Goal: Task Accomplishment & Management: Use online tool/utility

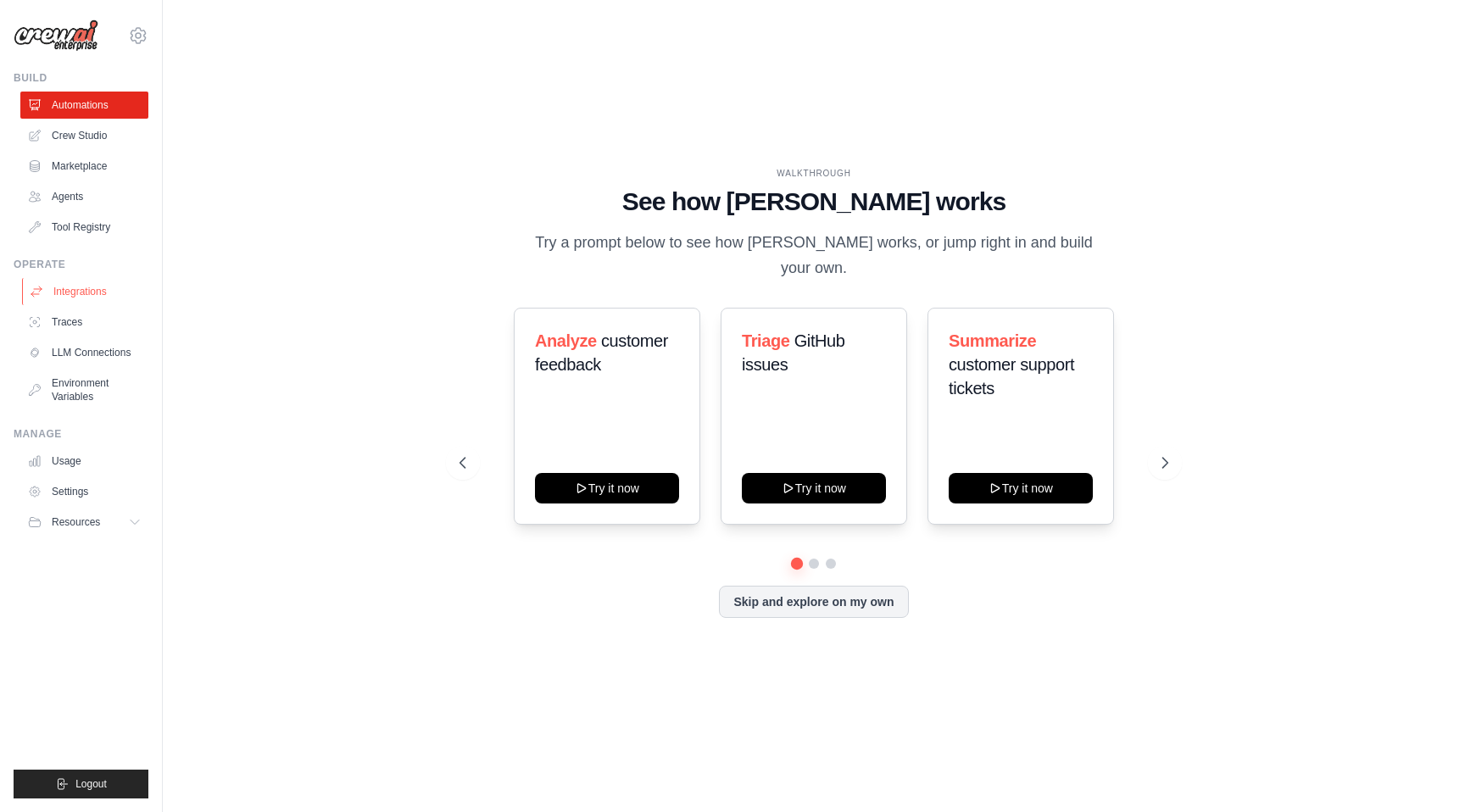
click at [92, 291] on link "Integrations" at bounding box center [86, 291] width 128 height 27
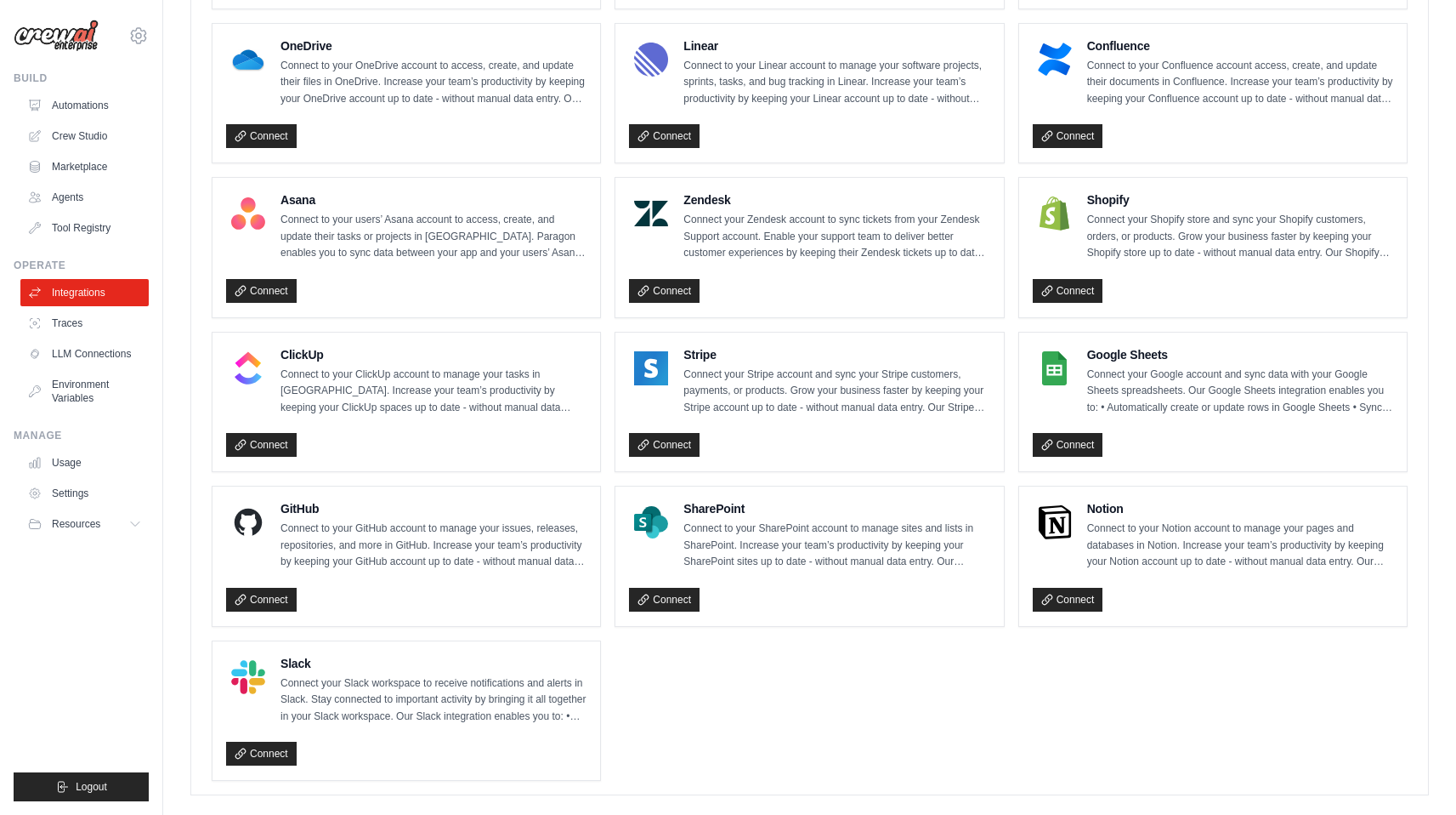
scroll to position [975, 0]
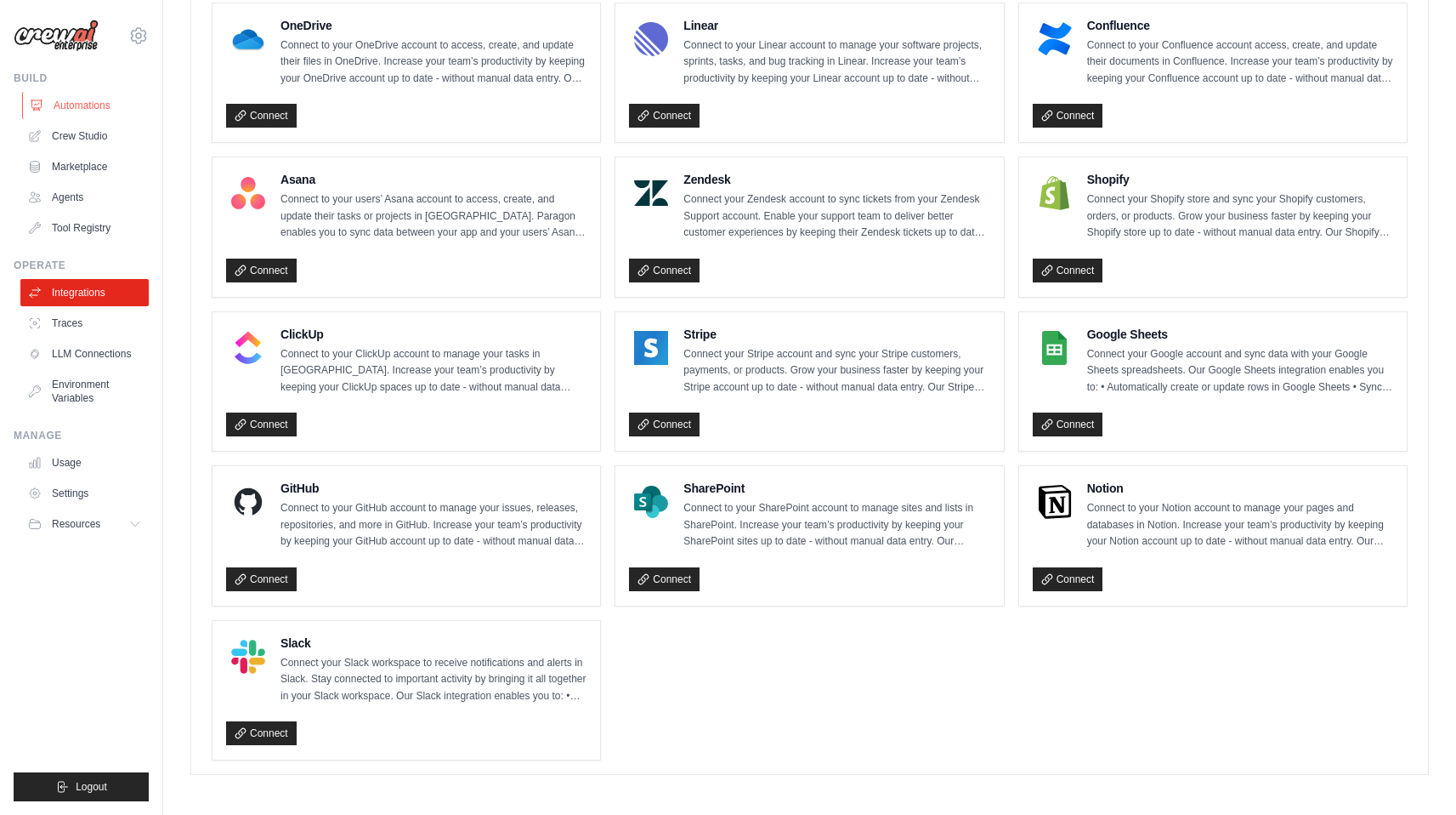
click at [97, 106] on link "Automations" at bounding box center [87, 105] width 128 height 27
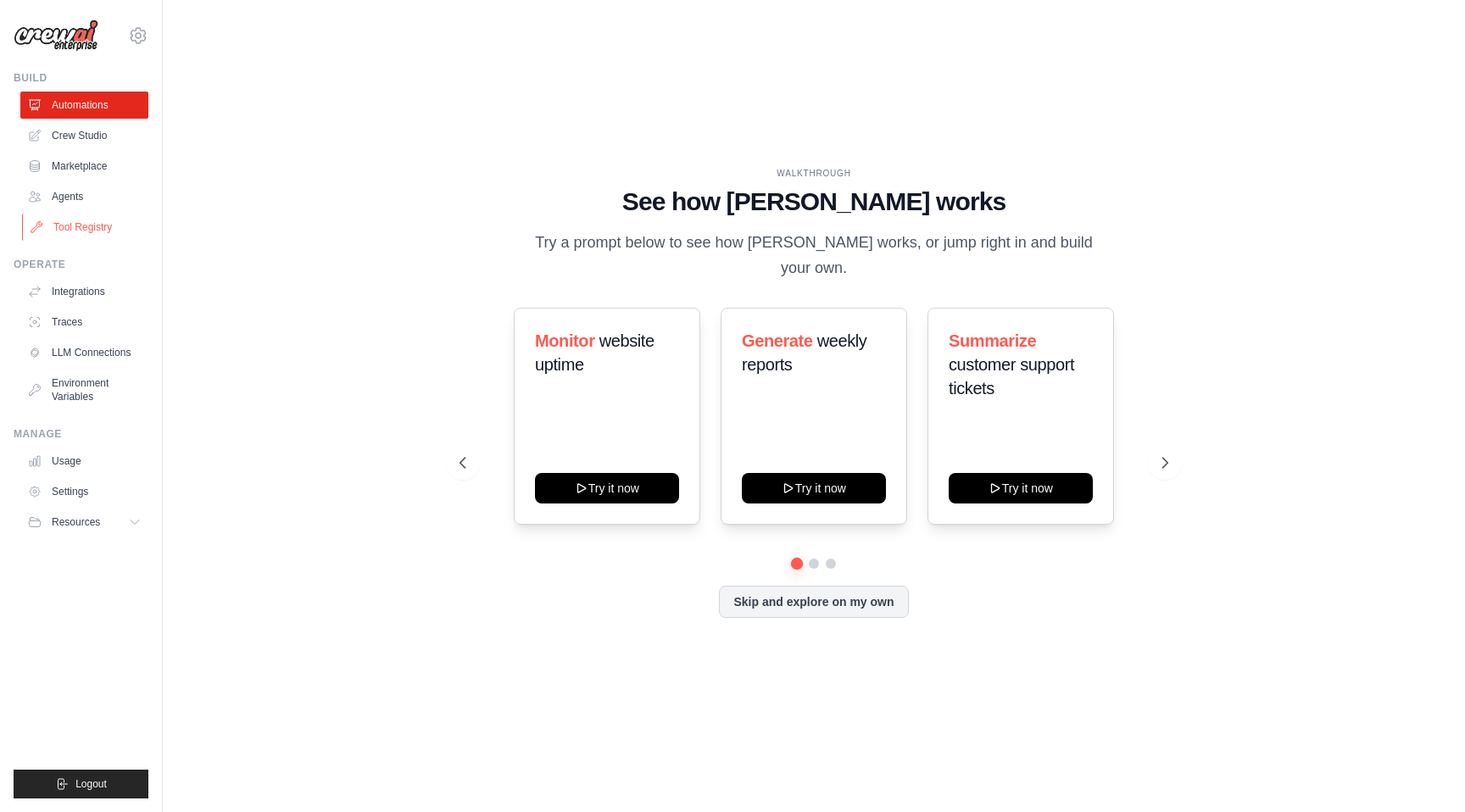
click at [77, 227] on link "Tool Registry" at bounding box center [86, 227] width 128 height 27
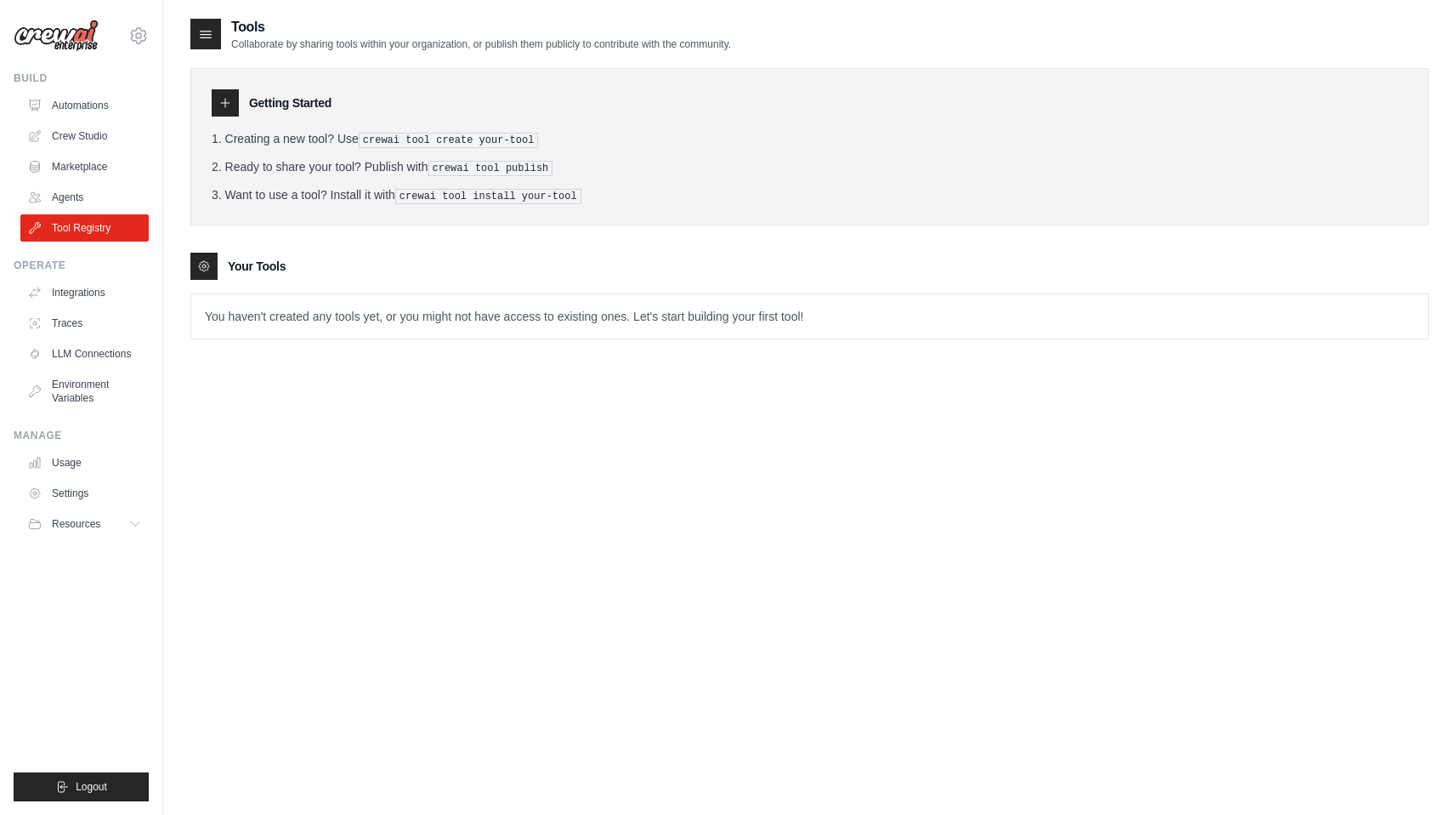
scroll to position [34, 0]
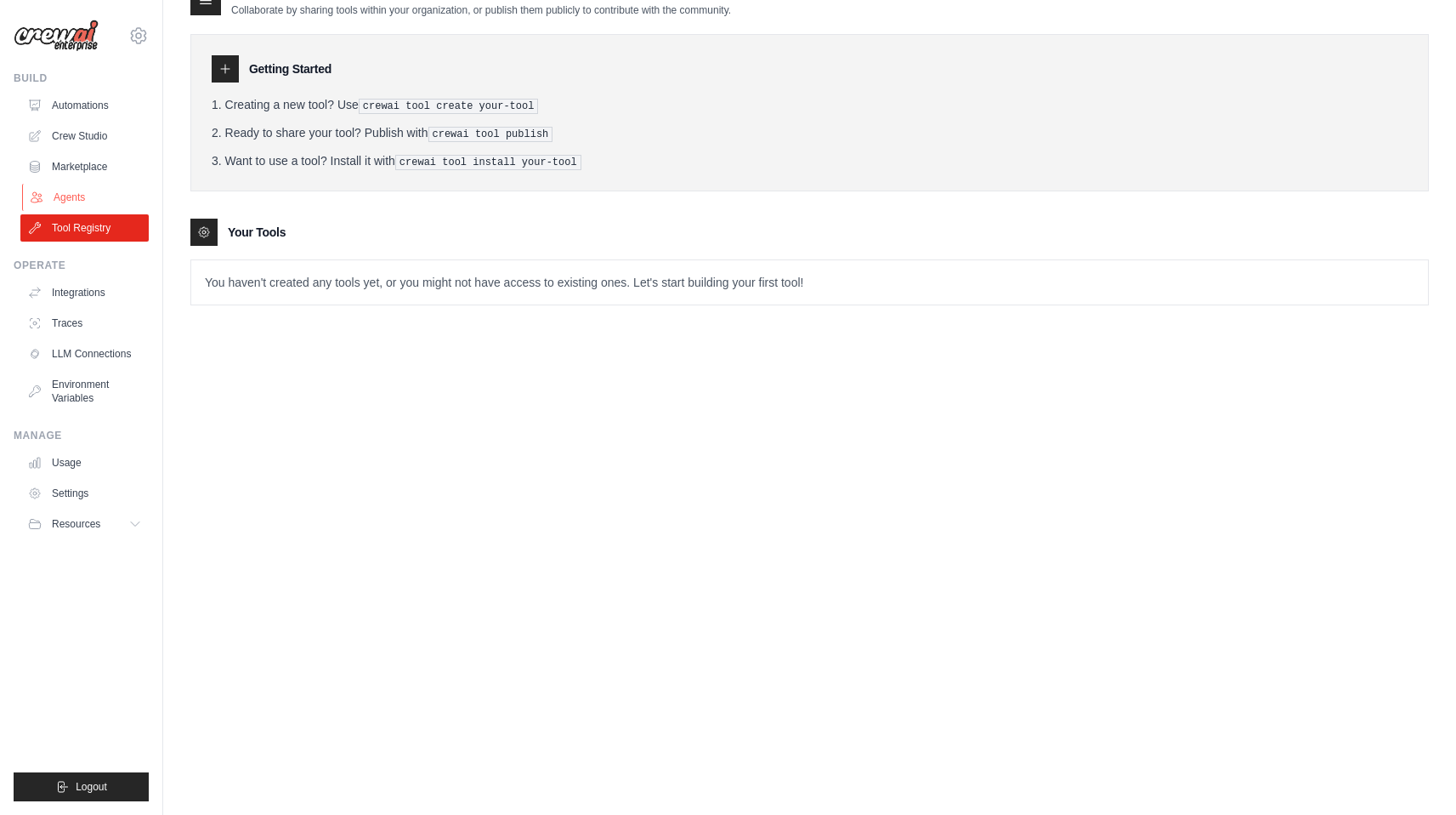
click at [89, 199] on link "Agents" at bounding box center [87, 197] width 128 height 27
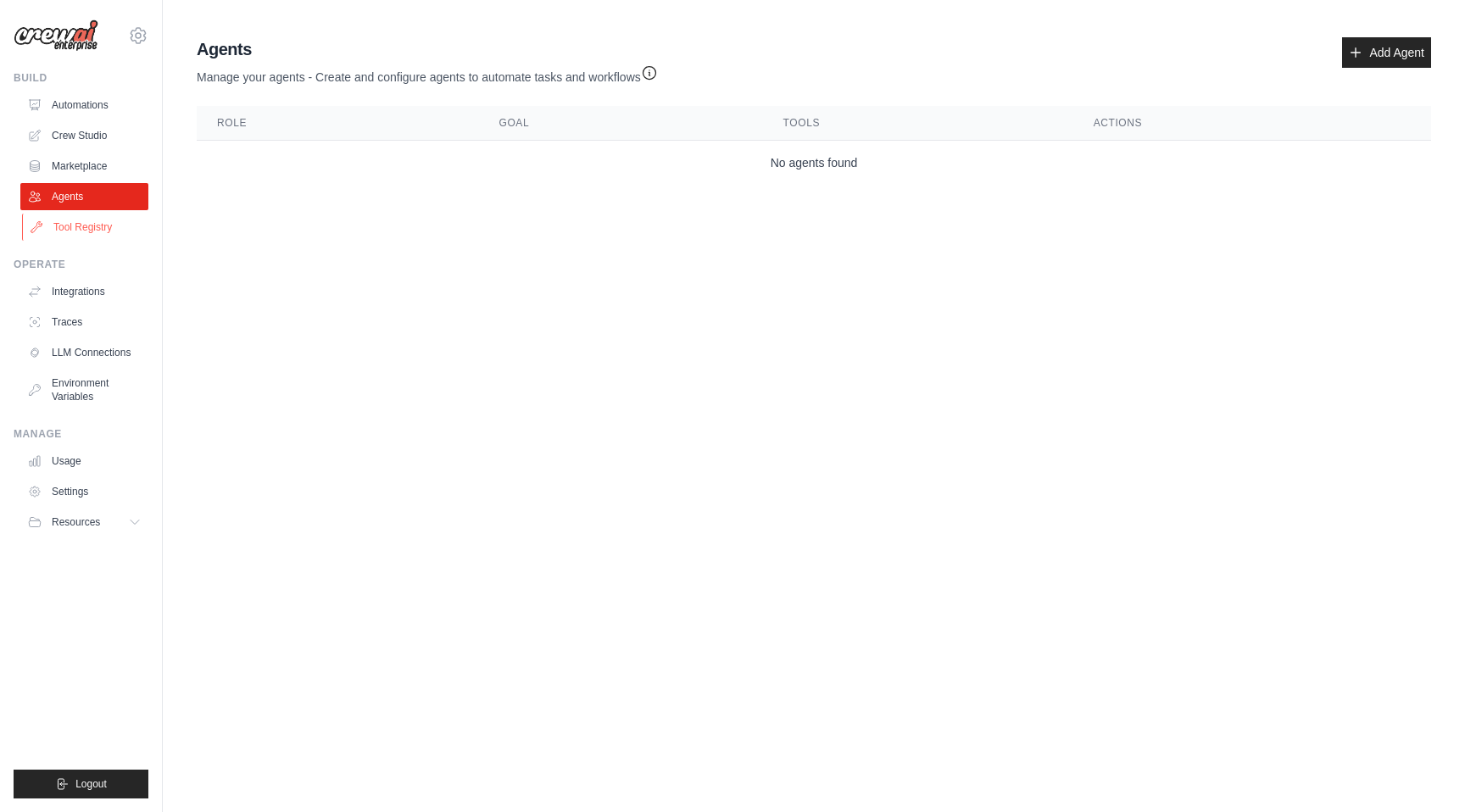
click at [76, 223] on link "Tool Registry" at bounding box center [86, 227] width 128 height 27
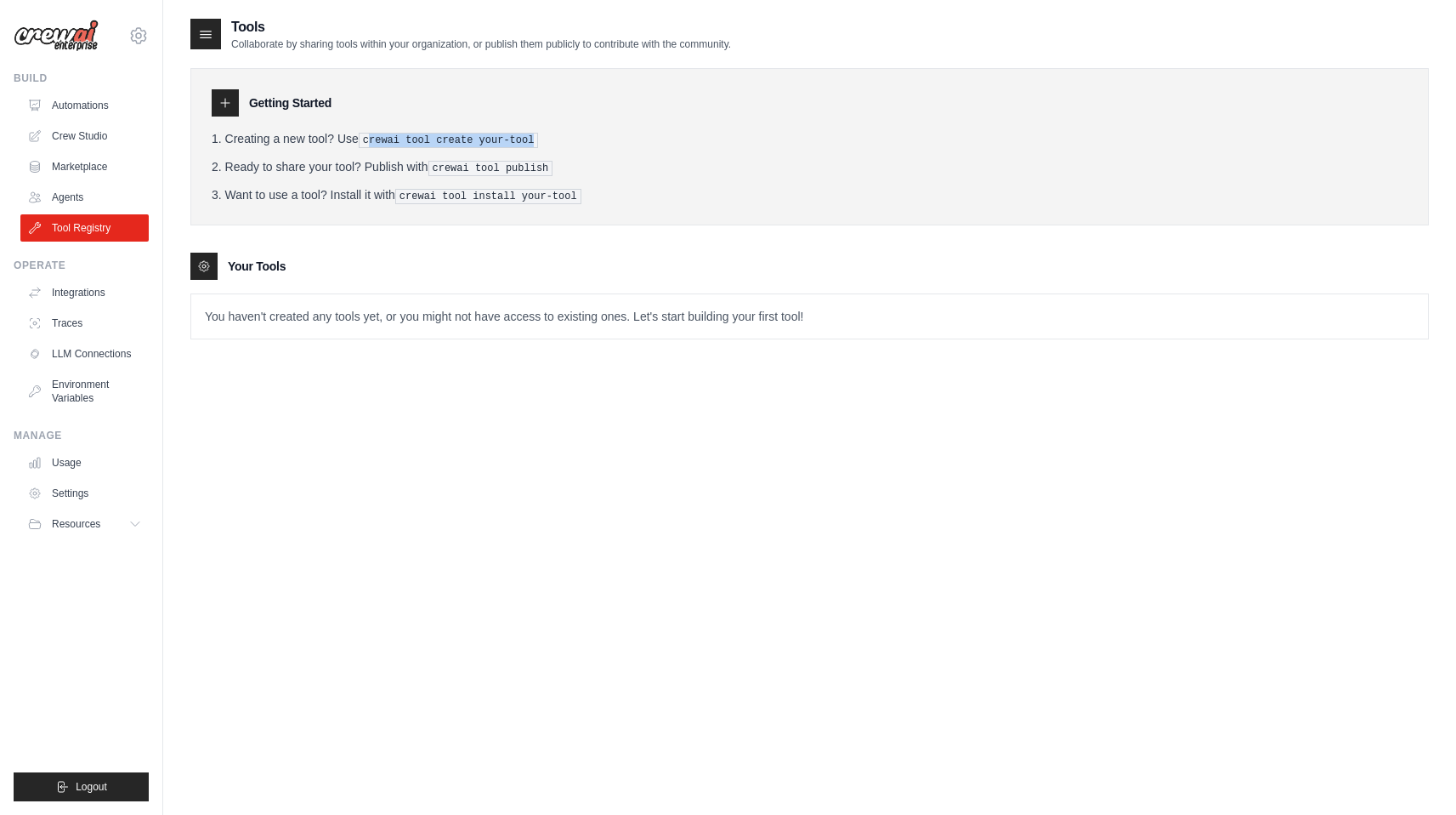
drag, startPoint x: 370, startPoint y: 140, endPoint x: 537, endPoint y: 137, distance: 167.0
click at [537, 137] on pre "crewai tool create your-tool" at bounding box center [449, 141] width 180 height 15
click at [377, 147] on pre "crewai tool create your-tool" at bounding box center [449, 141] width 180 height 15
drag, startPoint x: 367, startPoint y: 141, endPoint x: 546, endPoint y: 140, distance: 179.0
click at [546, 140] on li "Creating a new tool? Use crewai tool create your-tool" at bounding box center [809, 139] width 1196 height 18
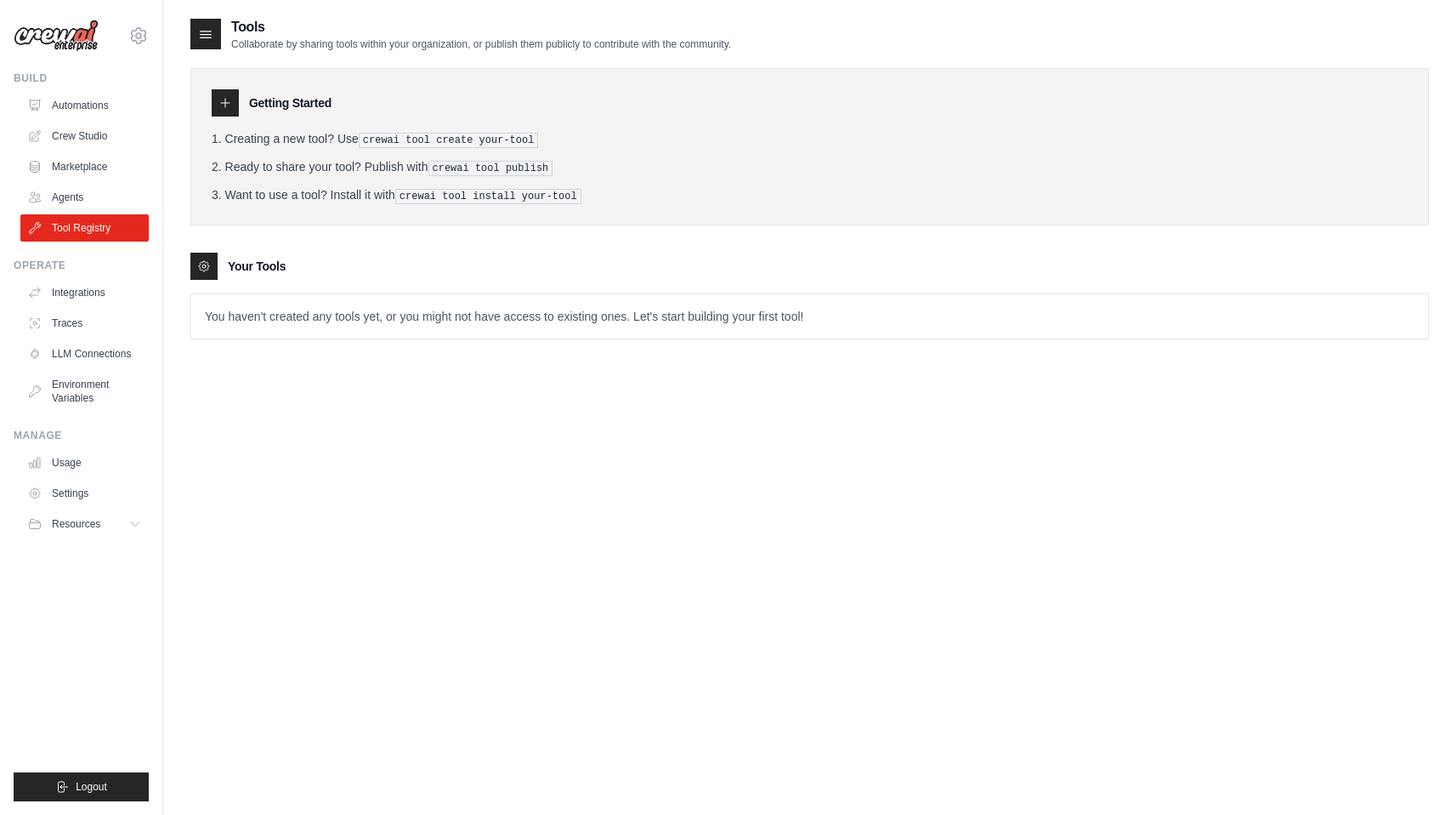
click at [538, 161] on pre "crewai tool publish" at bounding box center [491, 169] width 125 height 15
click at [111, 289] on link "Integrations" at bounding box center [87, 292] width 128 height 27
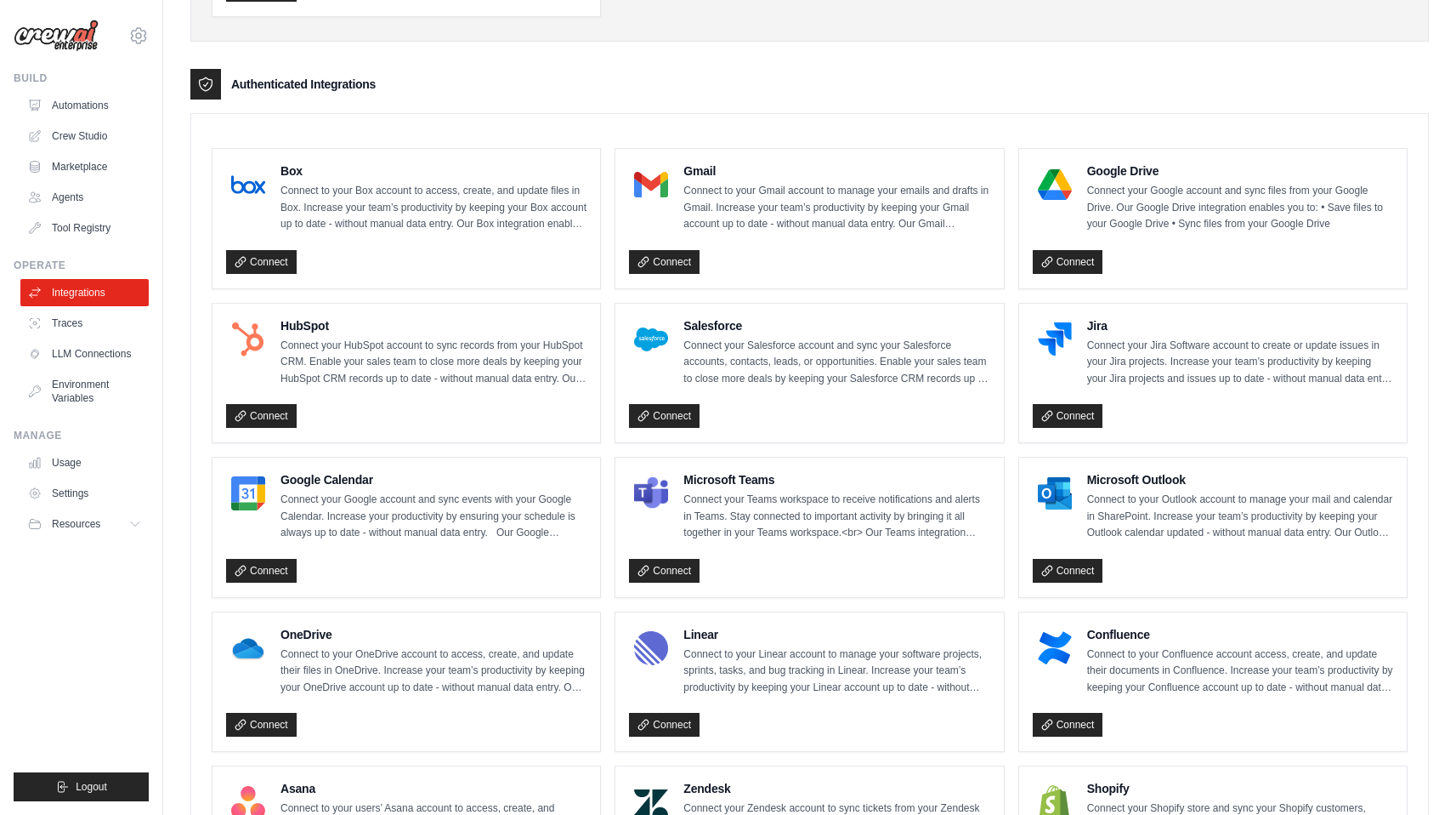
scroll to position [225, 0]
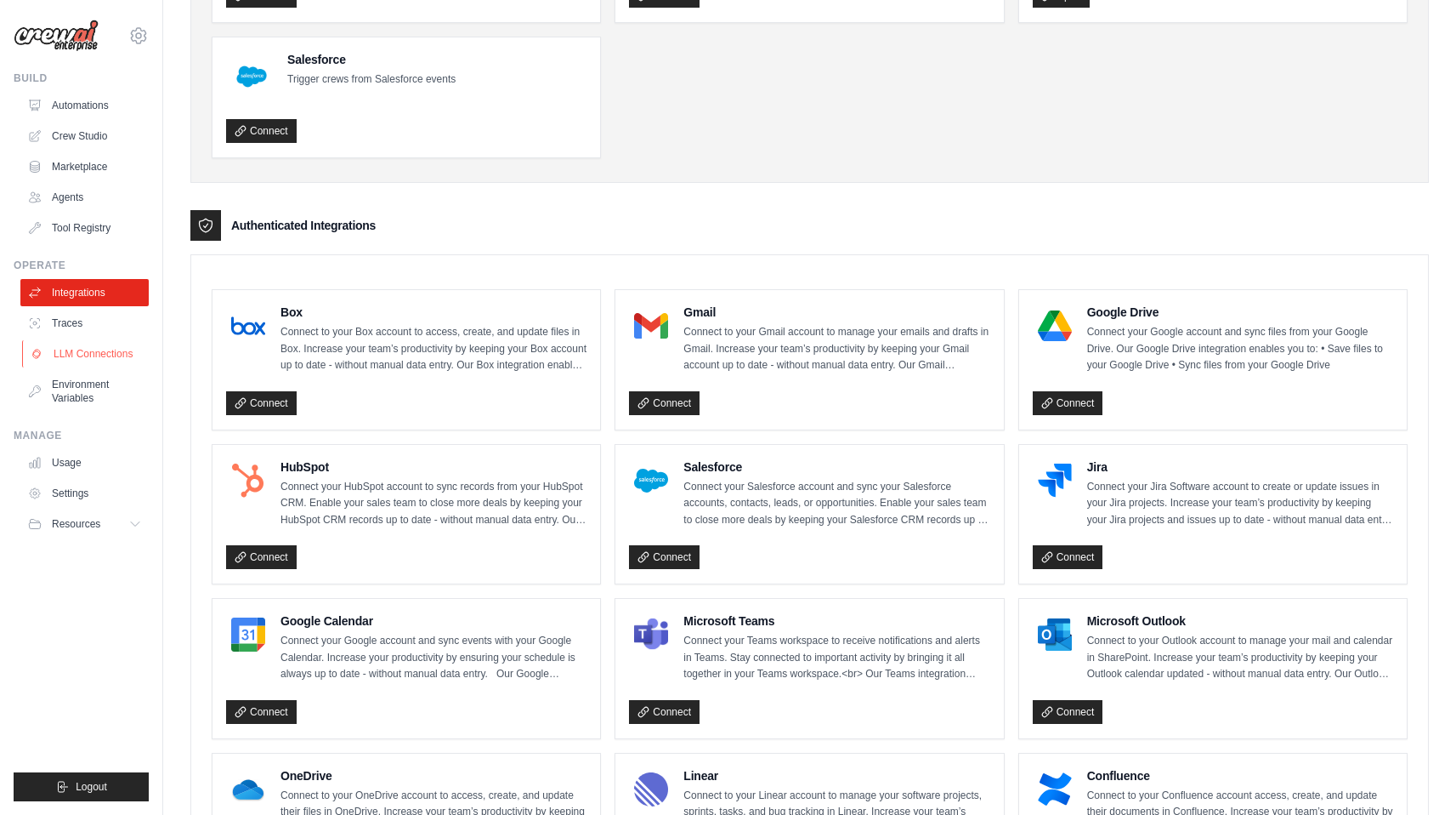
click at [110, 352] on link "LLM Connections" at bounding box center [87, 354] width 128 height 27
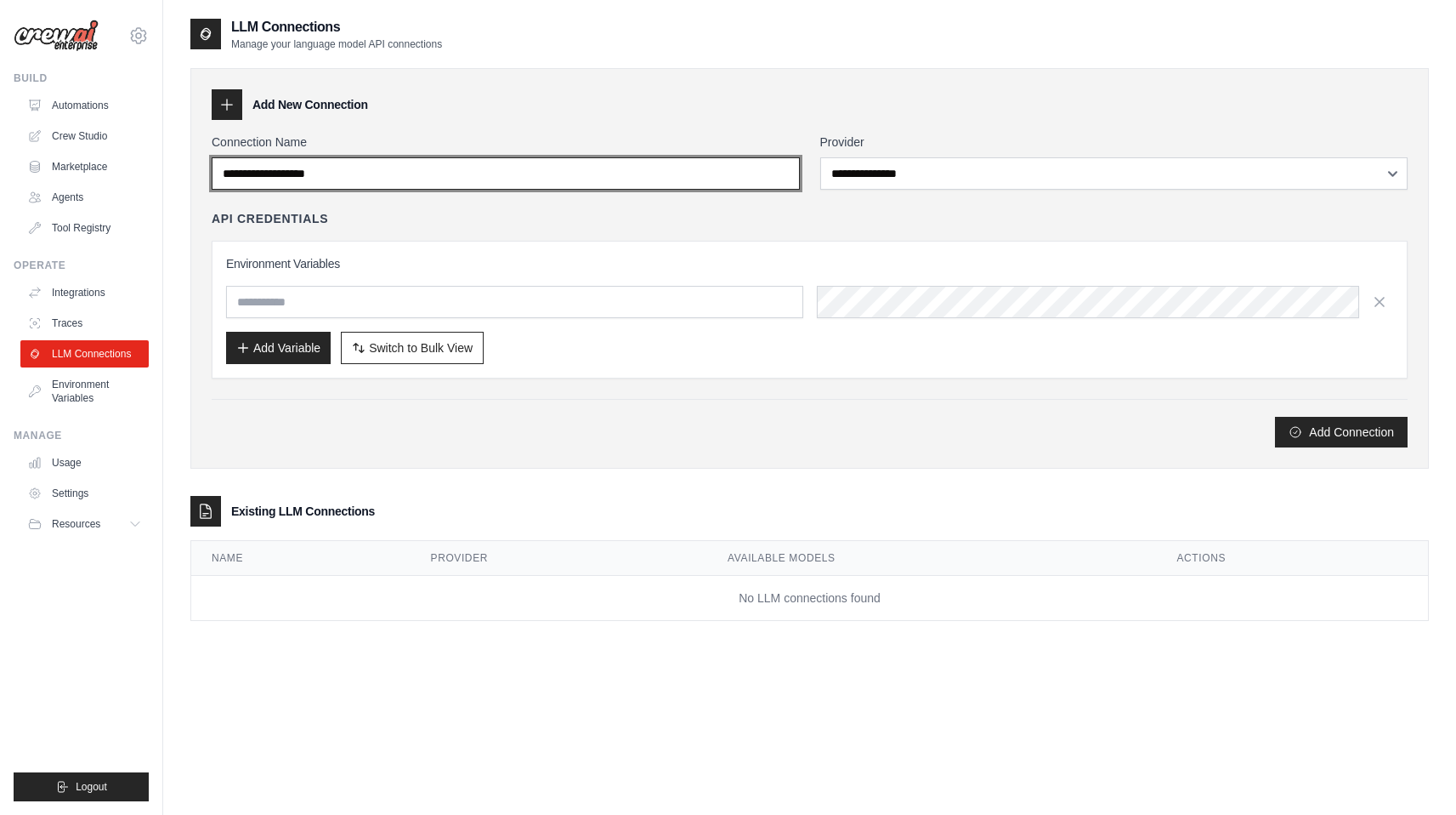
click at [336, 183] on input "Connection Name" at bounding box center [505, 174] width 588 height 33
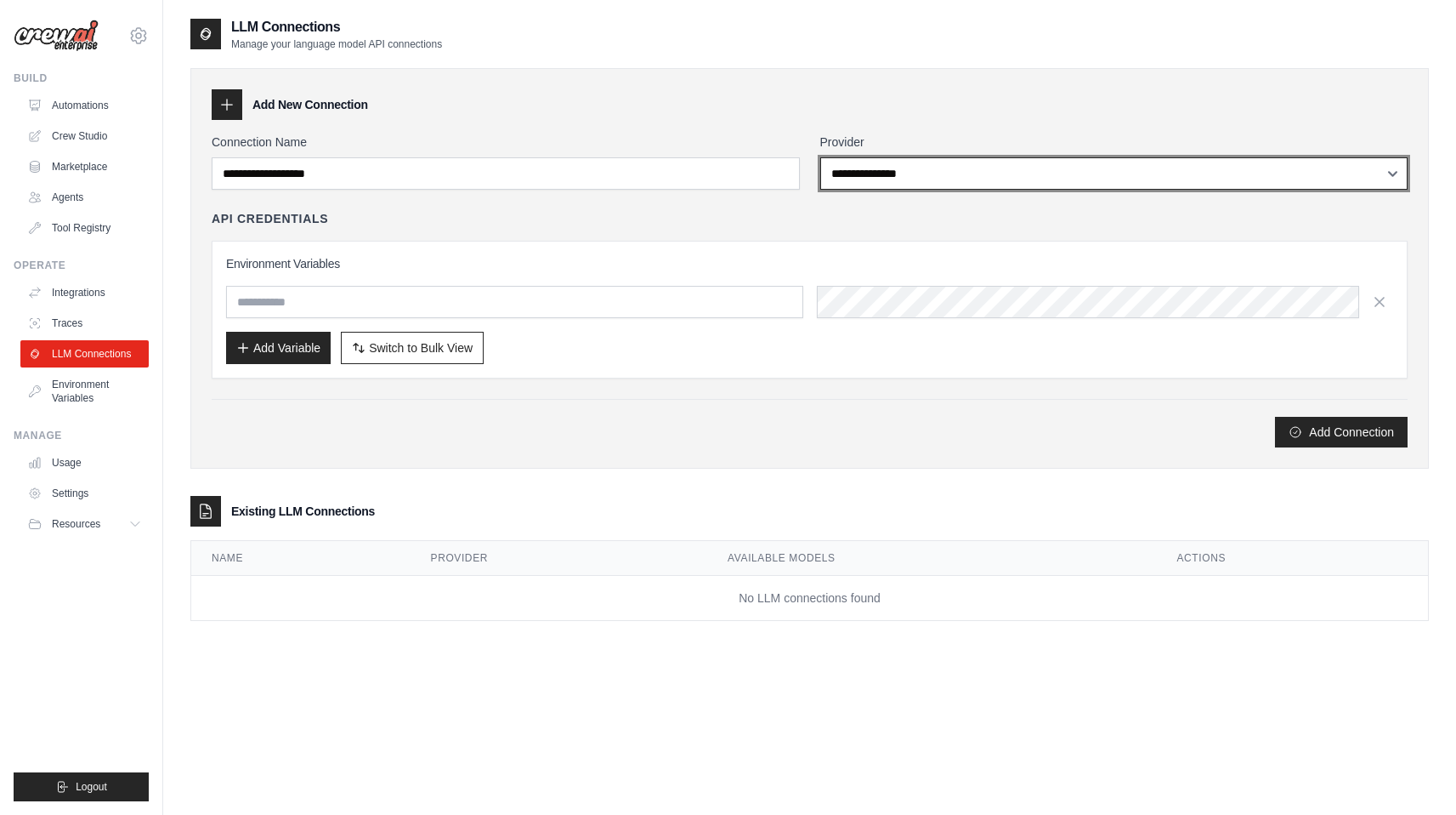
click at [983, 174] on select "**********" at bounding box center [1114, 174] width 588 height 33
click at [908, 165] on select "**********" at bounding box center [1114, 174] width 588 height 33
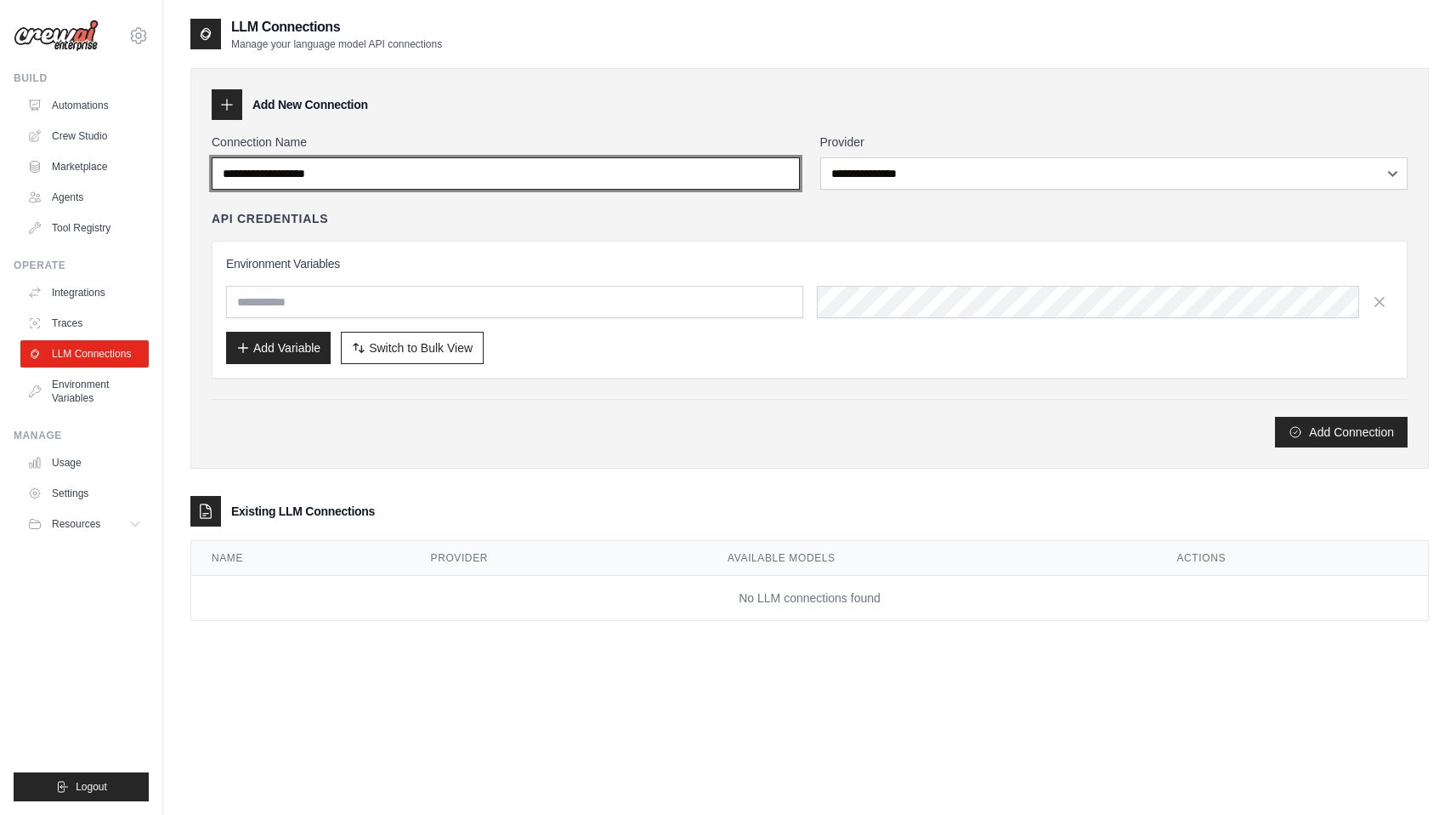
click at [557, 174] on input "Connection Name" at bounding box center [505, 174] width 588 height 33
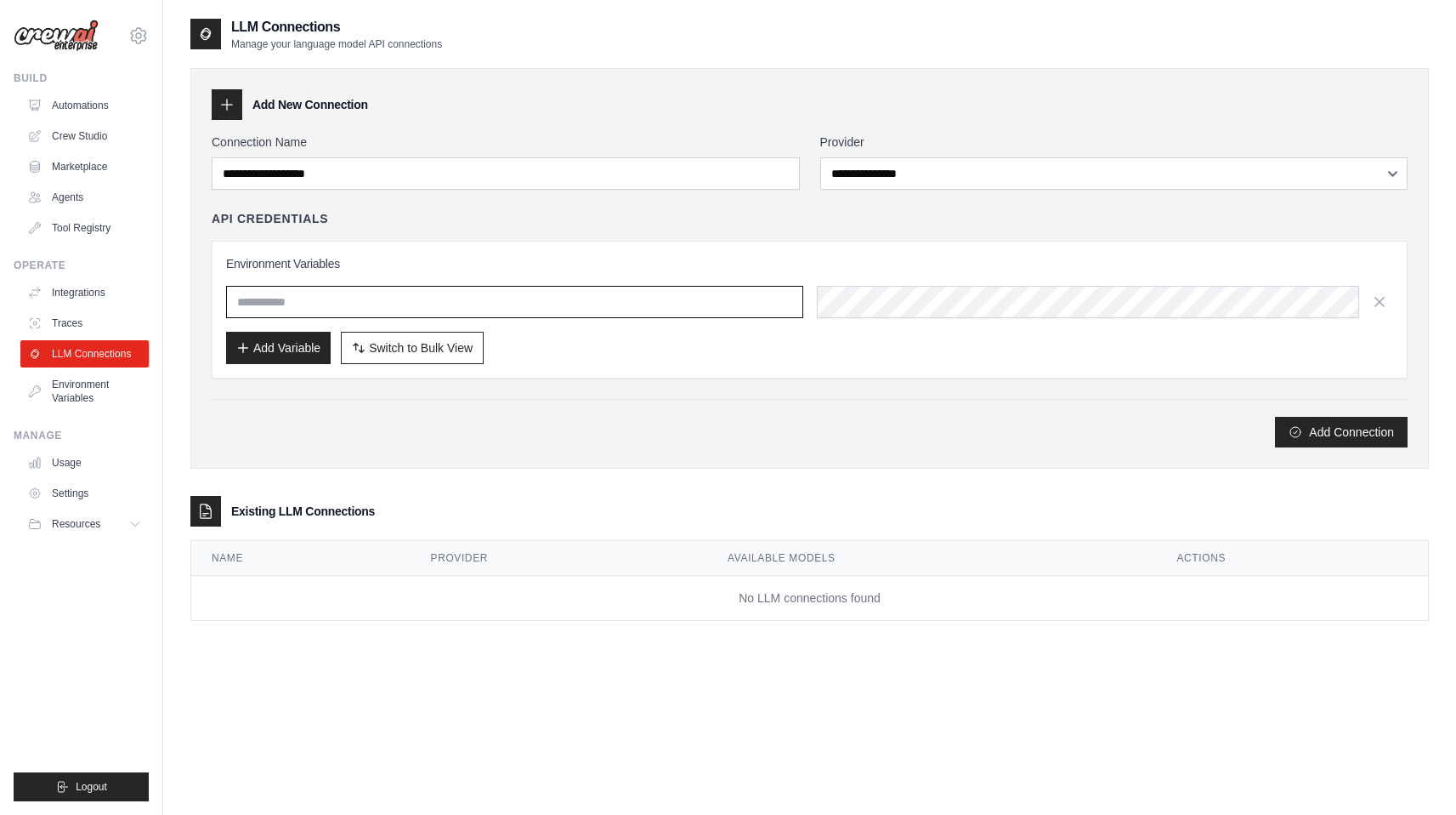
click at [377, 299] on input "text" at bounding box center [515, 302] width 577 height 33
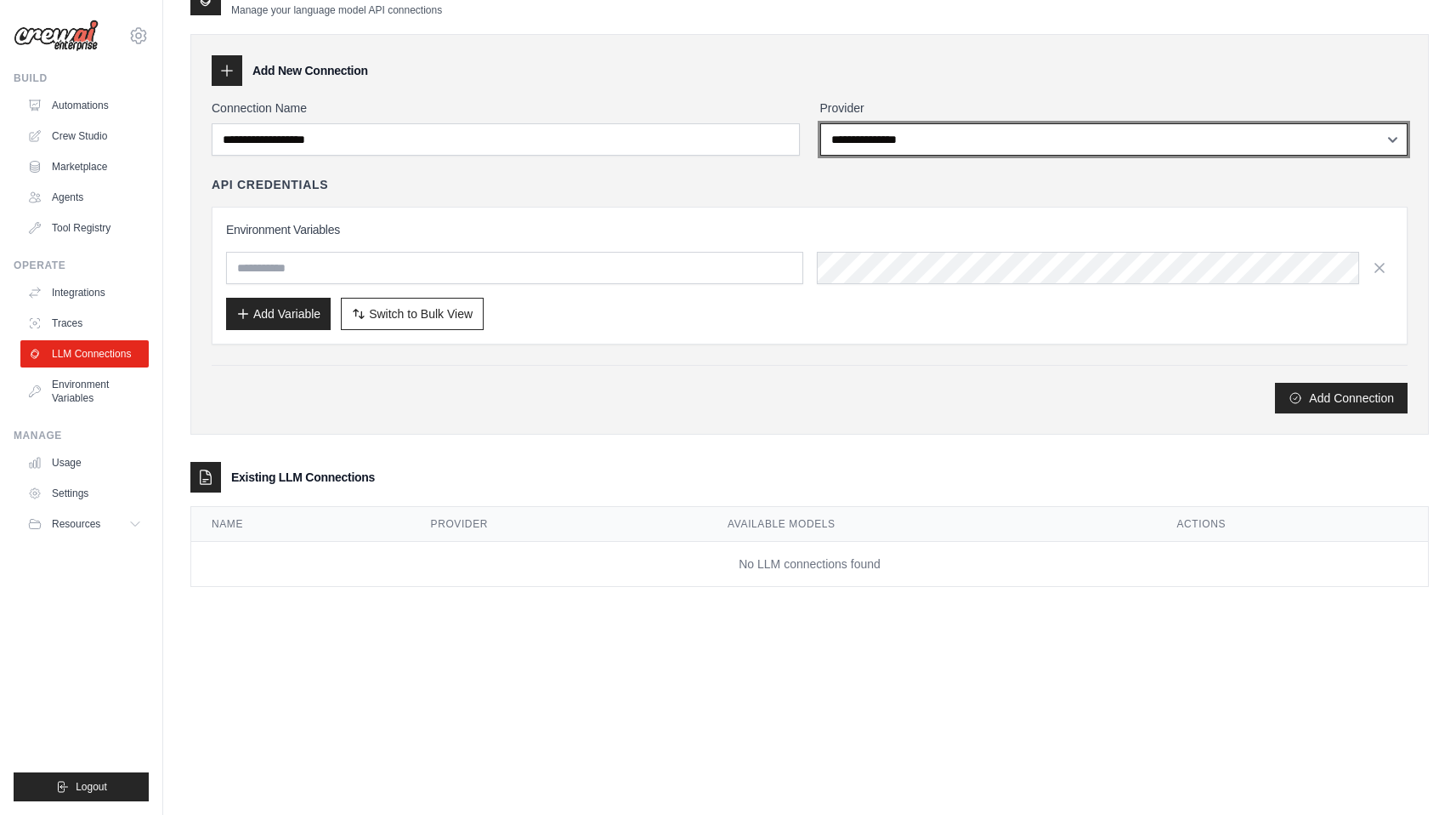
click at [873, 147] on select "**********" at bounding box center [1114, 140] width 588 height 33
click at [820, 123] on select "**********" at bounding box center [1114, 140] width 588 height 33
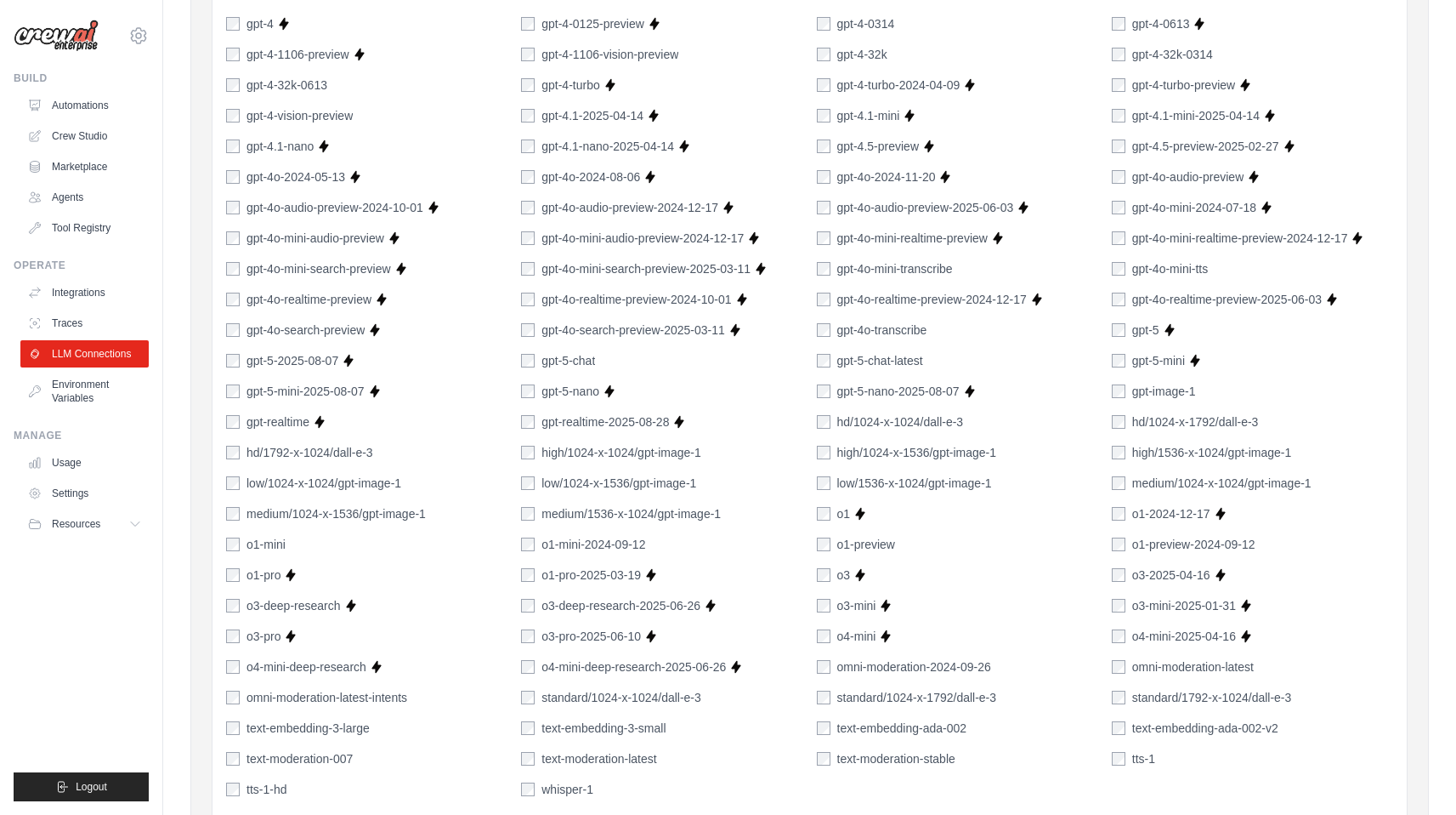
scroll to position [1044, 0]
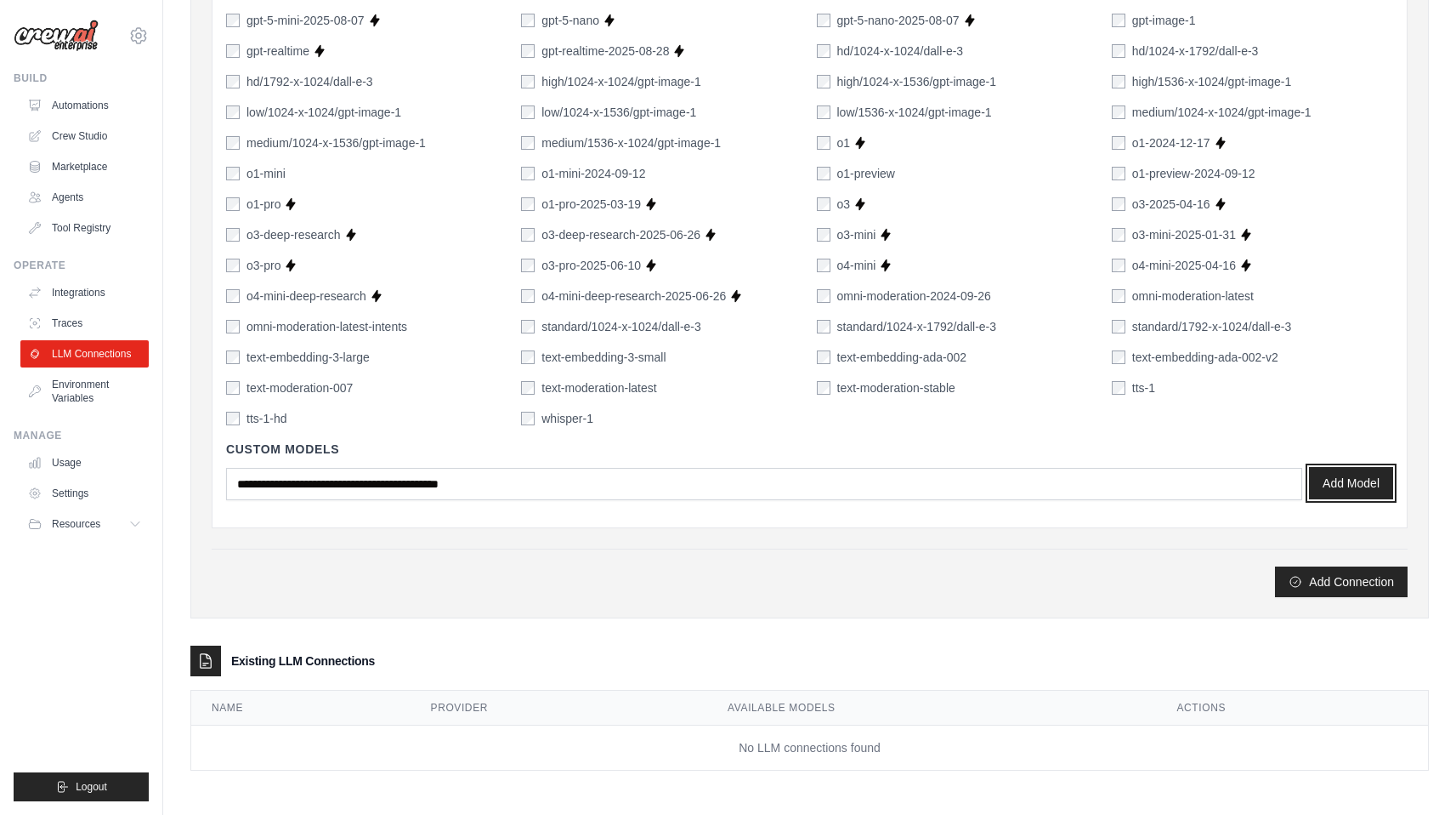
click at [1325, 482] on button "Add Model" at bounding box center [1351, 483] width 84 height 33
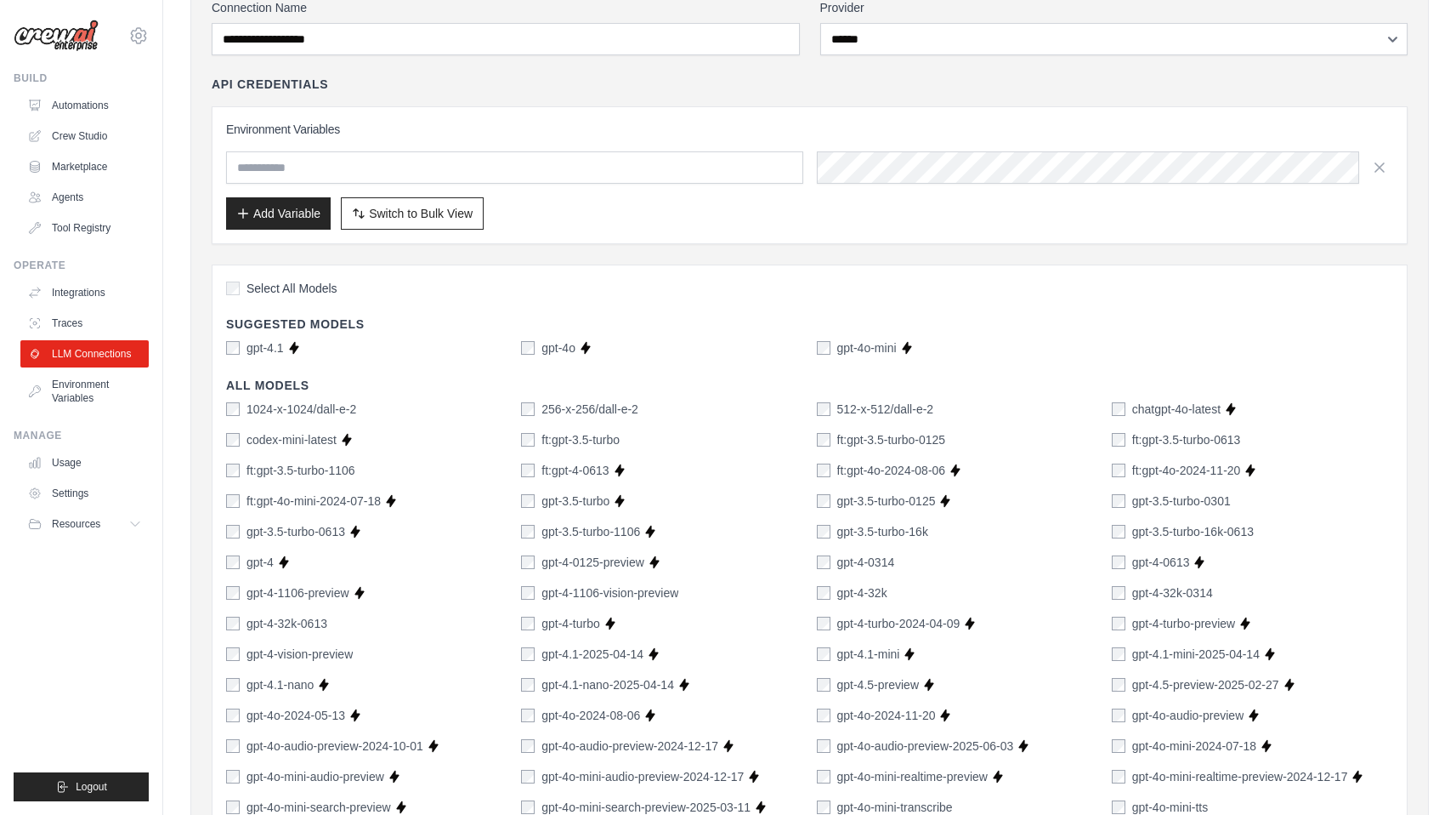
scroll to position [0, 0]
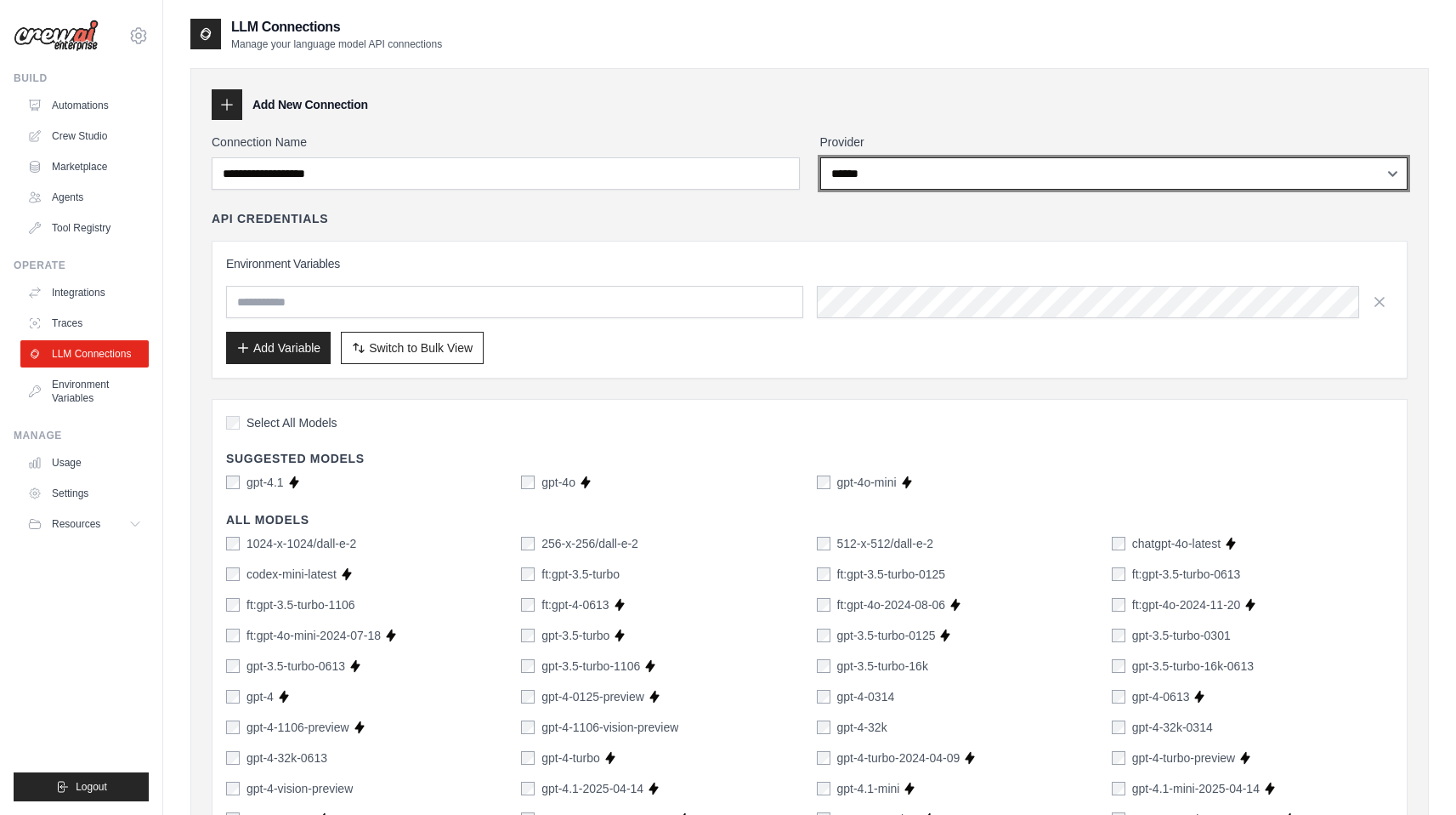
click at [859, 180] on select "**********" at bounding box center [1114, 174] width 588 height 33
select select "**********"
click at [820, 158] on select "**********" at bounding box center [1114, 174] width 588 height 33
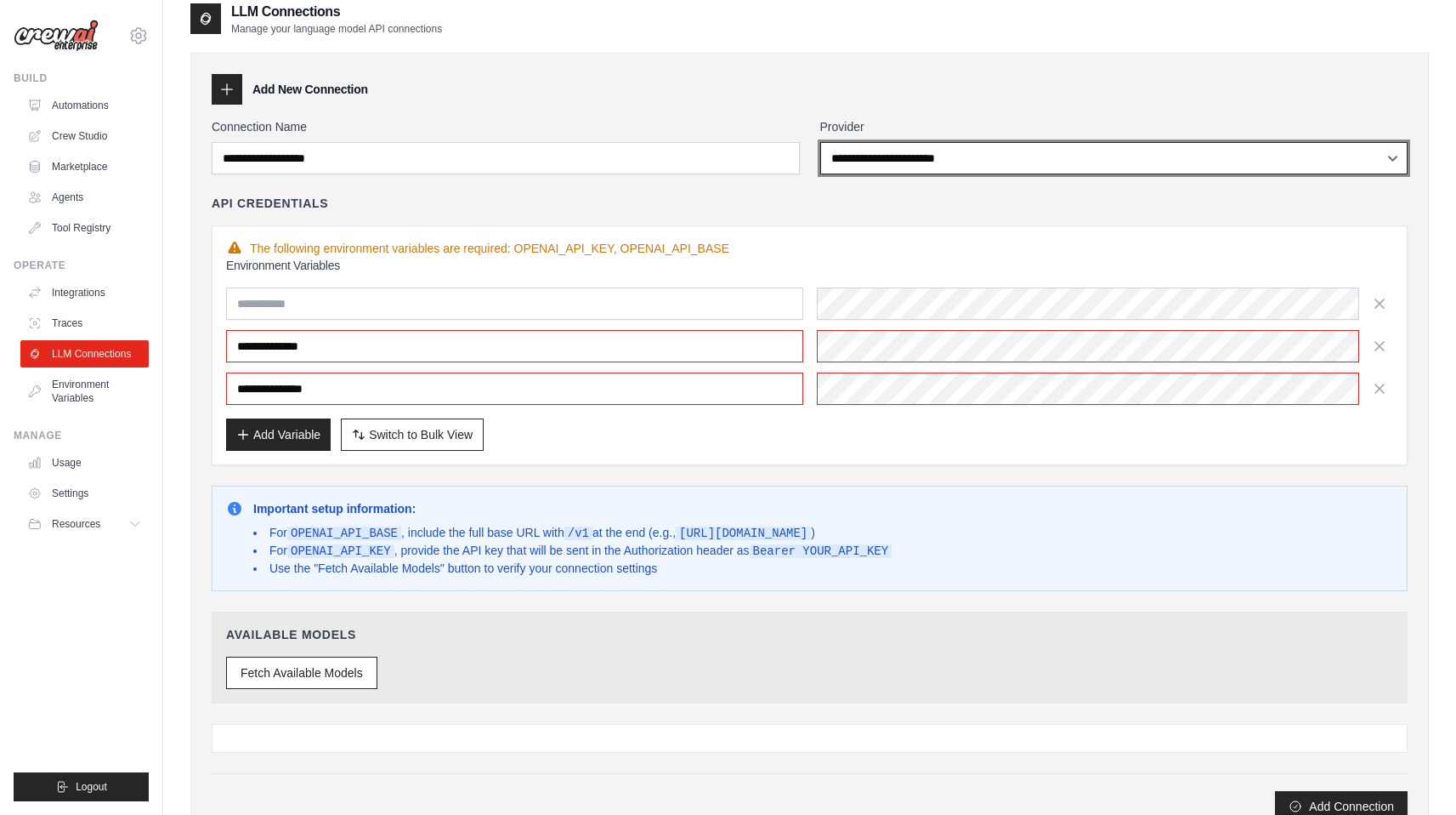
scroll to position [26, 0]
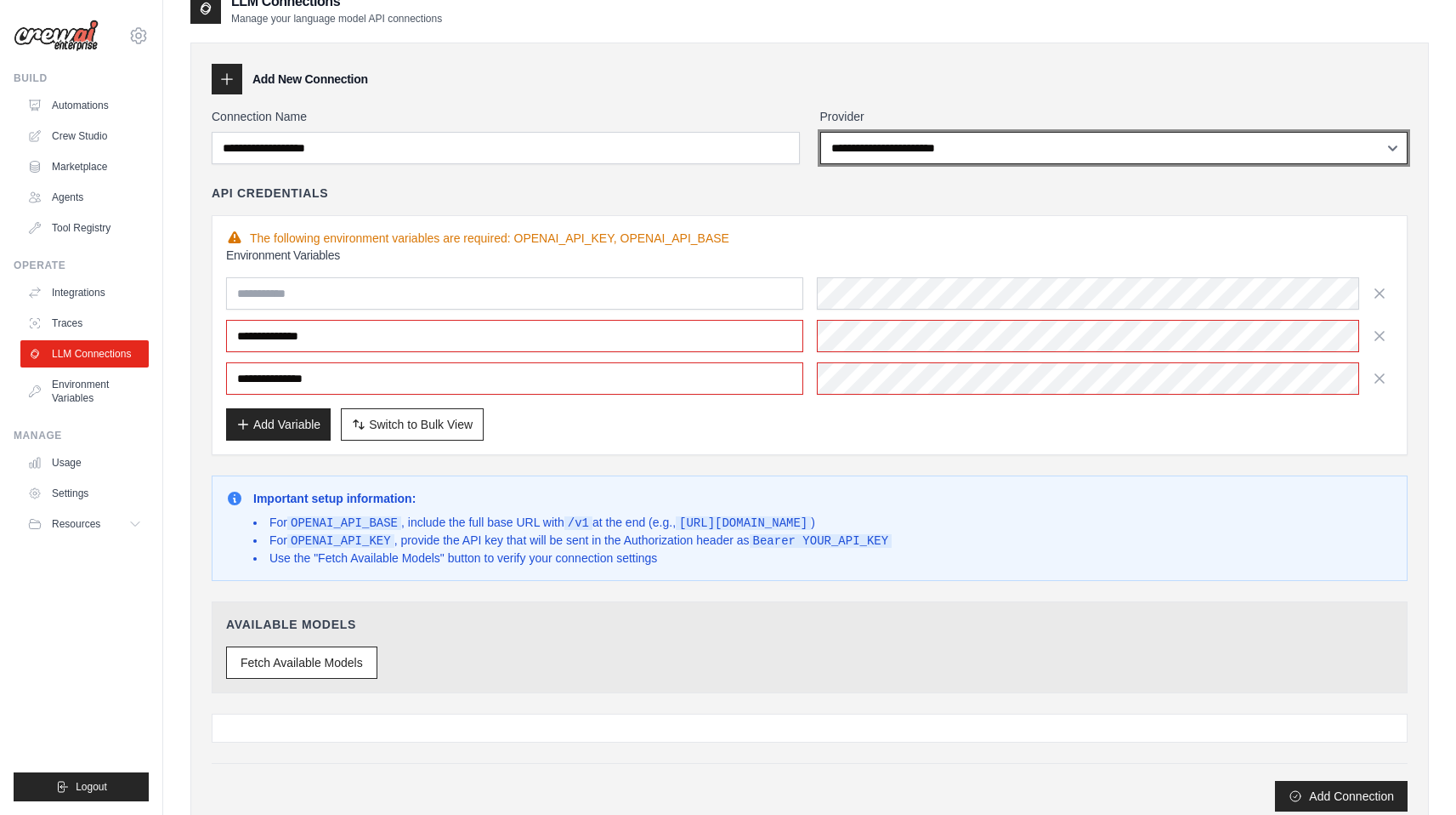
click at [983, 147] on select "**********" at bounding box center [1114, 148] width 588 height 33
click at [820, 132] on select "**********" at bounding box center [1114, 148] width 588 height 33
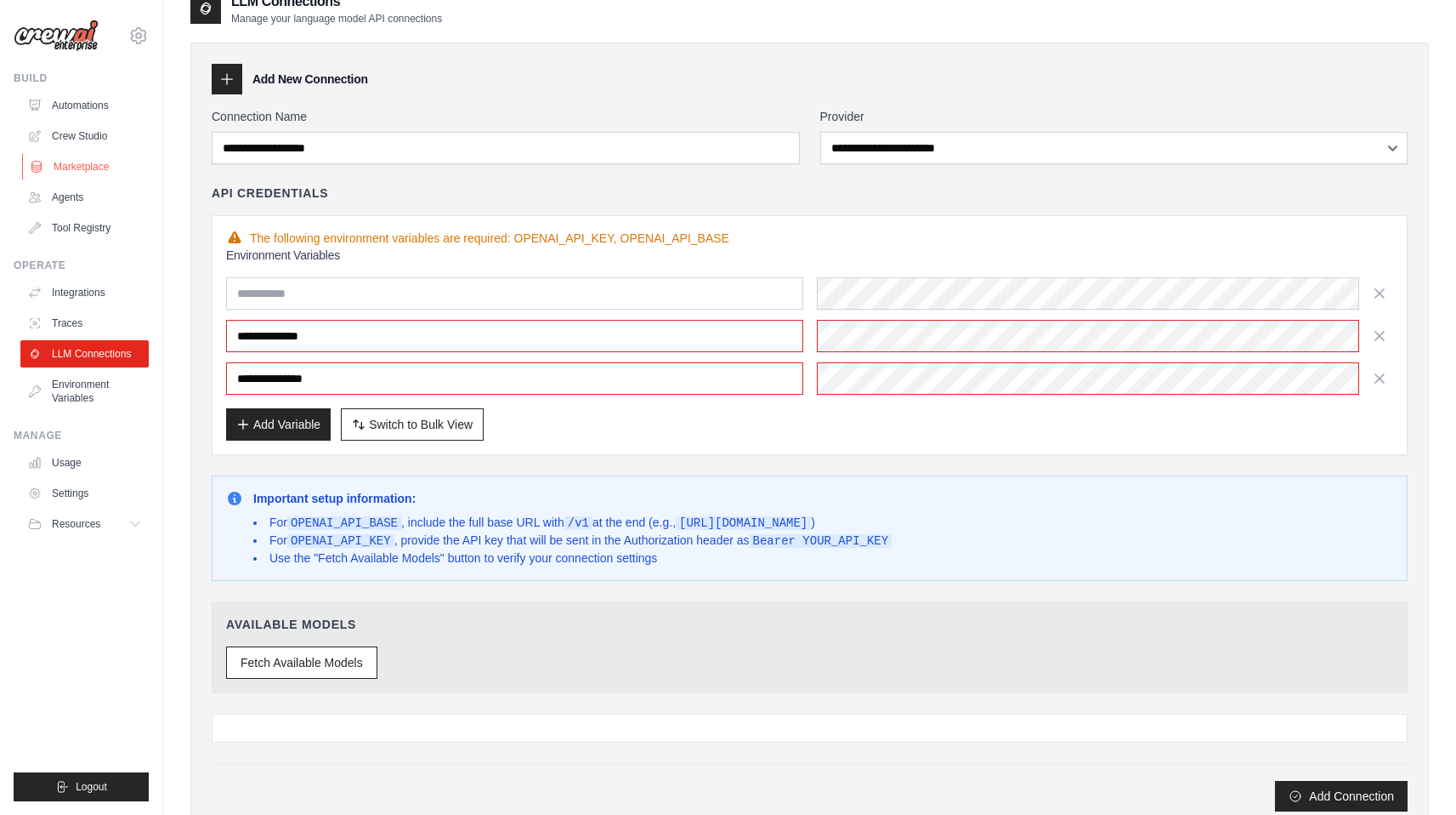
click at [91, 171] on link "Marketplace" at bounding box center [87, 167] width 128 height 27
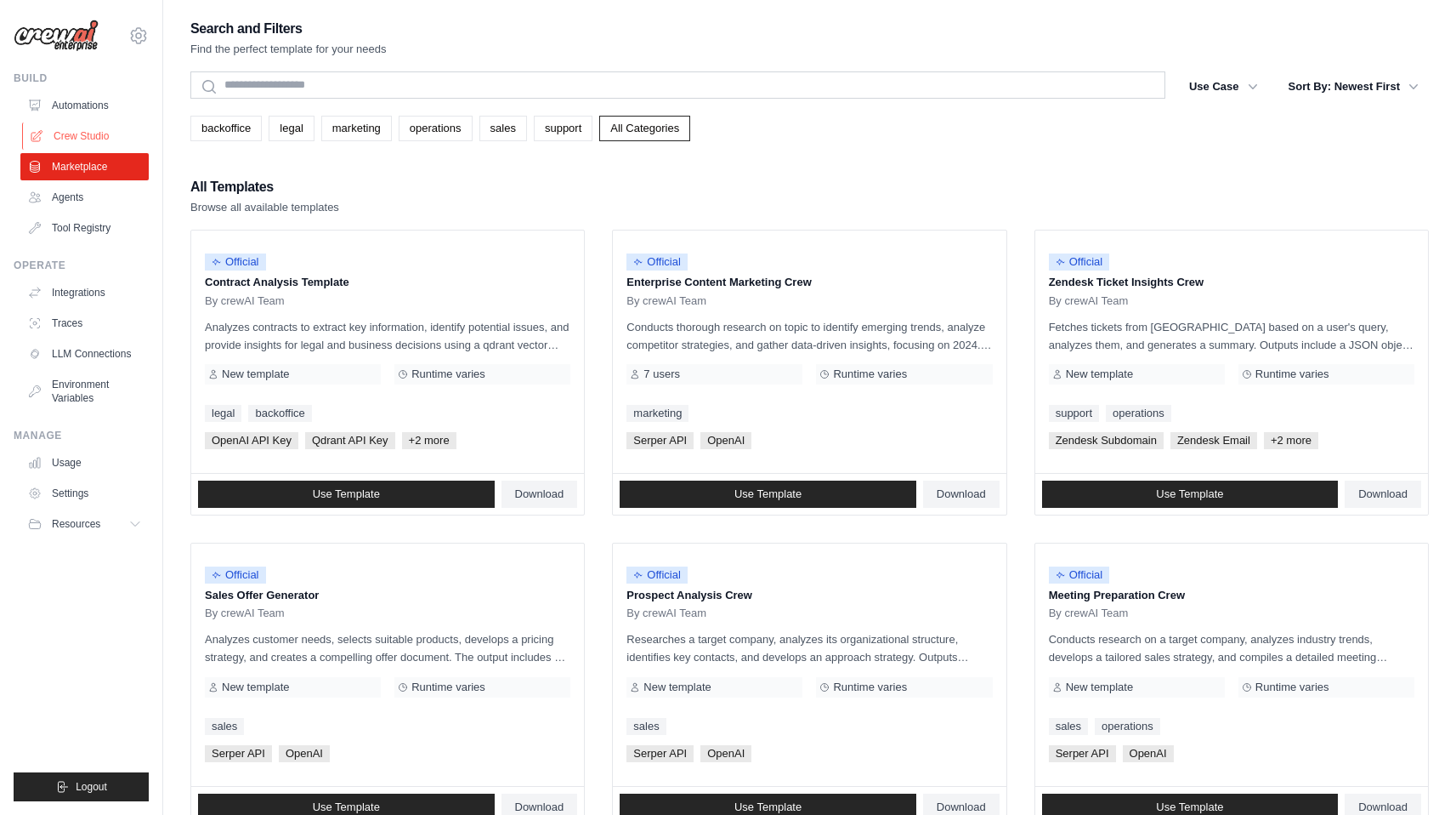
click at [80, 138] on link "Crew Studio" at bounding box center [87, 136] width 128 height 27
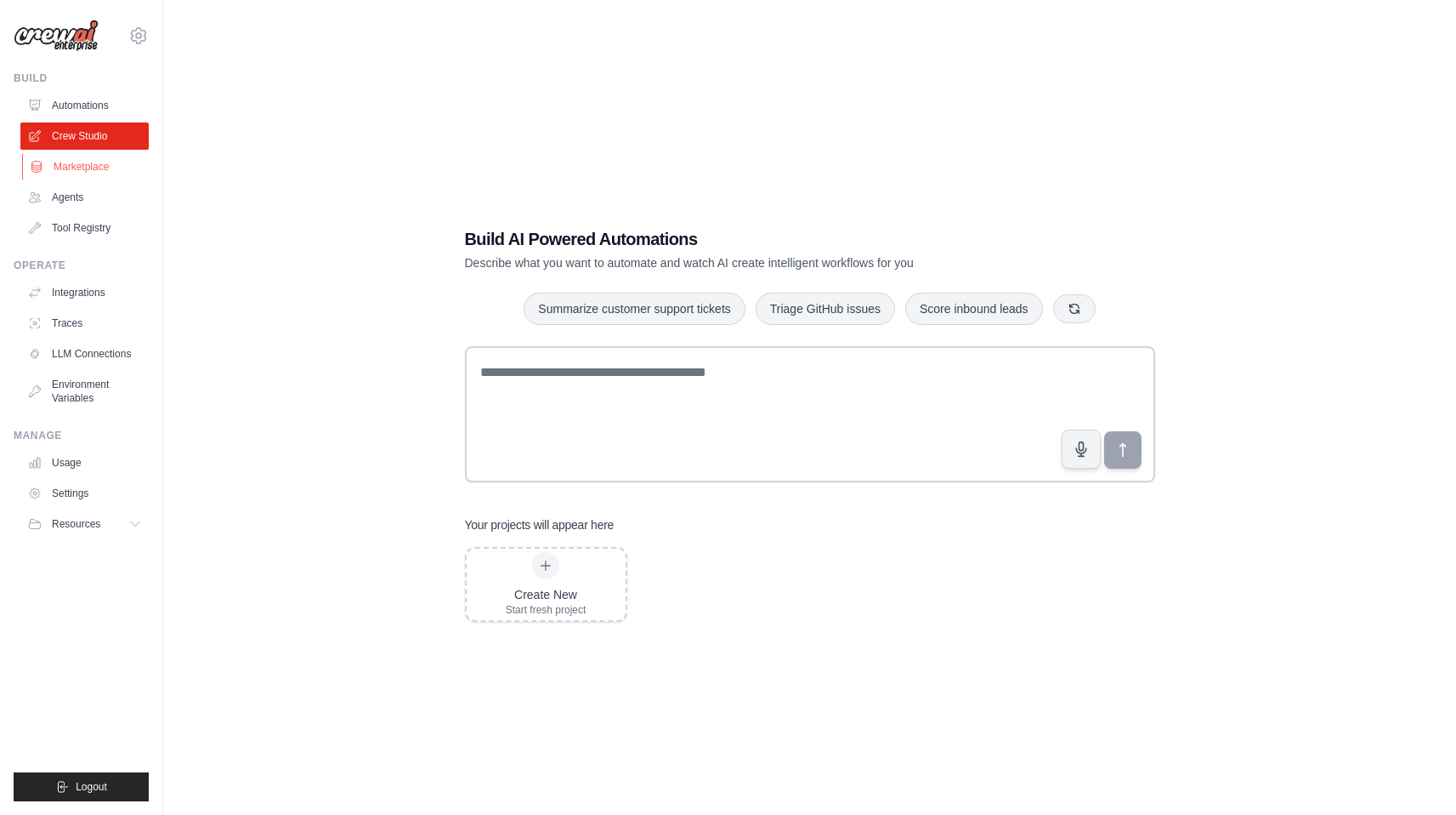
click at [91, 165] on link "Marketplace" at bounding box center [87, 167] width 128 height 27
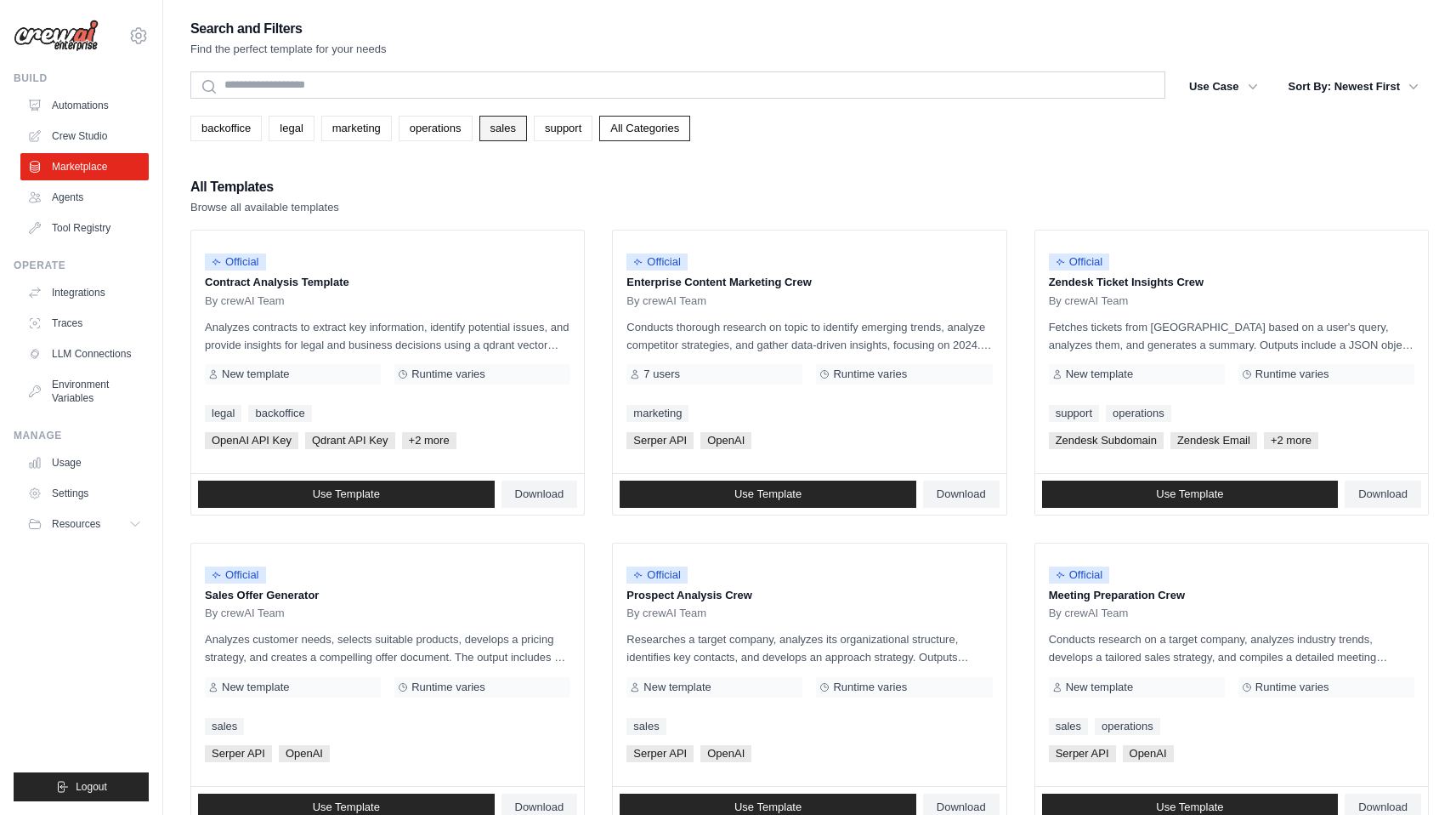
click at [498, 131] on link "sales" at bounding box center [504, 129] width 48 height 26
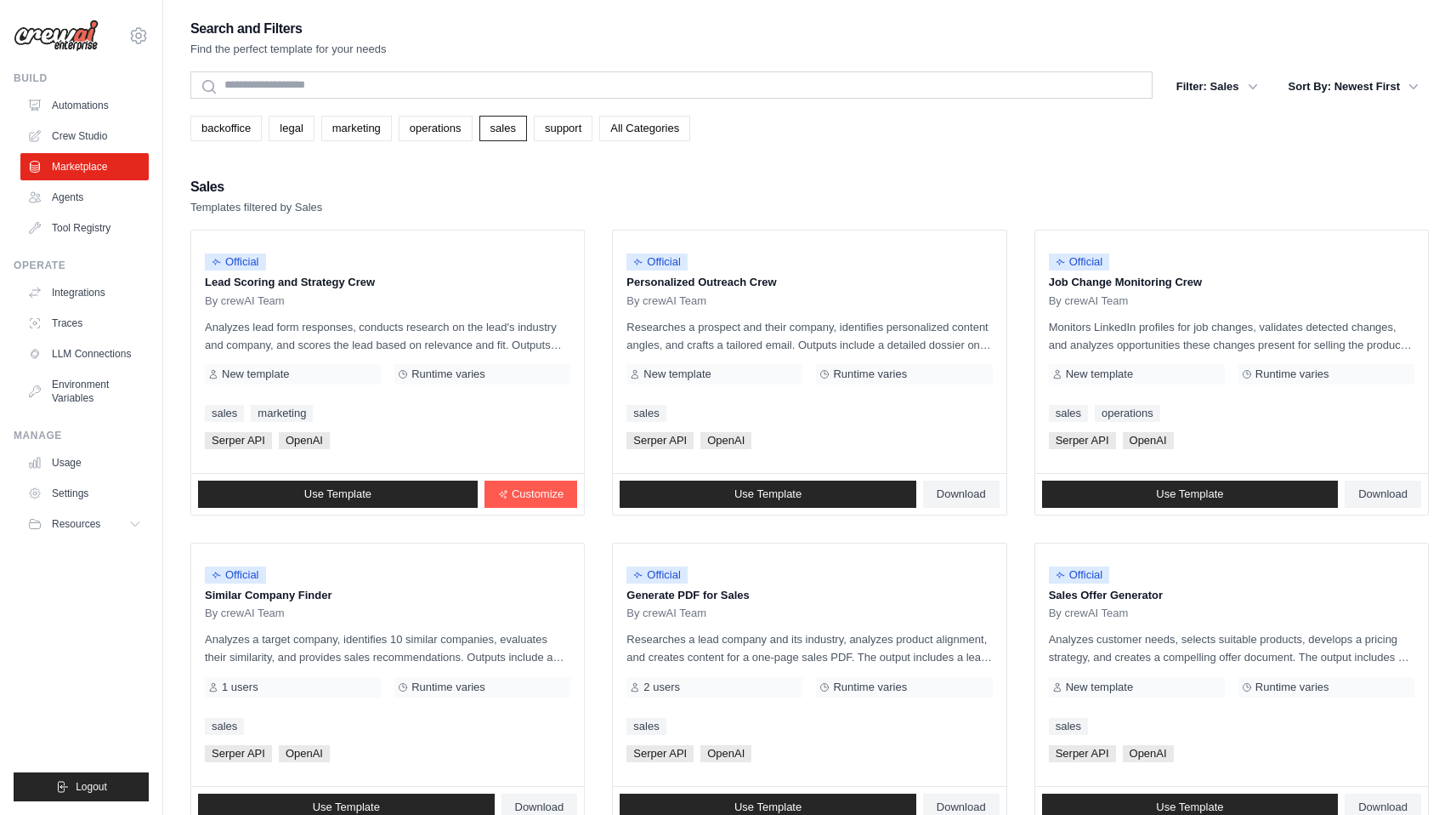
click at [498, 131] on link "sales" at bounding box center [504, 129] width 48 height 26
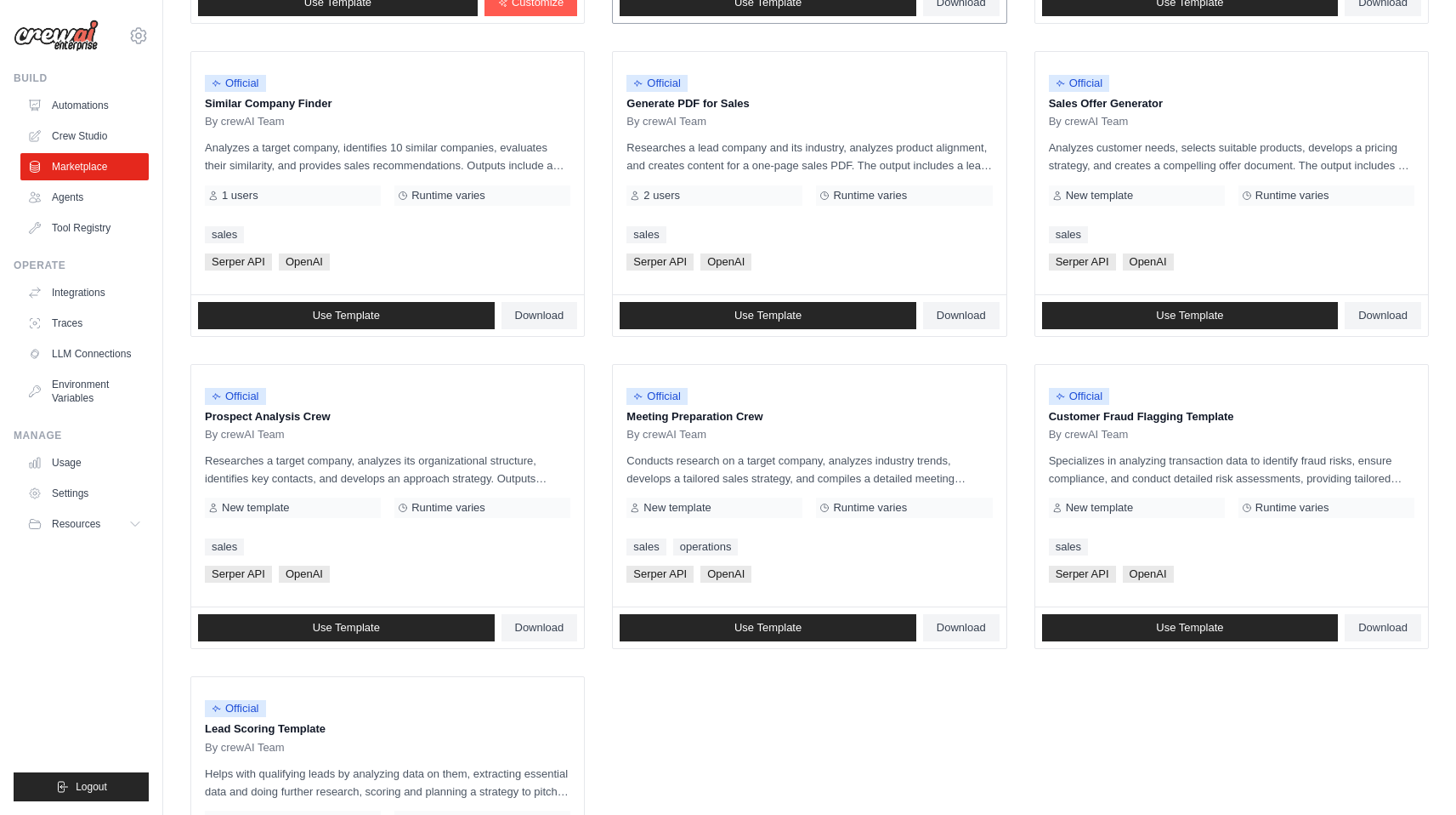
scroll to position [676, 0]
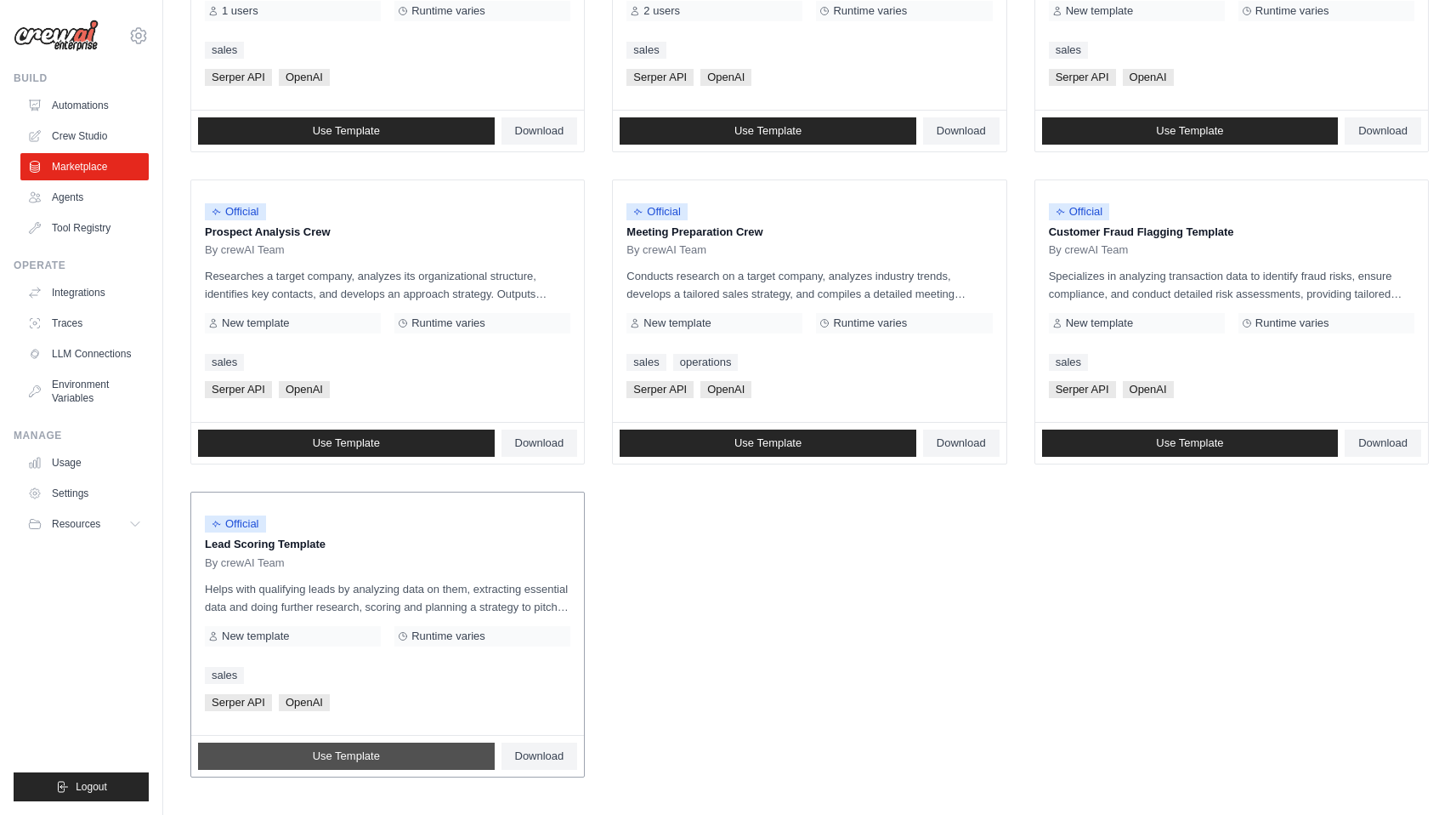
click at [387, 761] on link "Use Template" at bounding box center [346, 756] width 296 height 27
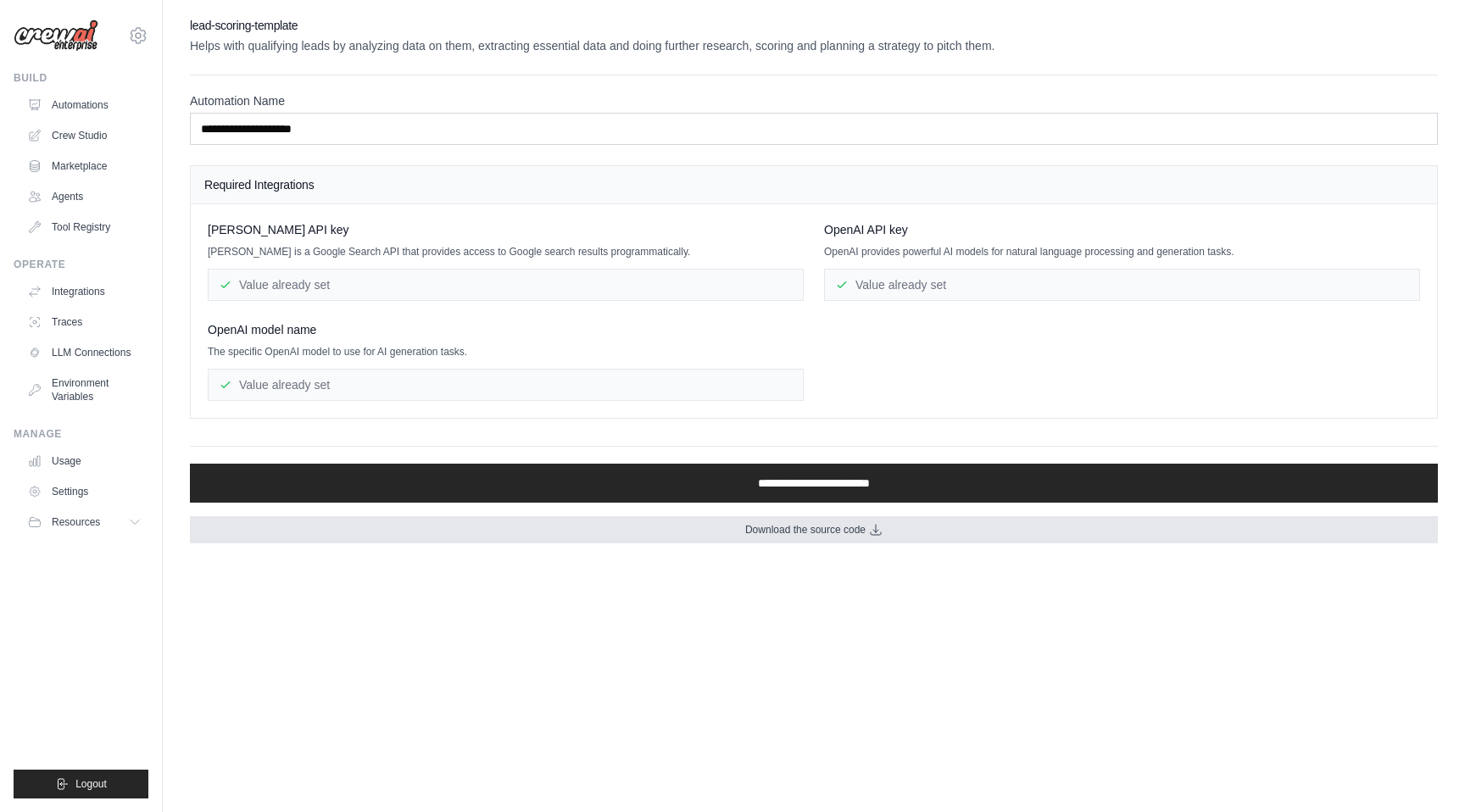
click at [794, 529] on span "Download the source code" at bounding box center [805, 529] width 120 height 14
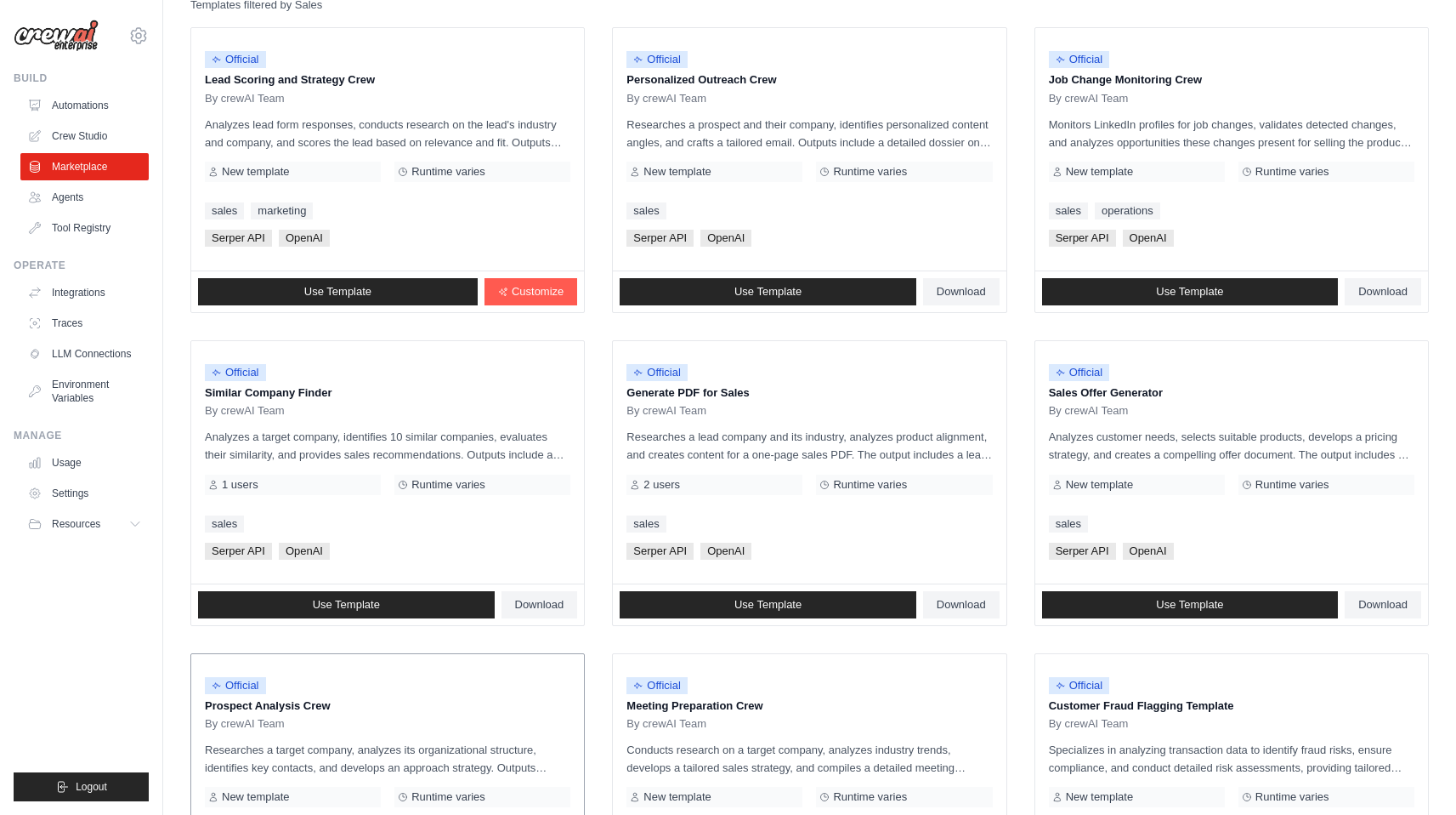
scroll to position [142, 0]
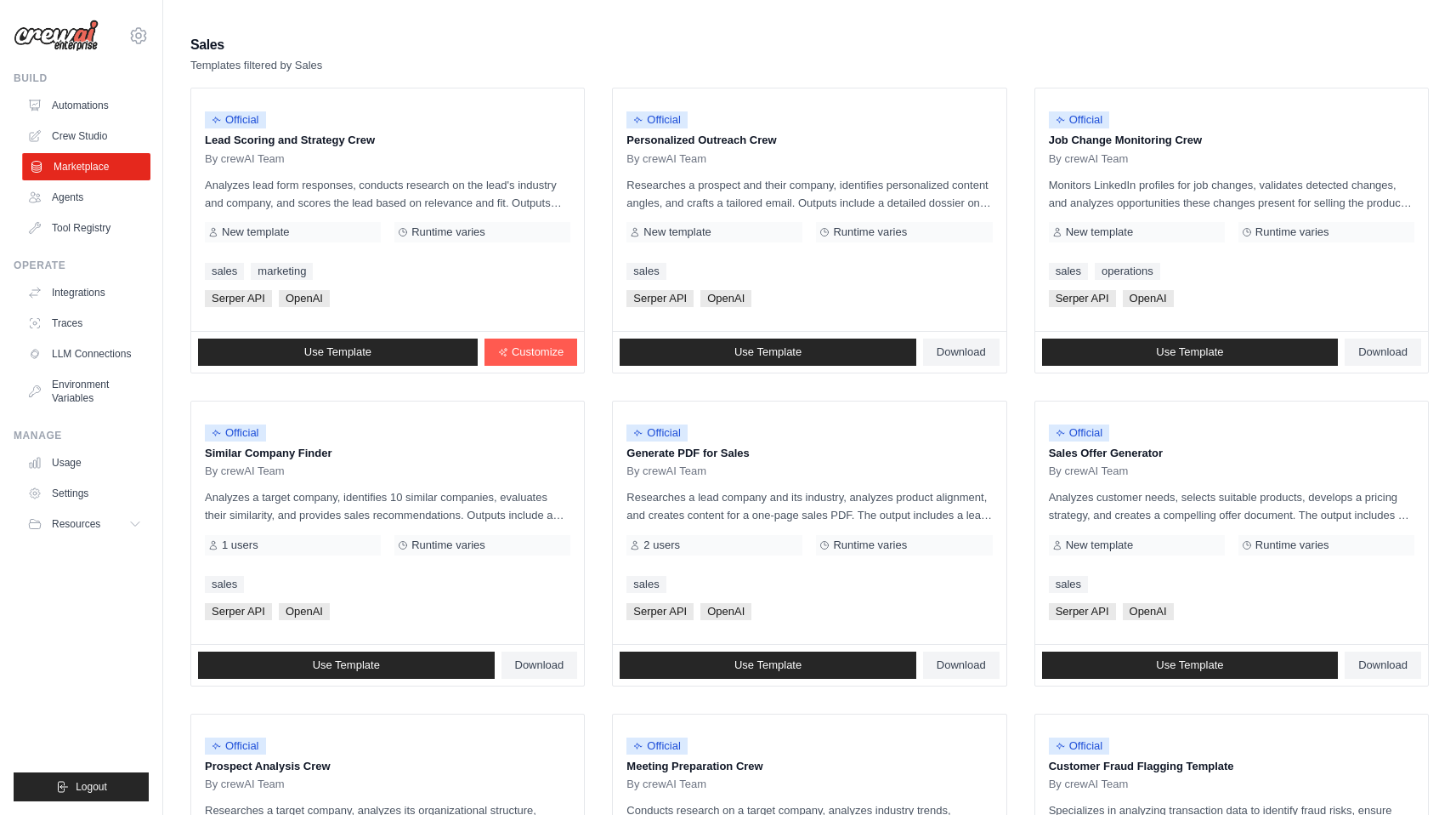
click at [81, 165] on link "Marketplace" at bounding box center [87, 167] width 128 height 27
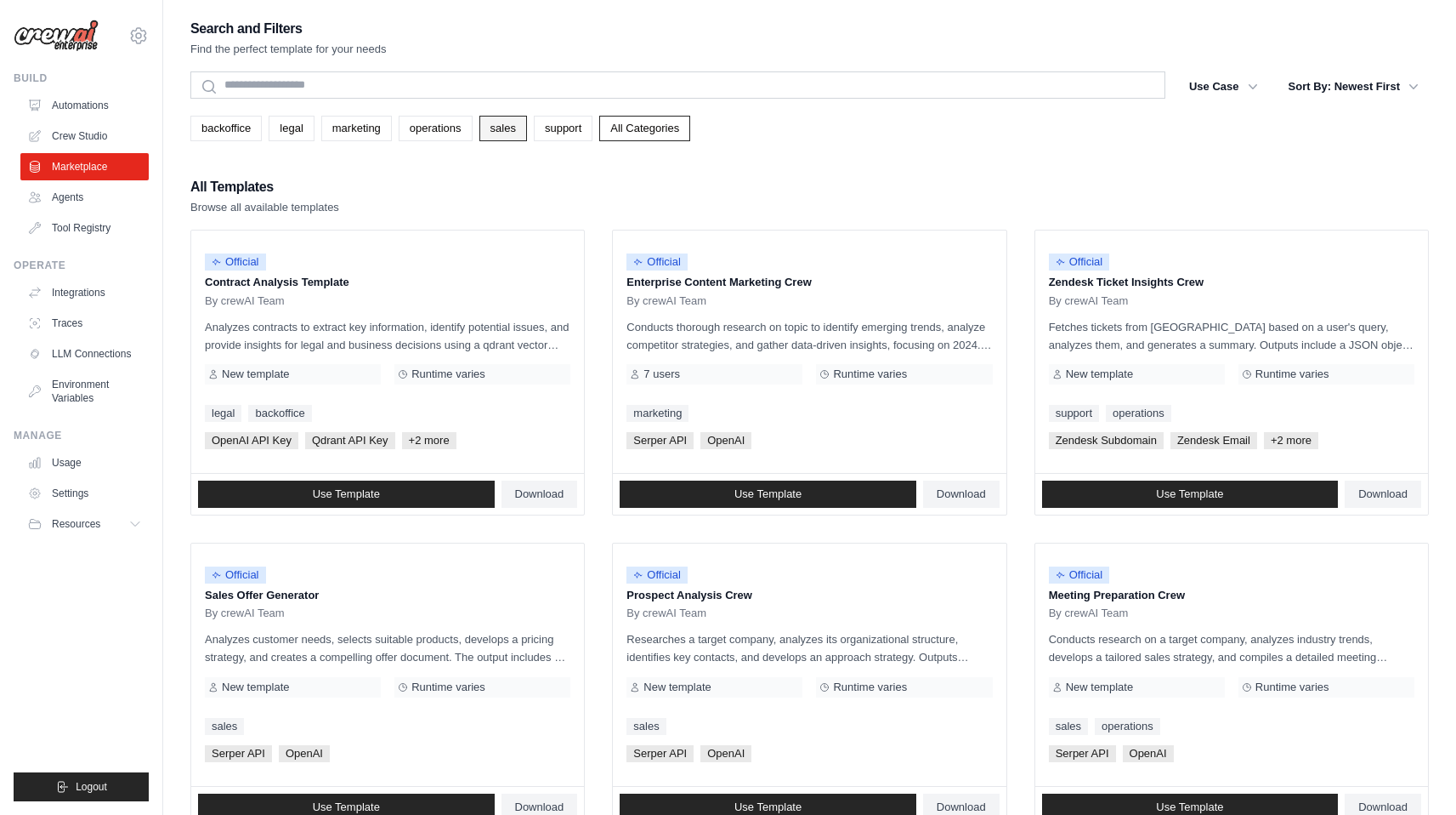
click at [498, 129] on link "sales" at bounding box center [504, 129] width 48 height 26
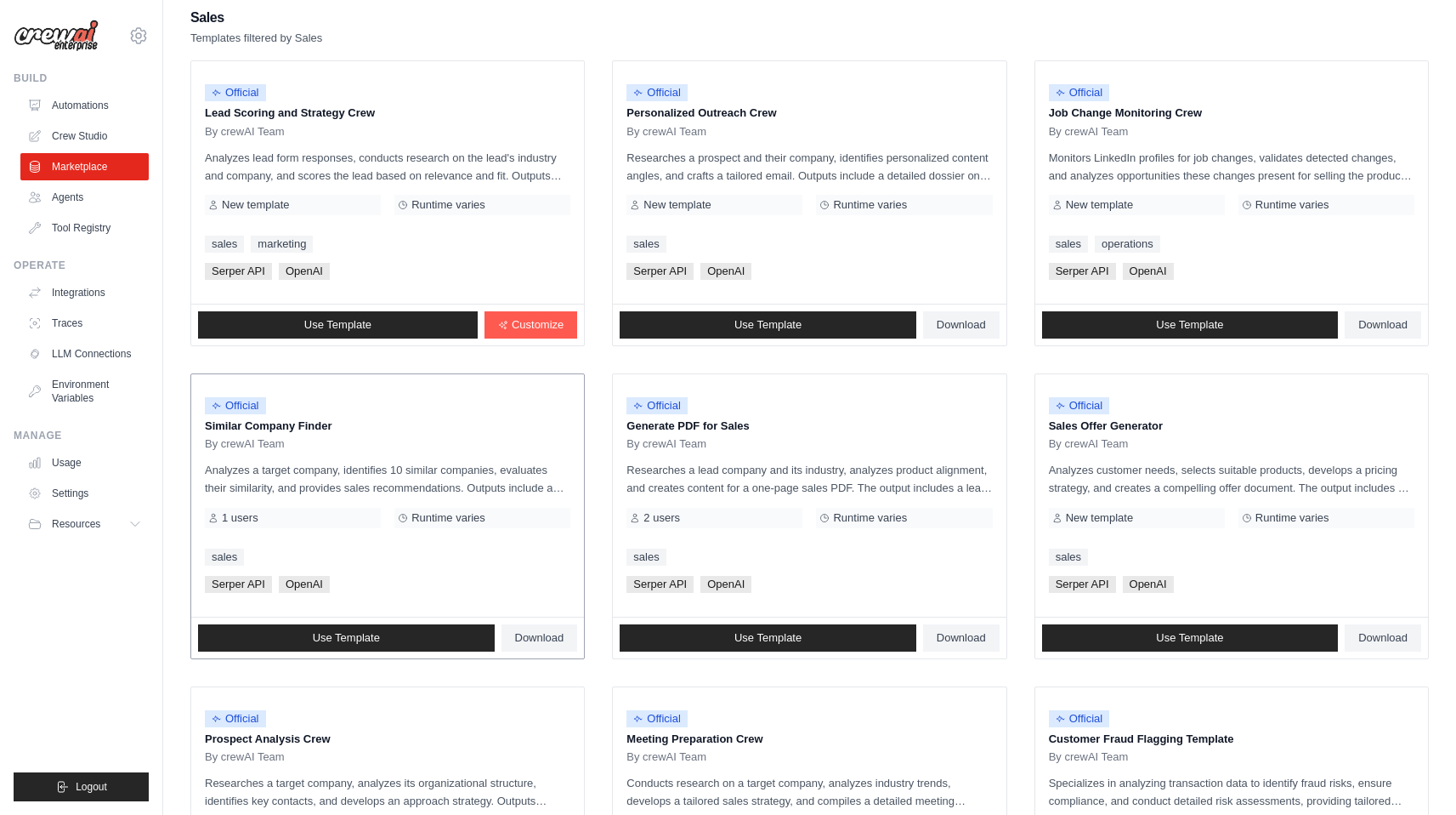
scroll to position [171, 0]
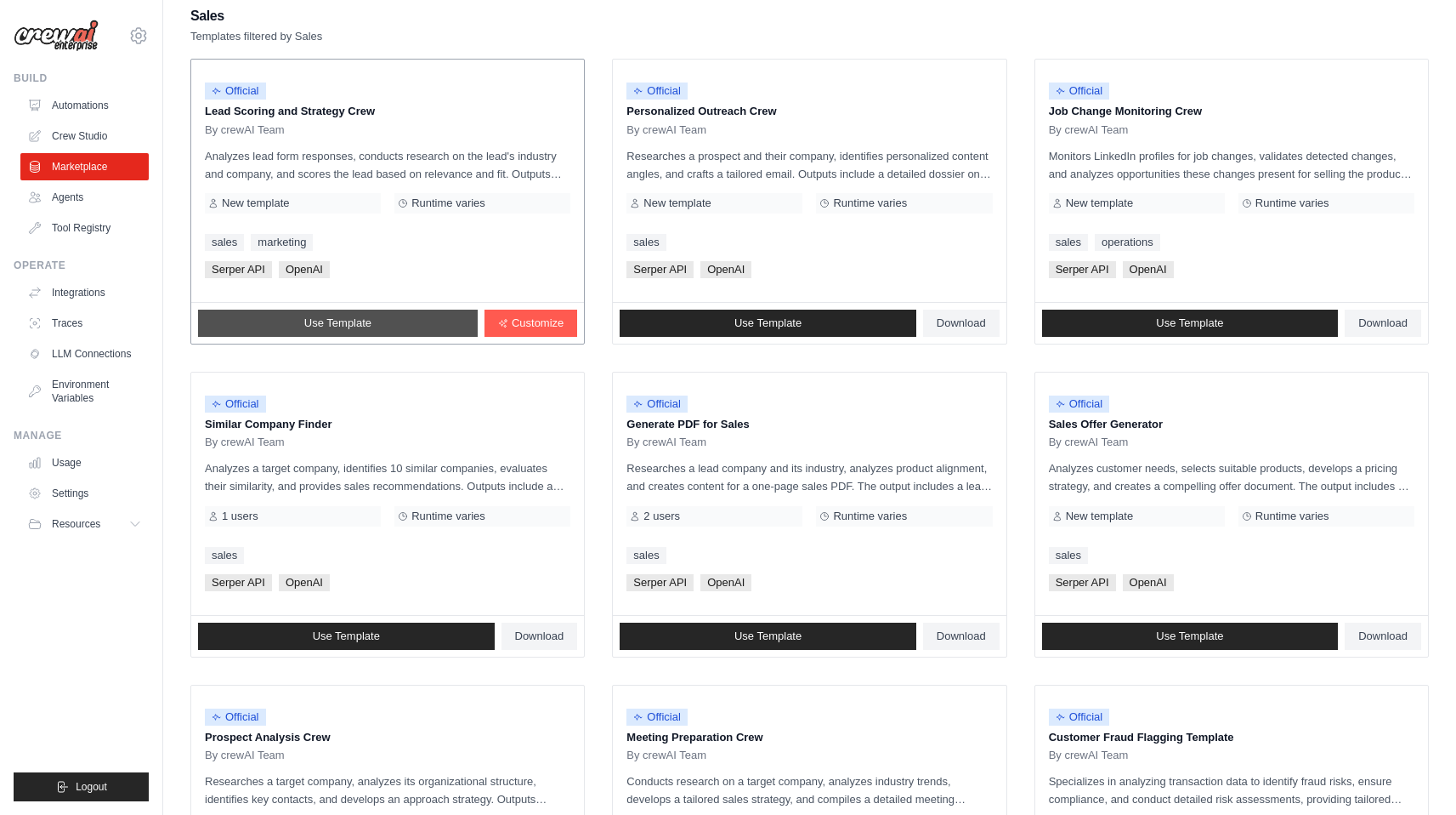
click at [368, 324] on span "Use Template" at bounding box center [337, 323] width 67 height 14
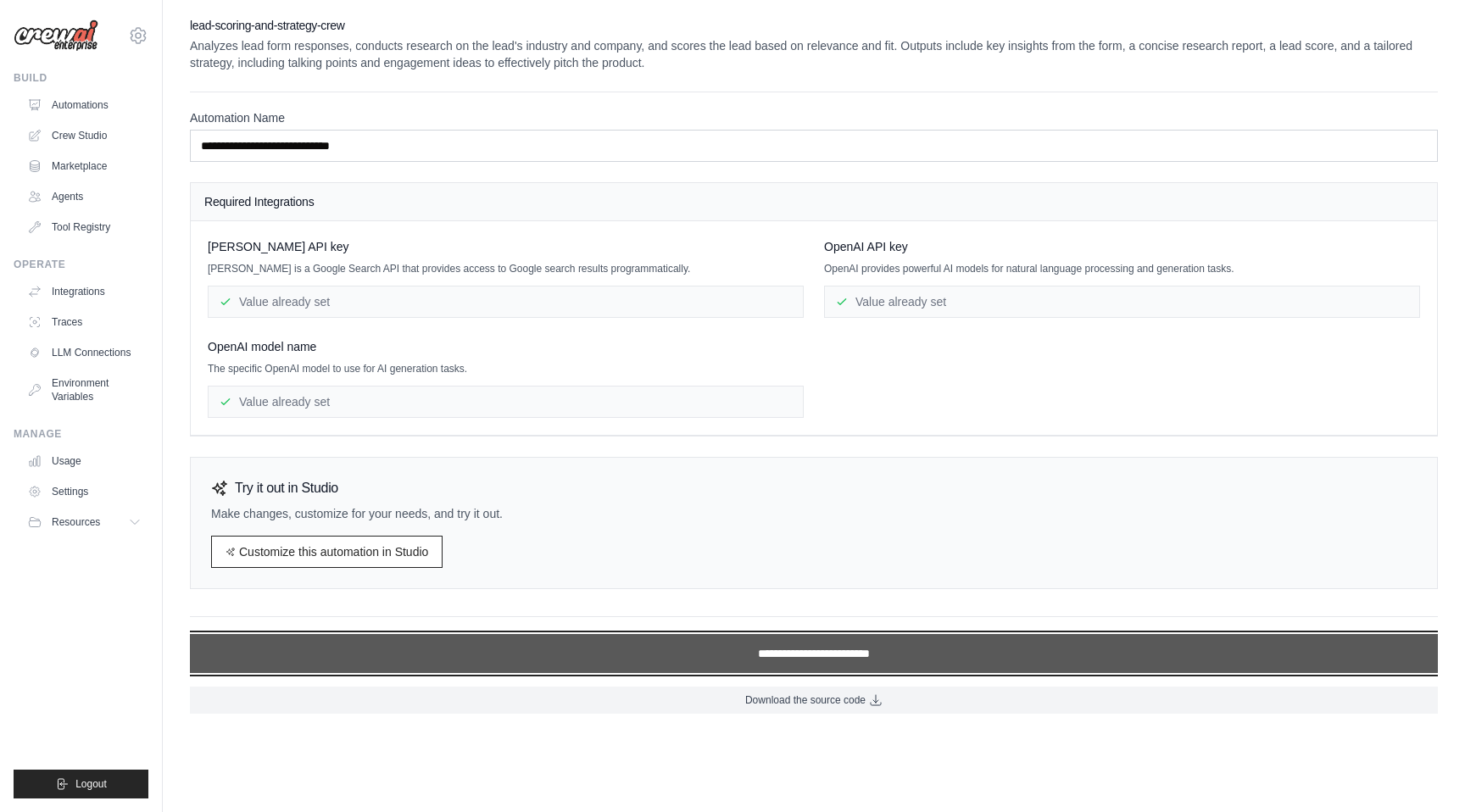
click at [802, 646] on input "**********" at bounding box center [813, 653] width 1248 height 39
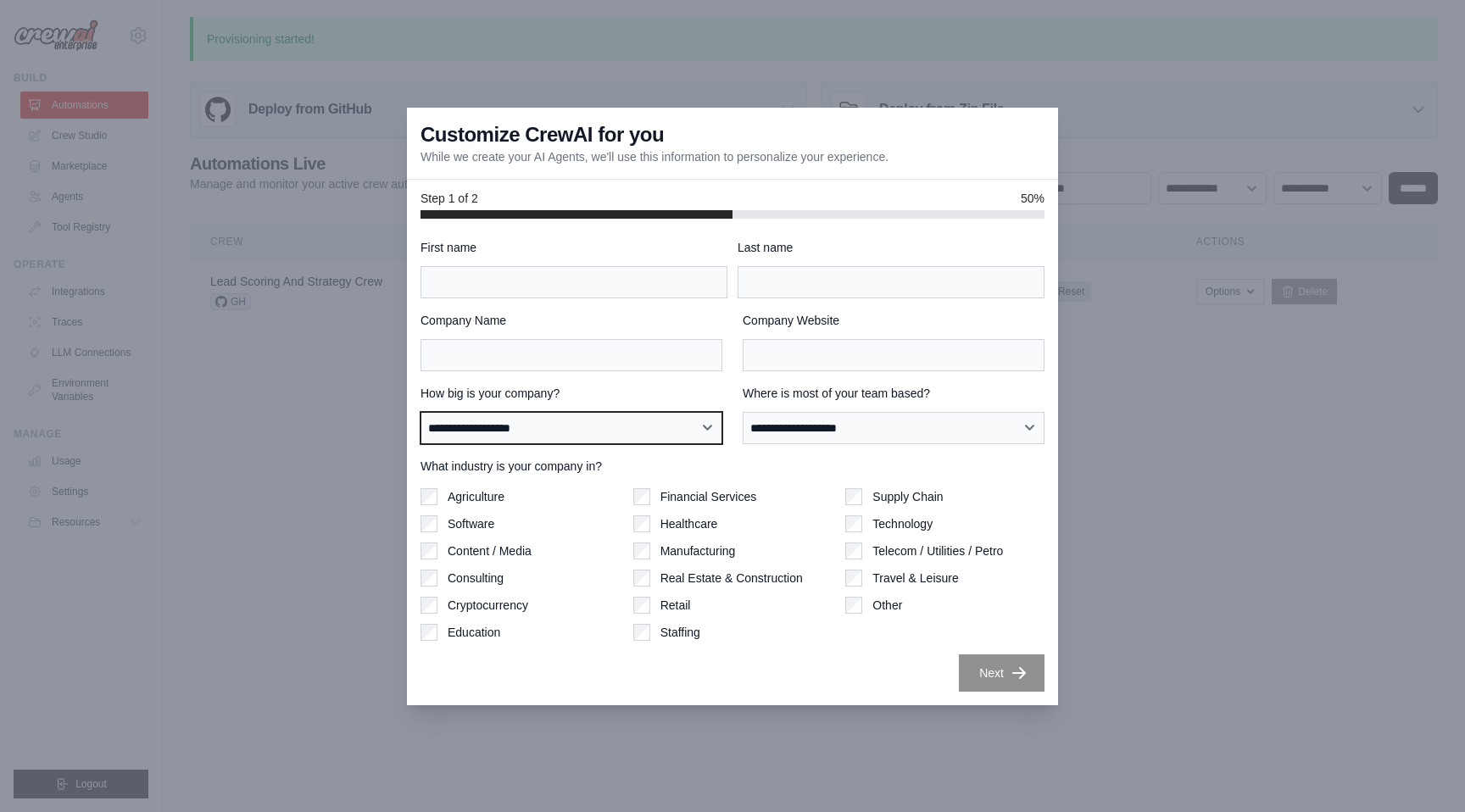
click at [706, 431] on select "**********" at bounding box center [571, 428] width 302 height 32
click at [420, 412] on select "**********" at bounding box center [571, 428] width 302 height 32
click at [706, 431] on select "**********" at bounding box center [571, 428] width 302 height 32
click at [339, 569] on div at bounding box center [732, 406] width 1465 height 812
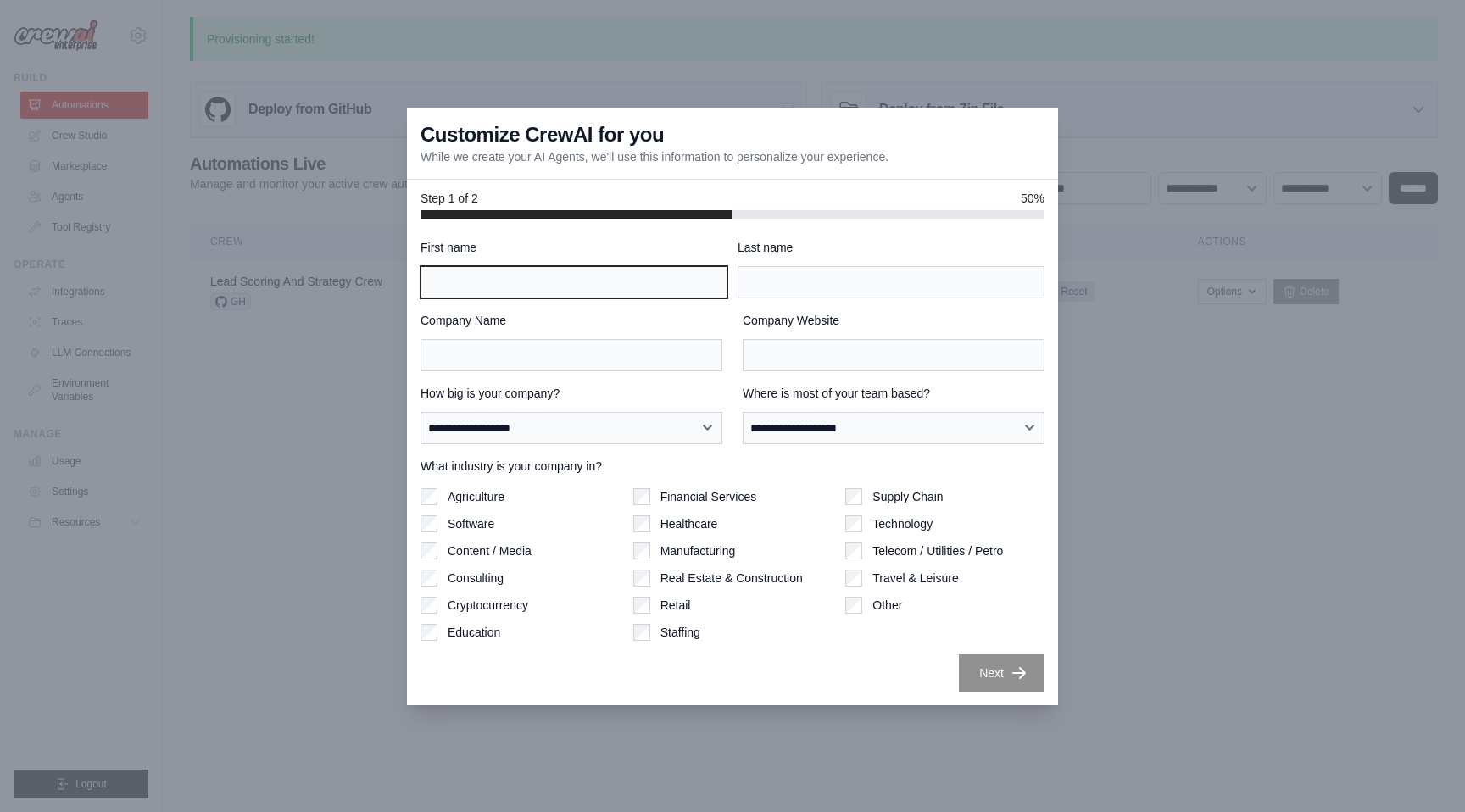
click at [528, 273] on input "First name" at bounding box center [573, 283] width 307 height 32
type input "*******"
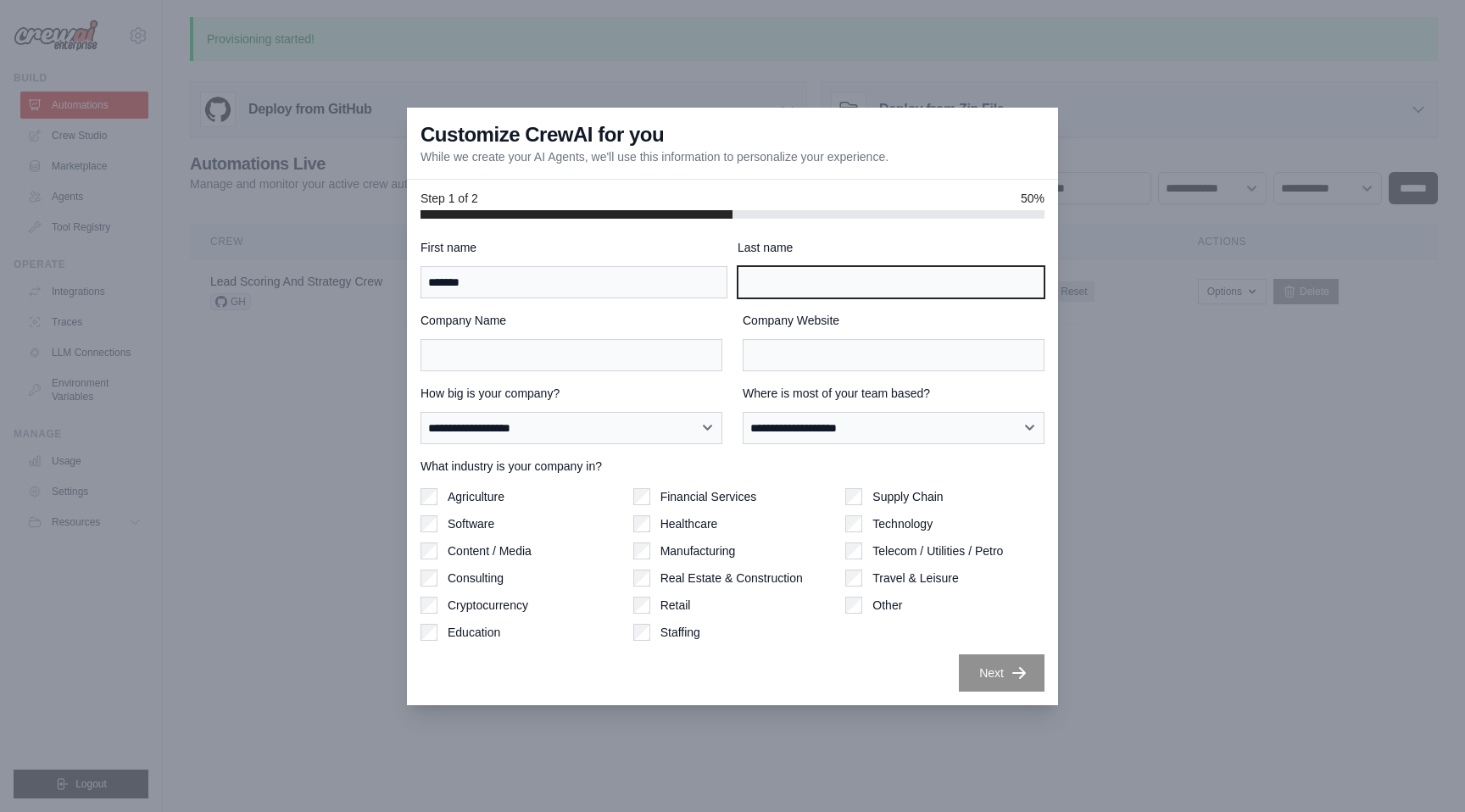
type input "*******"
type input "**********"
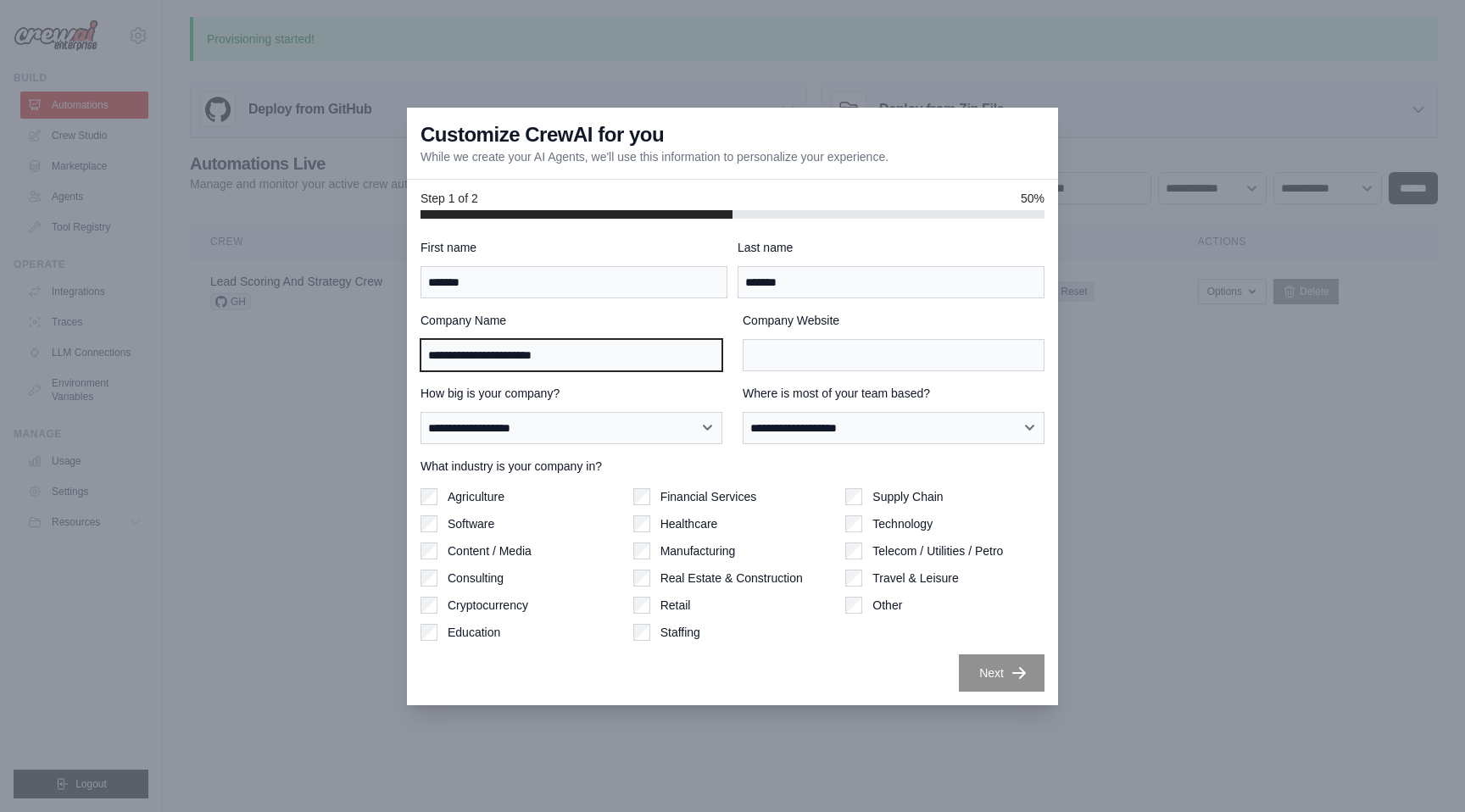
type input "**********"
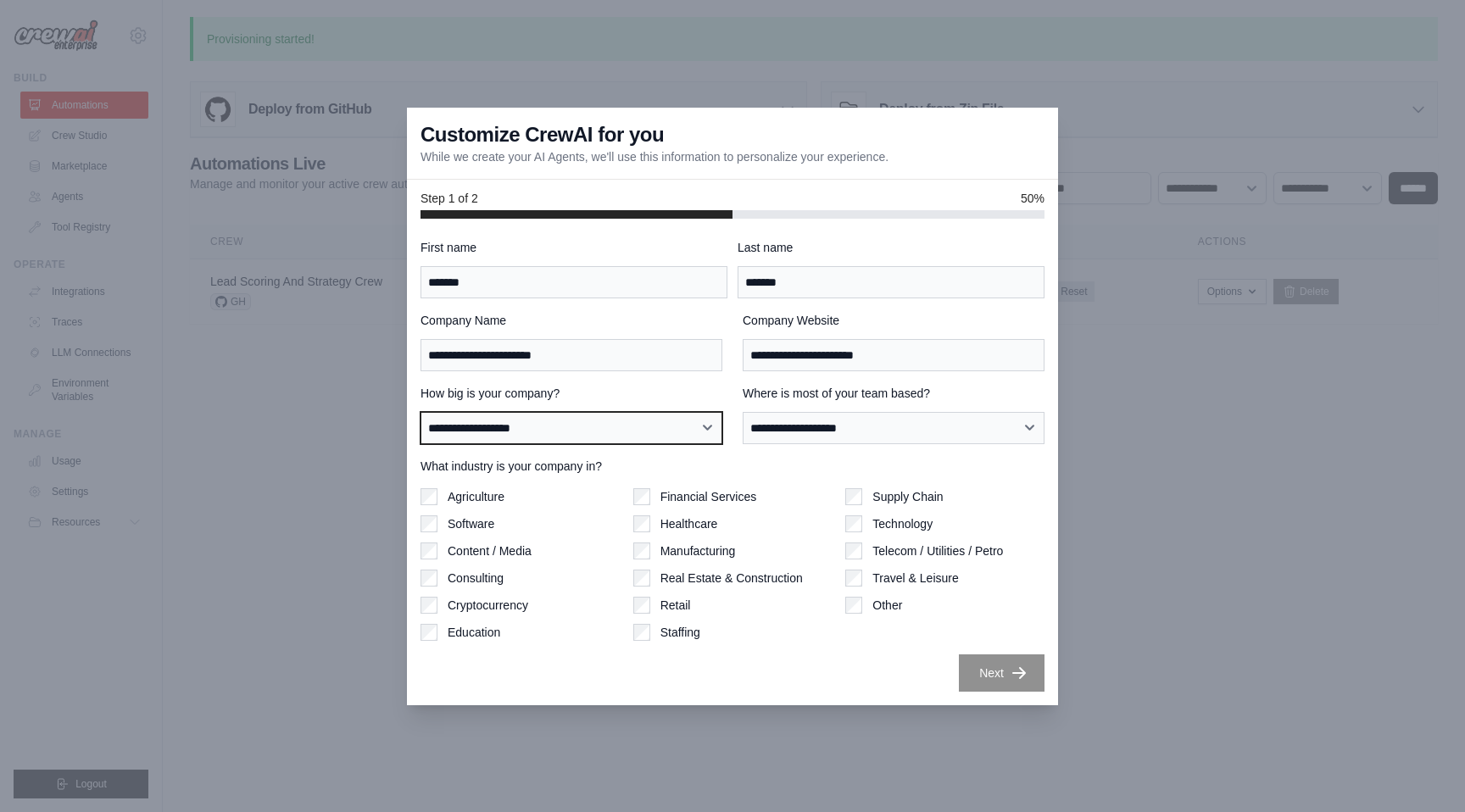
click at [665, 431] on select "**********" at bounding box center [571, 428] width 302 height 32
select select "**********"
click at [420, 412] on select "**********" at bounding box center [571, 428] width 302 height 32
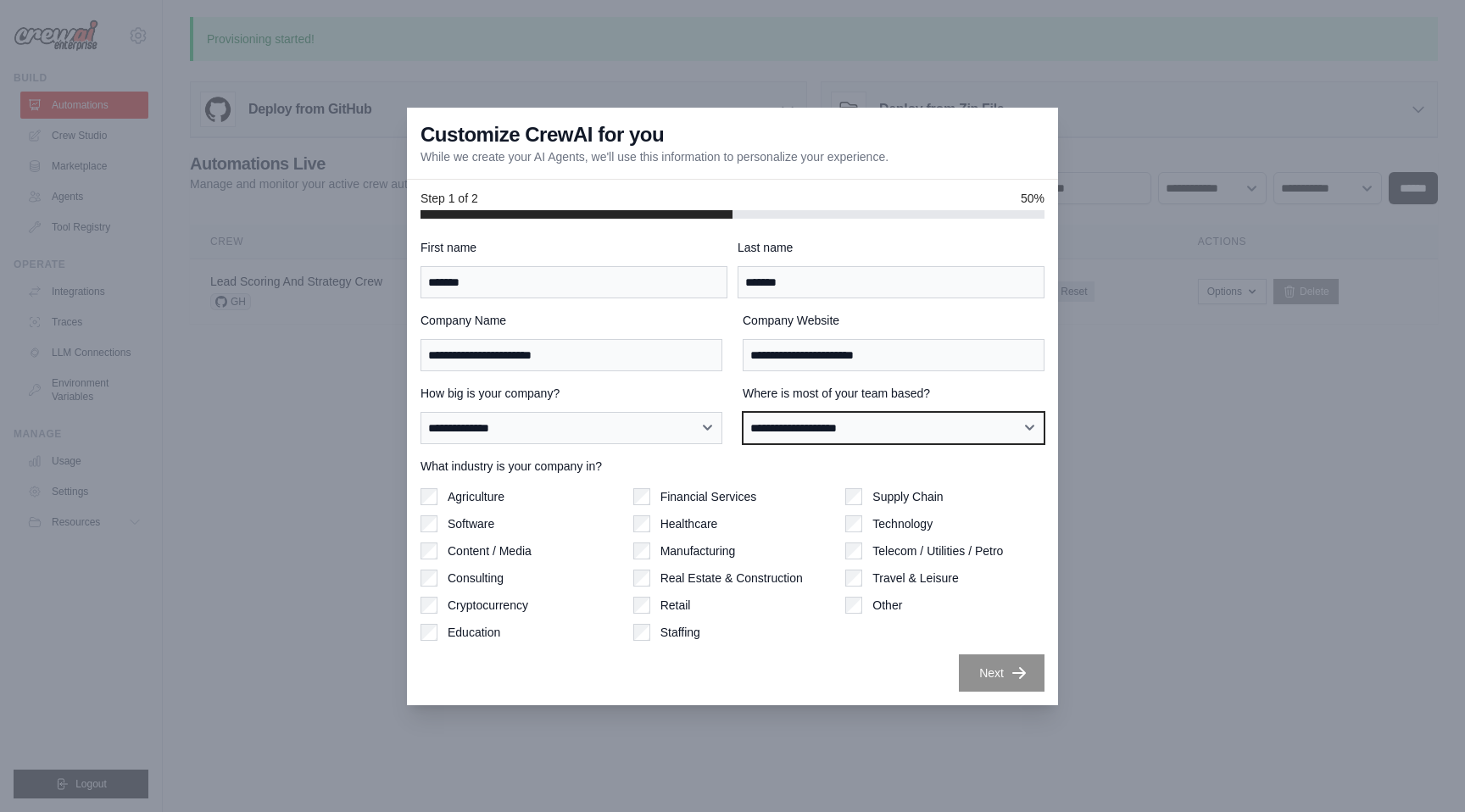
click at [965, 423] on select "**********" at bounding box center [893, 428] width 302 height 32
select select "**********"
click at [742, 412] on select "**********" at bounding box center [893, 428] width 302 height 32
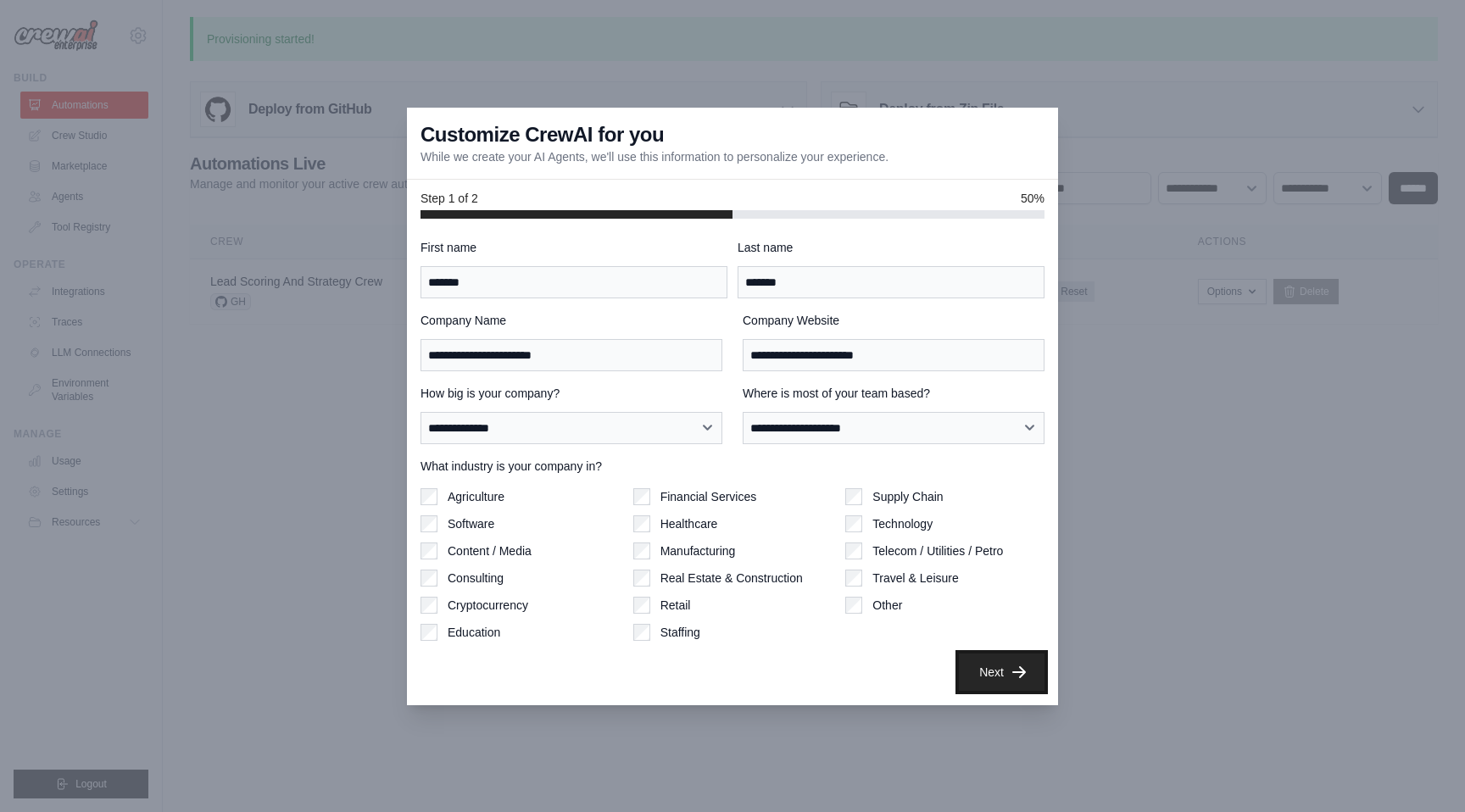
click at [1011, 669] on icon "button" at bounding box center [1019, 672] width 17 height 17
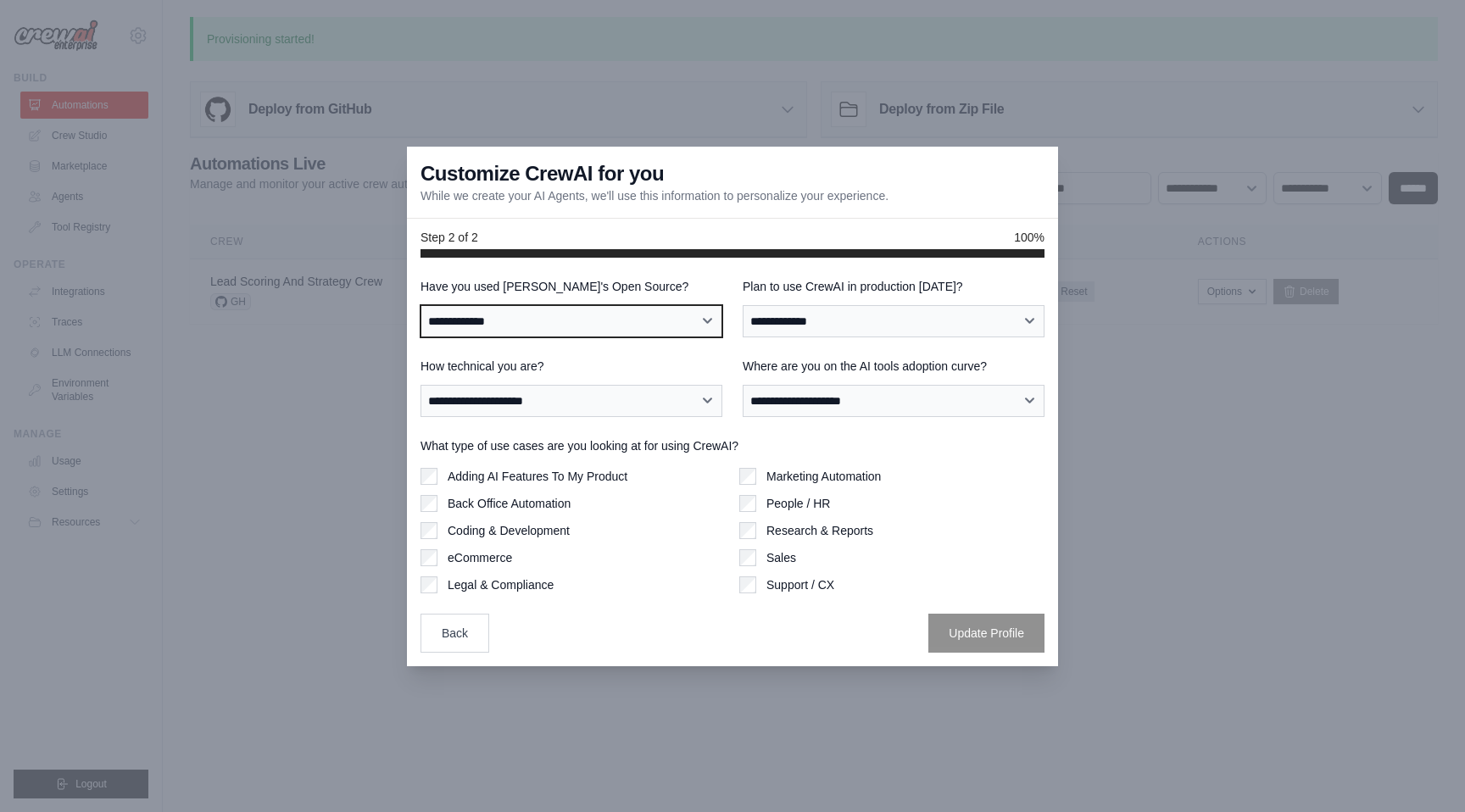
click at [657, 330] on select "**********" at bounding box center [571, 321] width 302 height 32
select select "**********"
click at [420, 305] on select "**********" at bounding box center [571, 321] width 302 height 32
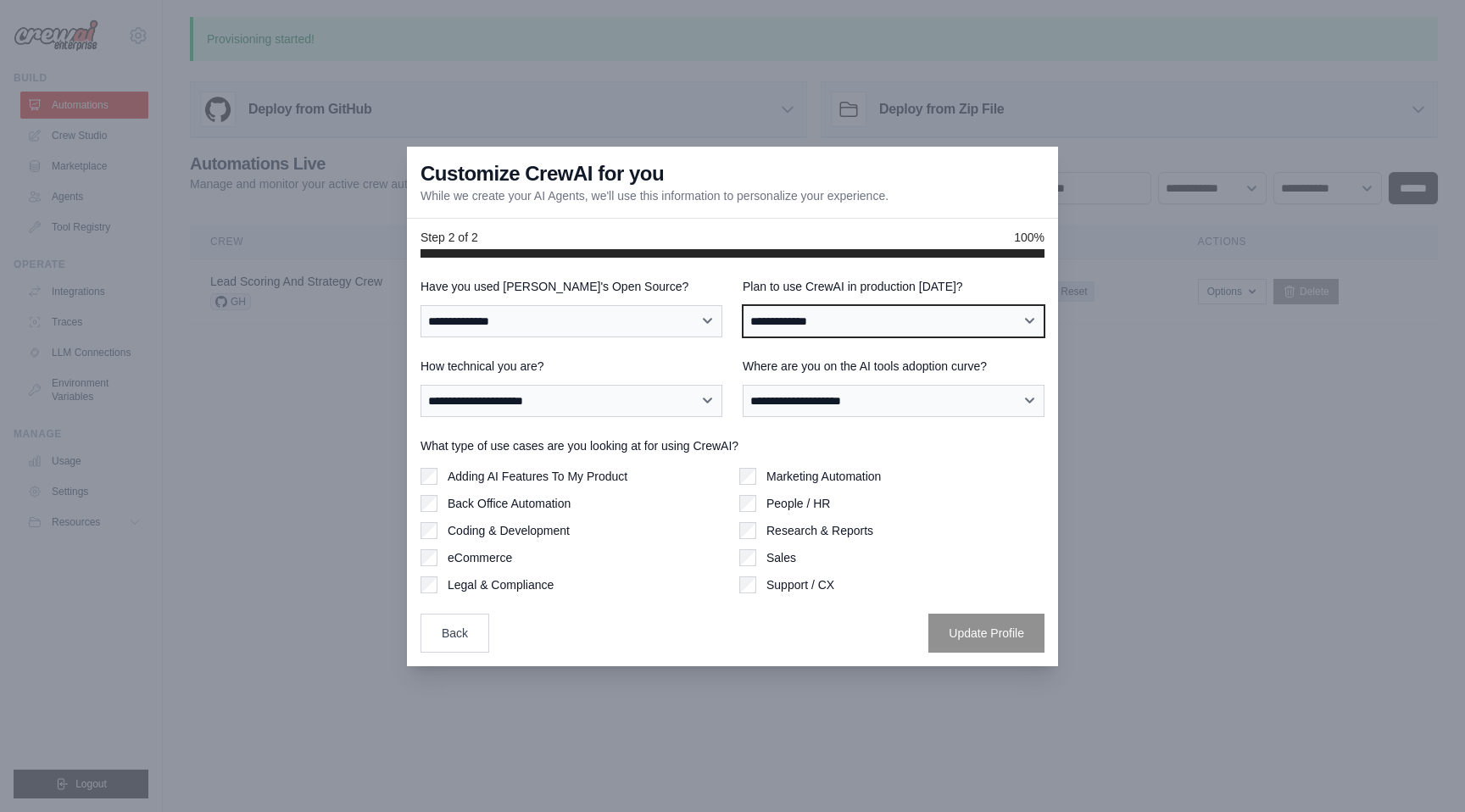
click at [899, 315] on select "**********" at bounding box center [893, 321] width 302 height 32
select select "****"
click at [742, 305] on select "**********" at bounding box center [893, 321] width 302 height 32
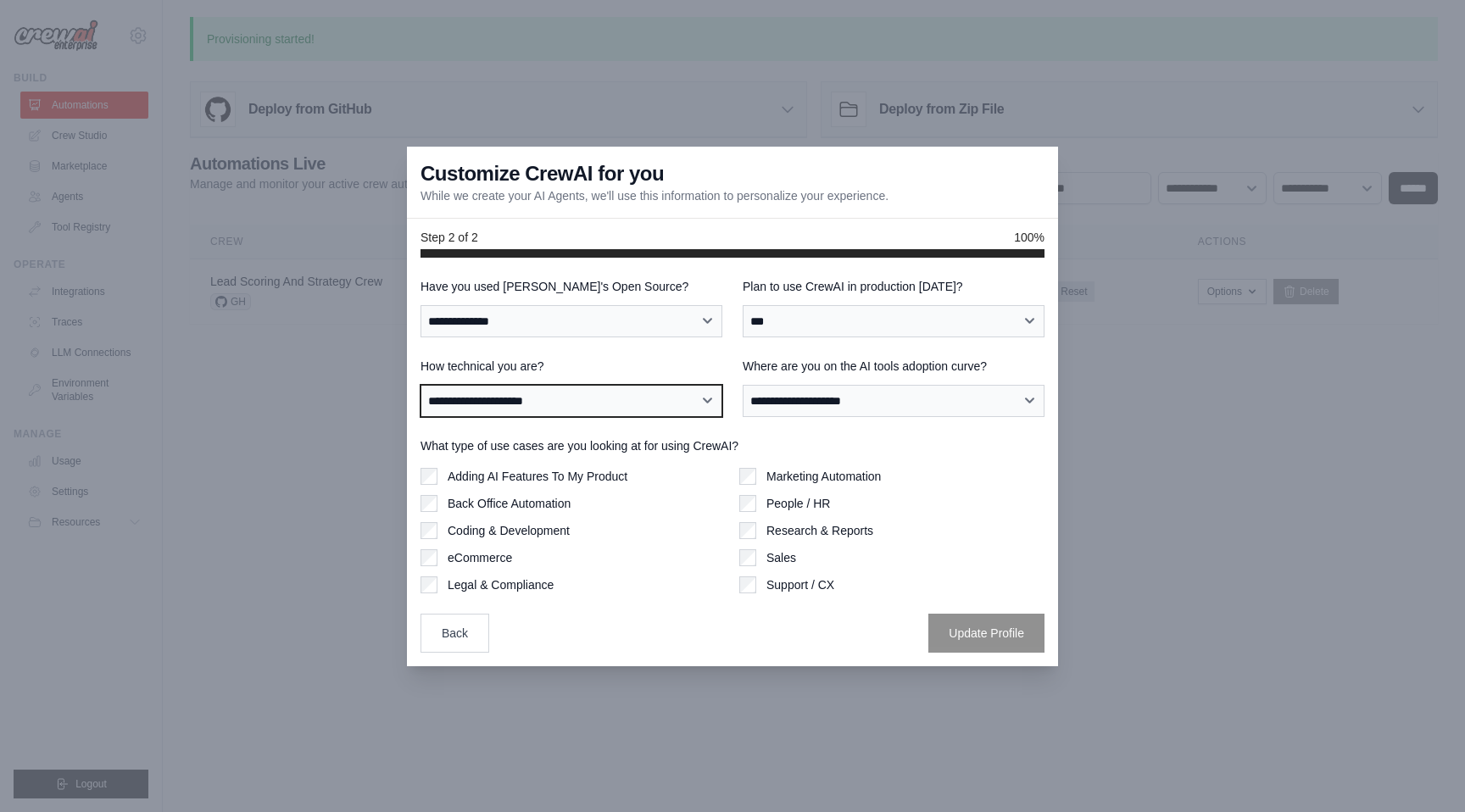
click at [610, 397] on select "**********" at bounding box center [571, 400] width 302 height 32
select select "**********"
click at [420, 384] on select "**********" at bounding box center [571, 400] width 302 height 32
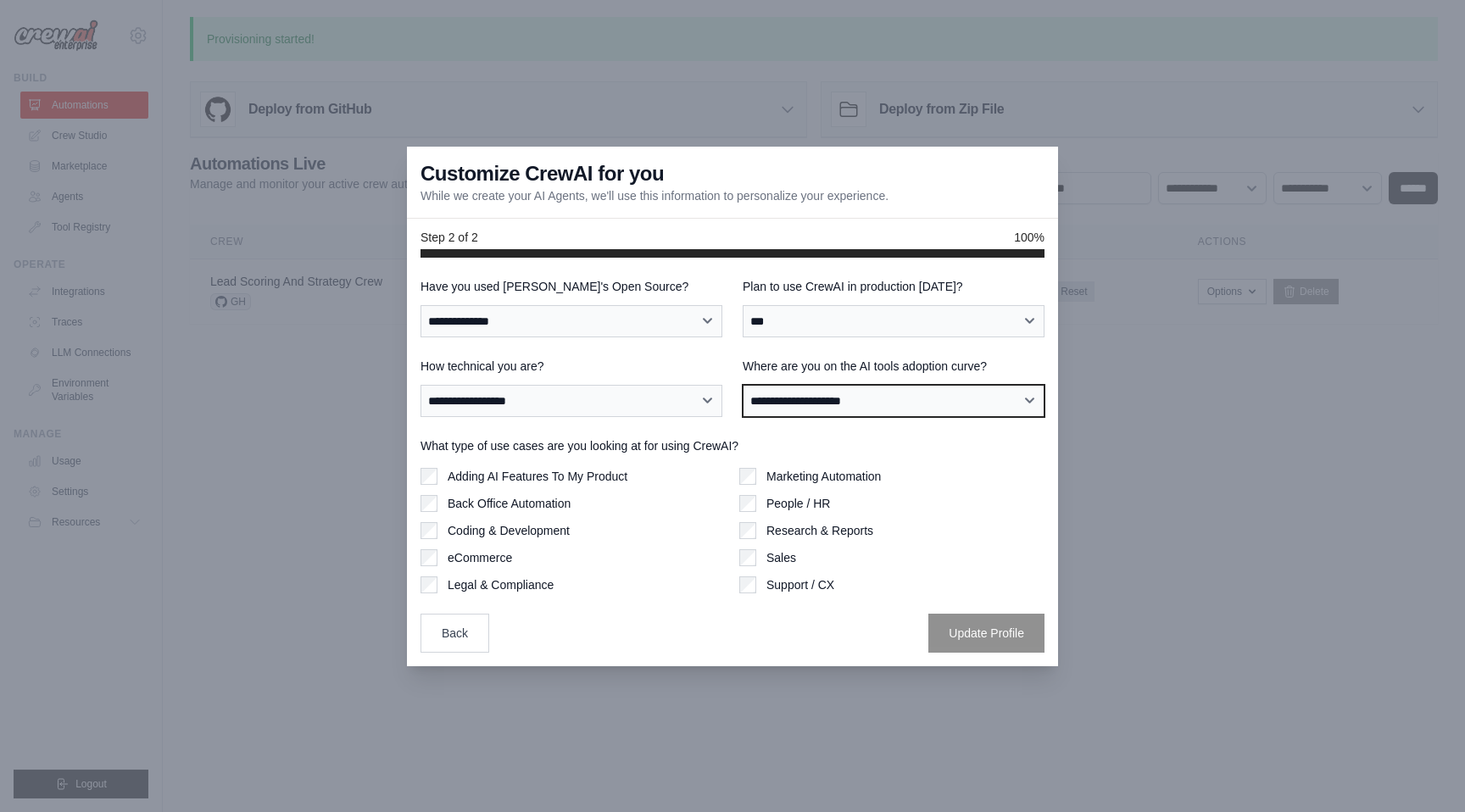
click at [921, 402] on select "**********" at bounding box center [893, 400] width 302 height 32
select select "**********"
click at [742, 384] on select "**********" at bounding box center [893, 400] width 302 height 32
click at [537, 469] on label "Adding AI Features To My Product" at bounding box center [537, 476] width 179 height 17
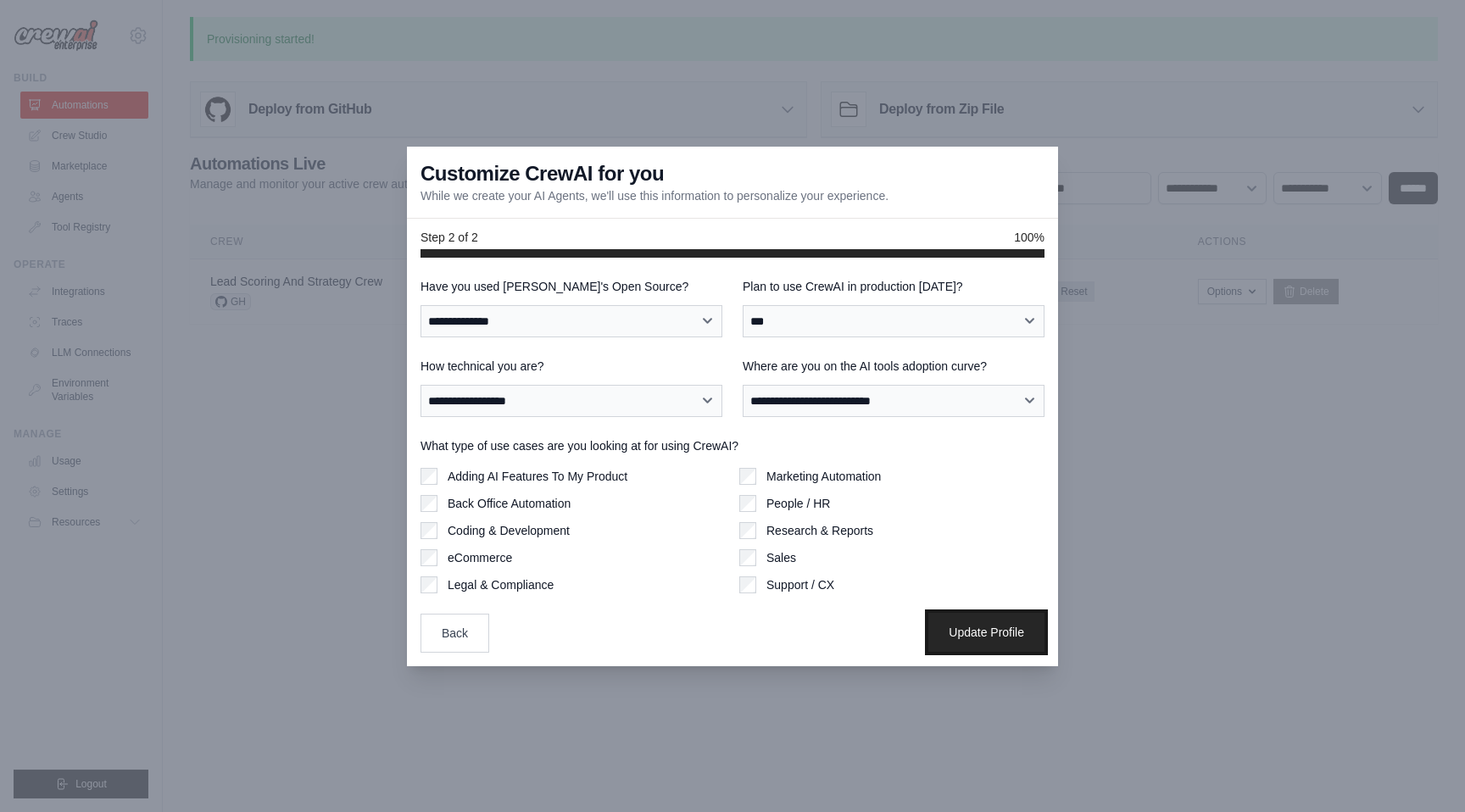
click at [984, 630] on button "Update Profile" at bounding box center [987, 632] width 116 height 39
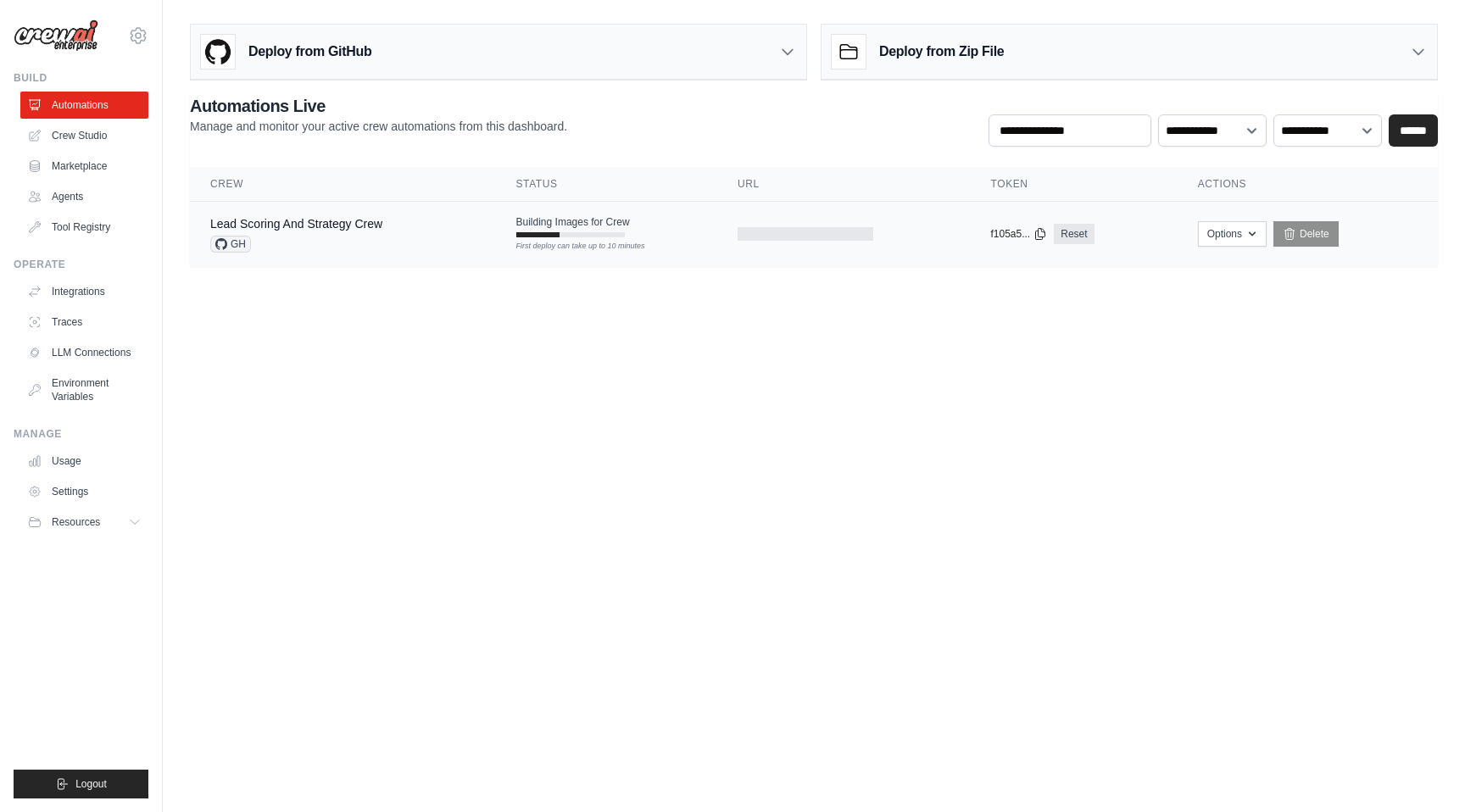
click at [583, 225] on span "Building Images for Crew" at bounding box center [572, 222] width 114 height 14
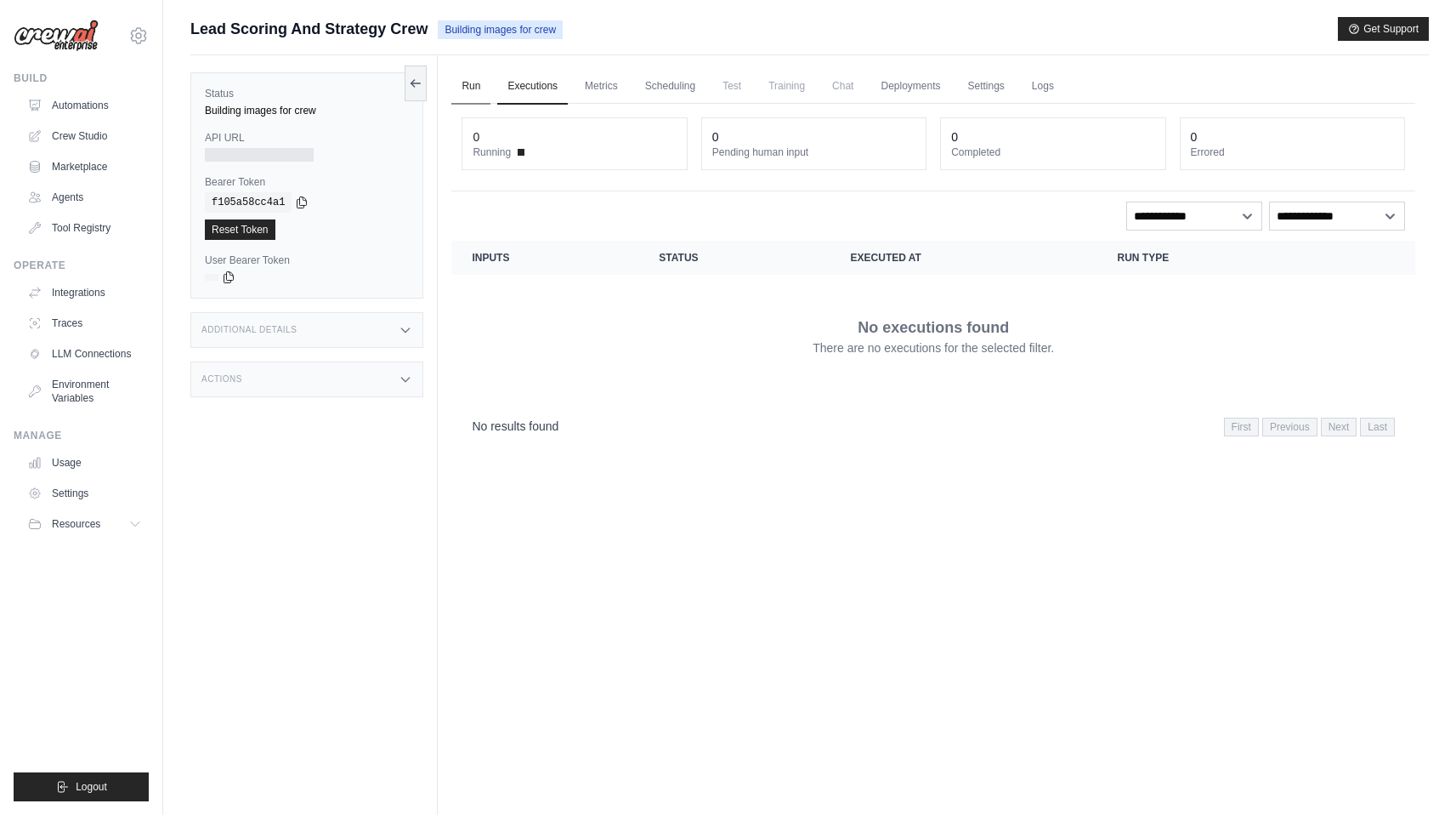
click at [480, 79] on link "Run" at bounding box center [471, 87] width 39 height 36
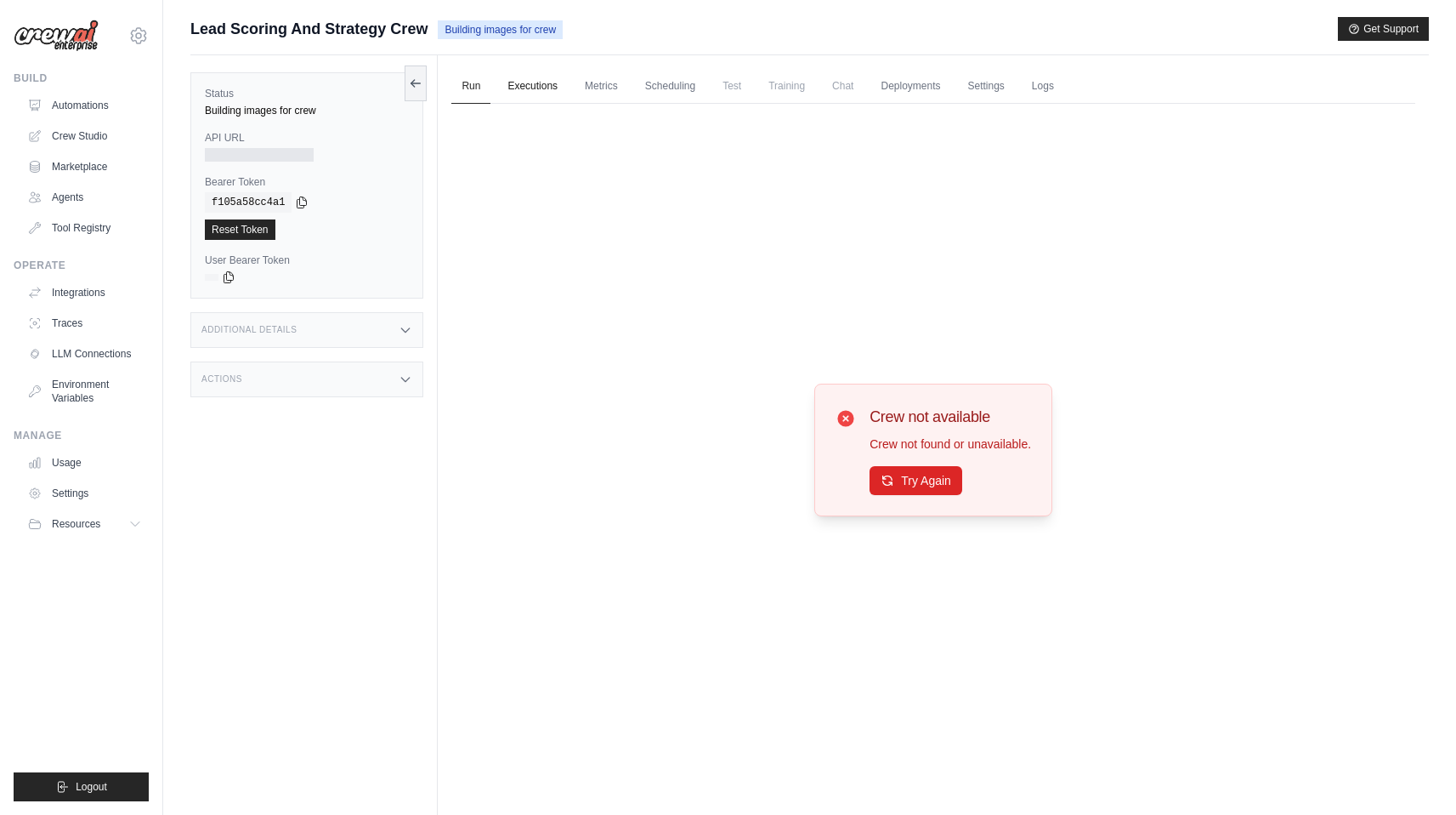
click at [506, 90] on link "Executions" at bounding box center [532, 87] width 70 height 36
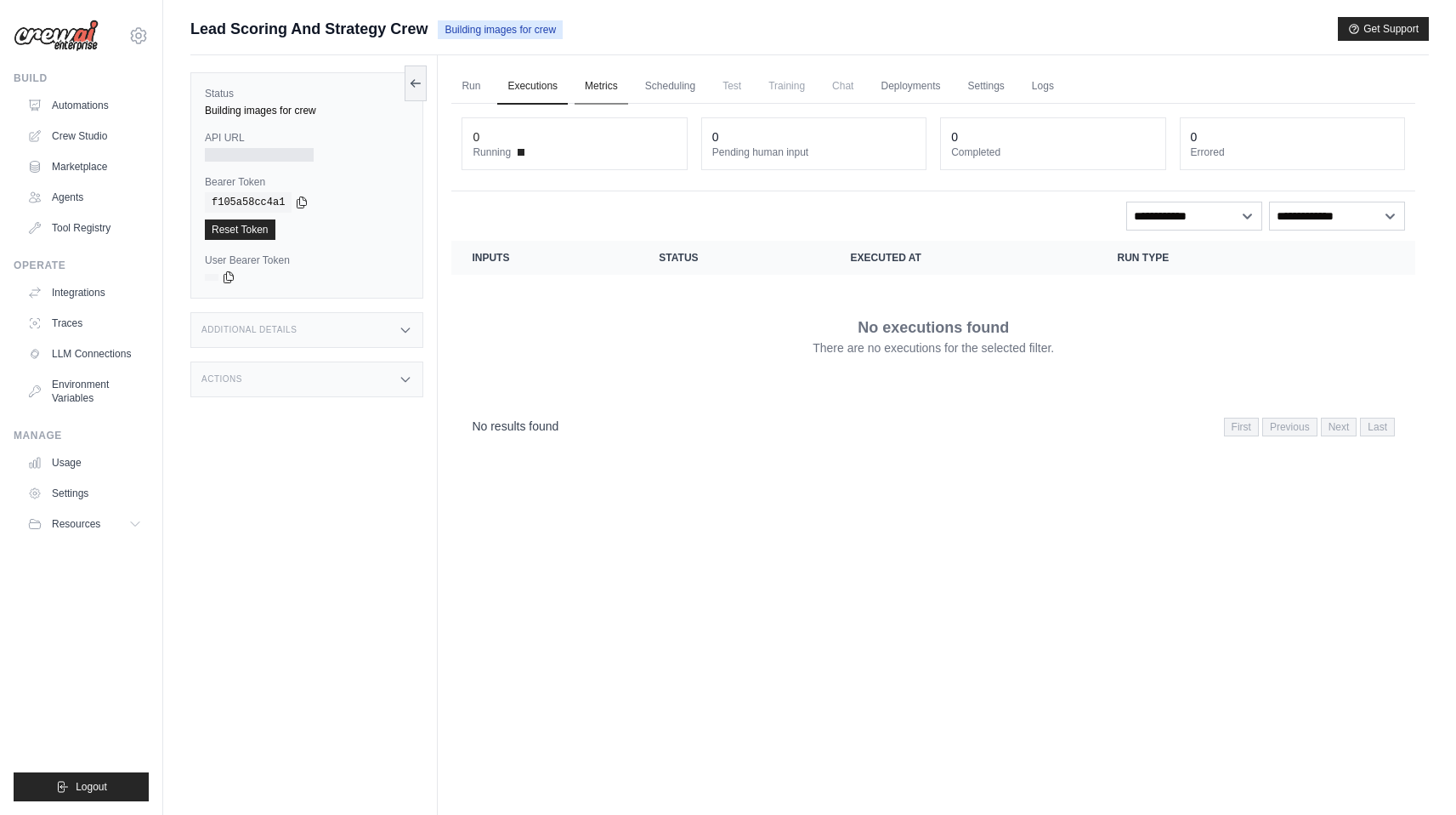
click at [605, 84] on link "Metrics" at bounding box center [601, 87] width 54 height 36
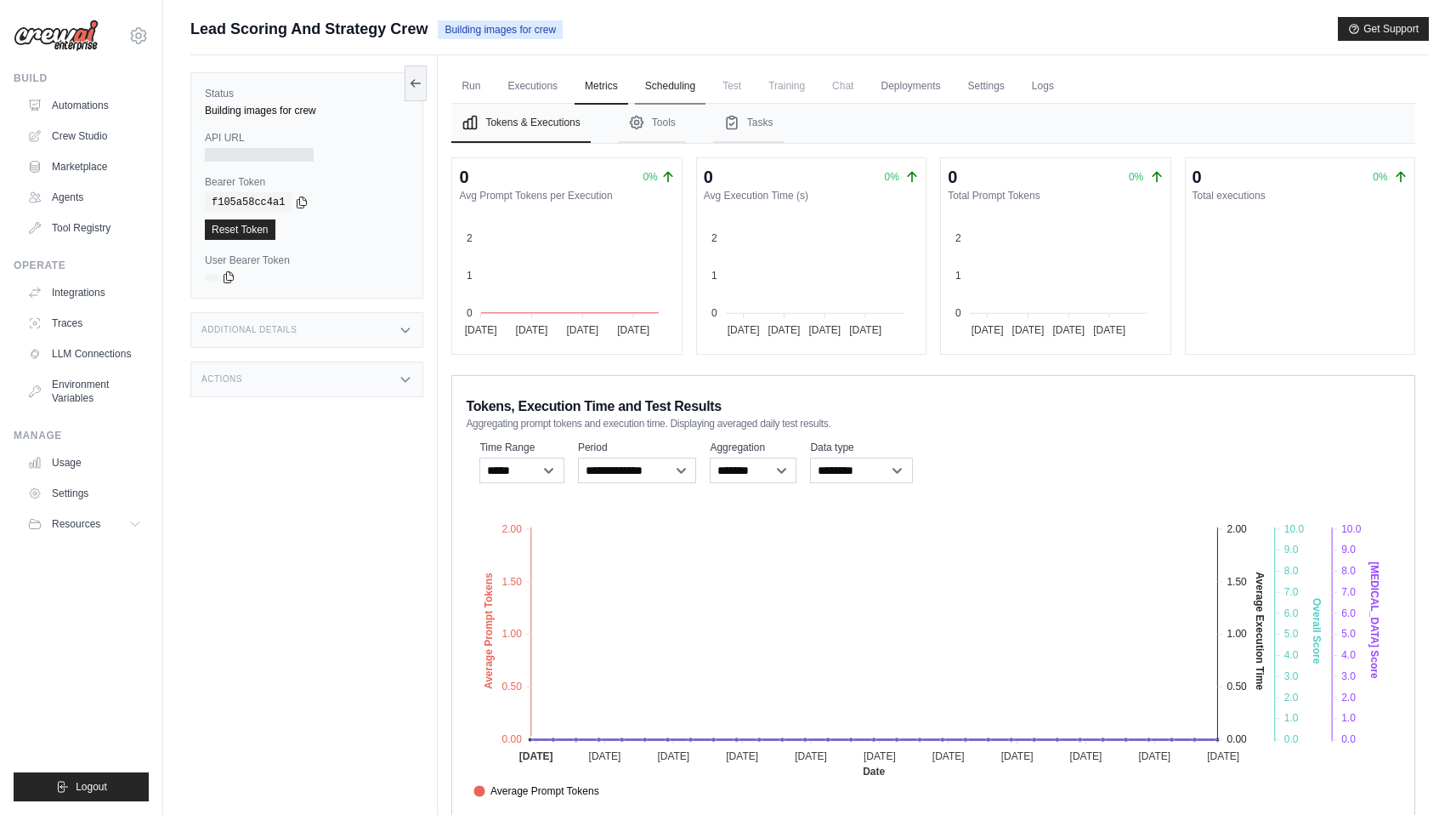
click at [678, 90] on link "Scheduling" at bounding box center [670, 87] width 70 height 36
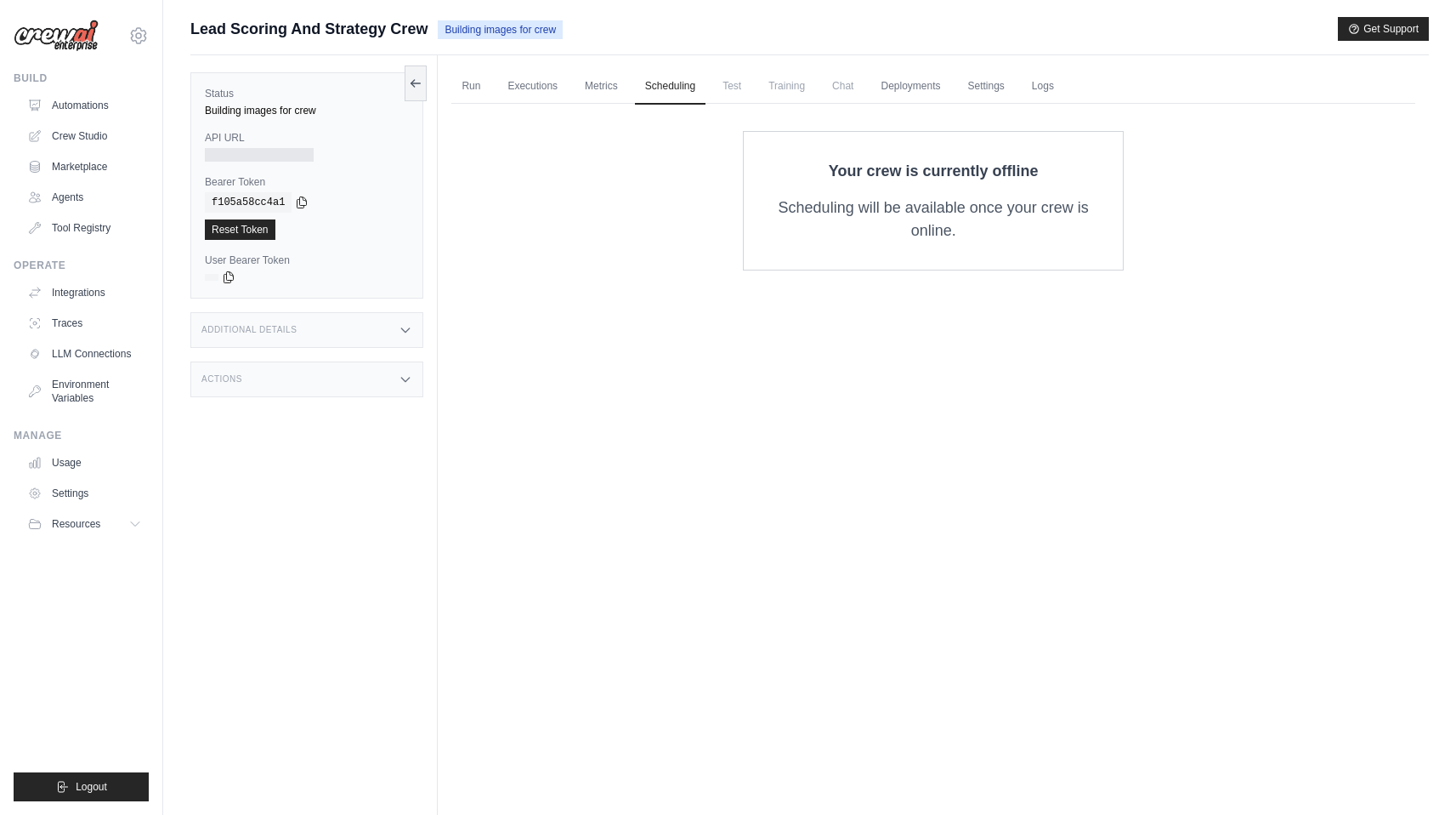
click at [739, 87] on span "Test" at bounding box center [732, 86] width 39 height 34
click at [594, 80] on link "Metrics" at bounding box center [601, 87] width 54 height 36
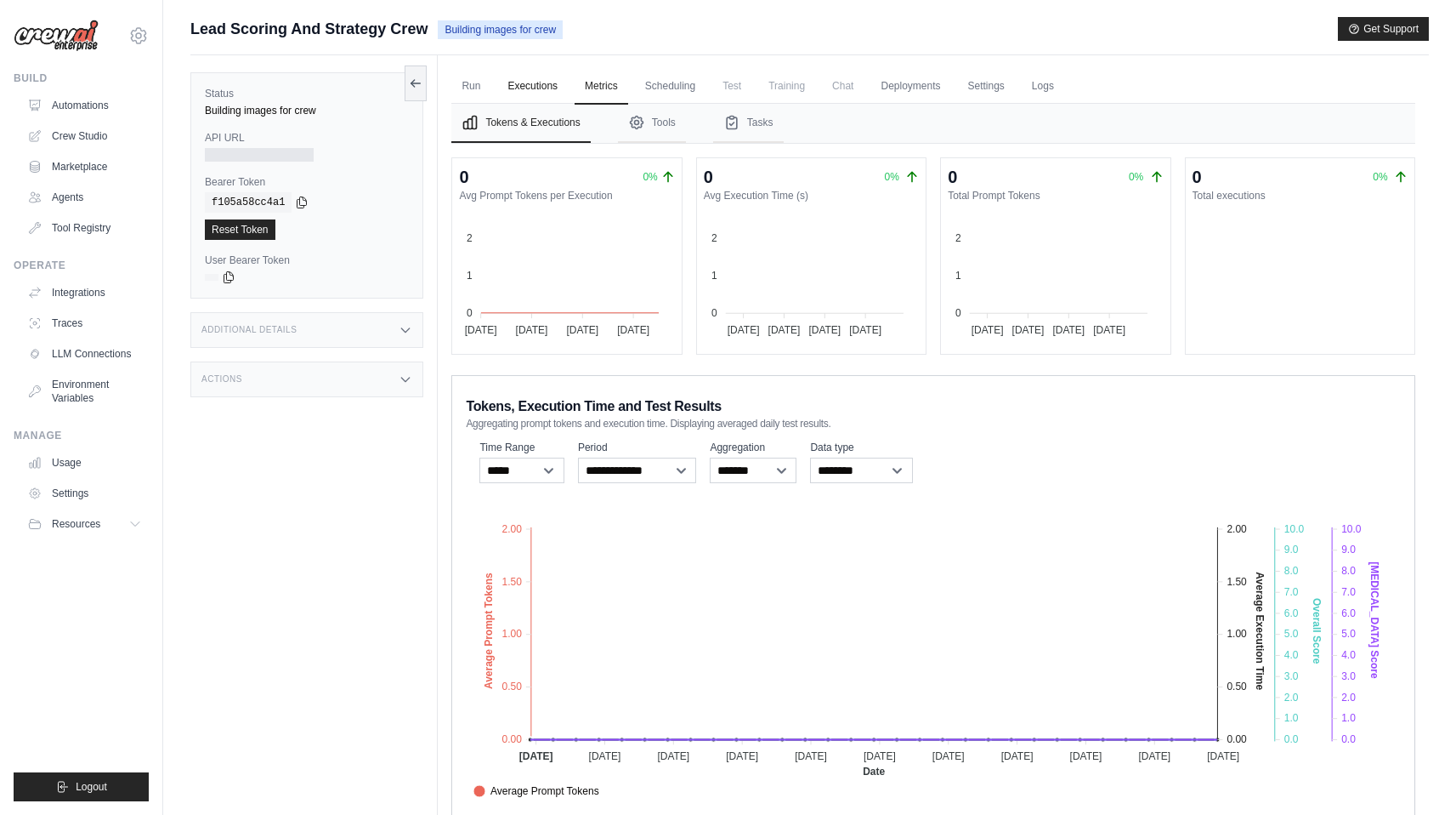
click at [538, 82] on link "Executions" at bounding box center [532, 87] width 70 height 36
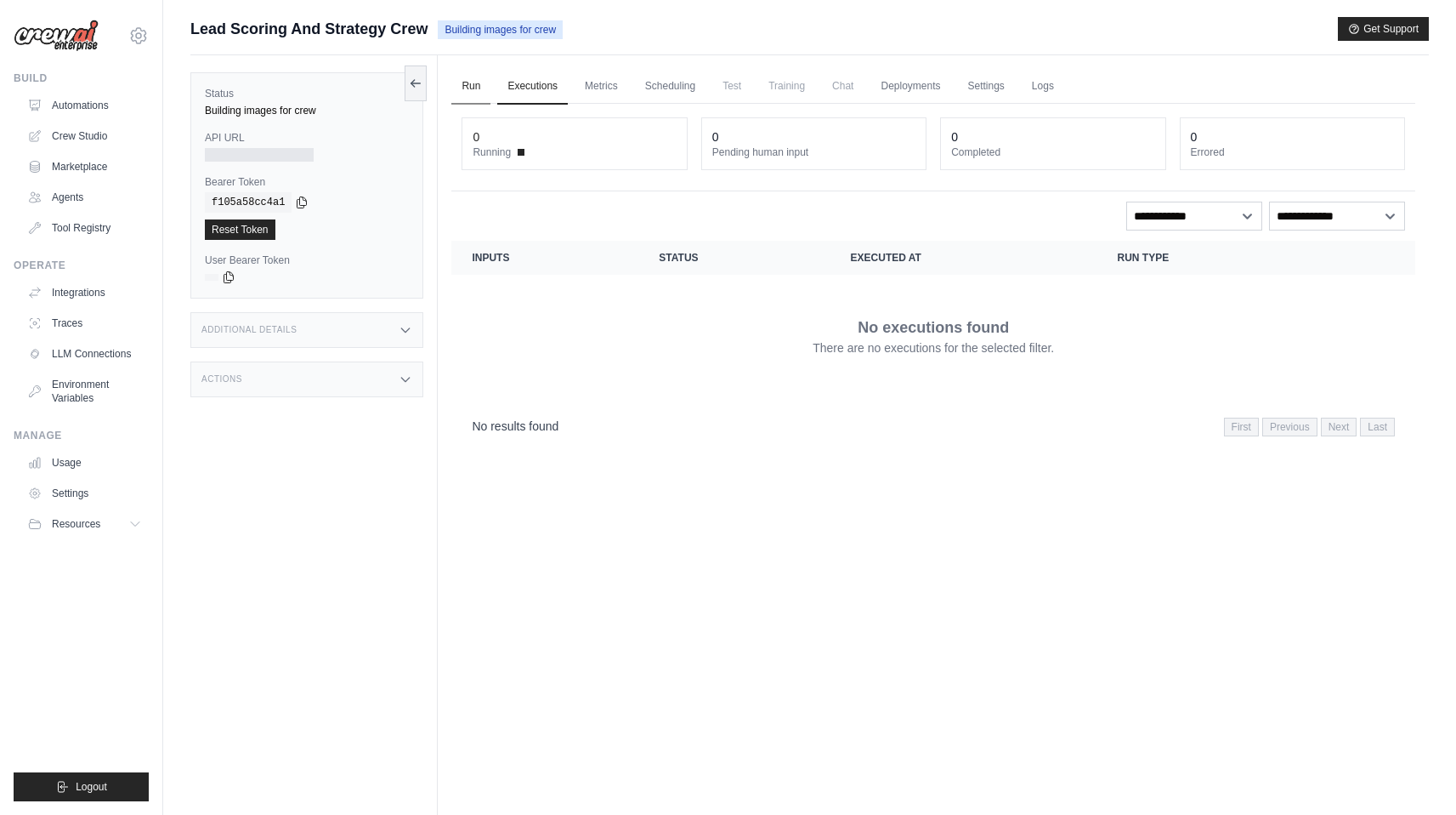
click at [470, 75] on link "Run" at bounding box center [471, 87] width 39 height 36
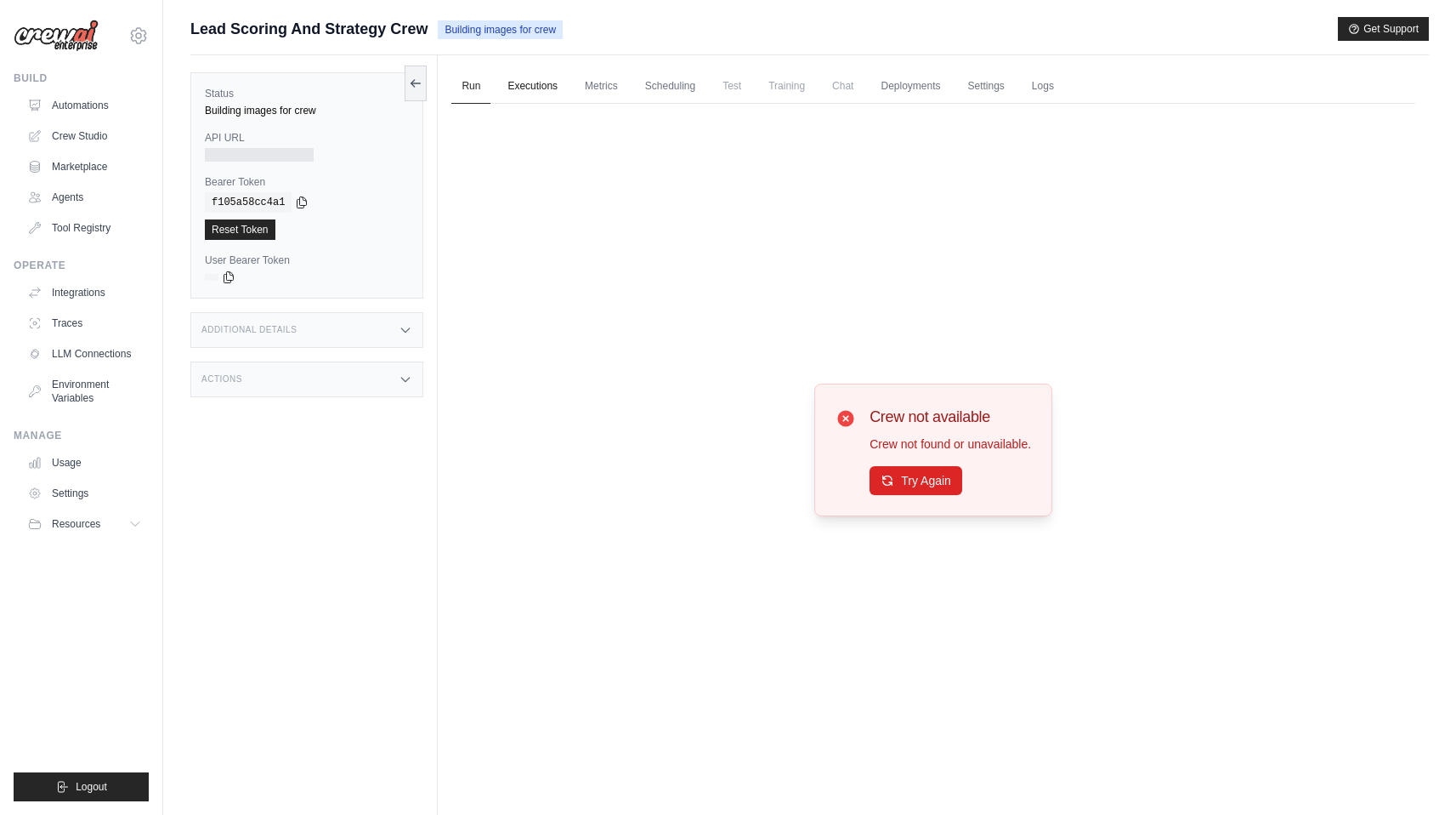
click at [528, 87] on link "Executions" at bounding box center [532, 87] width 70 height 36
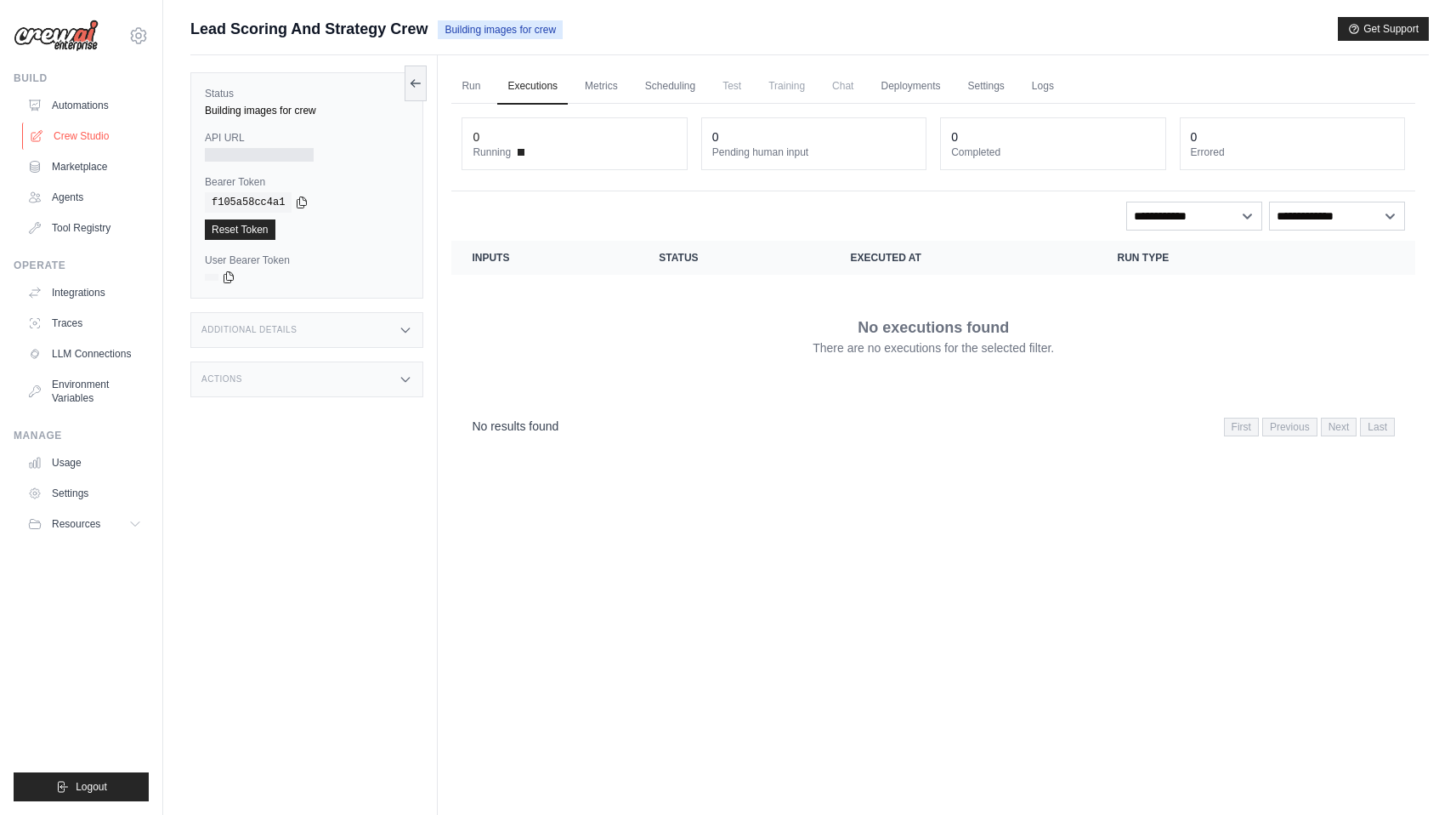
click at [91, 139] on link "Crew Studio" at bounding box center [87, 136] width 128 height 27
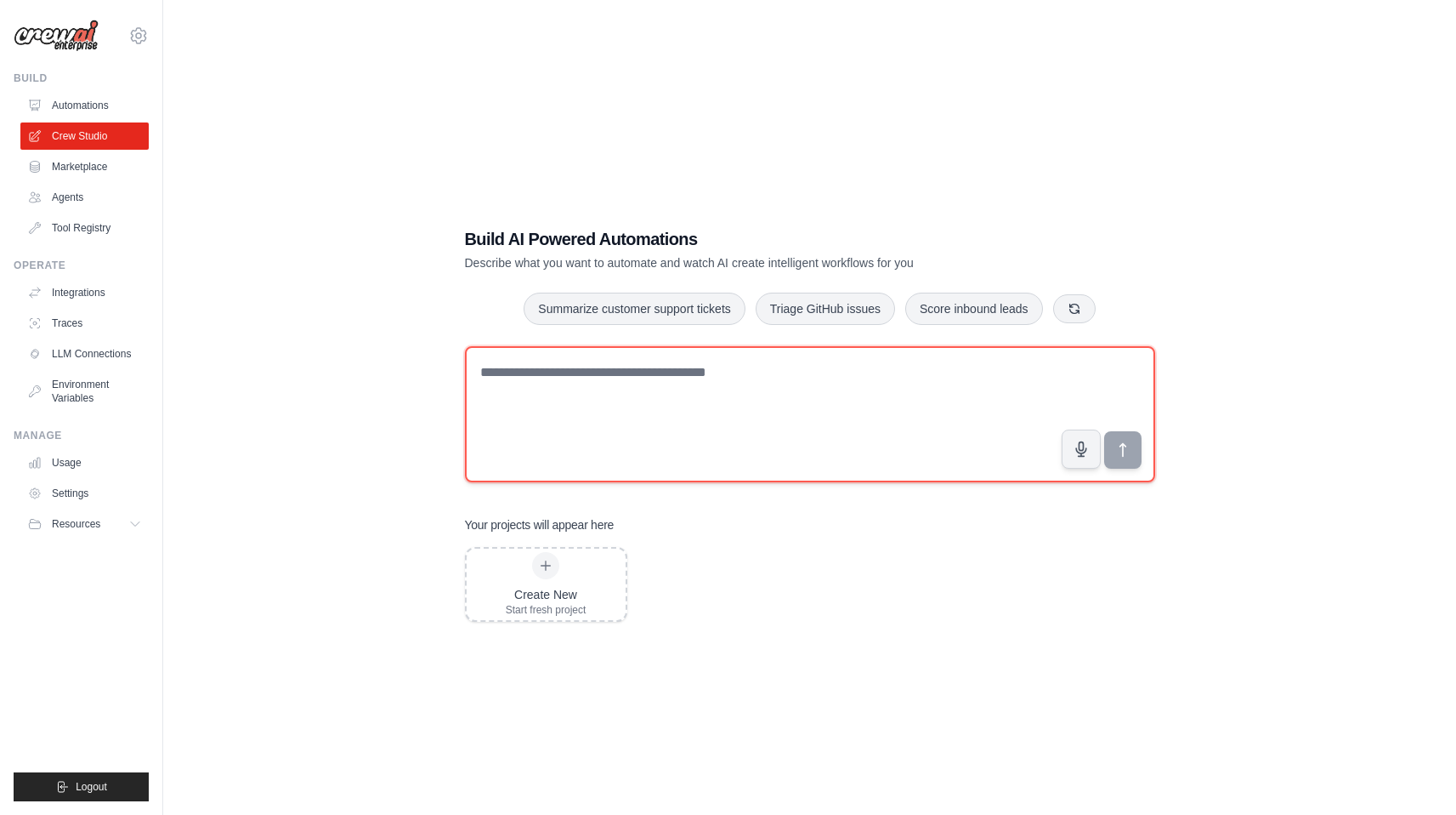
click at [599, 397] on textarea at bounding box center [810, 414] width 690 height 136
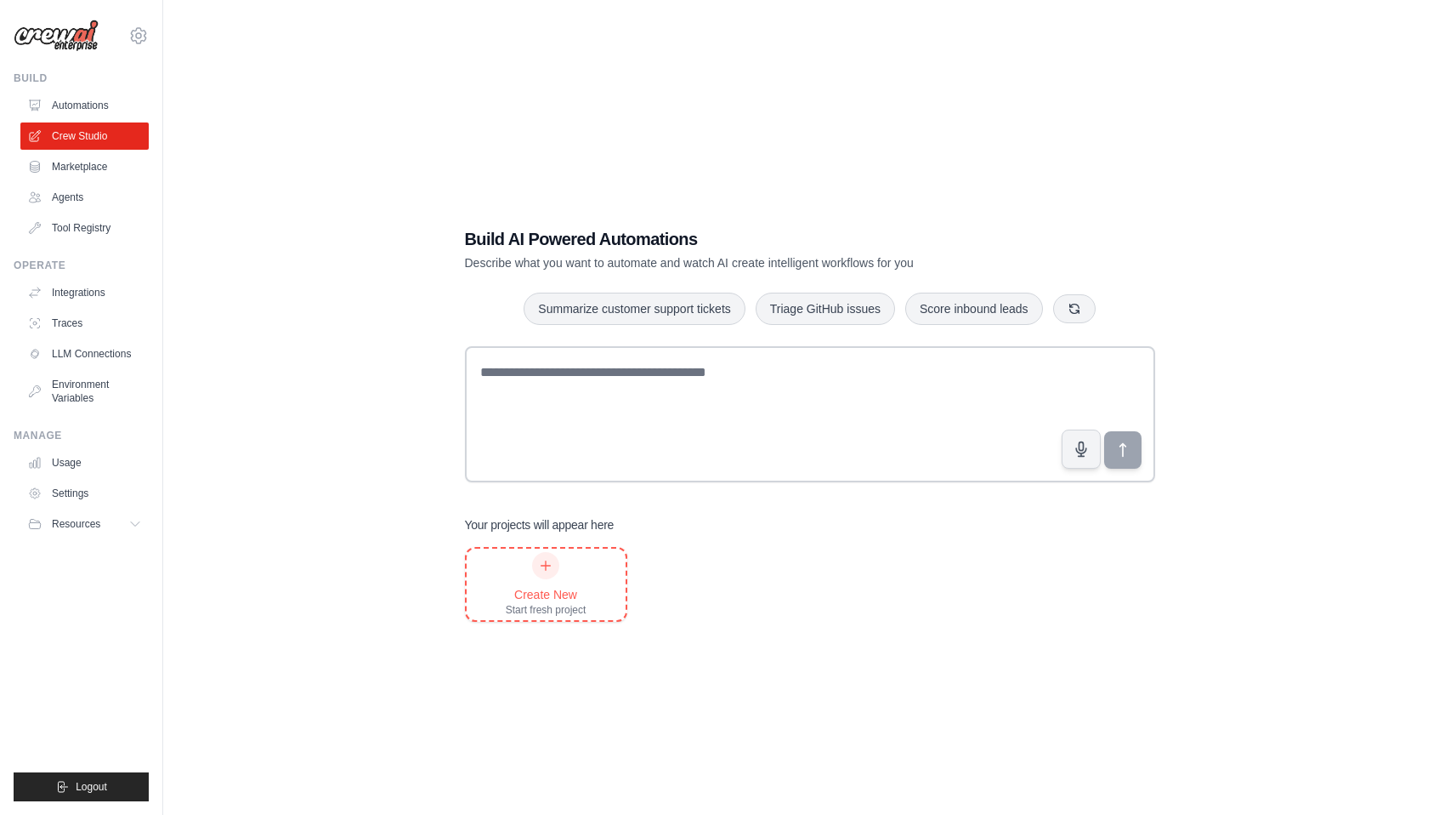
click at [533, 608] on div "Start fresh project" at bounding box center [546, 610] width 81 height 14
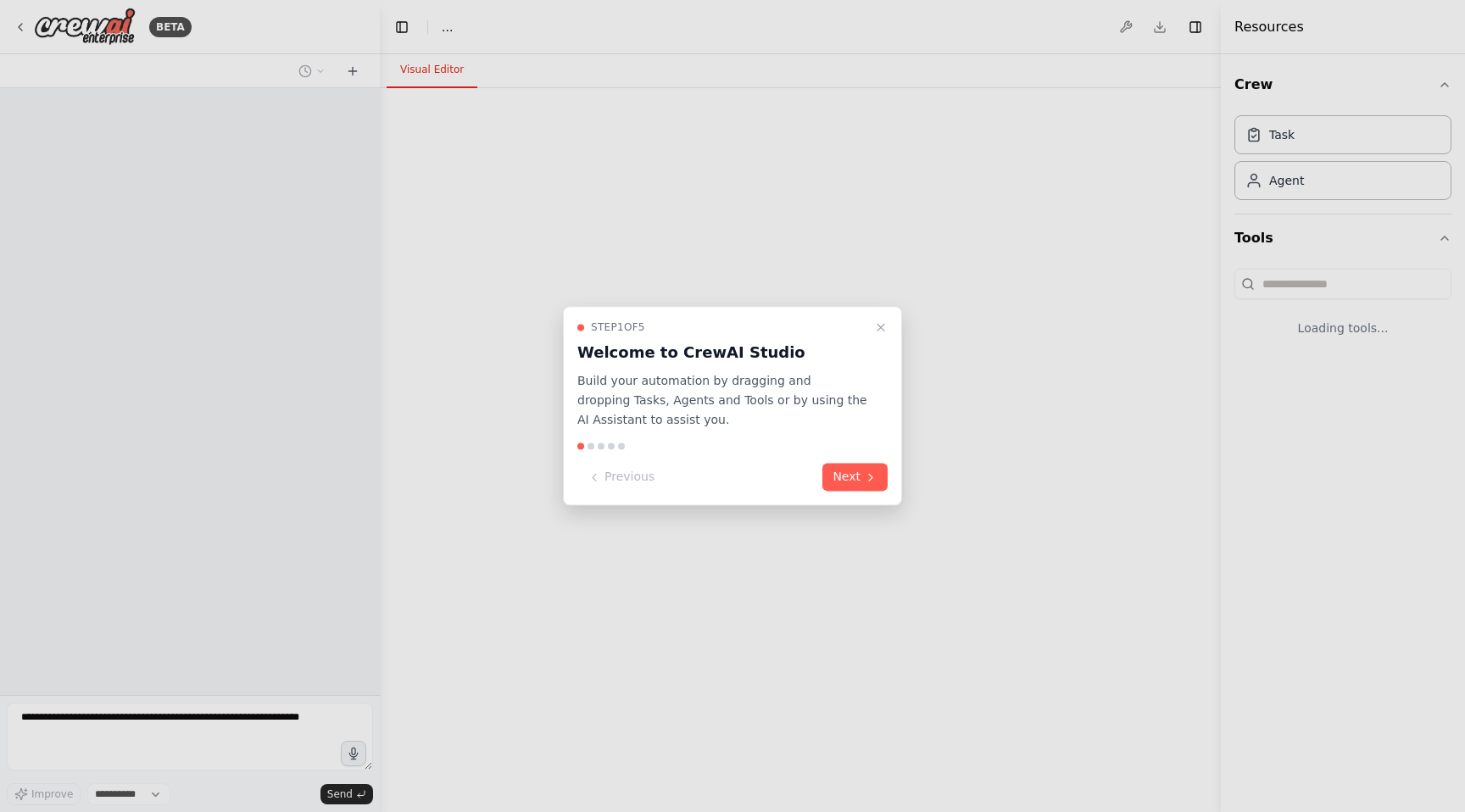
select select "****"
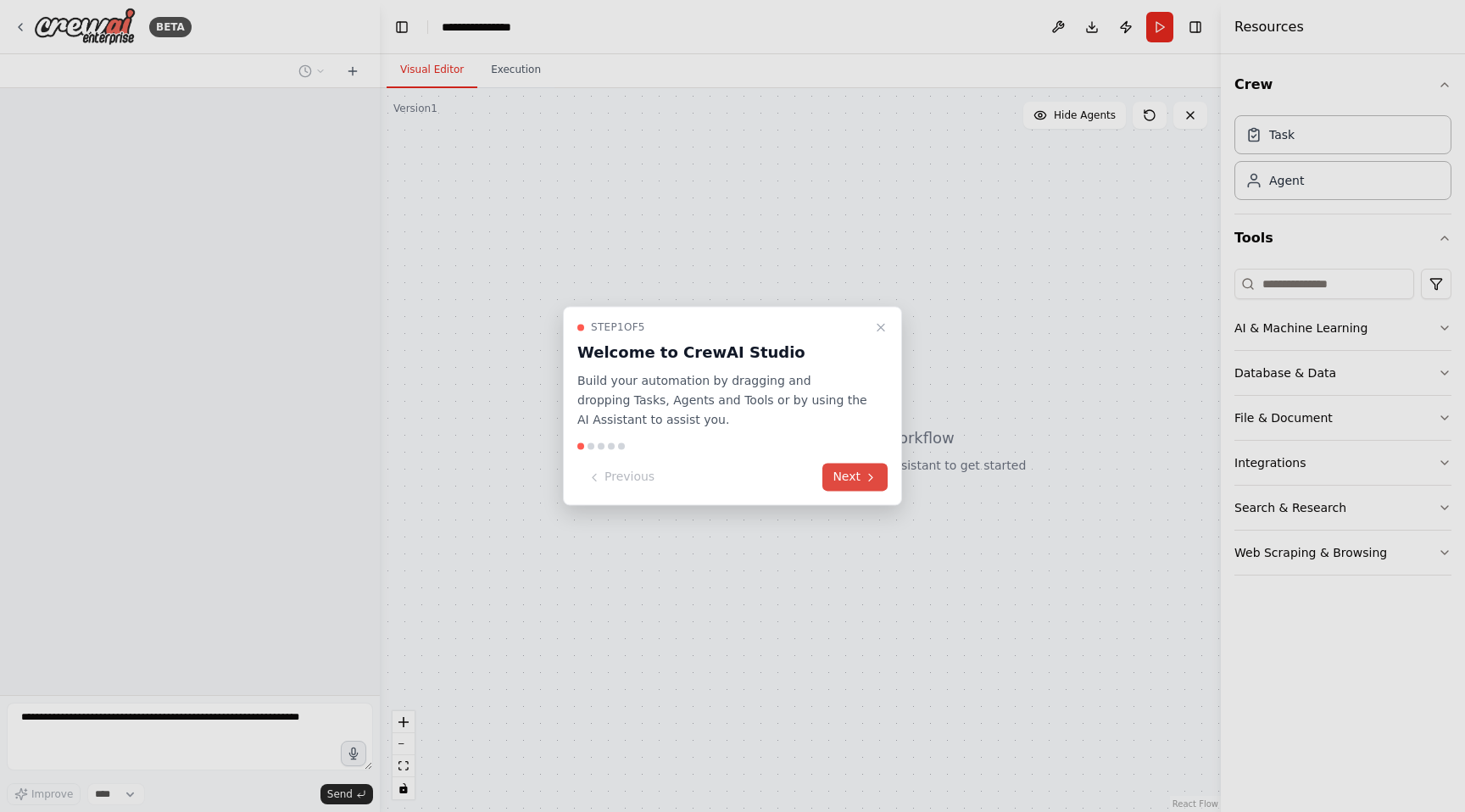
click at [852, 472] on button "Next" at bounding box center [854, 477] width 65 height 28
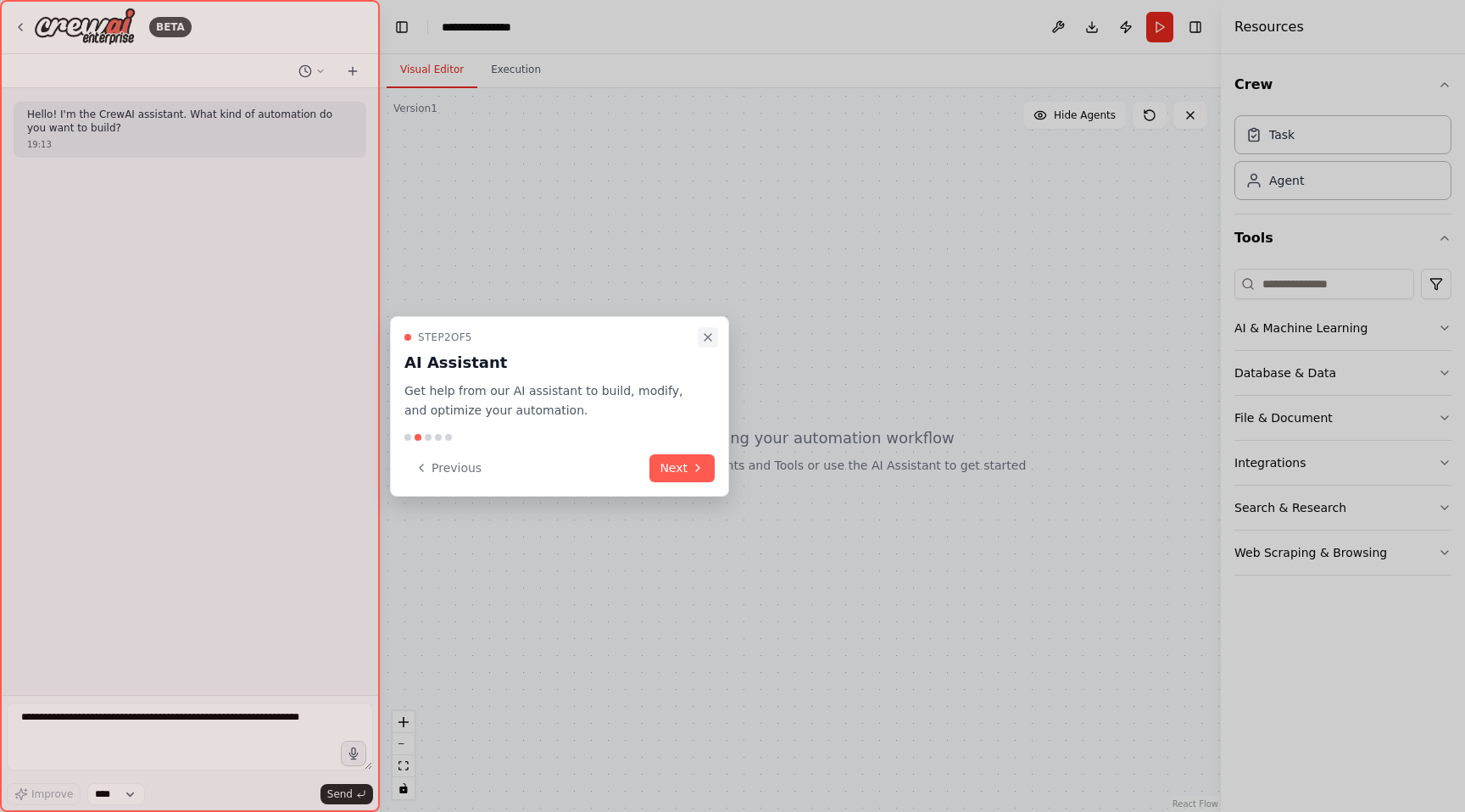
click at [710, 336] on icon "Close walkthrough" at bounding box center [708, 337] width 14 height 14
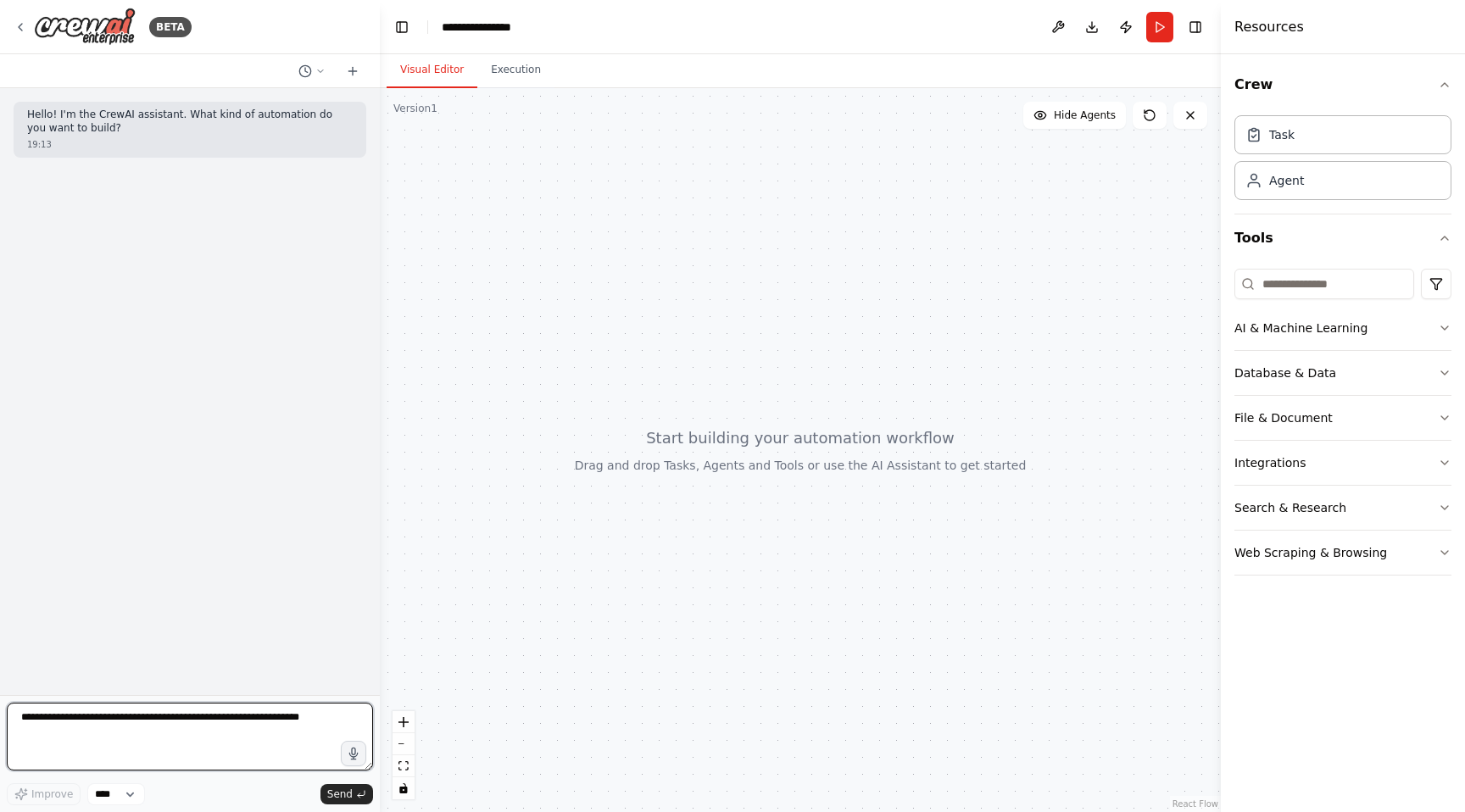
click at [143, 716] on textarea at bounding box center [190, 736] width 366 height 67
click at [147, 734] on textarea "**********" at bounding box center [190, 736] width 366 height 67
type textarea "**********"
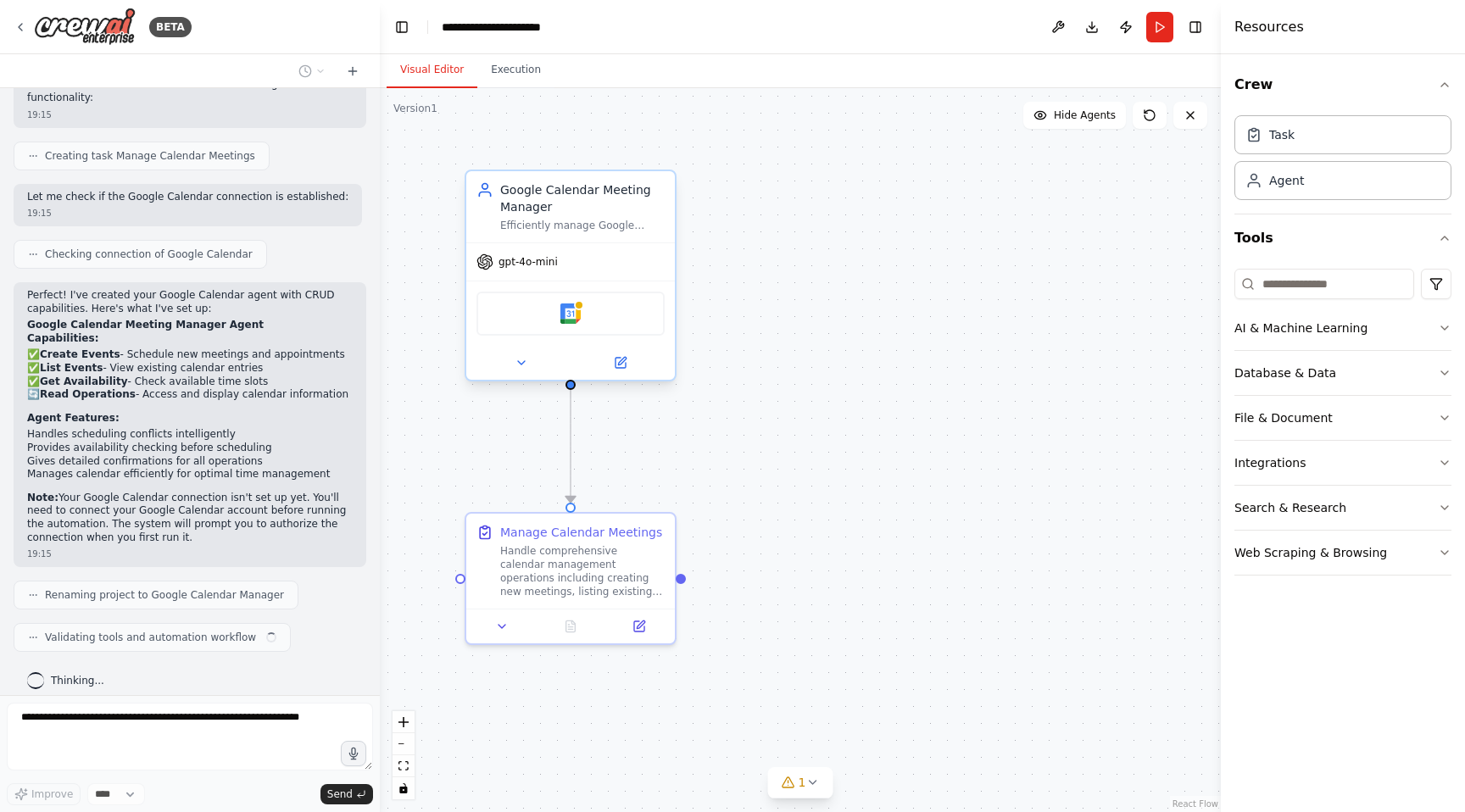
scroll to position [705, 0]
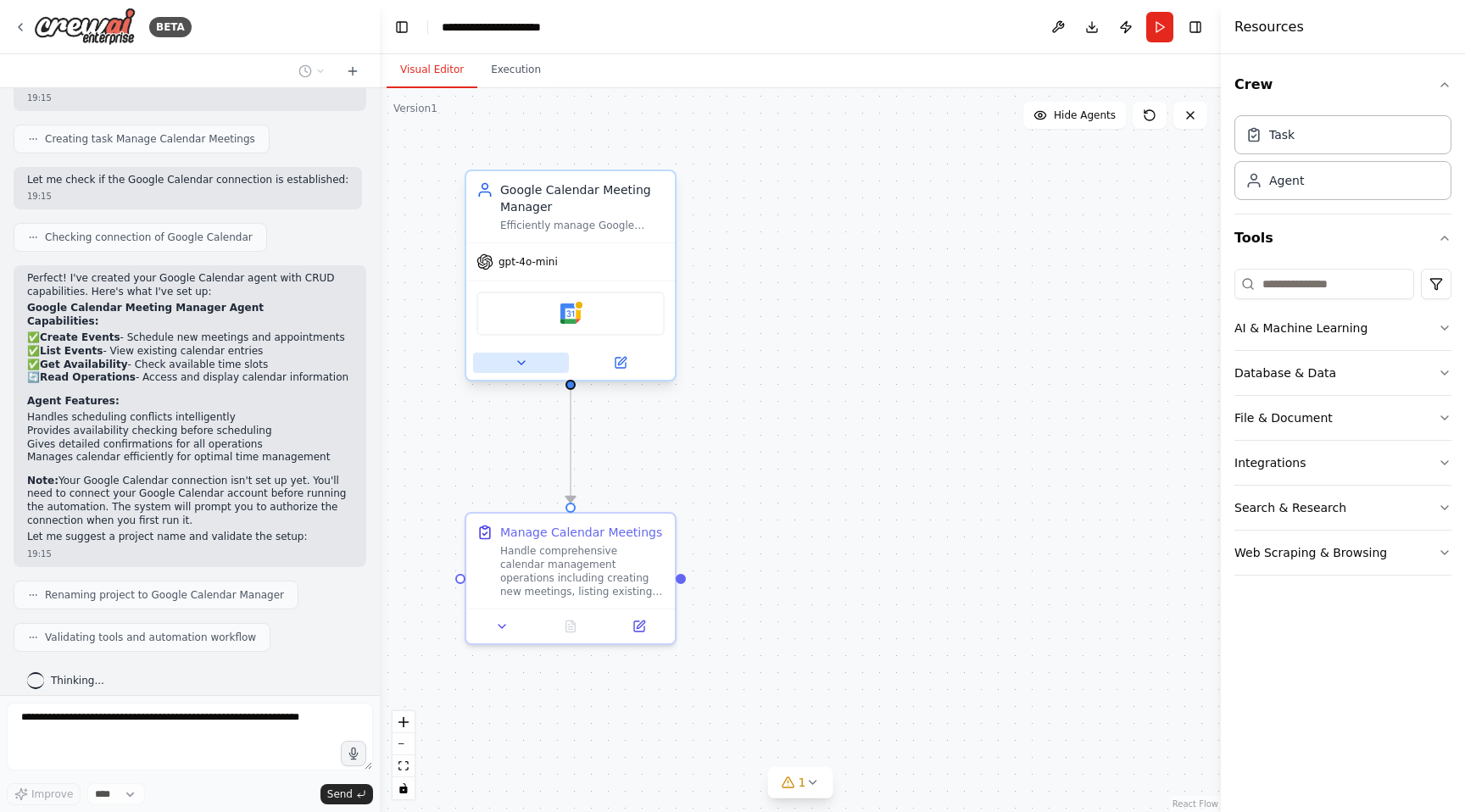
click at [519, 365] on icon at bounding box center [521, 363] width 14 height 14
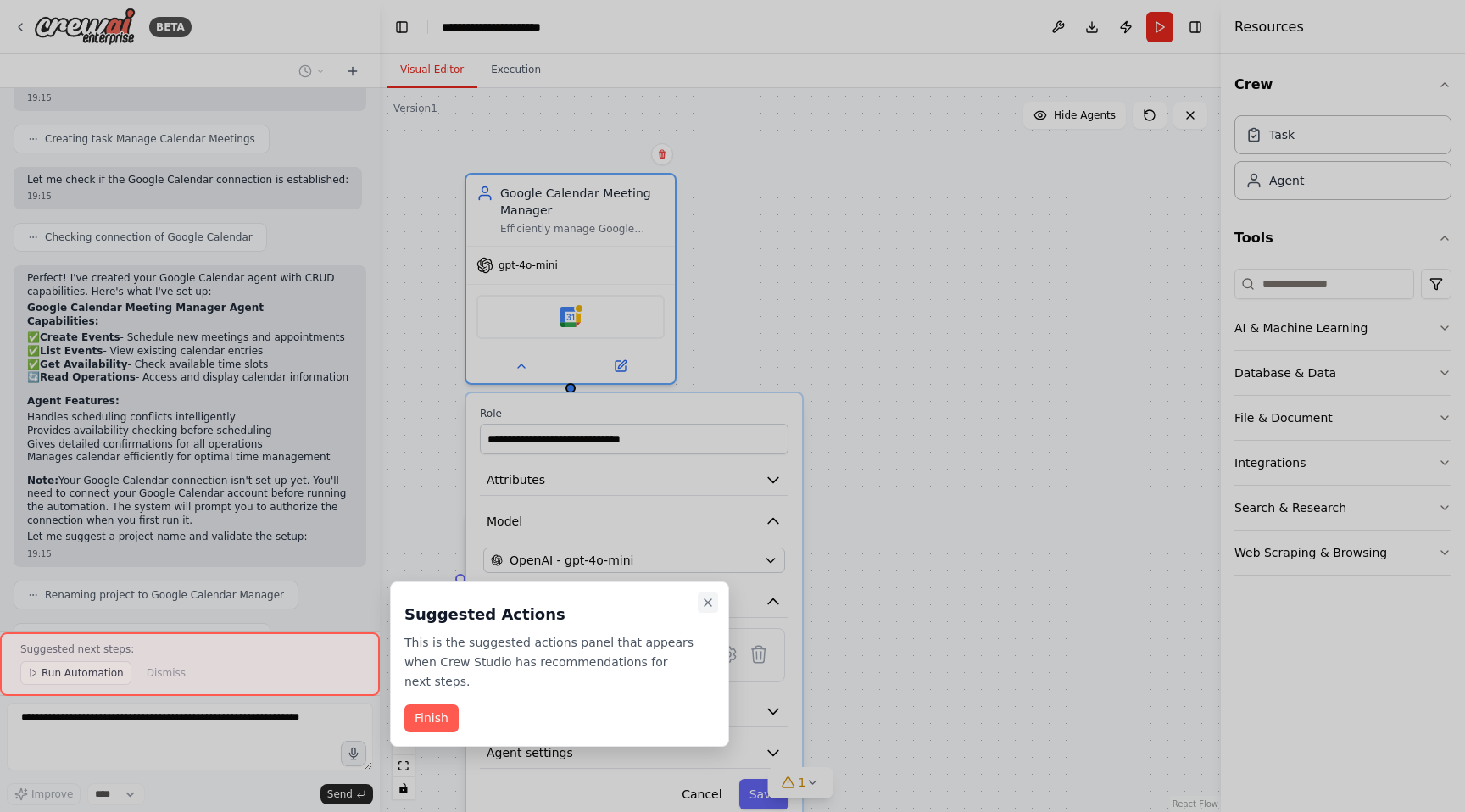
click at [708, 597] on icon "Close walkthrough" at bounding box center [708, 603] width 14 height 14
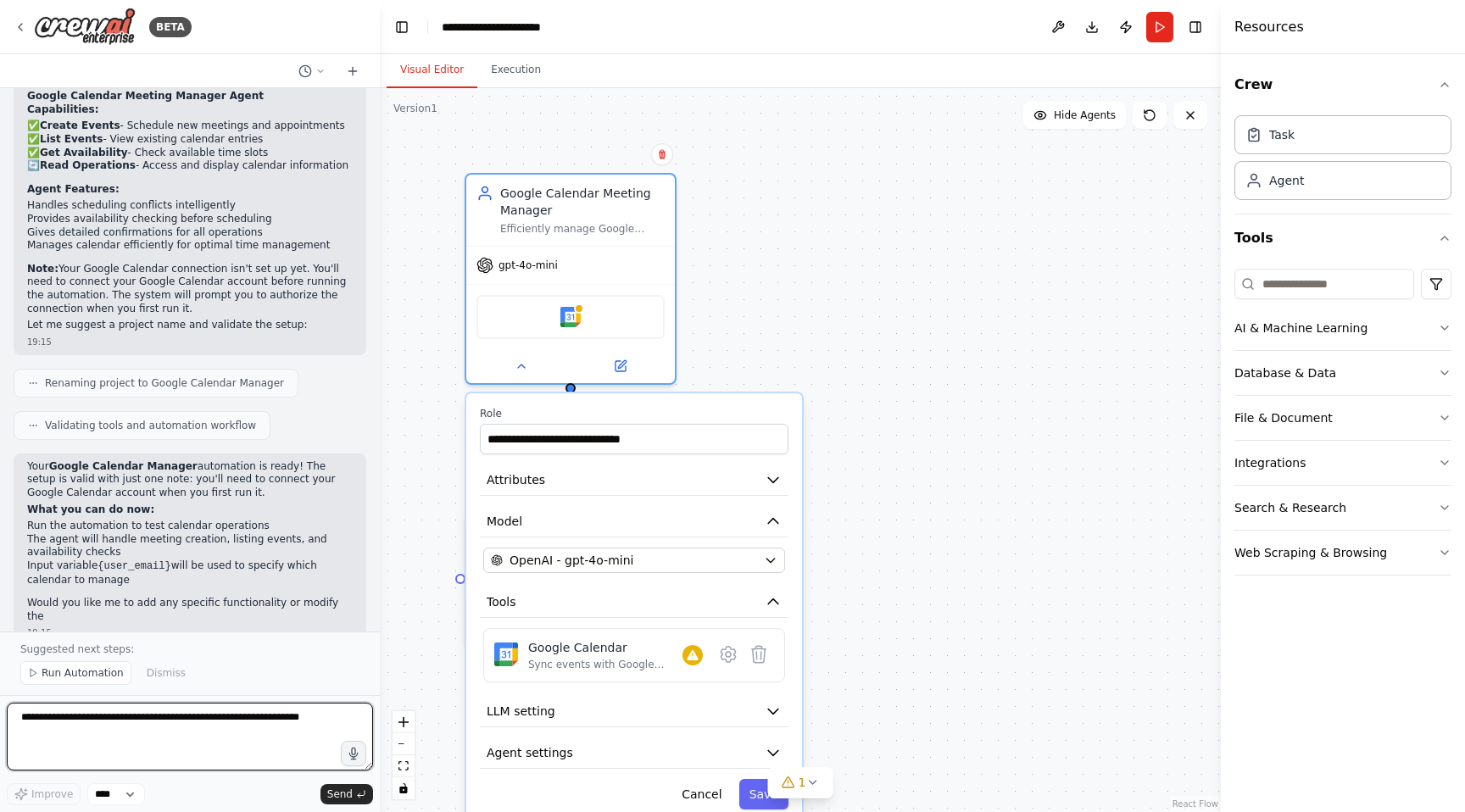
scroll to position [931, 0]
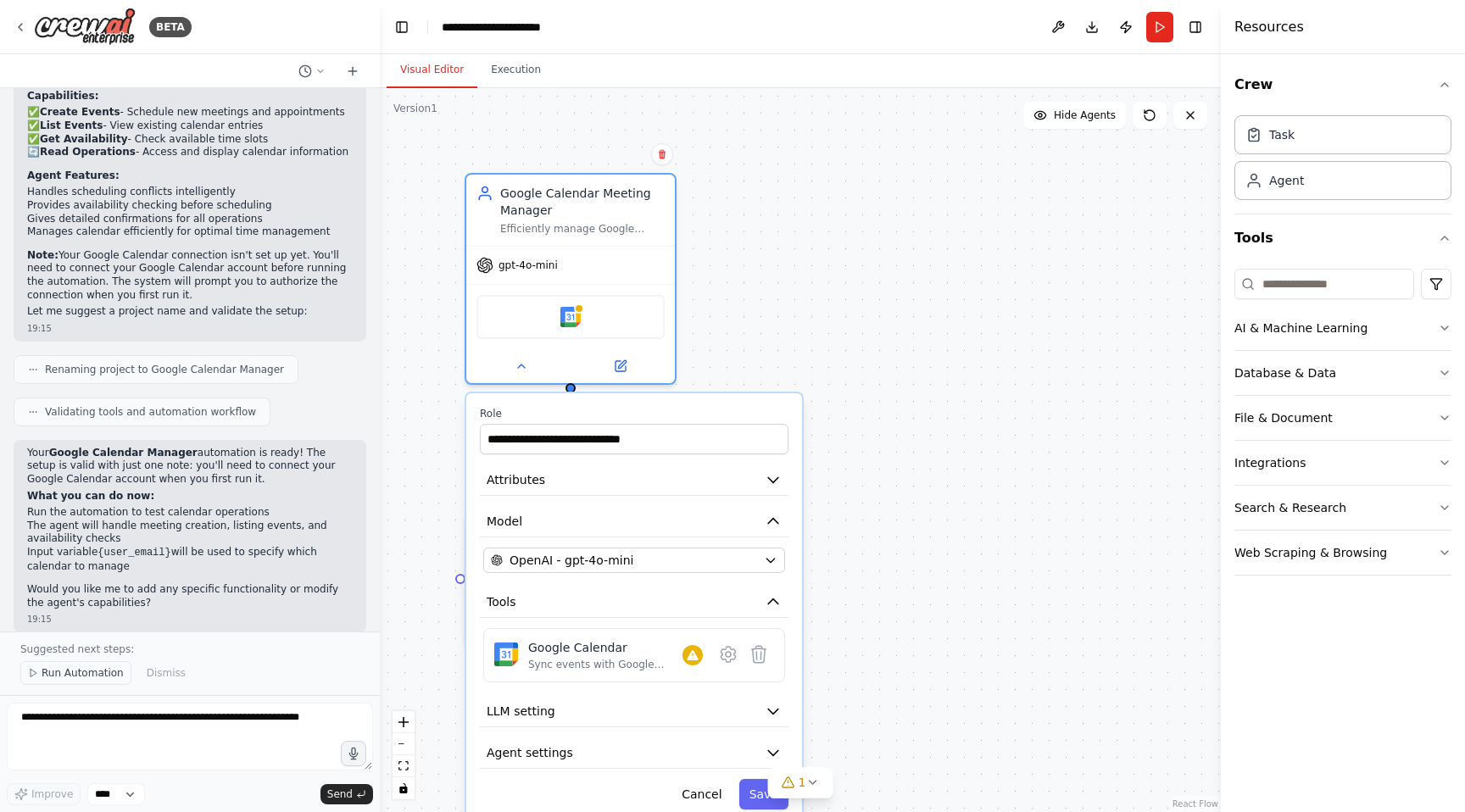
click at [85, 673] on span "Run Automation" at bounding box center [83, 673] width 82 height 14
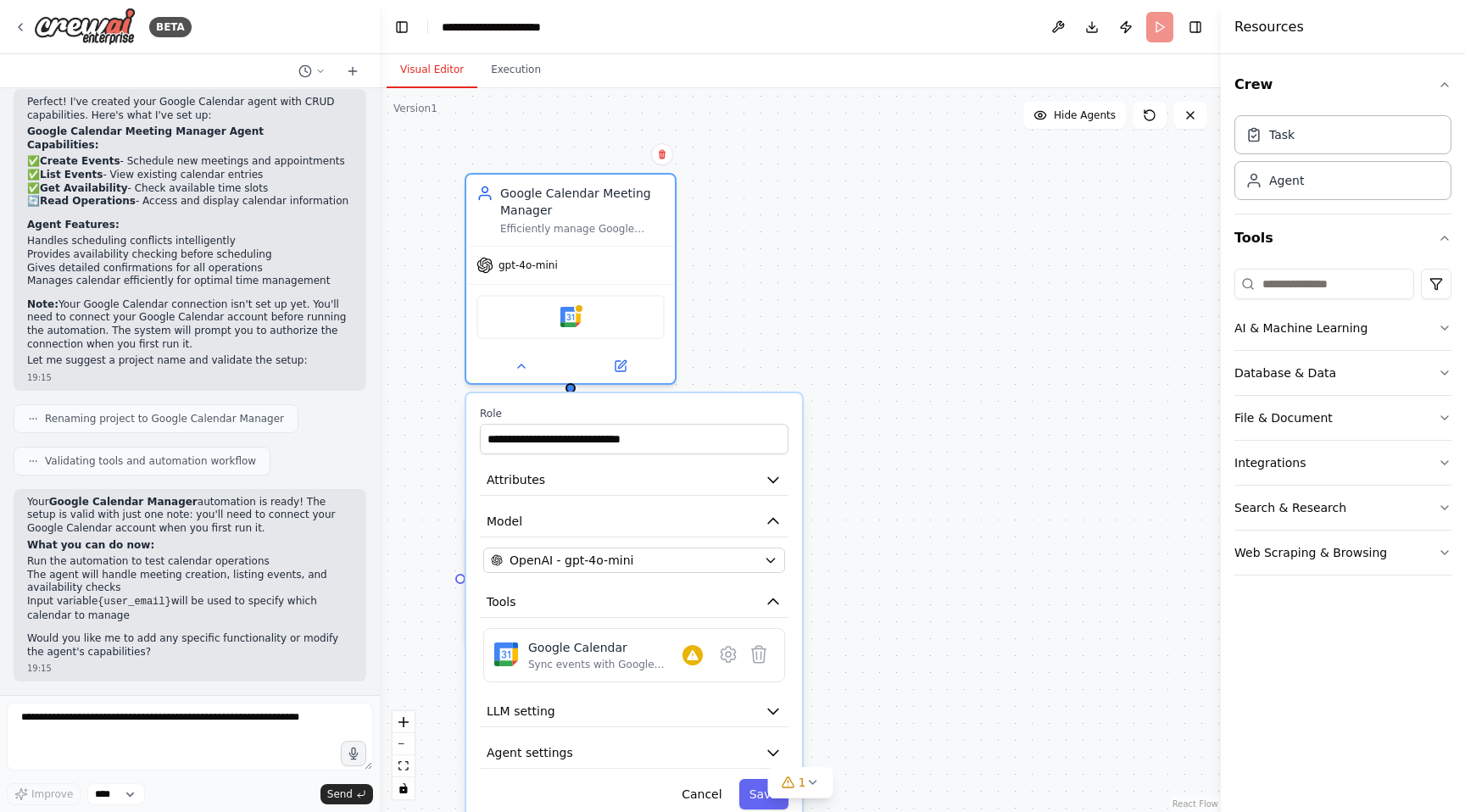
scroll to position [867, 0]
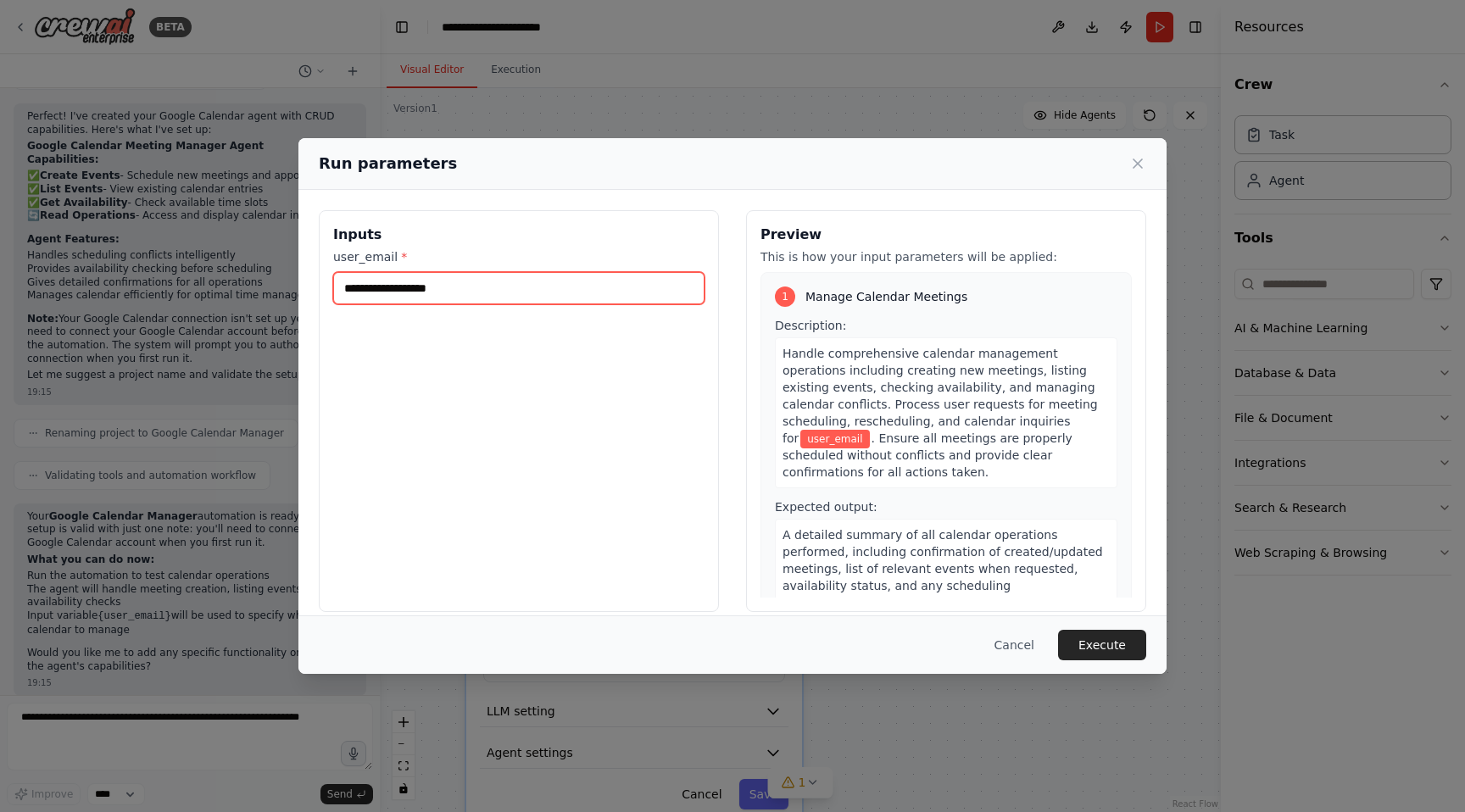
click at [540, 277] on input "user_email *" at bounding box center [519, 289] width 372 height 32
type input "**********"
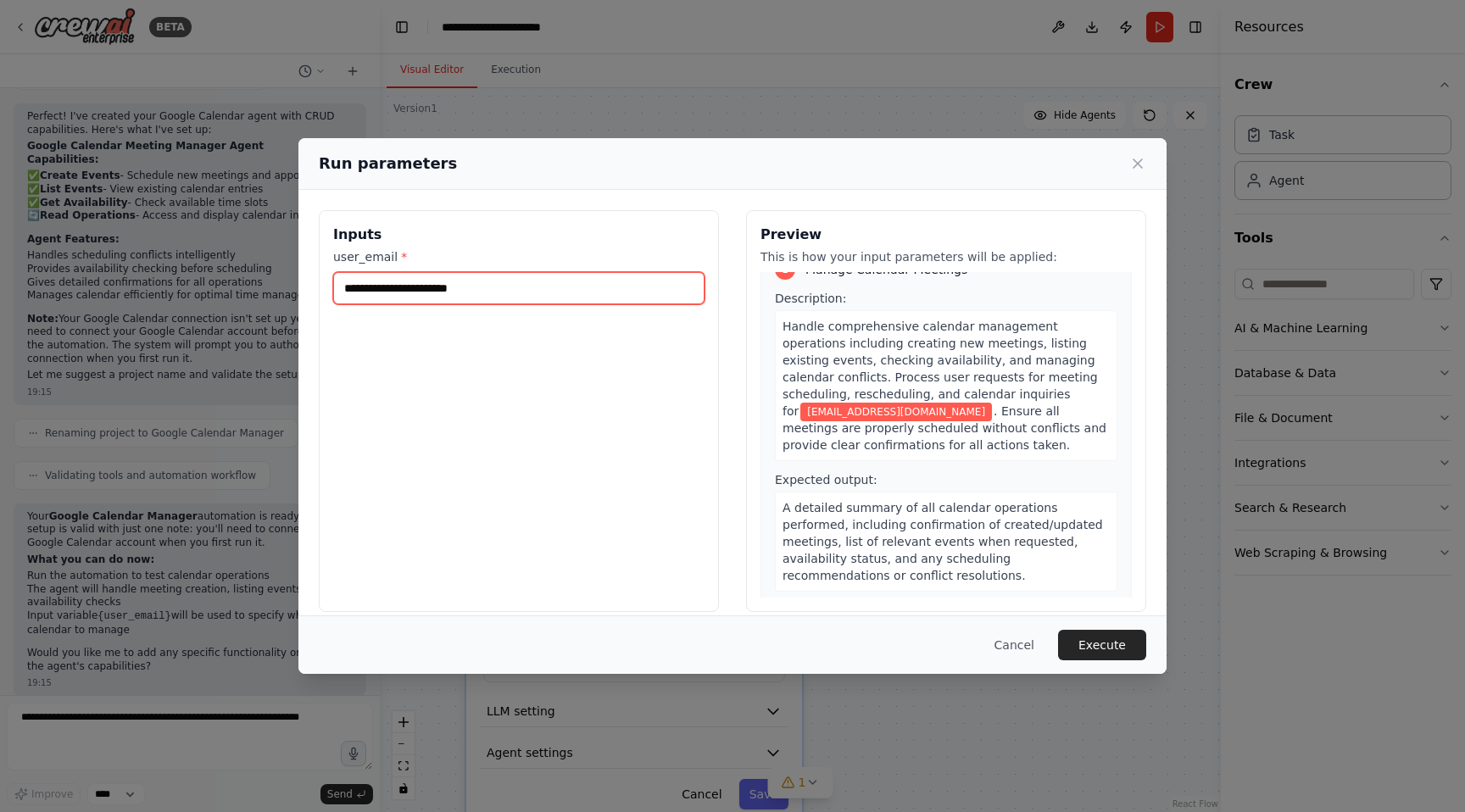
scroll to position [36, 0]
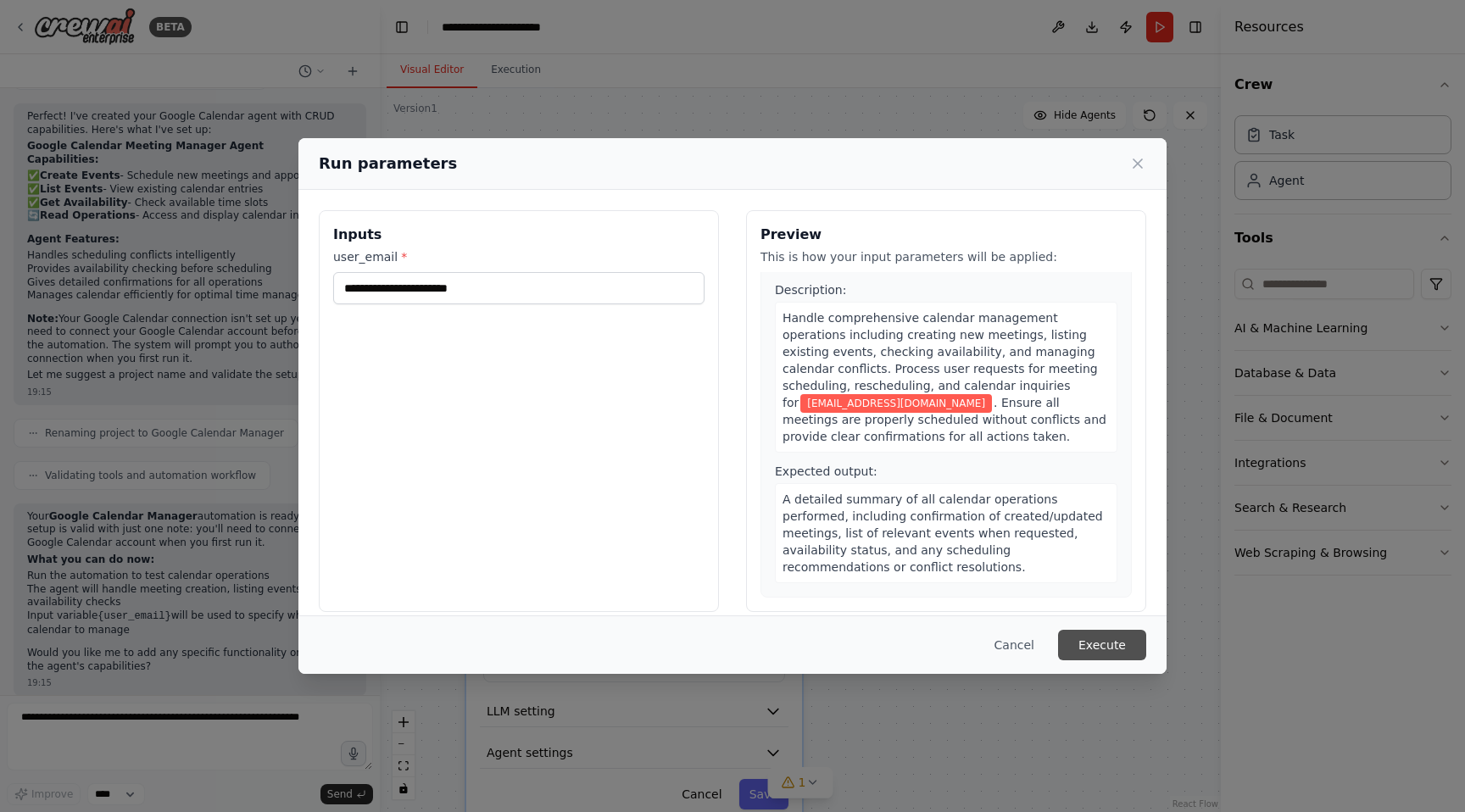
click at [1106, 645] on button "Execute" at bounding box center [1101, 645] width 88 height 31
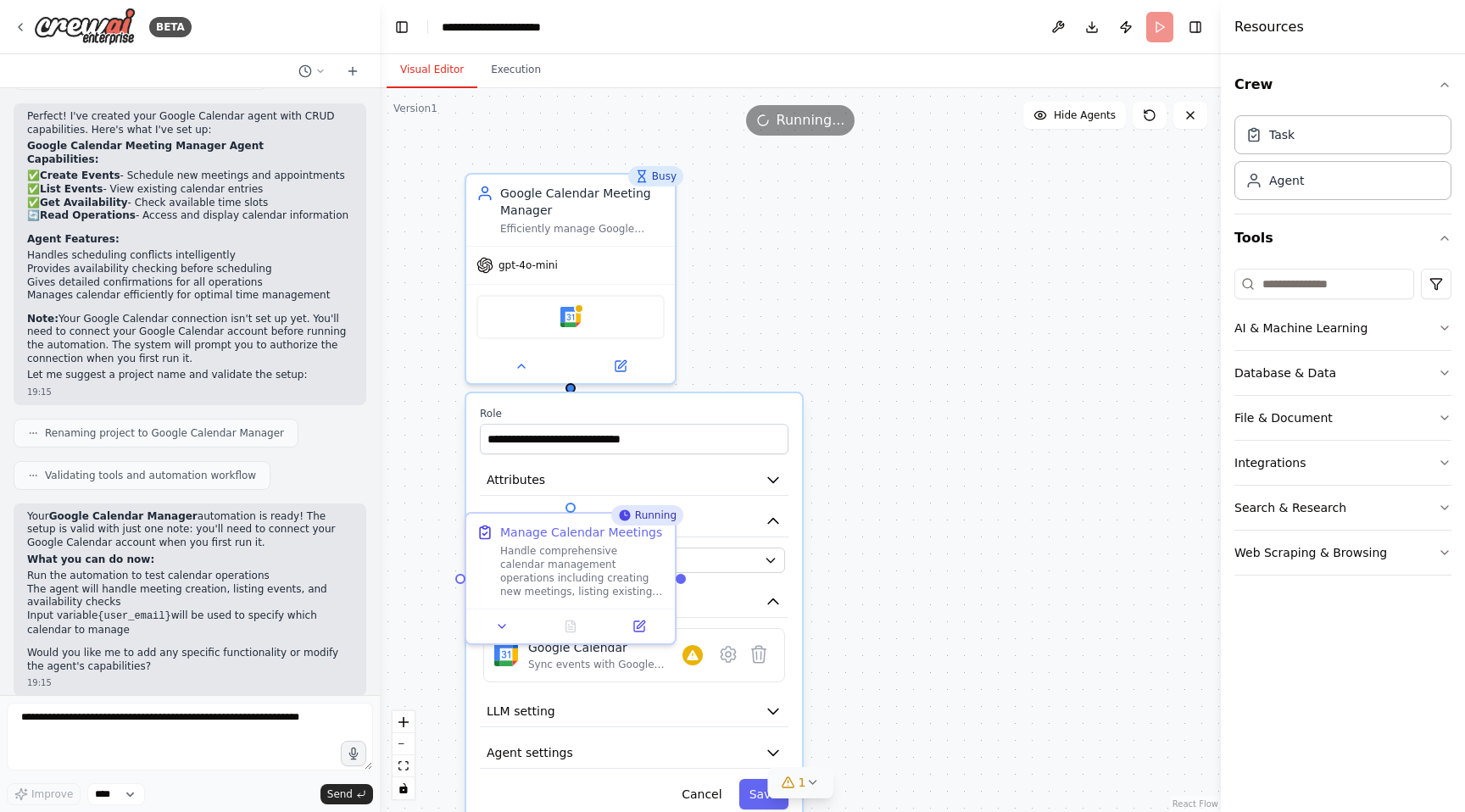
click at [809, 780] on icon at bounding box center [812, 782] width 7 height 3
click at [976, 737] on button at bounding box center [982, 727] width 29 height 20
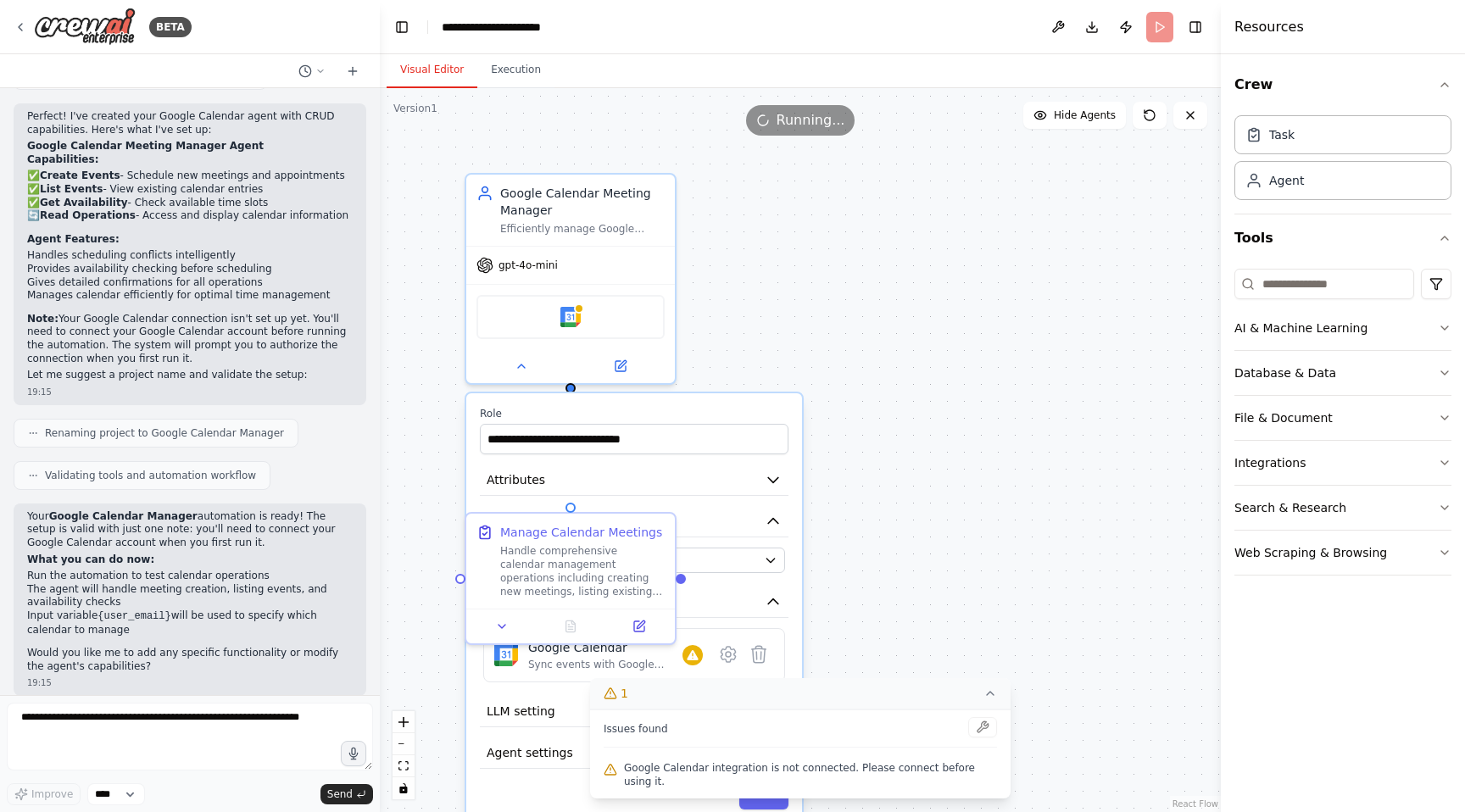
click at [987, 700] on icon at bounding box center [990, 693] width 14 height 14
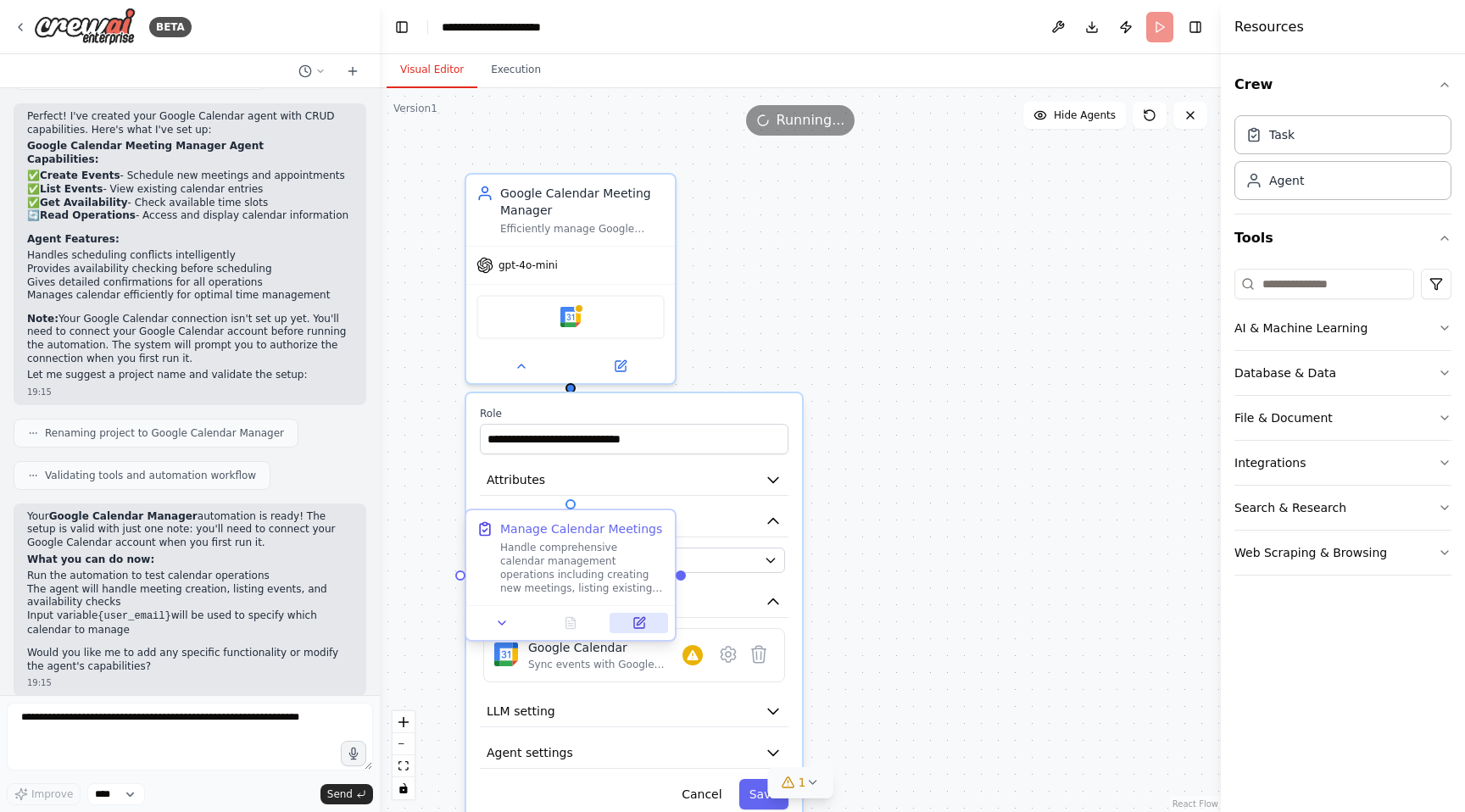
click at [642, 628] on icon at bounding box center [639, 622] width 10 height 10
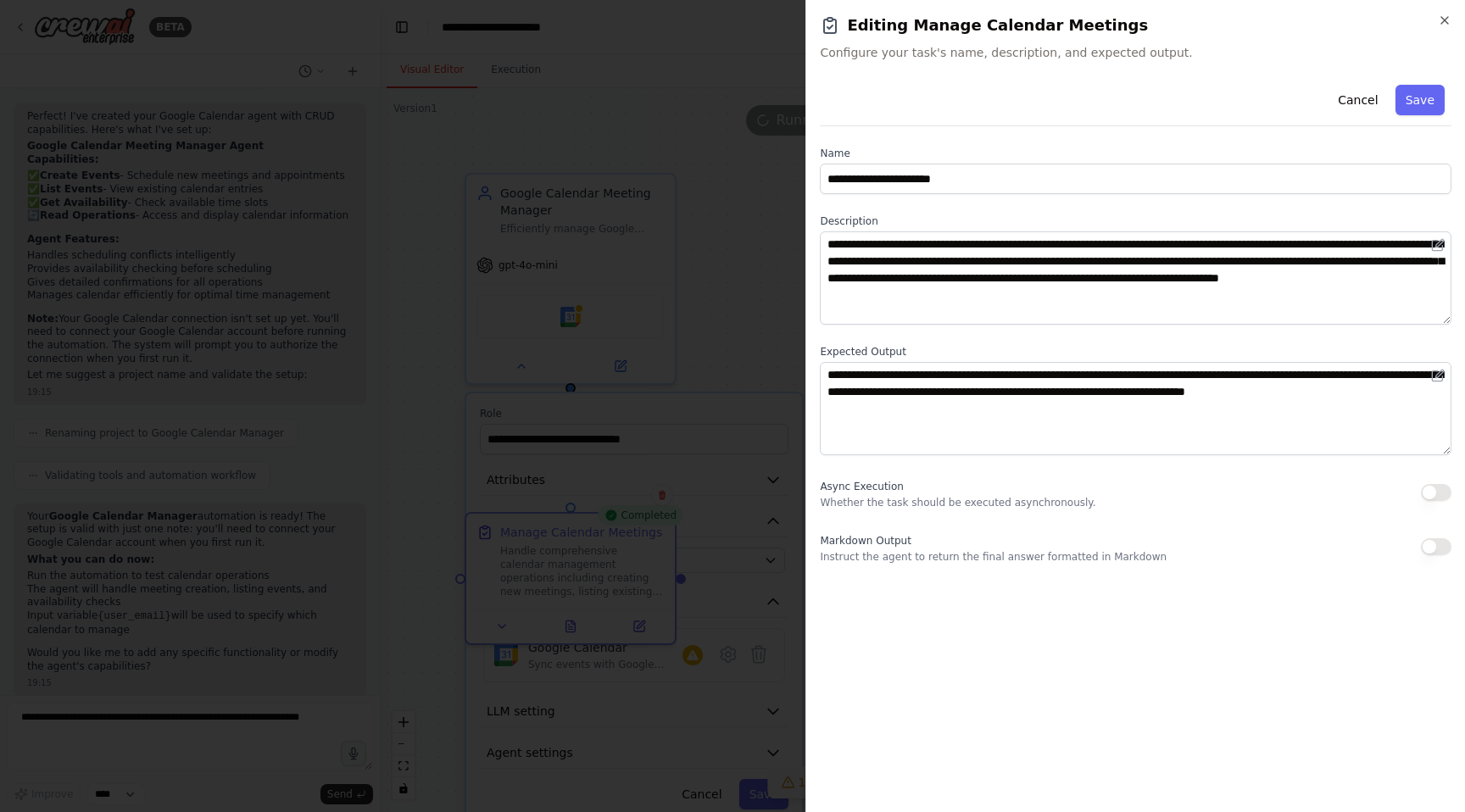
scroll to position [931, 0]
click at [1439, 19] on icon "button" at bounding box center [1444, 20] width 14 height 14
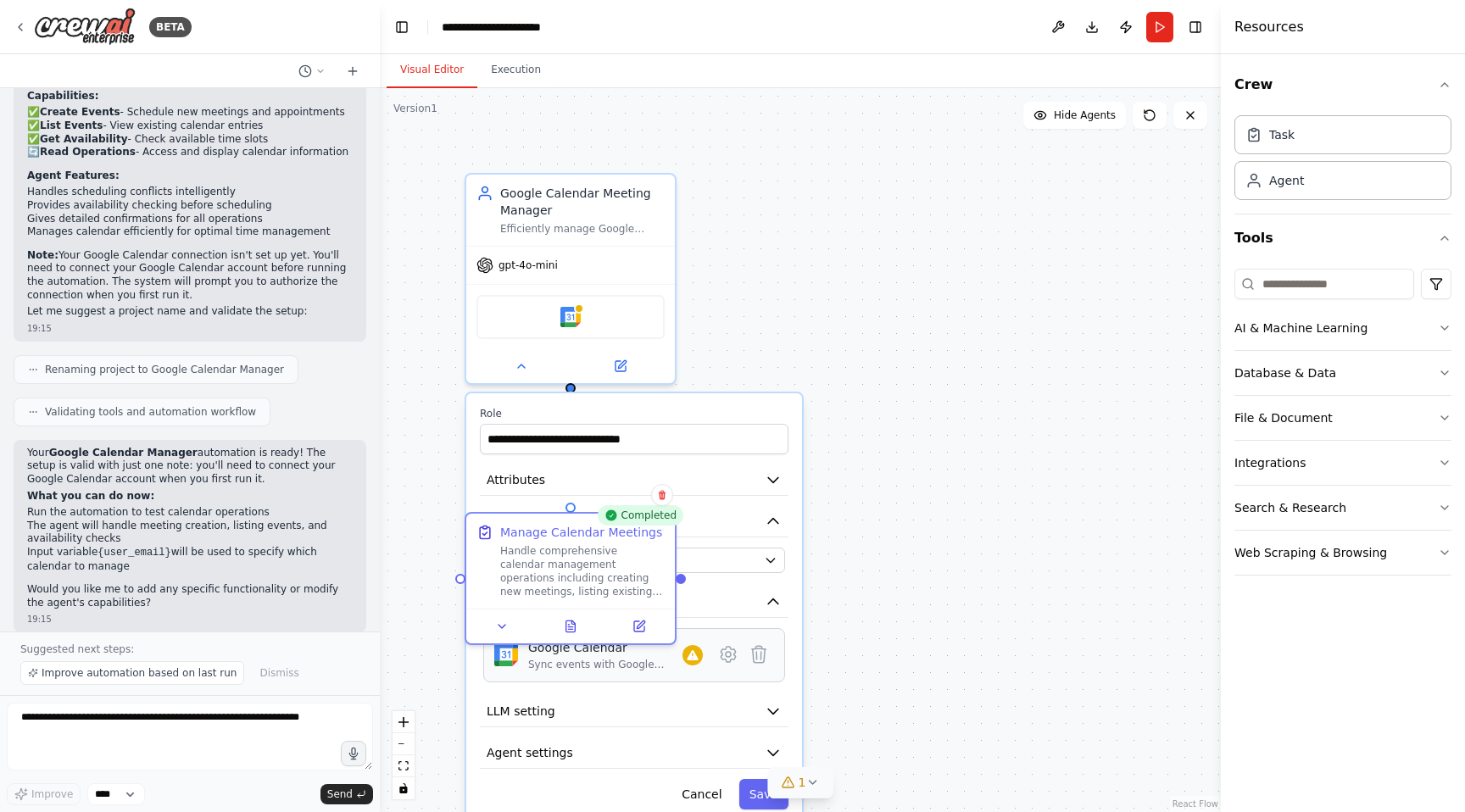
click at [694, 666] on div "Google Calendar Sync events with Google Calendar" at bounding box center [615, 655] width 174 height 32
click at [730, 661] on icon at bounding box center [728, 654] width 21 height 20
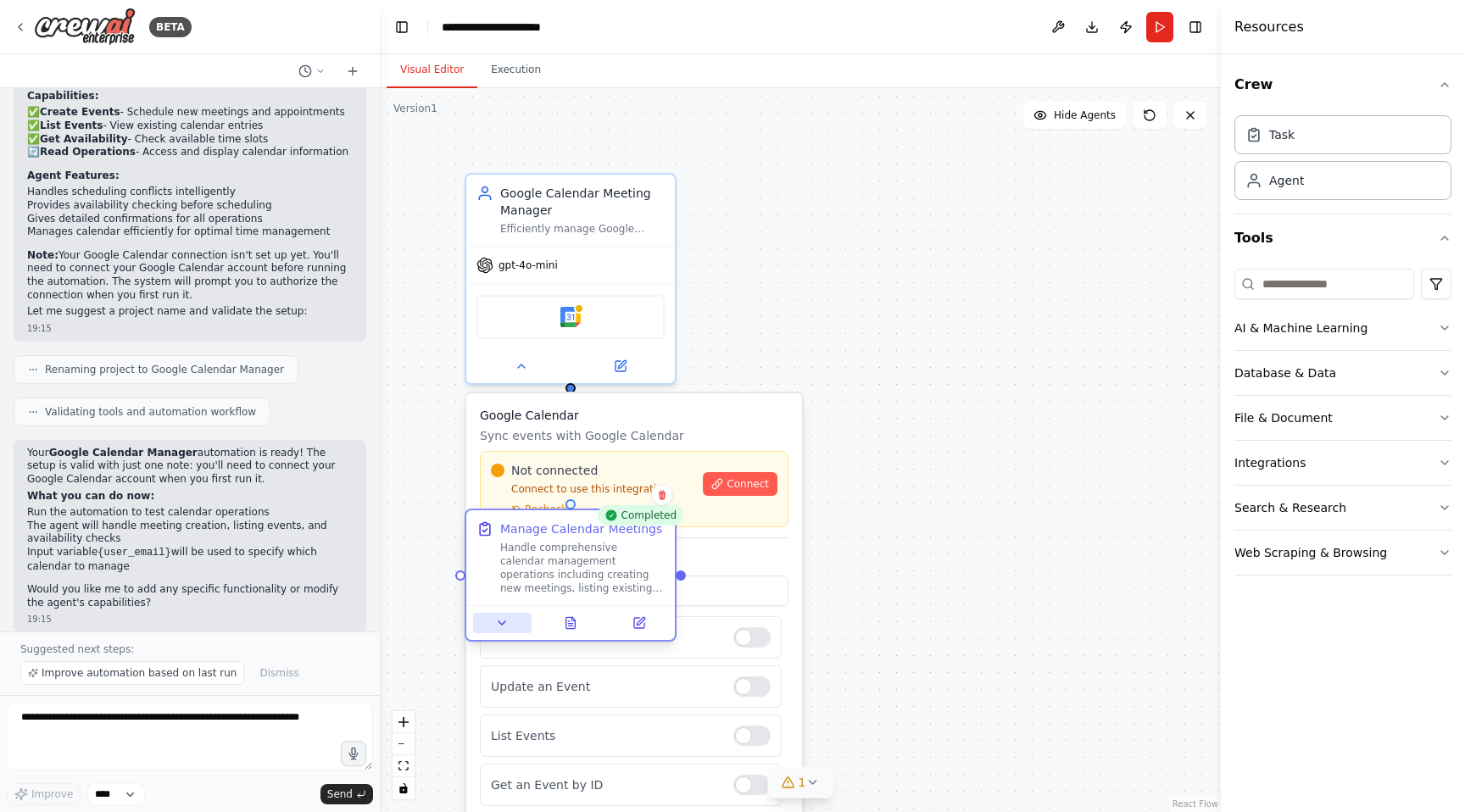
click at [501, 616] on icon at bounding box center [501, 622] width 14 height 14
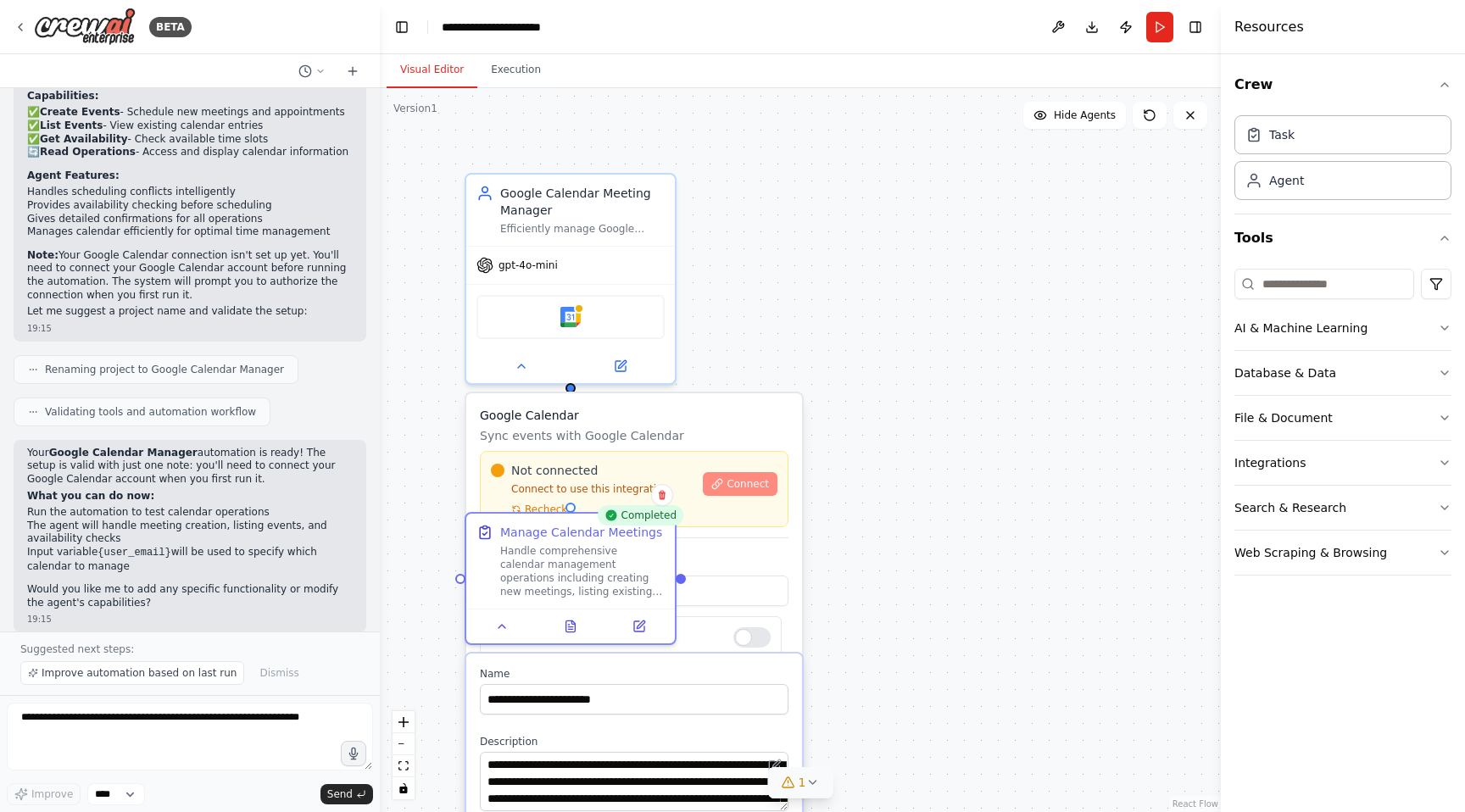
click at [743, 488] on span "Connect" at bounding box center [747, 484] width 43 height 14
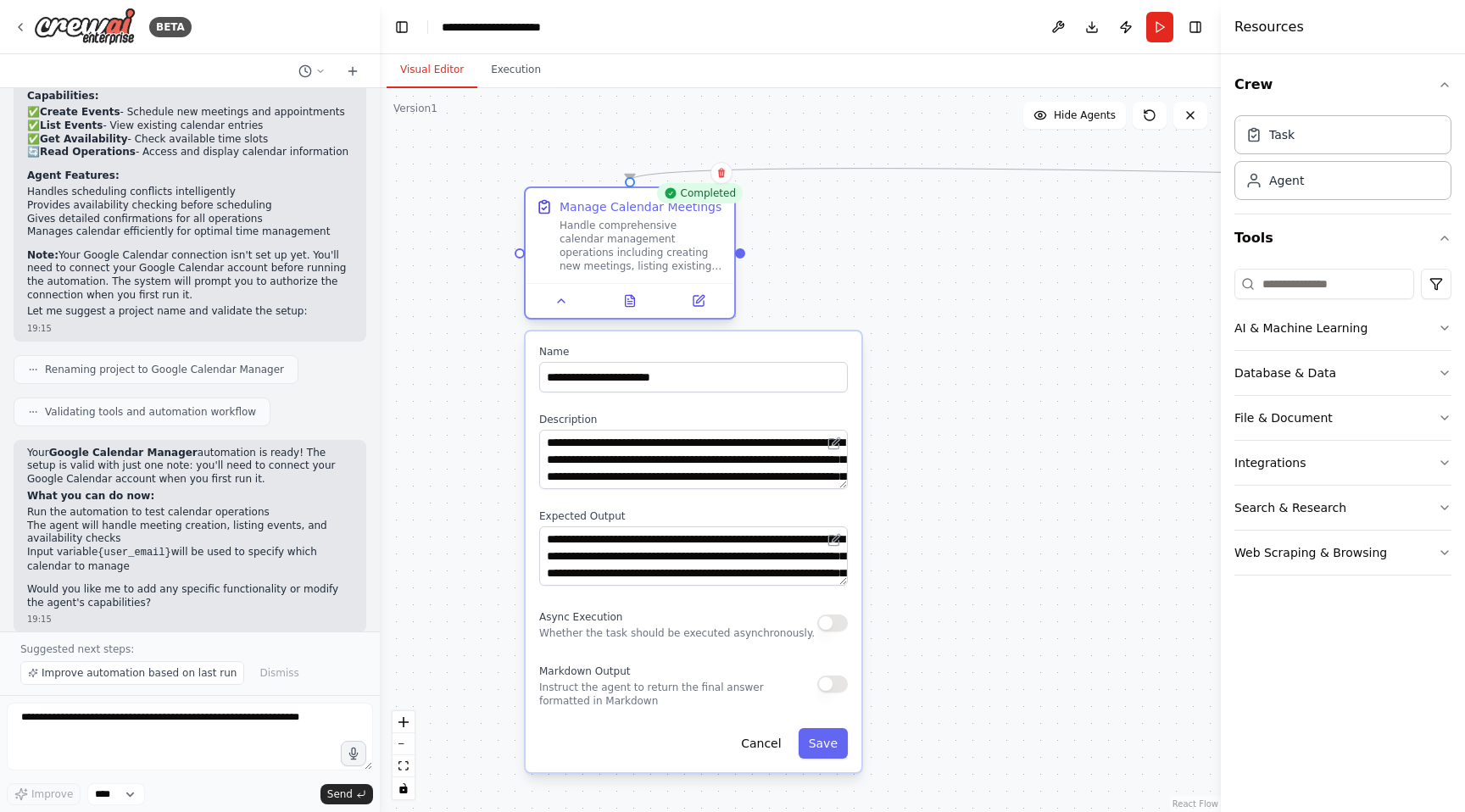
click at [610, 227] on div "Handle comprehensive calendar management operations including creating new meet…" at bounding box center [642, 246] width 164 height 55
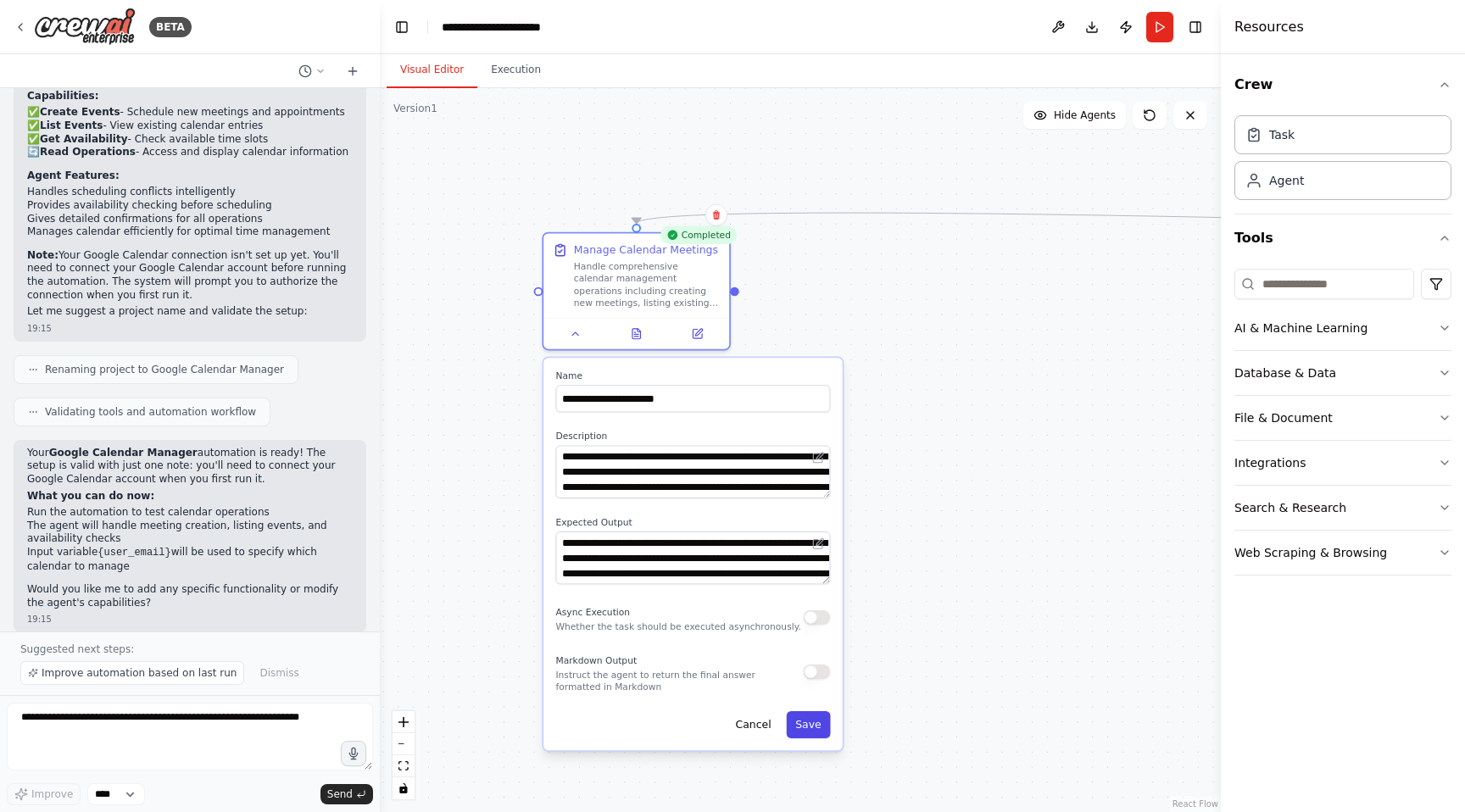
click at [799, 731] on button "Save" at bounding box center [808, 725] width 44 height 27
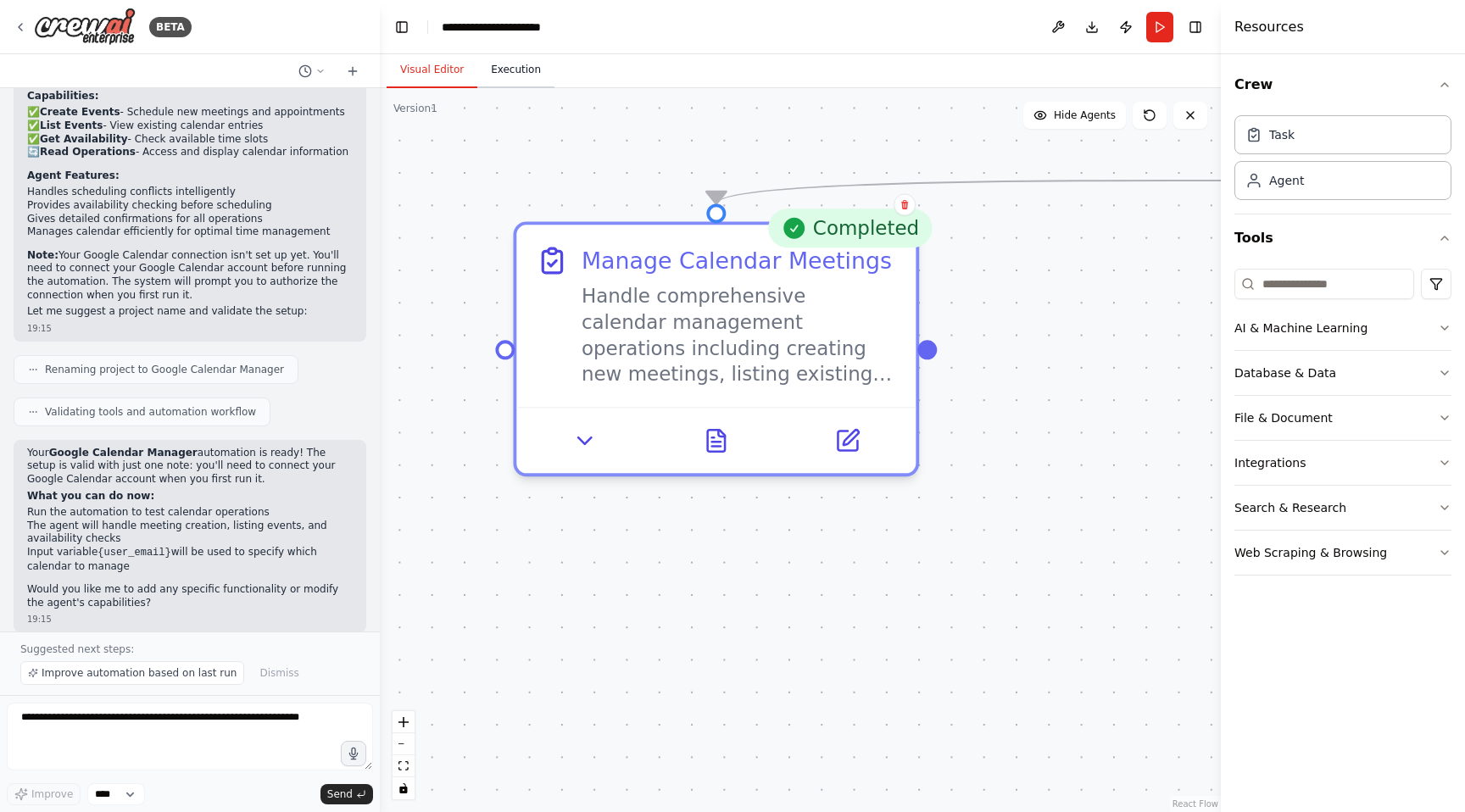
click at [514, 66] on button "Execution" at bounding box center [516, 71] width 77 height 36
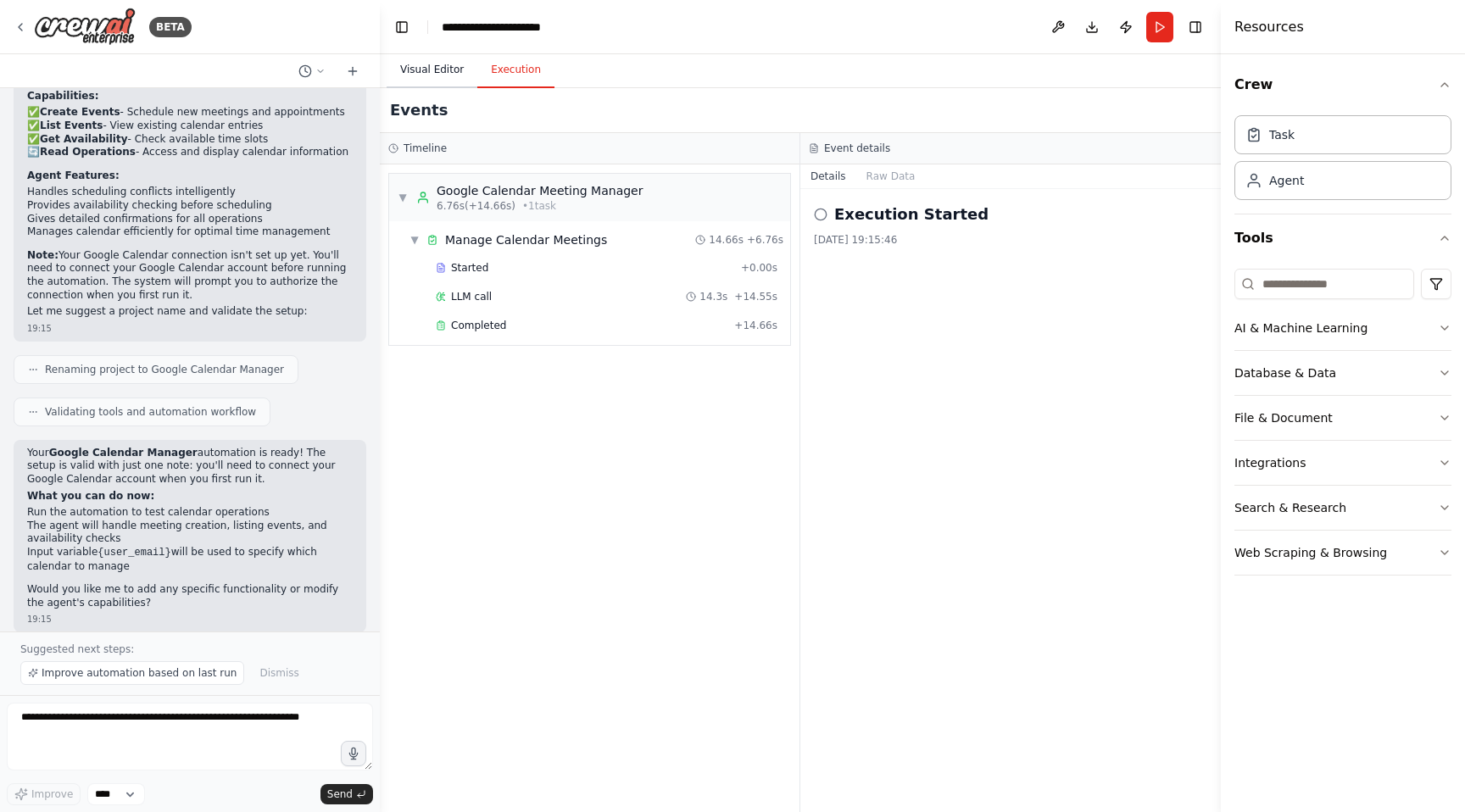
click at [425, 67] on button "Visual Editor" at bounding box center [431, 71] width 91 height 36
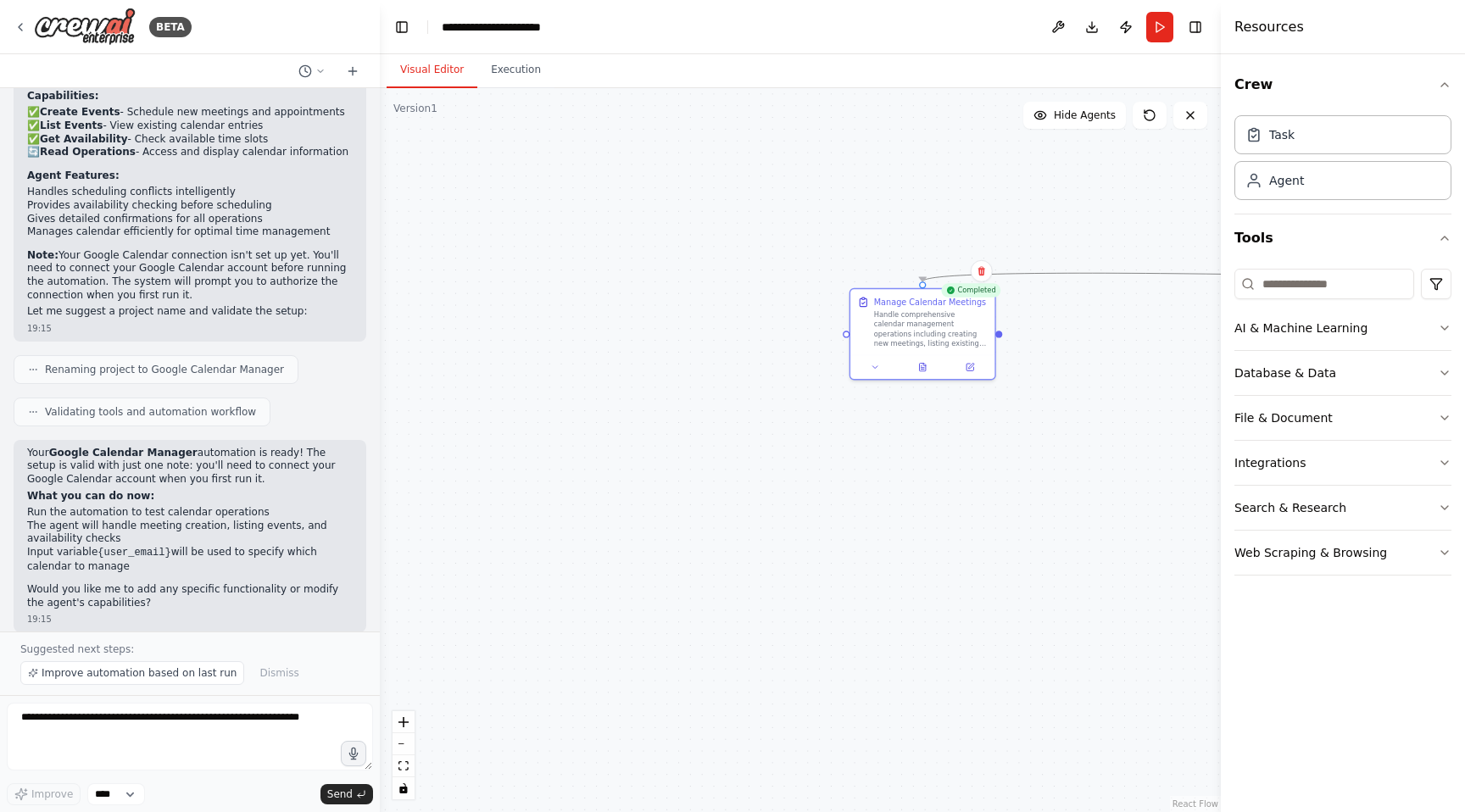
click at [402, 736] on button "zoom out" at bounding box center [403, 744] width 22 height 22
click at [402, 736] on div "React Flow controls" at bounding box center [403, 755] width 22 height 88
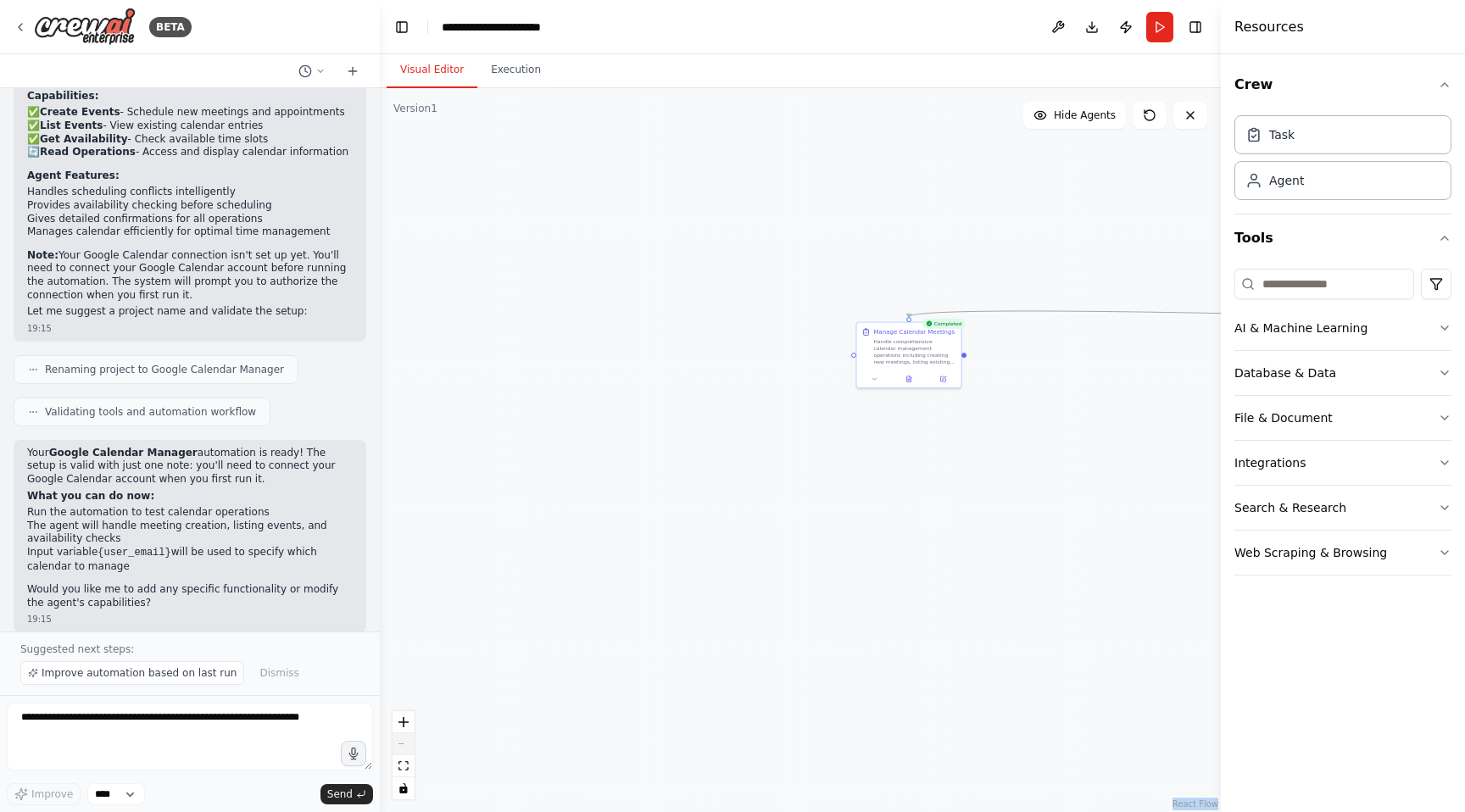
click at [402, 736] on div "React Flow controls" at bounding box center [403, 755] width 22 height 88
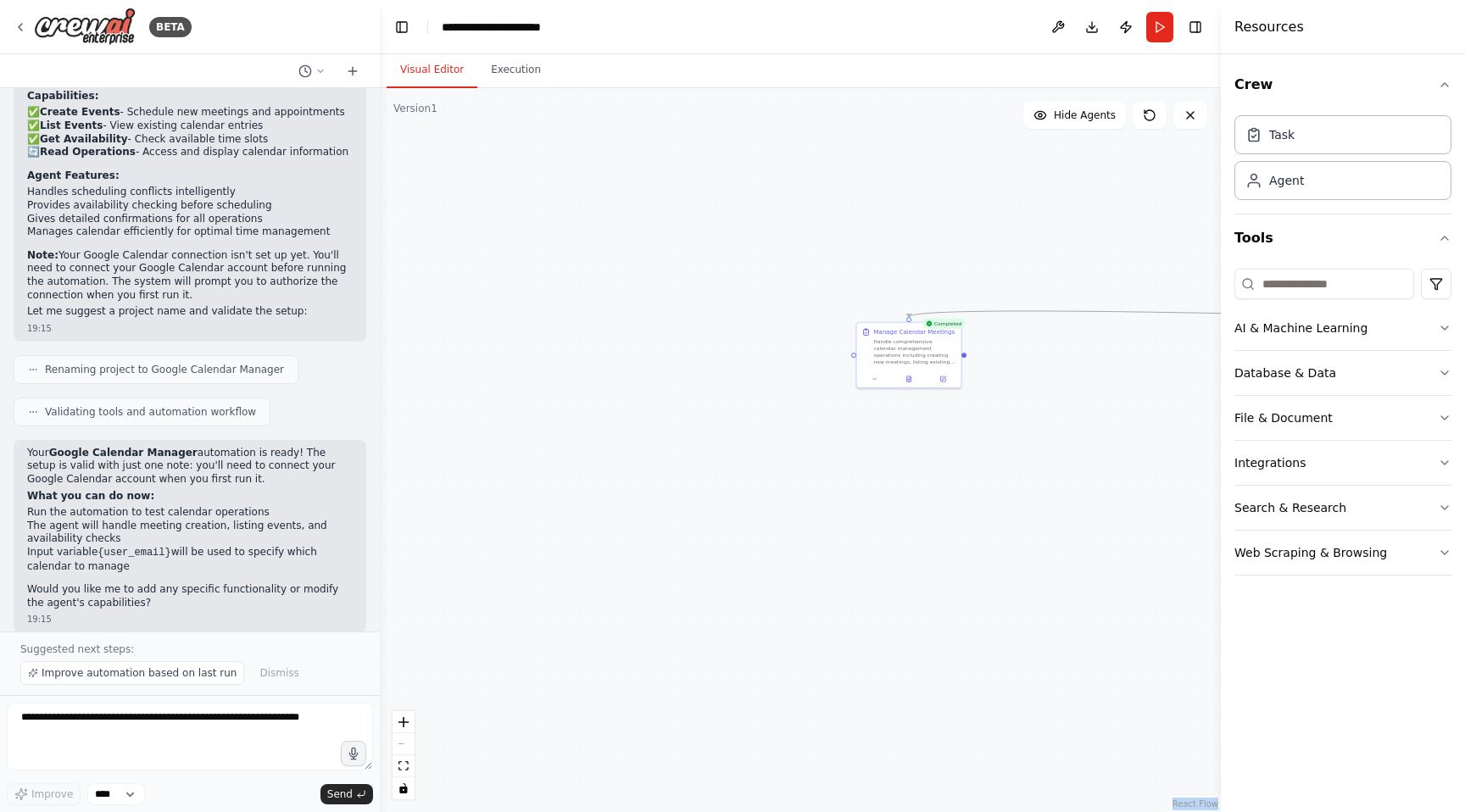
click at [397, 751] on div "React Flow controls" at bounding box center [403, 755] width 22 height 88
drag, startPoint x: 995, startPoint y: 396, endPoint x: 289, endPoint y: 407, distance: 706.1
click at [289, 407] on div "BETA Hello! I'm the CrewAI assistant. What kind of automation do you want to bu…" at bounding box center [732, 406] width 1465 height 812
drag, startPoint x: 1093, startPoint y: 333, endPoint x: 395, endPoint y: 369, distance: 698.9
click at [395, 369] on div ".deletable-edge-delete-btn { width: 20px; height: 20px; border: 0px solid #ffff…" at bounding box center [800, 449] width 841 height 723
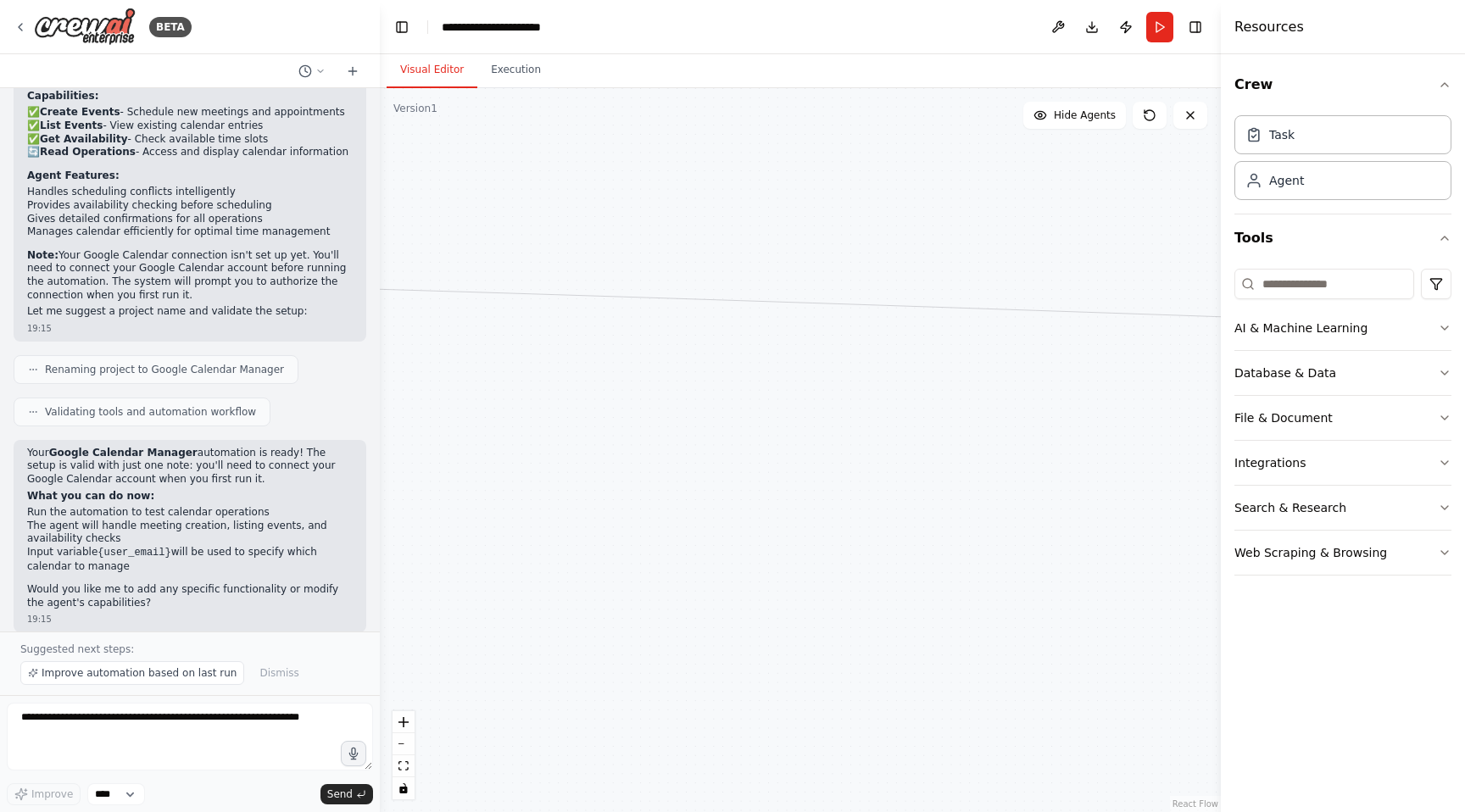
drag, startPoint x: 1094, startPoint y: 466, endPoint x: 408, endPoint y: 433, distance: 686.8
click at [408, 434] on div ".deletable-edge-delete-btn { width: 20px; height: 20px; border: 0px solid #ffff…" at bounding box center [800, 449] width 841 height 723
drag, startPoint x: 1000, startPoint y: 502, endPoint x: 162, endPoint y: 439, distance: 840.4
click at [162, 439] on div "BETA Hello! I'm the CrewAI assistant. What kind of automation do you want to bu…" at bounding box center [732, 406] width 1465 height 812
drag, startPoint x: 1116, startPoint y: 481, endPoint x: 475, endPoint y: 383, distance: 648.4
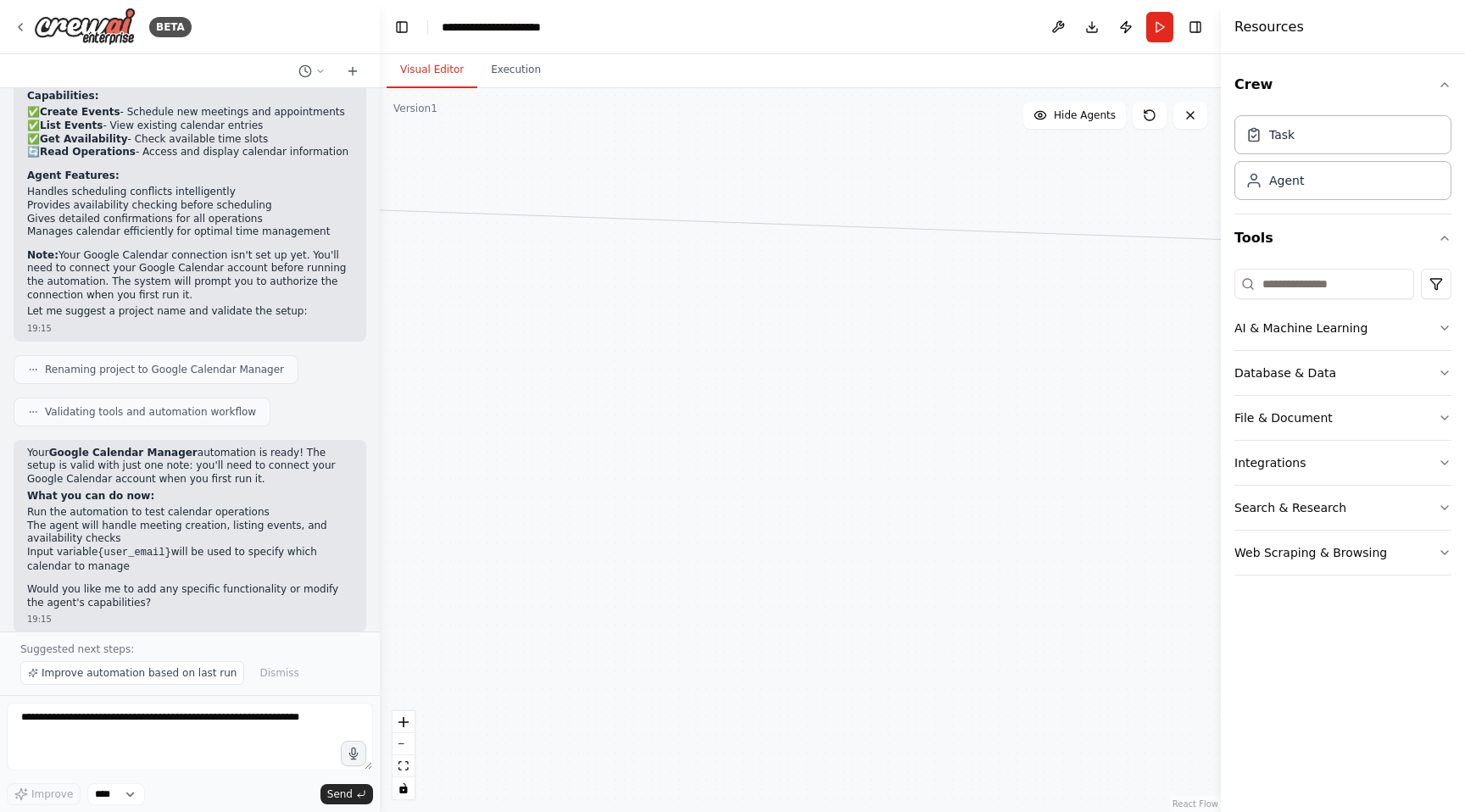
click at [475, 383] on div ".deletable-edge-delete-btn { width: 20px; height: 20px; border: 0px solid #ffff…" at bounding box center [800, 449] width 841 height 723
drag, startPoint x: 1149, startPoint y: 377, endPoint x: 382, endPoint y: 649, distance: 813.8
click at [382, 649] on div ".deletable-edge-delete-btn { width: 20px; height: 20px; border: 0px solid #ffff…" at bounding box center [800, 449] width 841 height 723
drag, startPoint x: 1093, startPoint y: 628, endPoint x: 464, endPoint y: 618, distance: 629.1
click at [464, 618] on div ".deletable-edge-delete-btn { width: 20px; height: 20px; border: 0px solid #ffff…" at bounding box center [800, 449] width 841 height 723
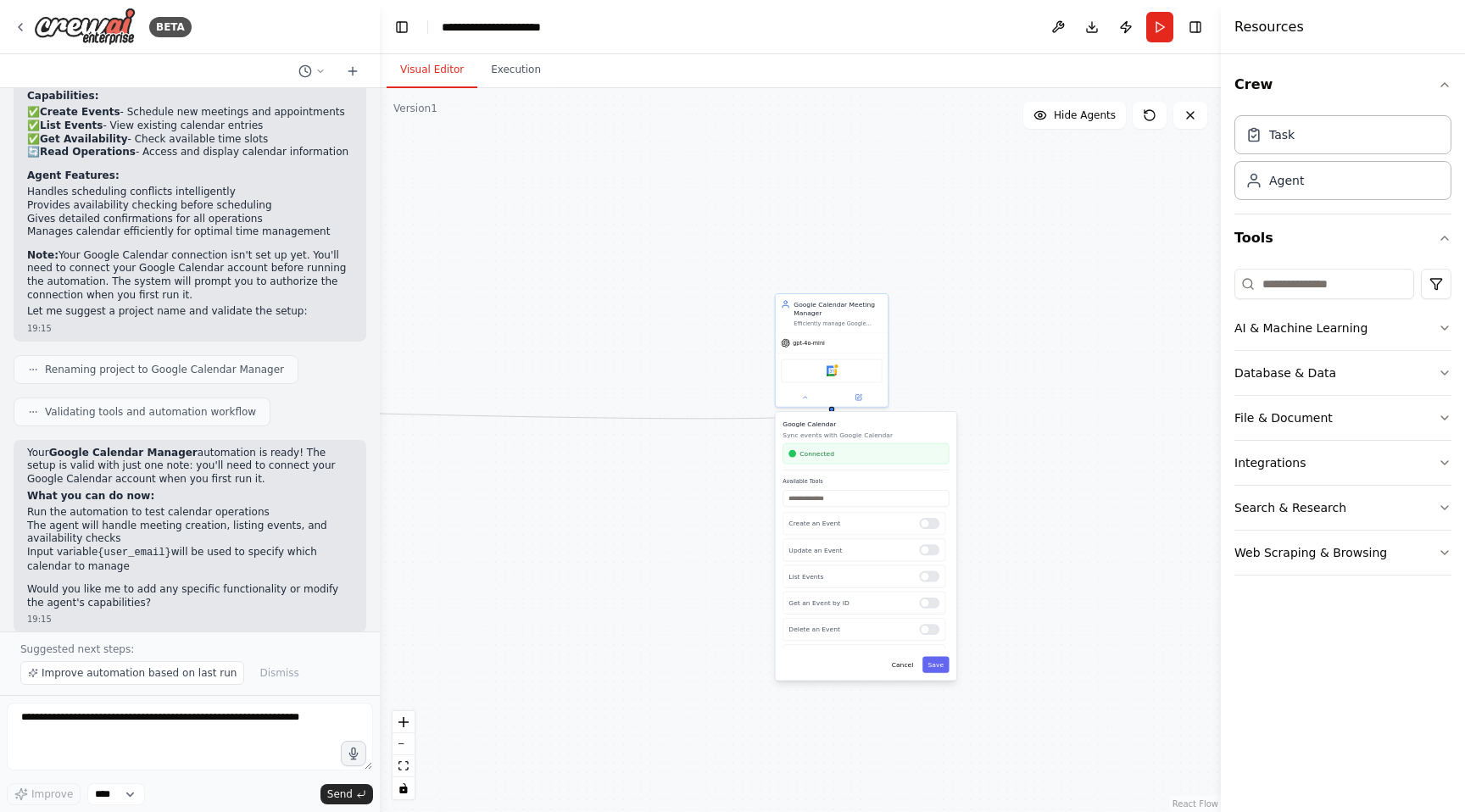
drag, startPoint x: 882, startPoint y: 594, endPoint x: 466, endPoint y: 499, distance: 426.7
click at [461, 494] on div ".deletable-edge-delete-btn { width: 20px; height: 20px; border: 0px solid #ffff…" at bounding box center [800, 449] width 841 height 723
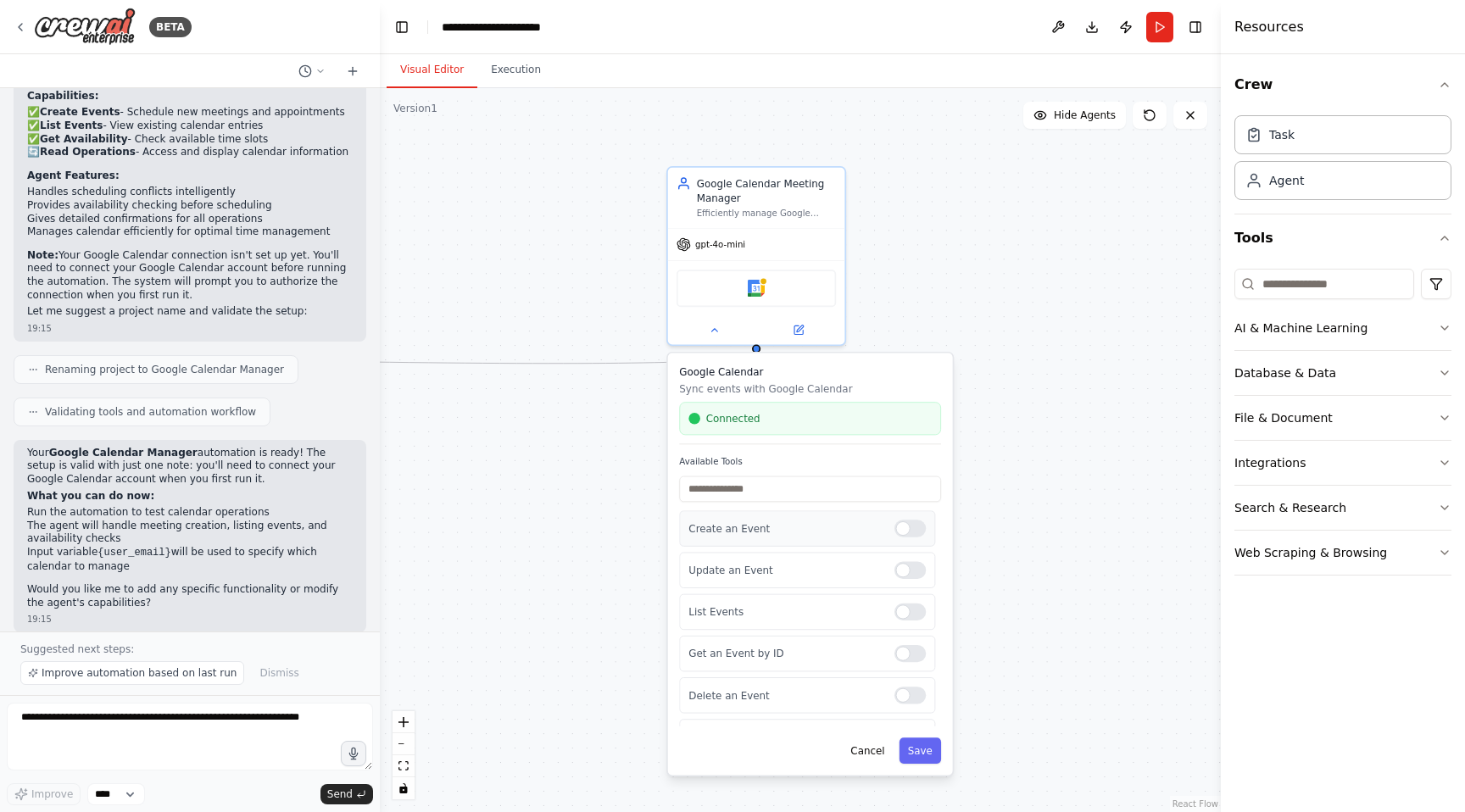
click at [896, 531] on div at bounding box center [910, 528] width 32 height 17
click at [928, 752] on button "Save" at bounding box center [921, 750] width 43 height 26
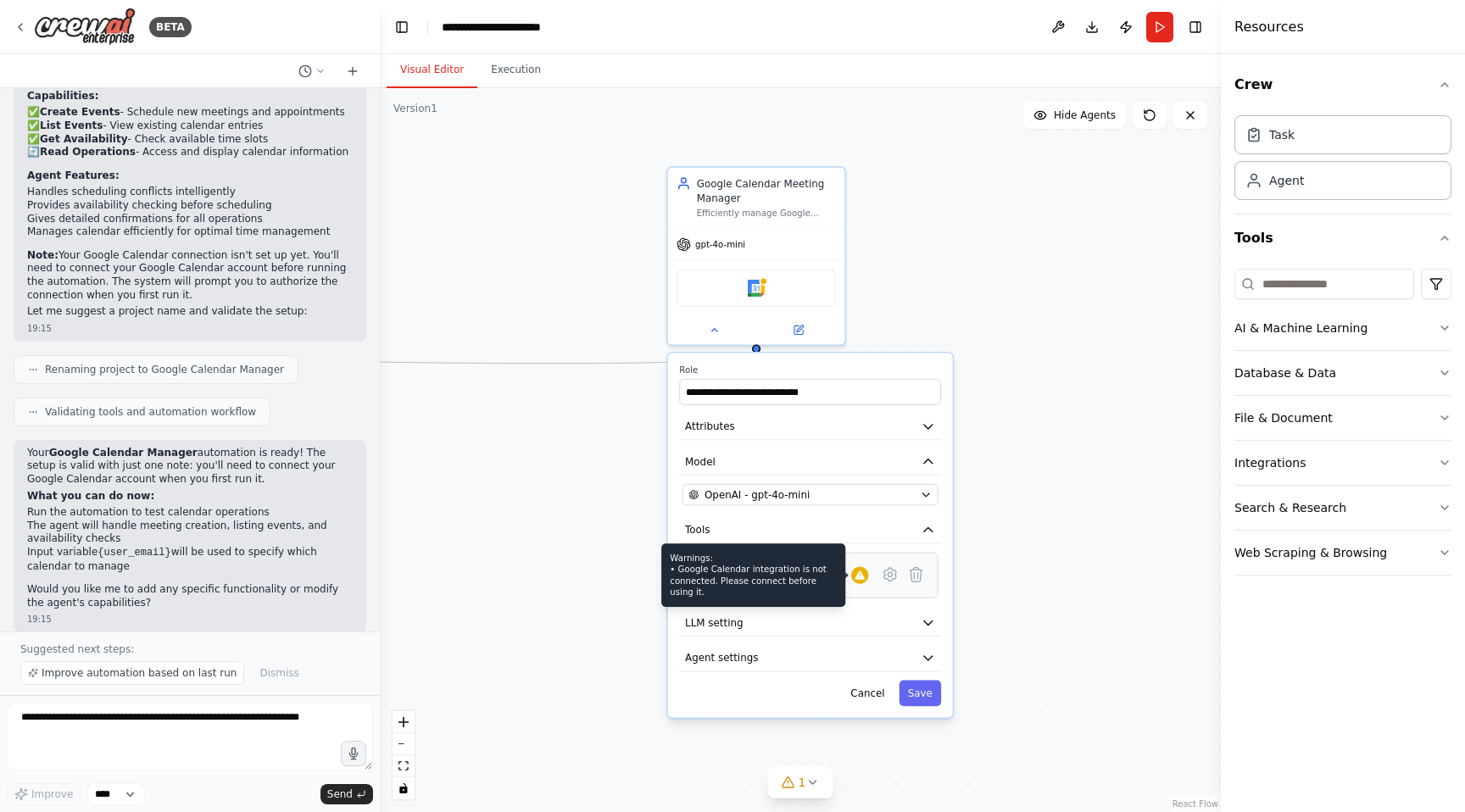
click at [862, 580] on icon at bounding box center [859, 575] width 12 height 12
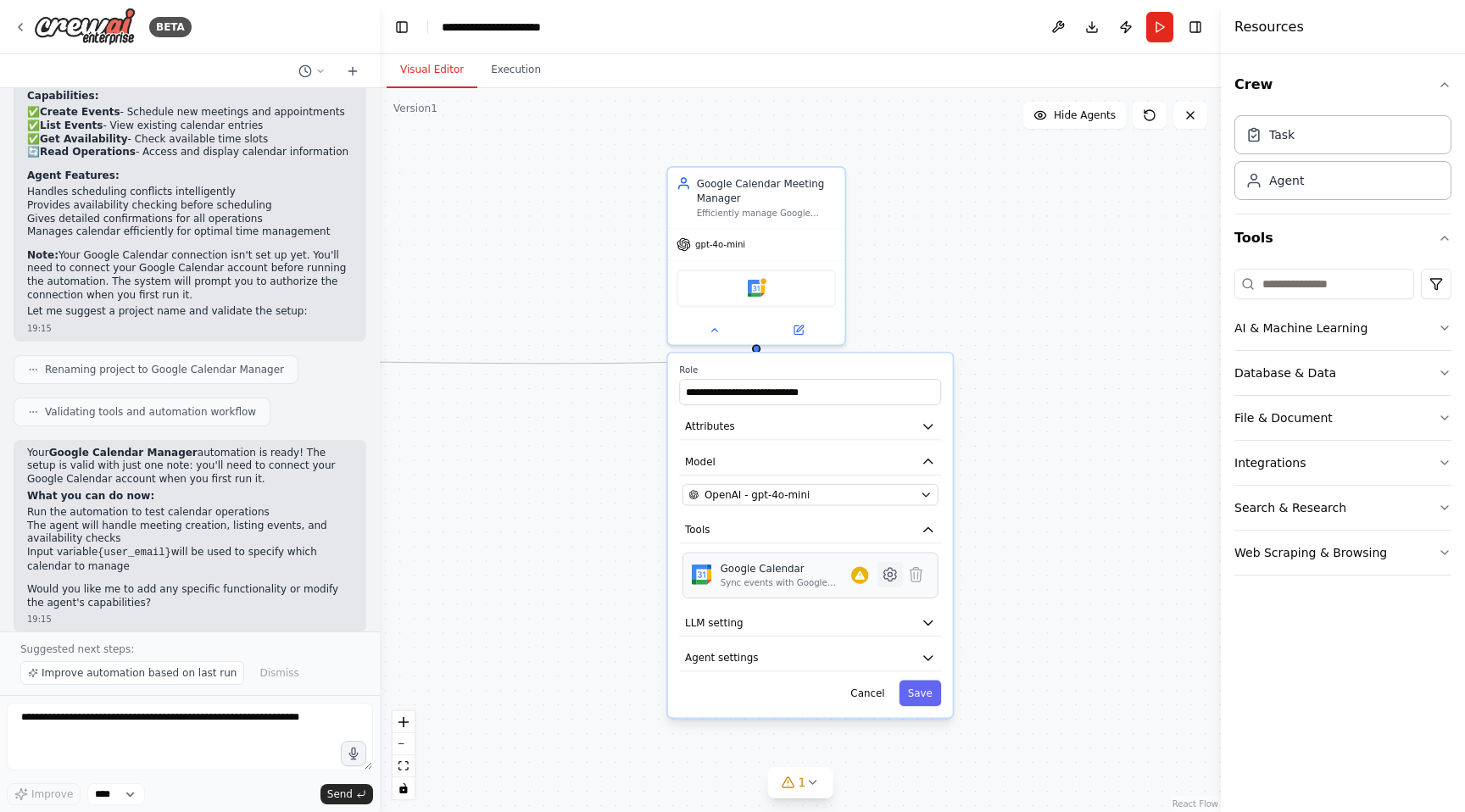
click at [887, 581] on icon at bounding box center [890, 575] width 17 height 17
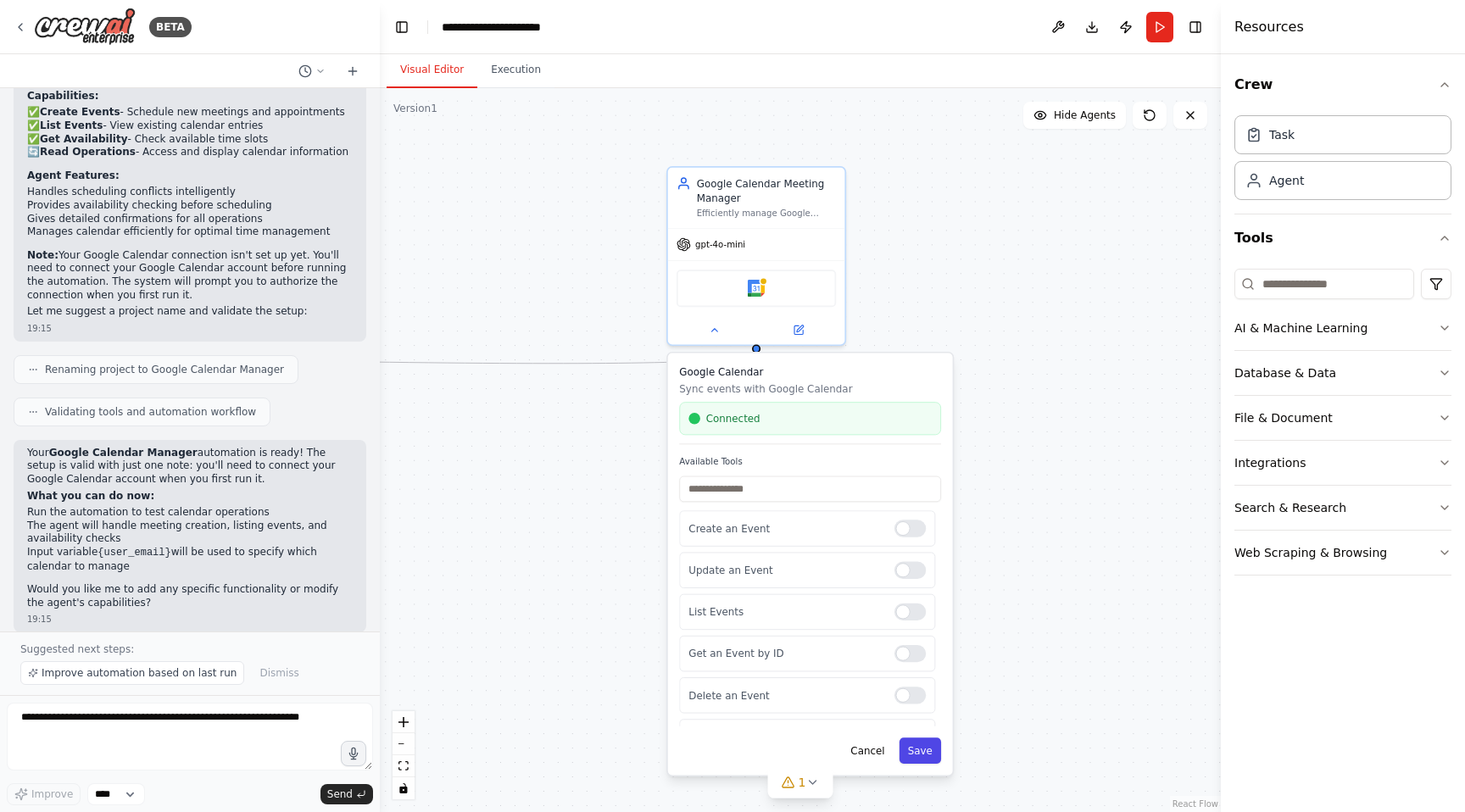
click at [919, 757] on button "Save" at bounding box center [921, 750] width 43 height 26
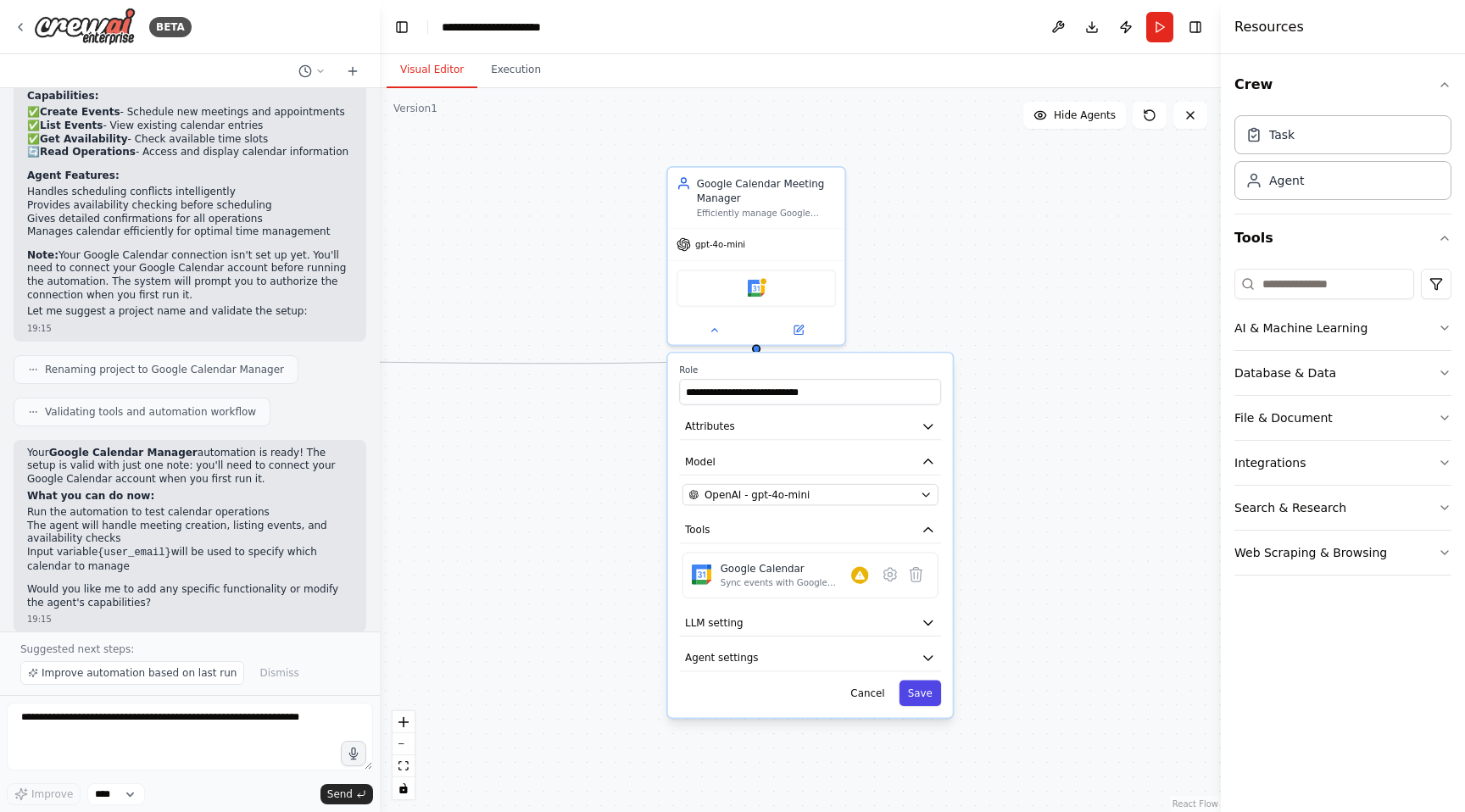
click at [929, 694] on button "Save" at bounding box center [921, 692] width 43 height 26
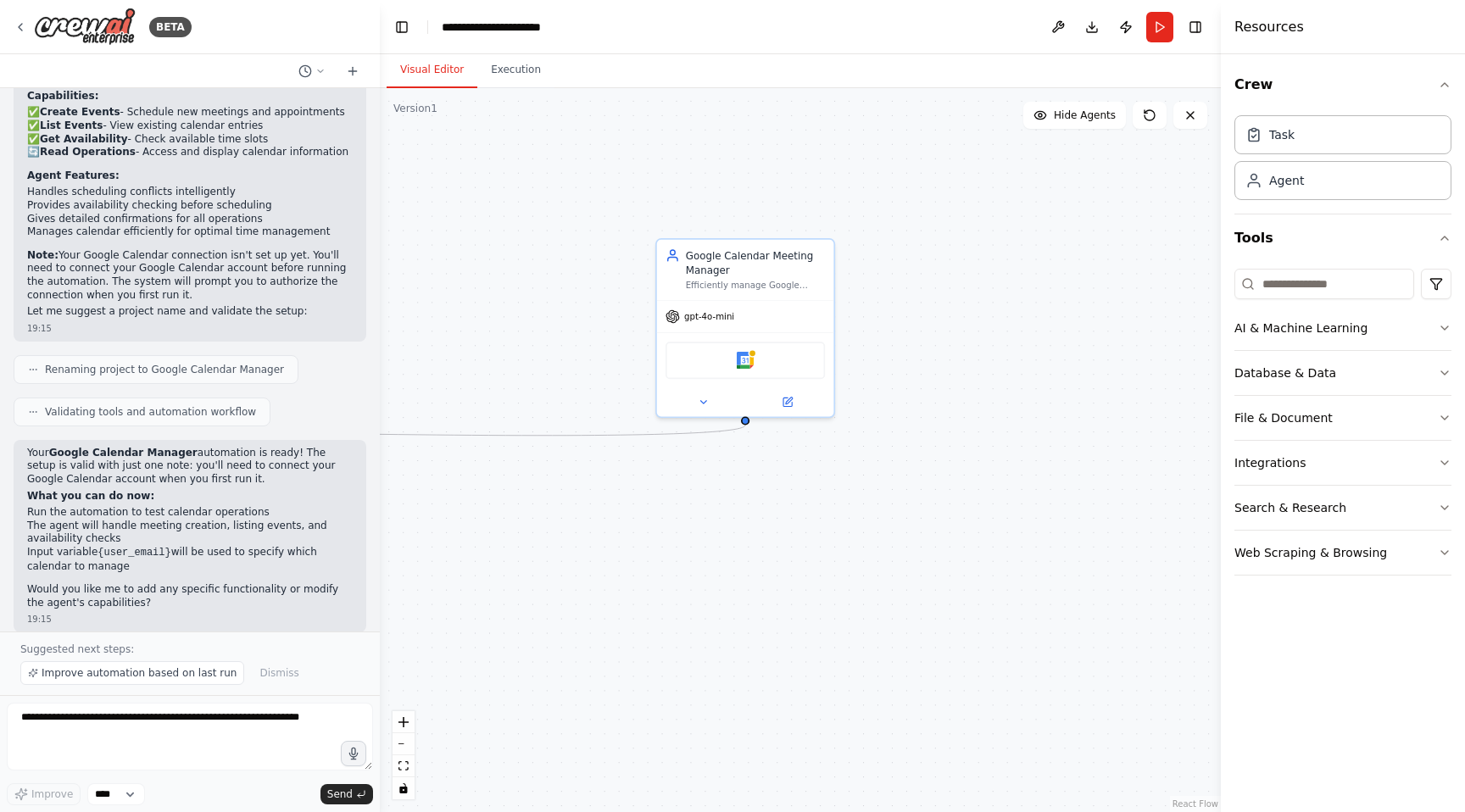
drag, startPoint x: 903, startPoint y: 616, endPoint x: 900, endPoint y: 703, distance: 87.1
click at [900, 703] on div ".deletable-edge-delete-btn { width: 20px; height: 20px; border: 0px solid #ffff…" at bounding box center [800, 449] width 841 height 723
click at [1146, 115] on icon at bounding box center [1150, 115] width 14 height 14
click at [1167, 22] on button "Run" at bounding box center [1160, 27] width 27 height 31
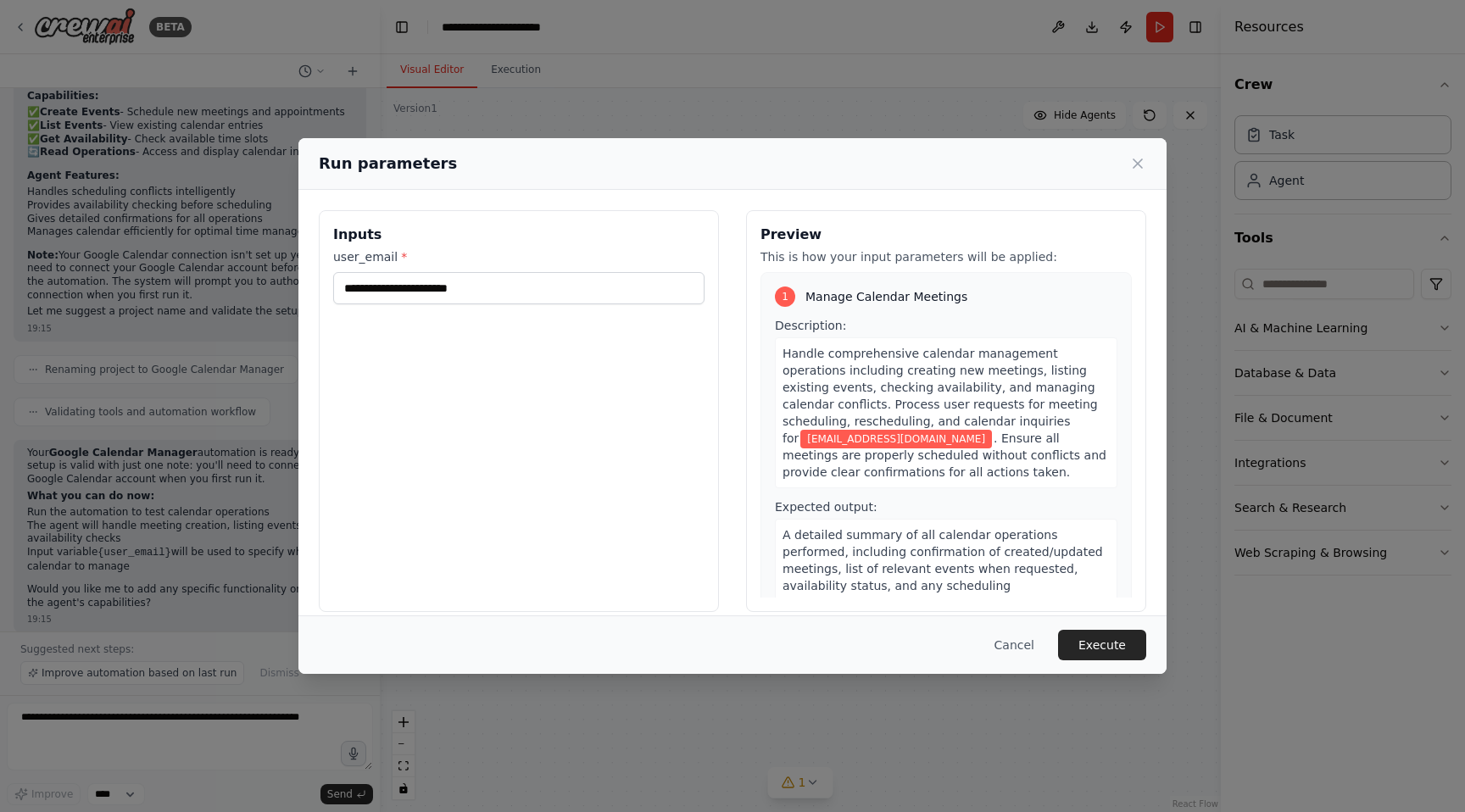
scroll to position [36, 0]
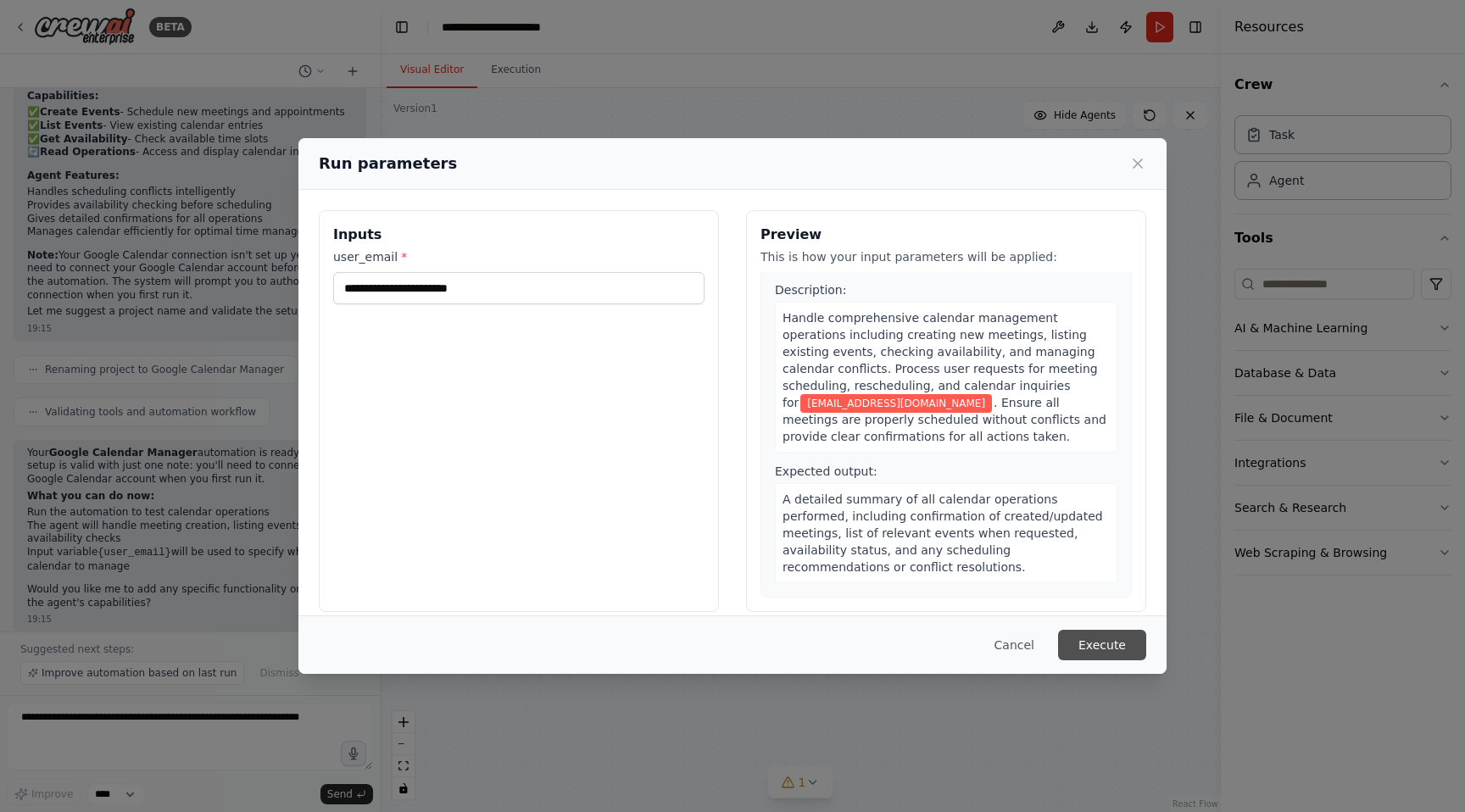
click at [1124, 642] on button "Execute" at bounding box center [1101, 645] width 88 height 31
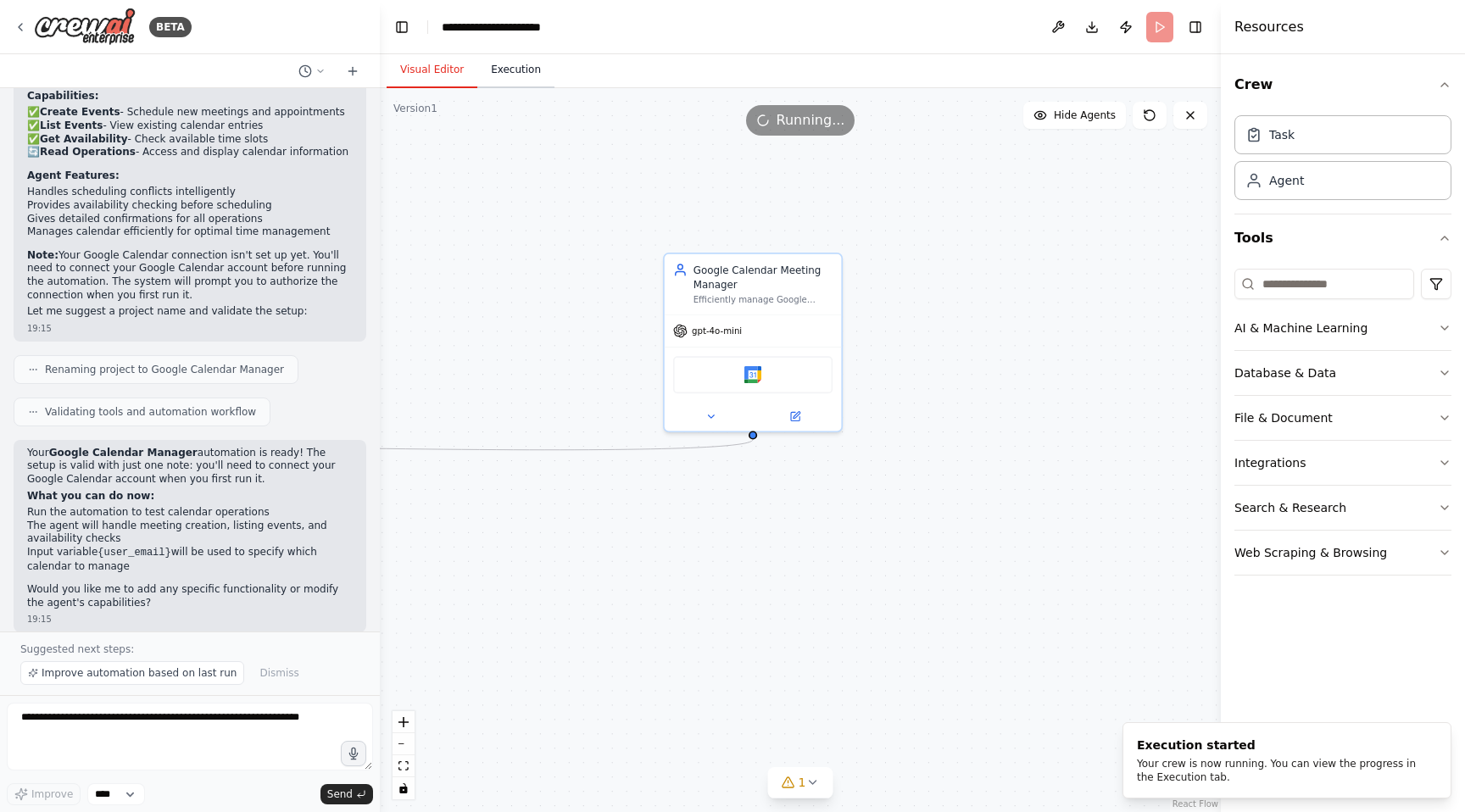
click at [524, 74] on button "Execution" at bounding box center [516, 71] width 77 height 36
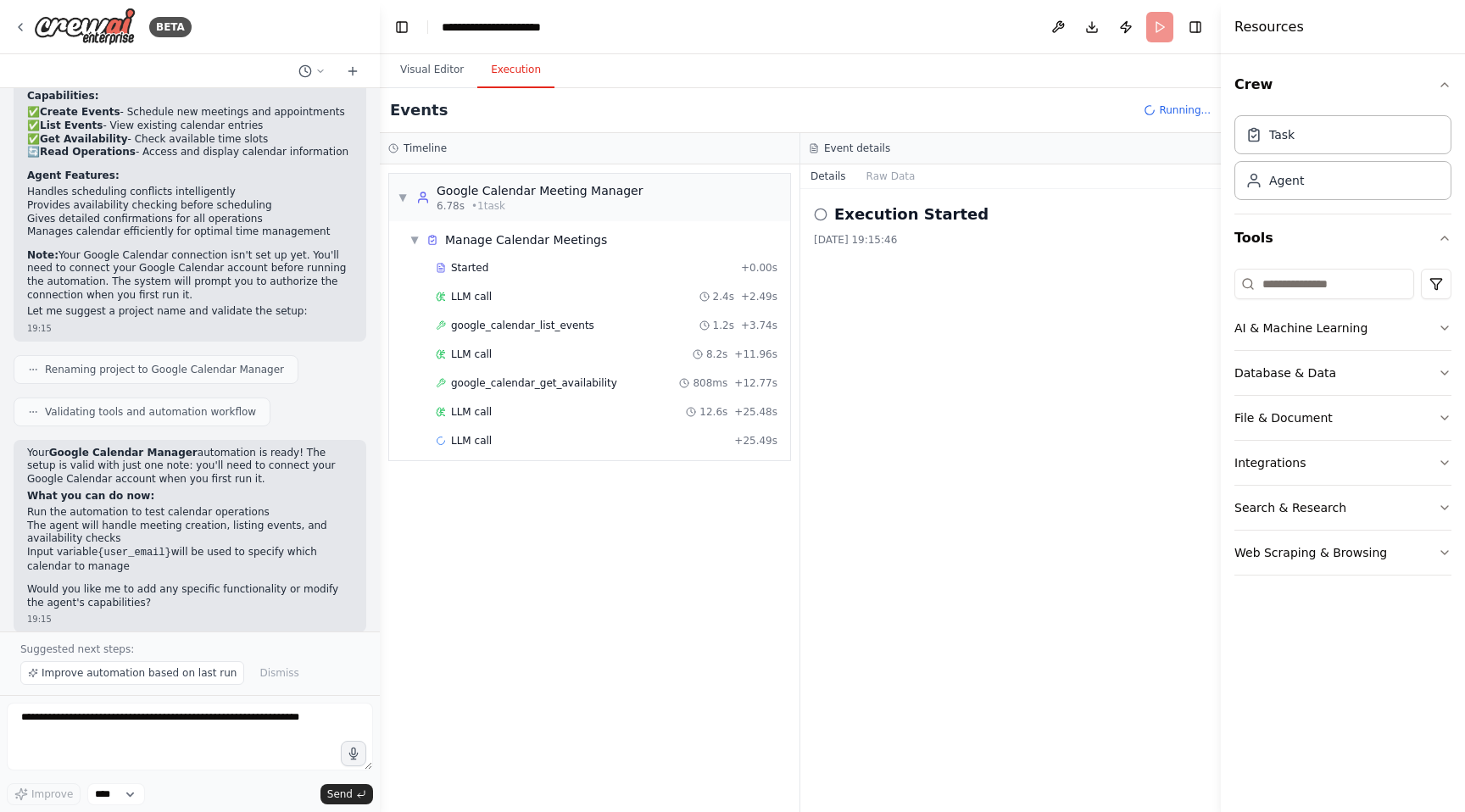
click at [818, 217] on icon at bounding box center [821, 214] width 14 height 14
click at [821, 216] on icon at bounding box center [821, 214] width 14 height 14
click at [820, 214] on icon at bounding box center [821, 214] width 14 height 14
click at [881, 179] on button "Raw Data" at bounding box center [890, 176] width 69 height 24
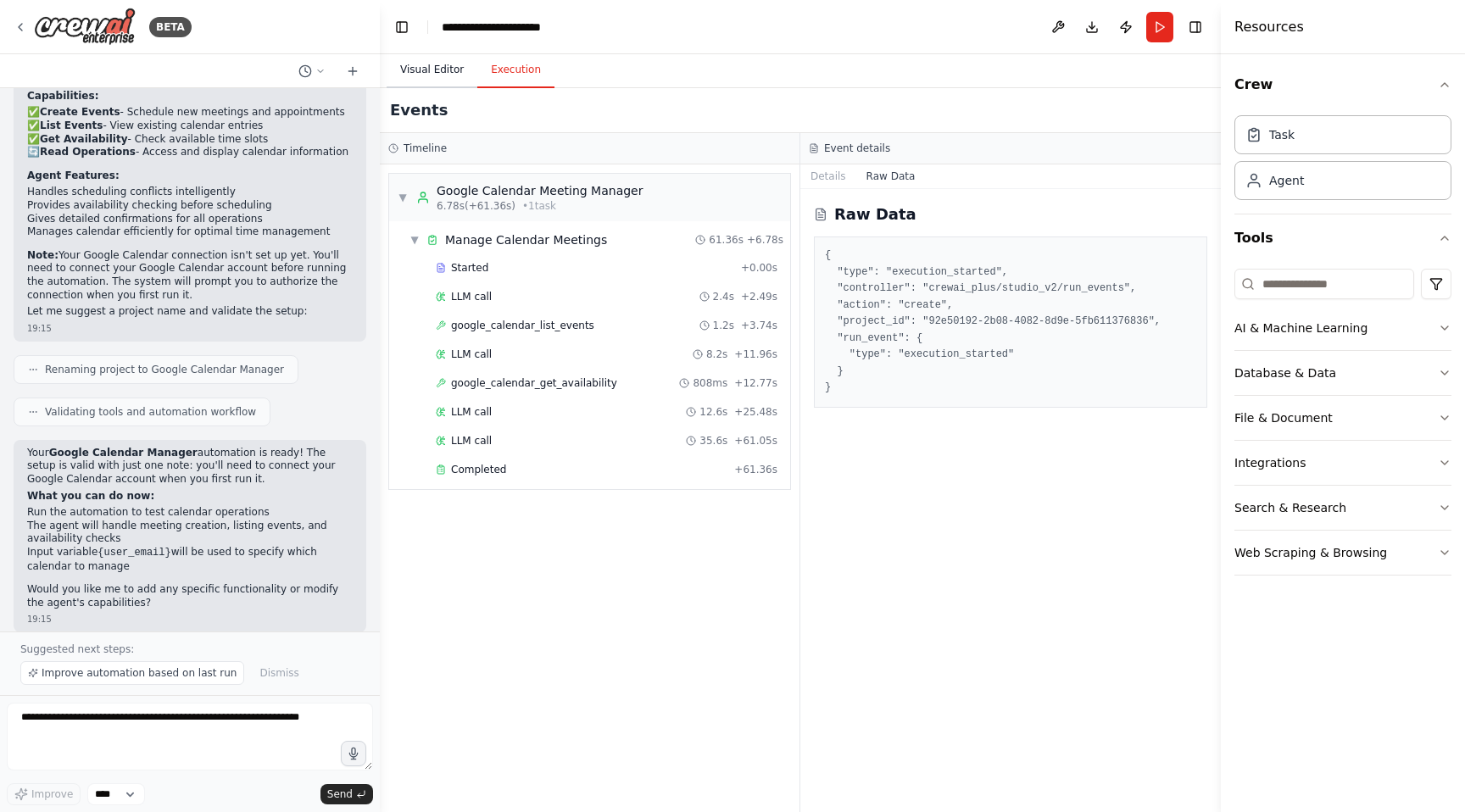
click at [437, 68] on button "Visual Editor" at bounding box center [431, 71] width 91 height 36
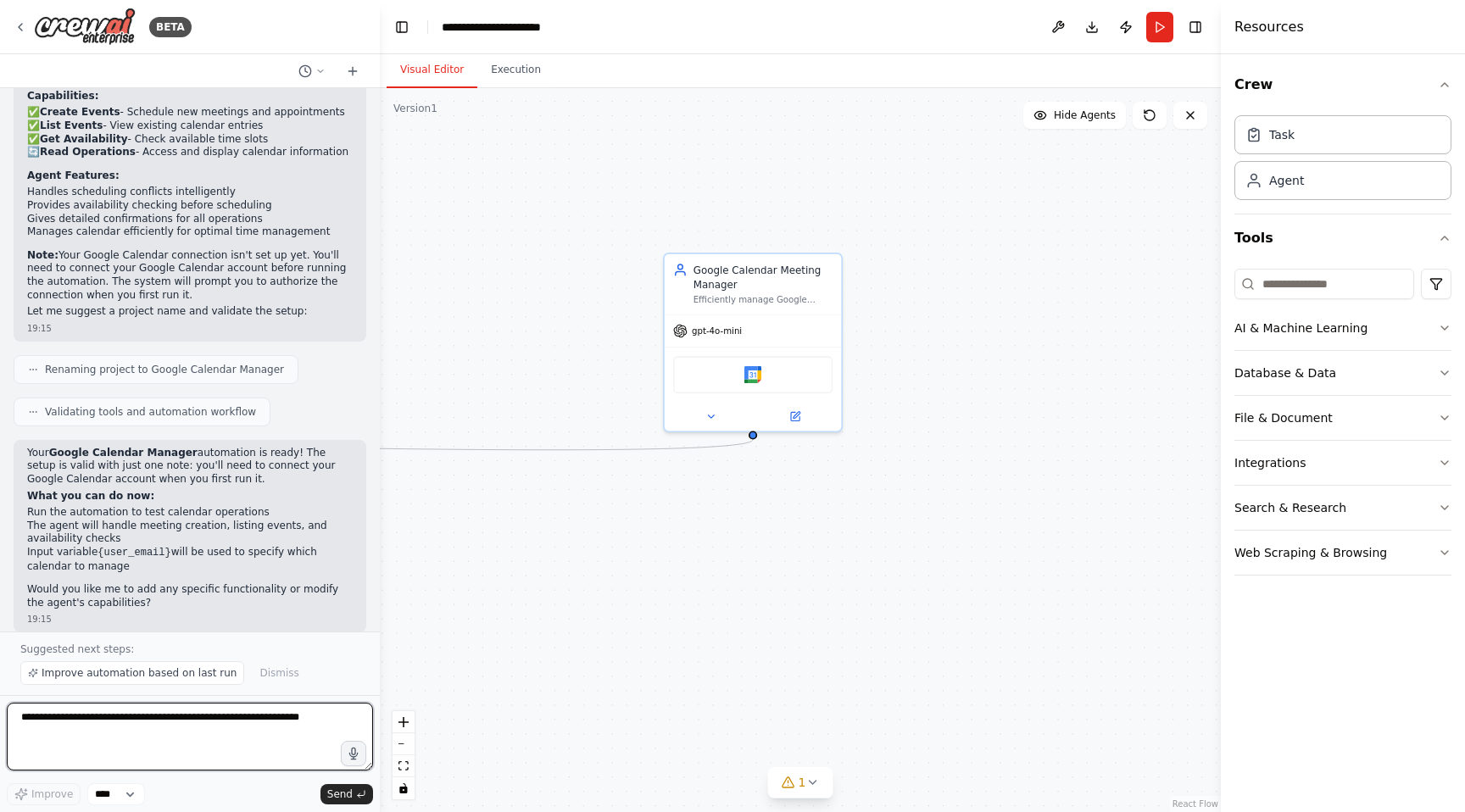
click at [175, 732] on textarea at bounding box center [190, 736] width 366 height 67
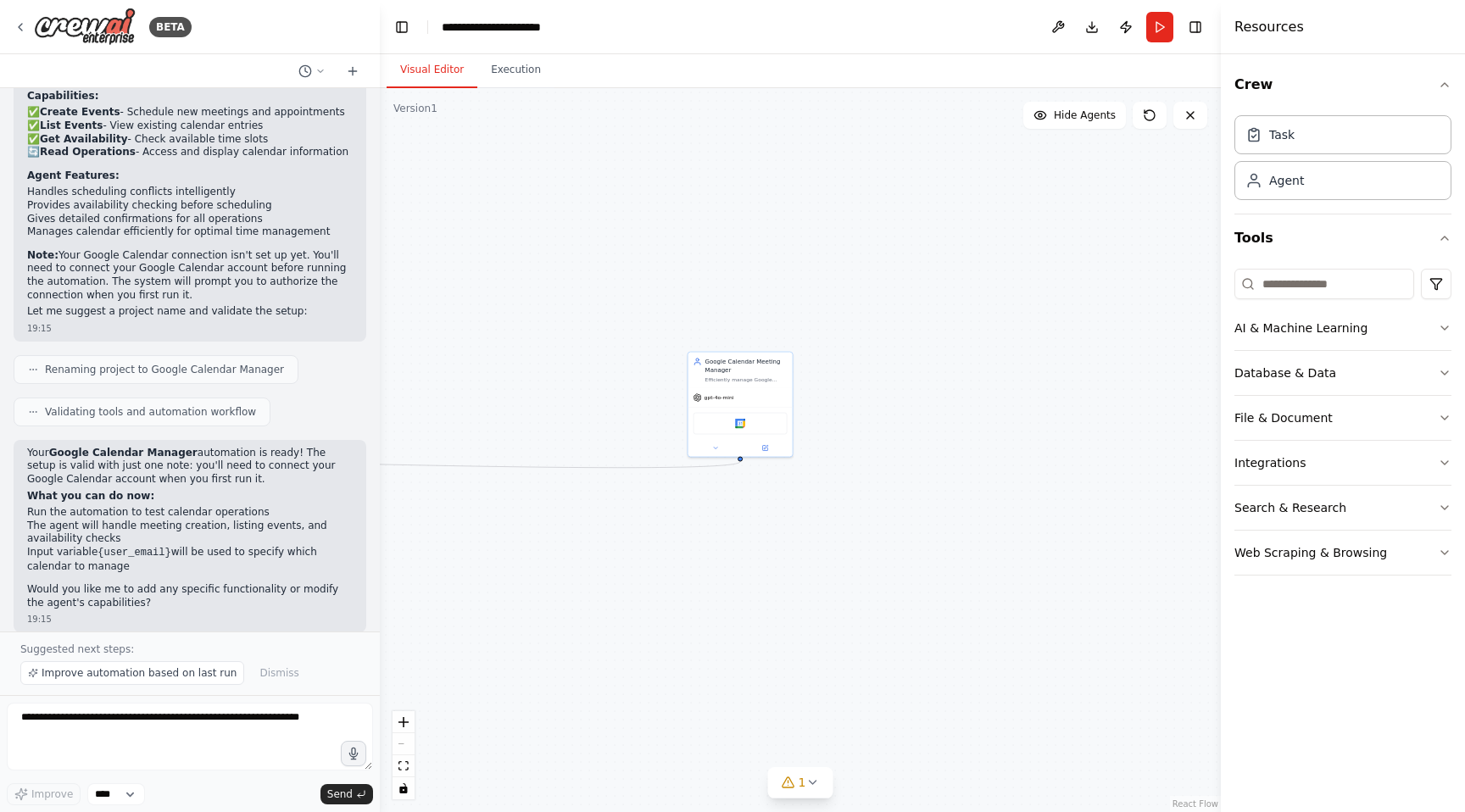
drag, startPoint x: 678, startPoint y: 395, endPoint x: 669, endPoint y: 377, distance: 20.1
click at [669, 377] on div ".deletable-edge-delete-btn { width: 20px; height: 20px; border: 0px solid #ffff…" at bounding box center [800, 449] width 841 height 723
click at [61, 723] on textarea at bounding box center [190, 736] width 366 height 67
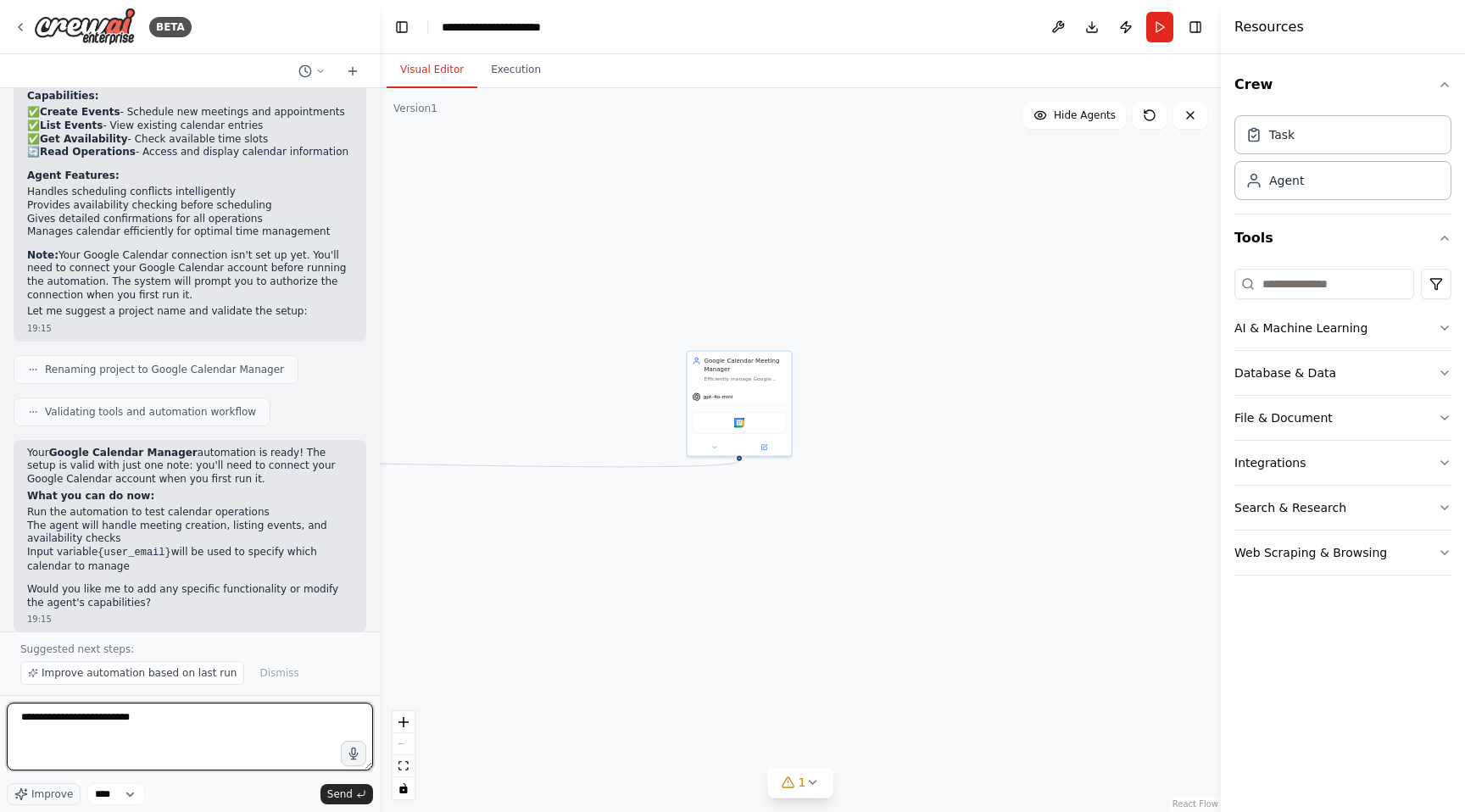
type textarea "**********"
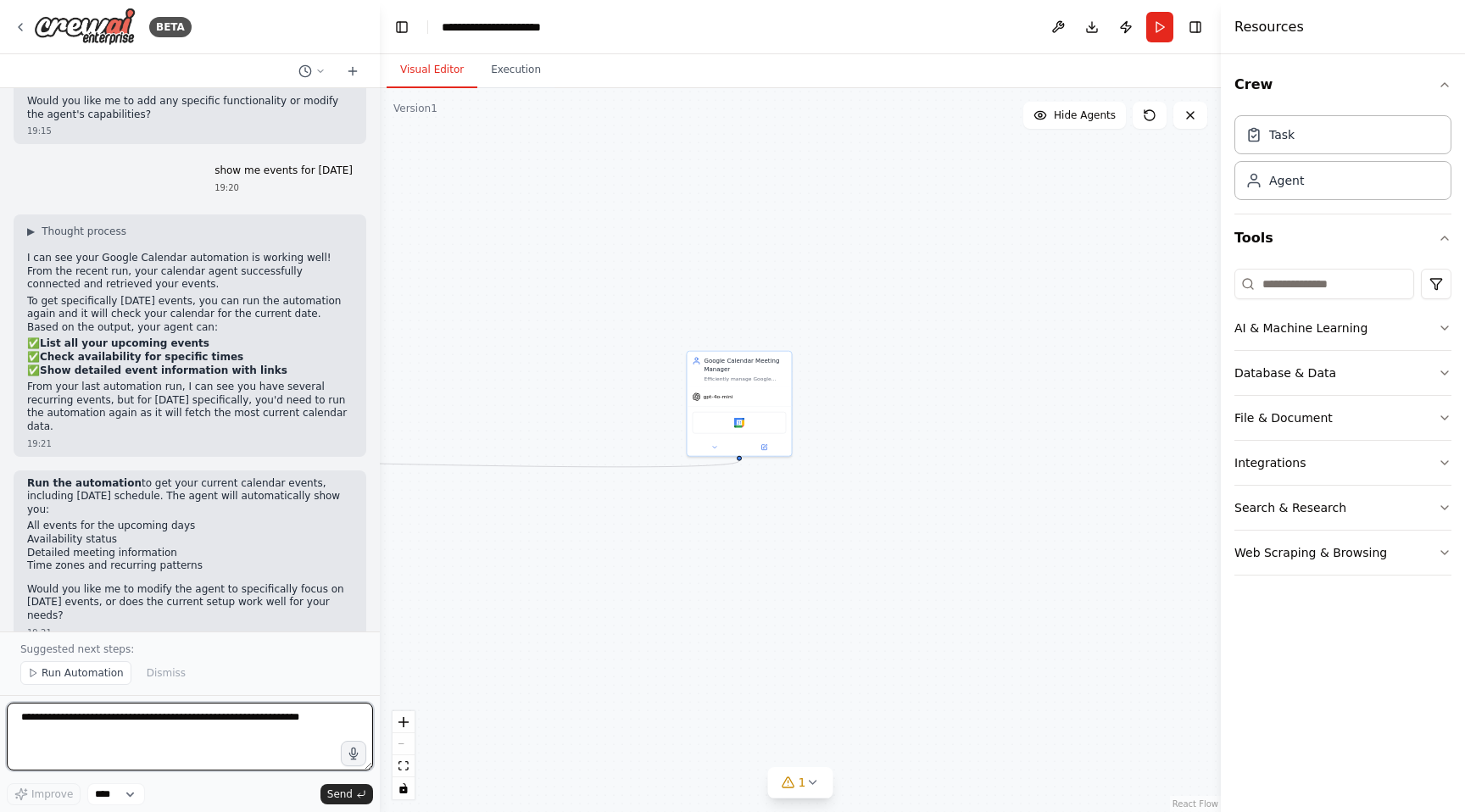
scroll to position [1431, 0]
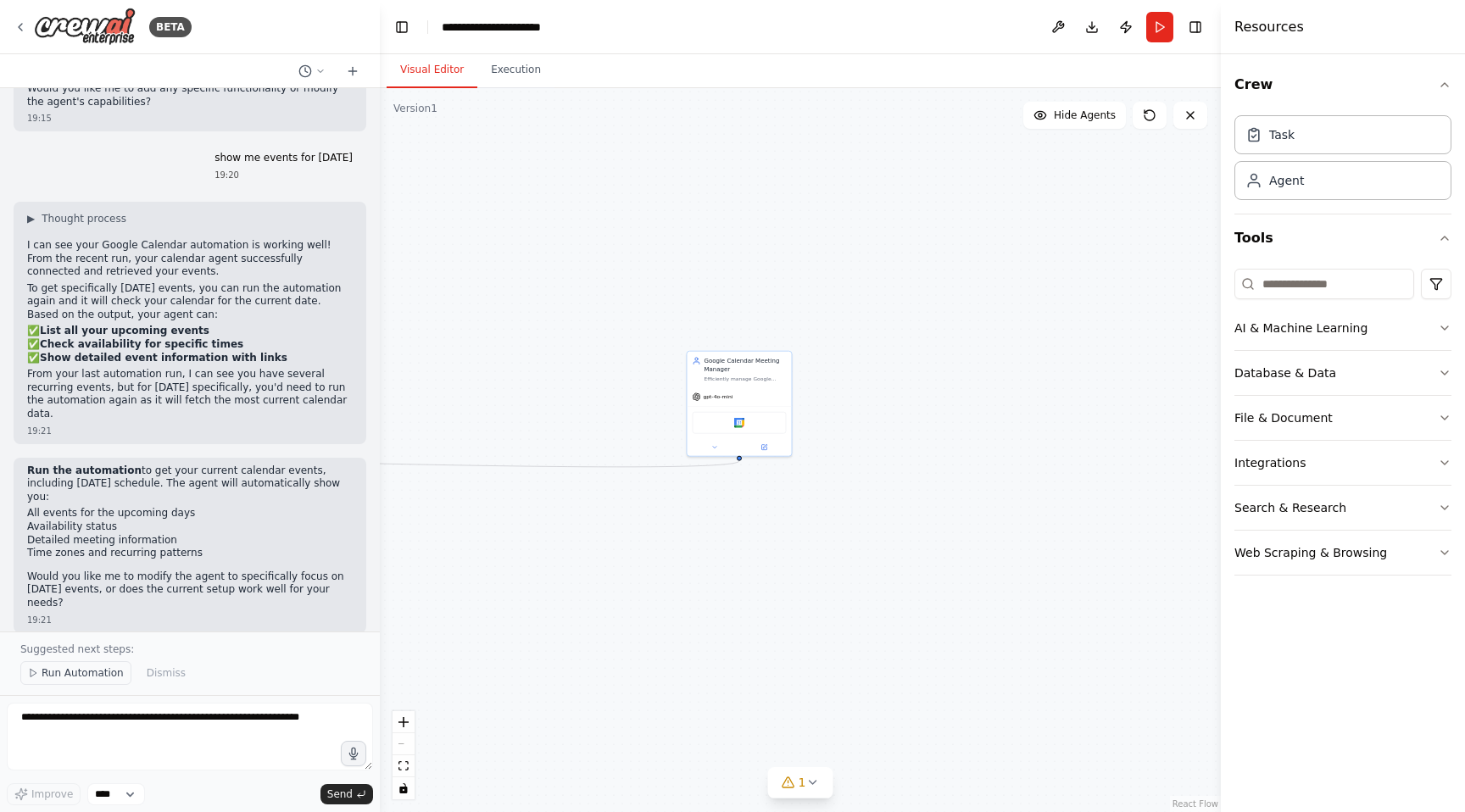
click at [92, 670] on span "Run Automation" at bounding box center [83, 673] width 82 height 14
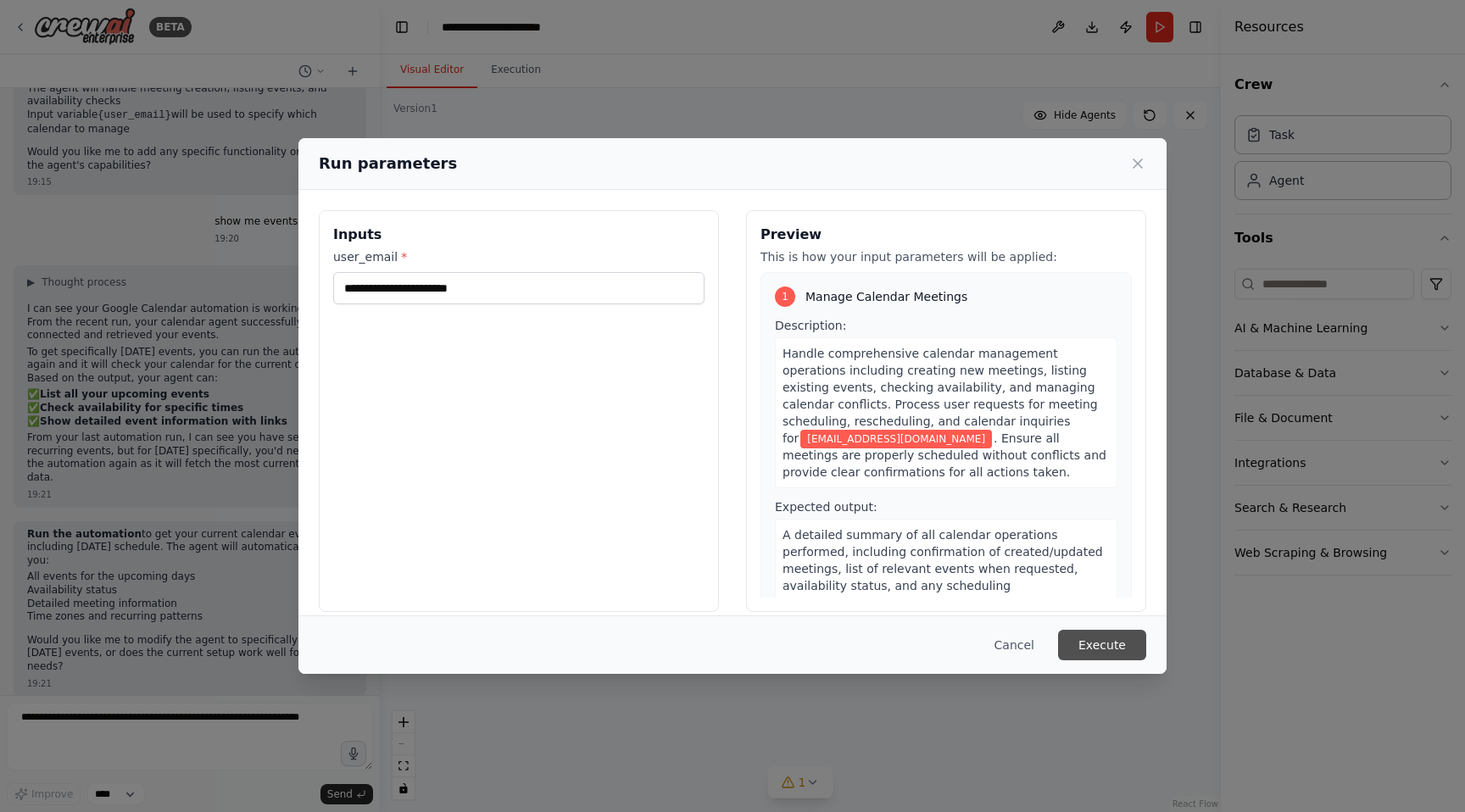
click at [1124, 640] on button "Execute" at bounding box center [1101, 645] width 88 height 31
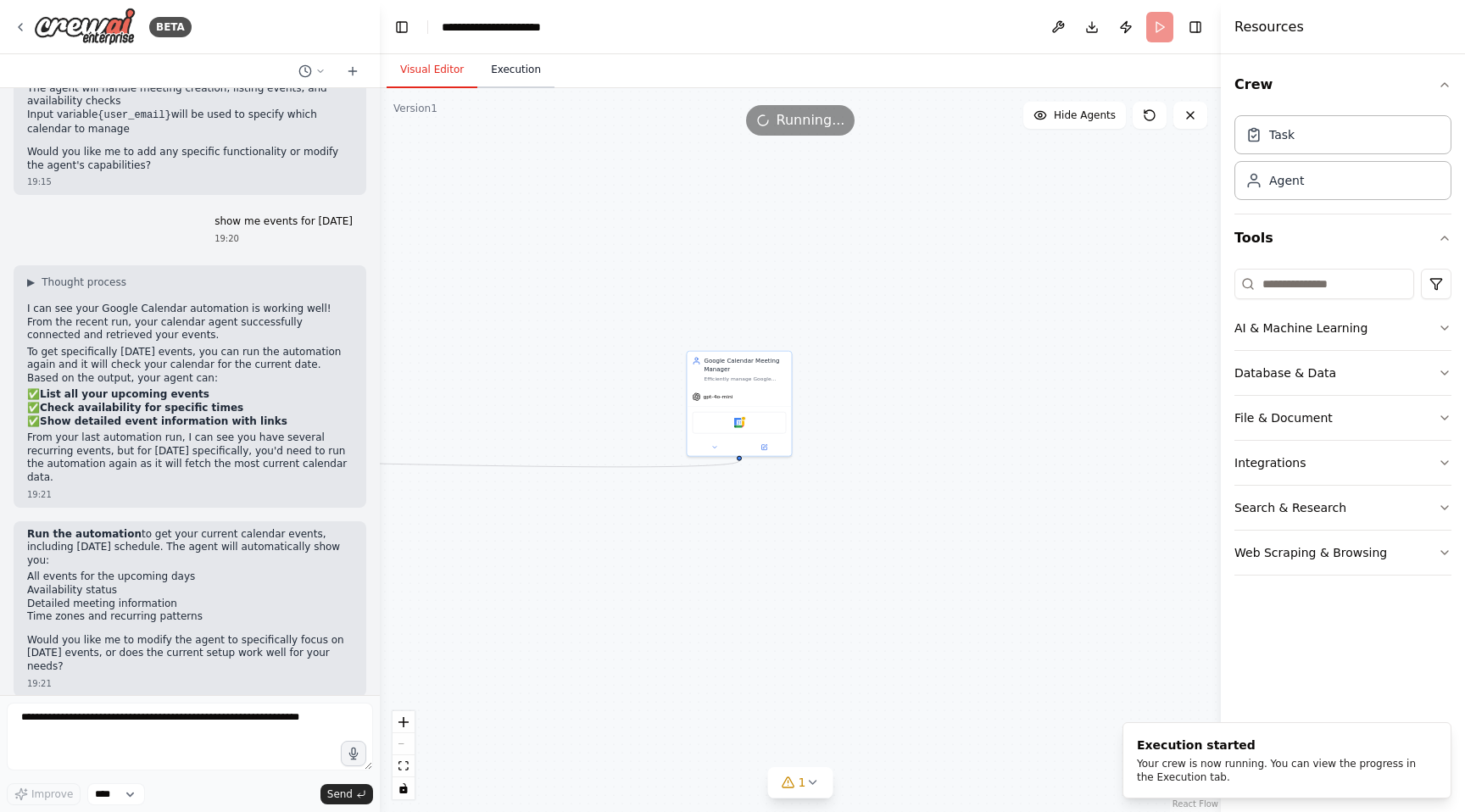
click at [512, 74] on button "Execution" at bounding box center [516, 71] width 77 height 36
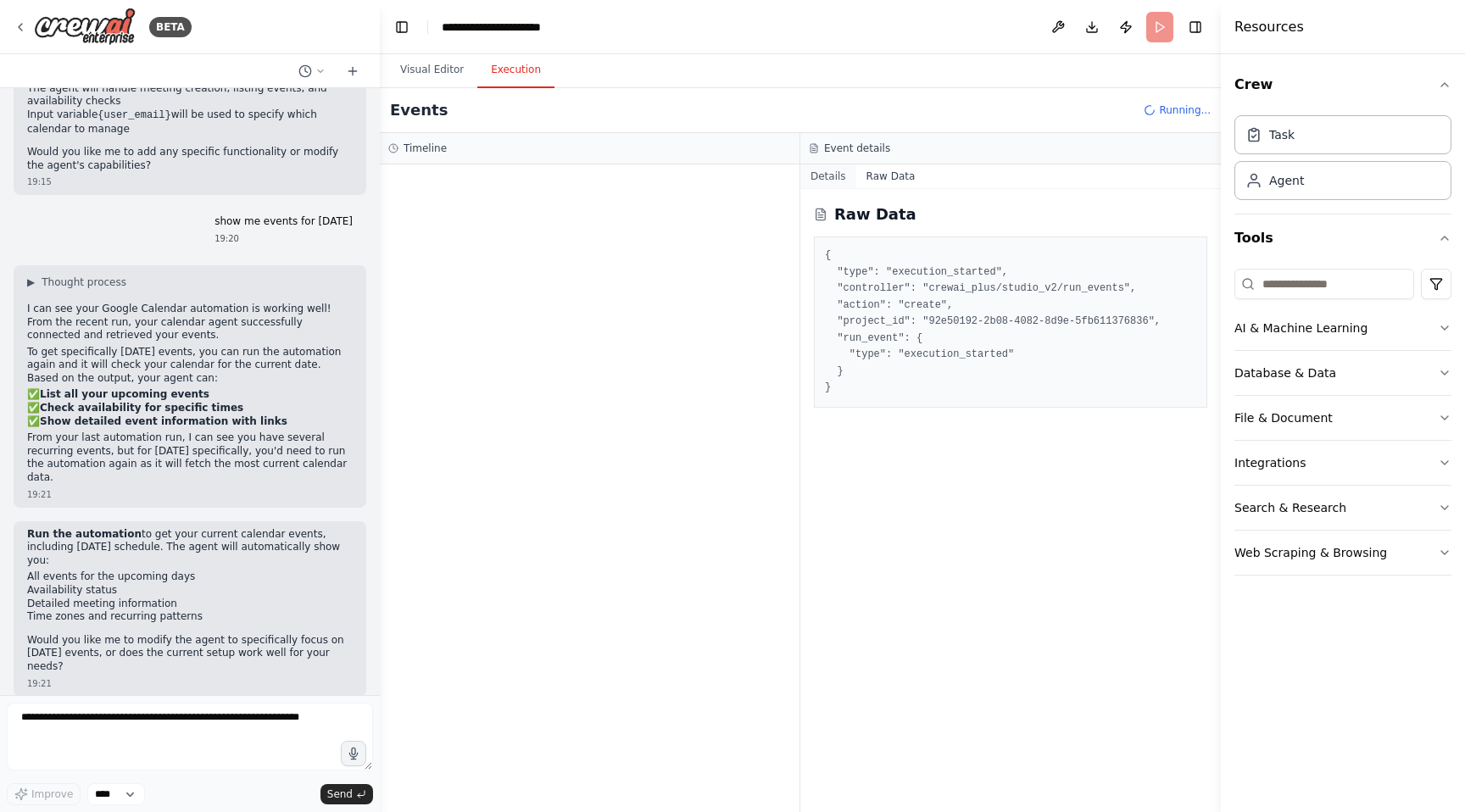
click at [831, 178] on button "Details" at bounding box center [828, 176] width 56 height 24
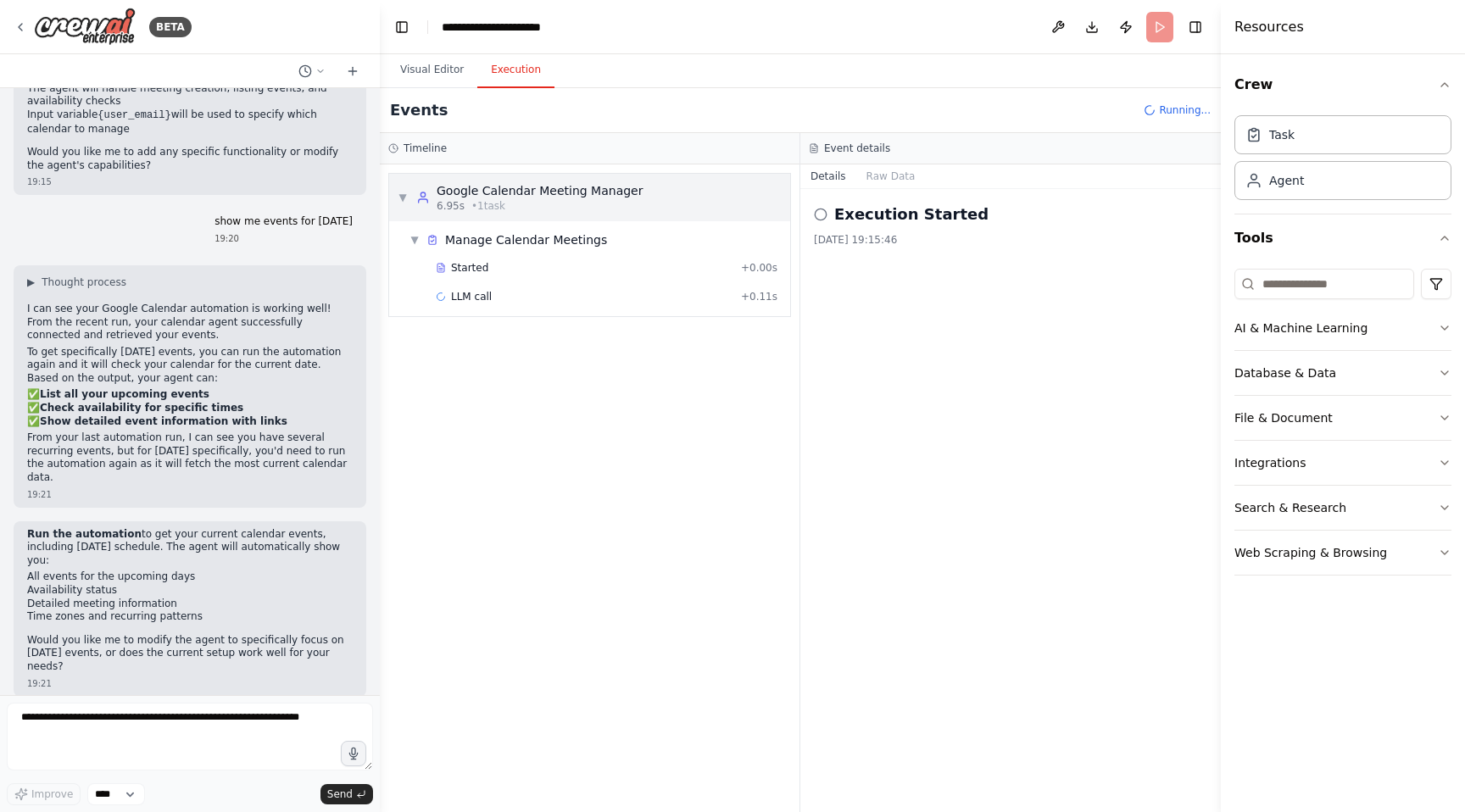
click at [456, 196] on div "Google Calendar Meeting Manager" at bounding box center [539, 190] width 206 height 17
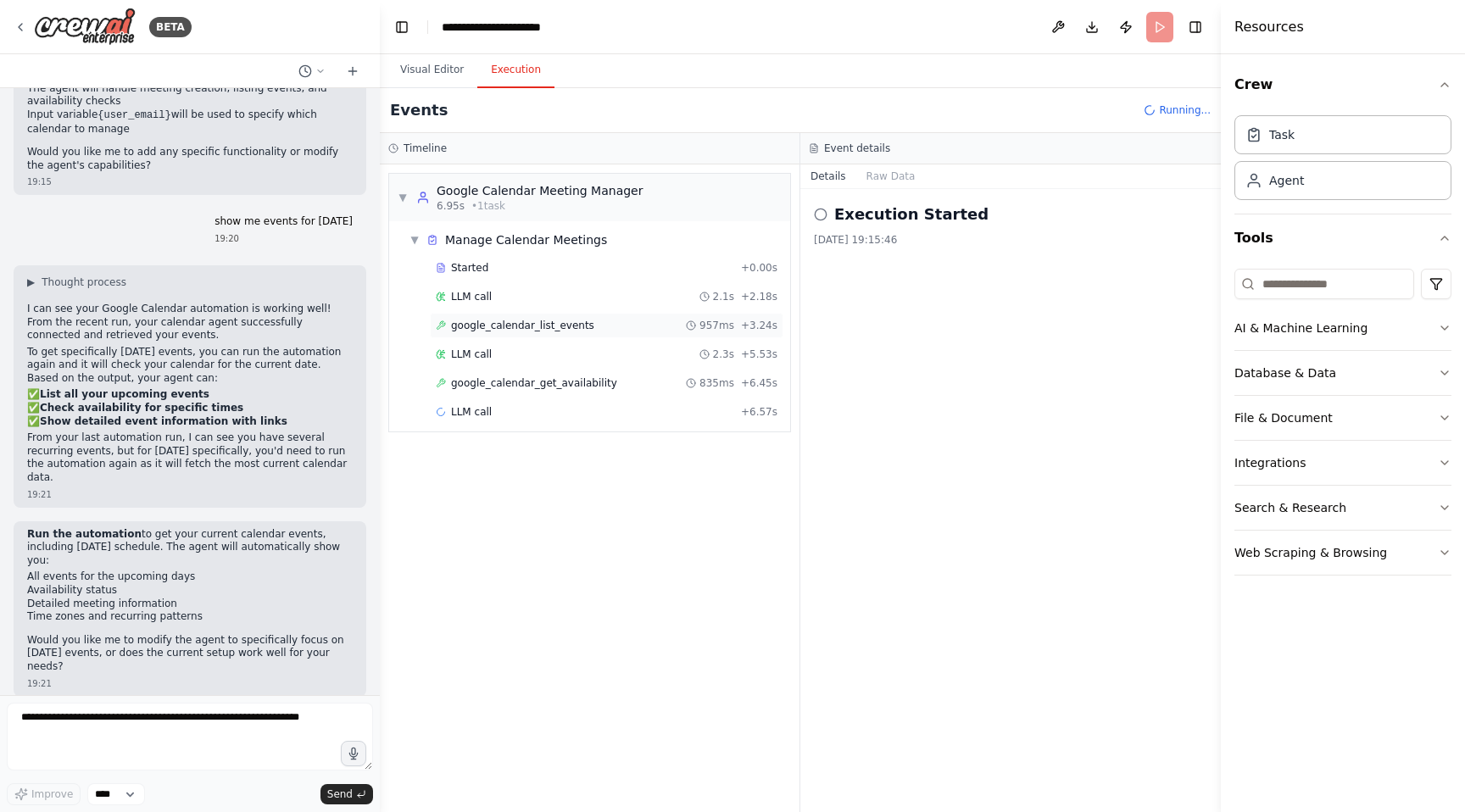
click at [495, 323] on span "google_calendar_list_events" at bounding box center [523, 325] width 144 height 14
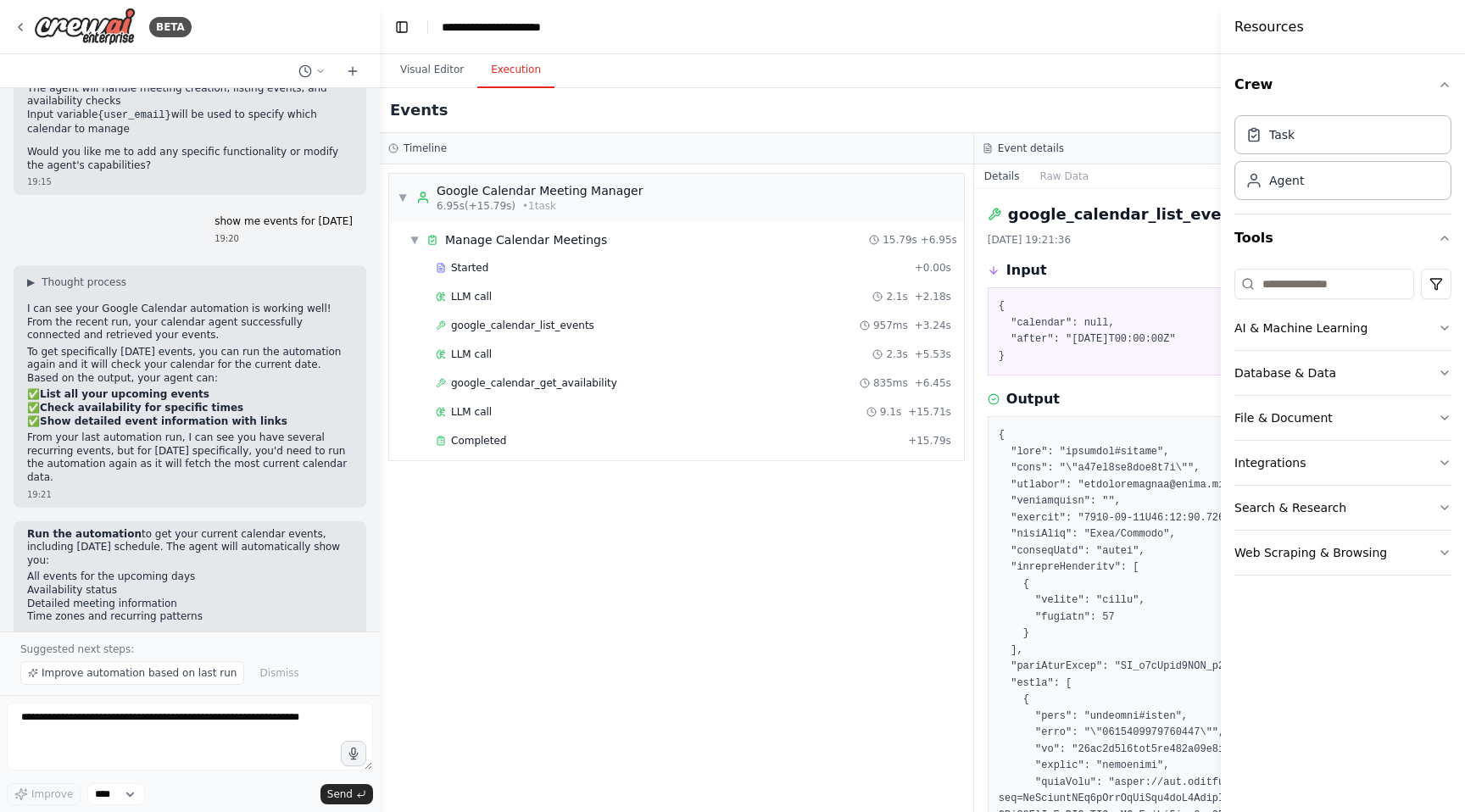
scroll to position [1431, 0]
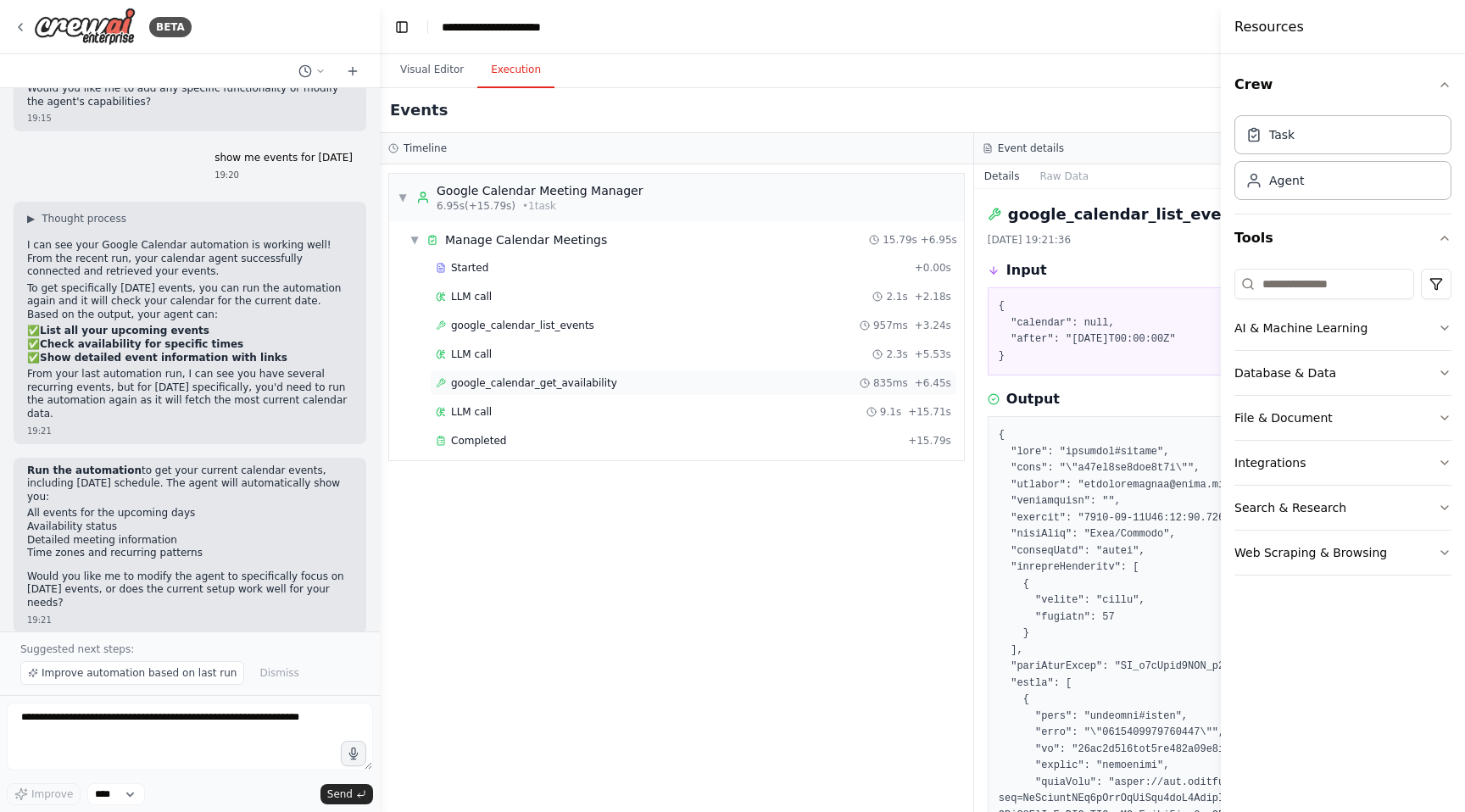
click at [548, 388] on span "google_calendar_get_availability" at bounding box center [534, 383] width 166 height 14
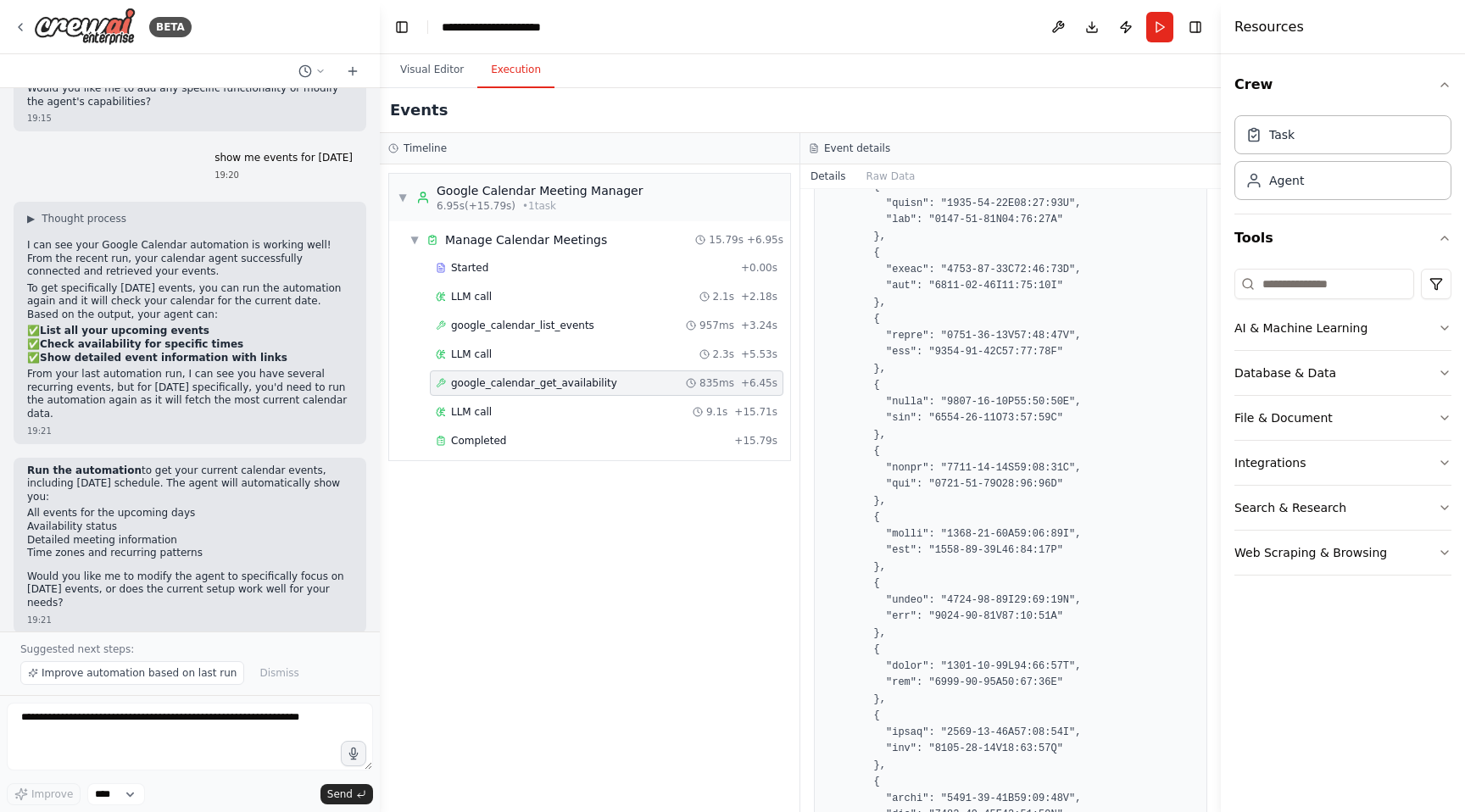
scroll to position [448, 0]
click at [502, 412] on div "LLM call 9.1s + 15.71s" at bounding box center [607, 412] width 342 height 14
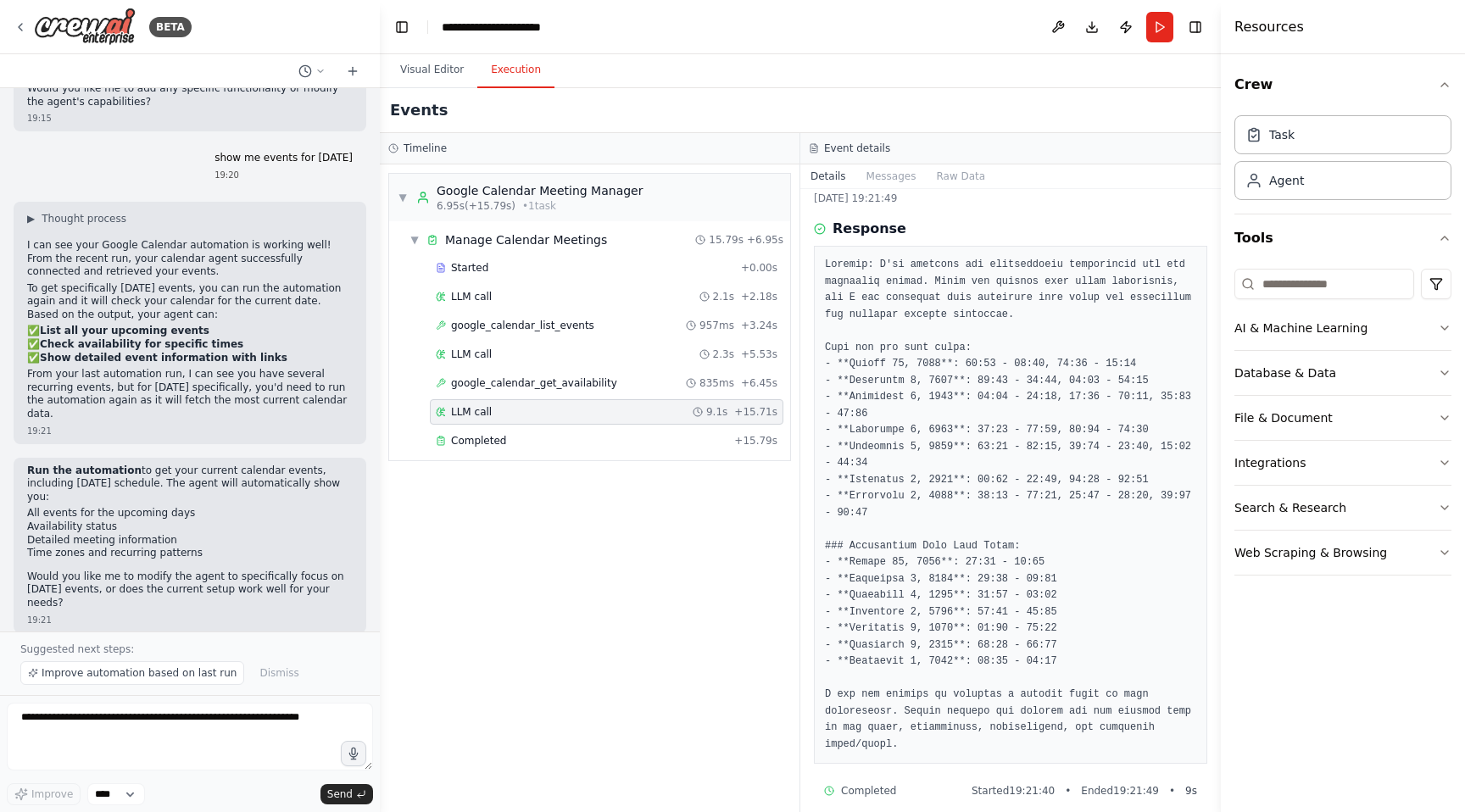
scroll to position [57, 0]
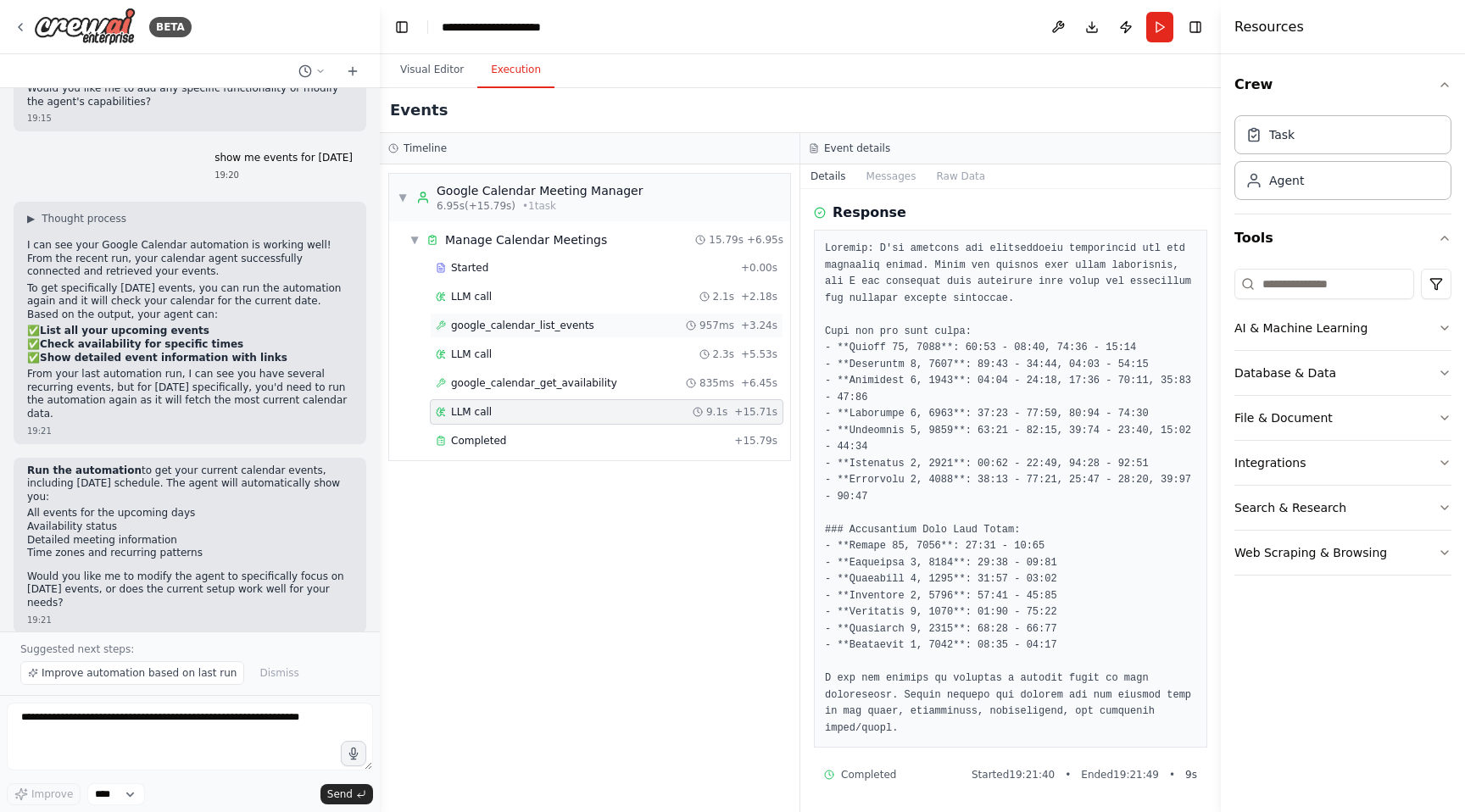
click at [564, 330] on span "google_calendar_list_events" at bounding box center [523, 325] width 144 height 14
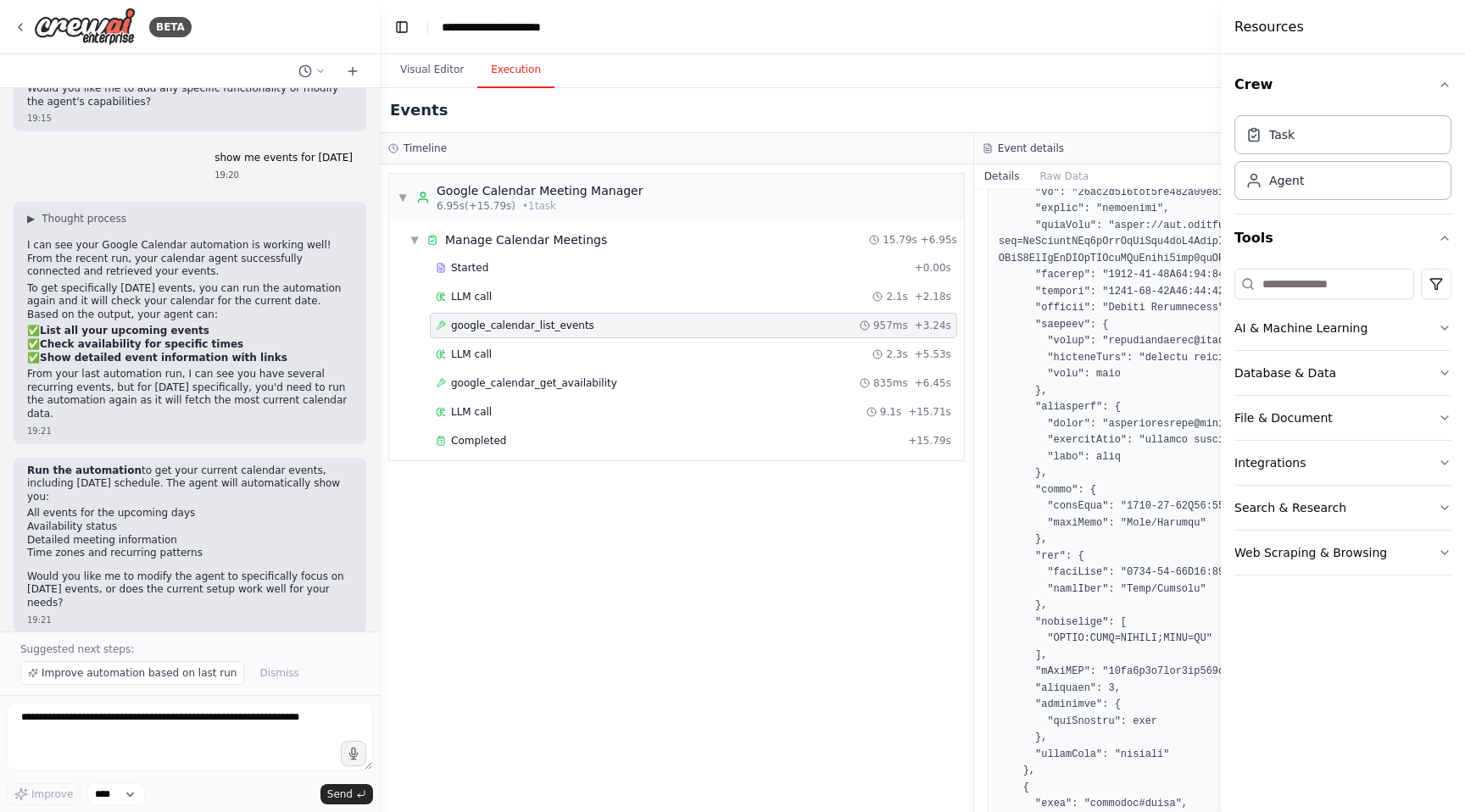
scroll to position [552, 0]
click at [498, 410] on div "LLM call 9.1s + 15.71s" at bounding box center [693, 412] width 515 height 14
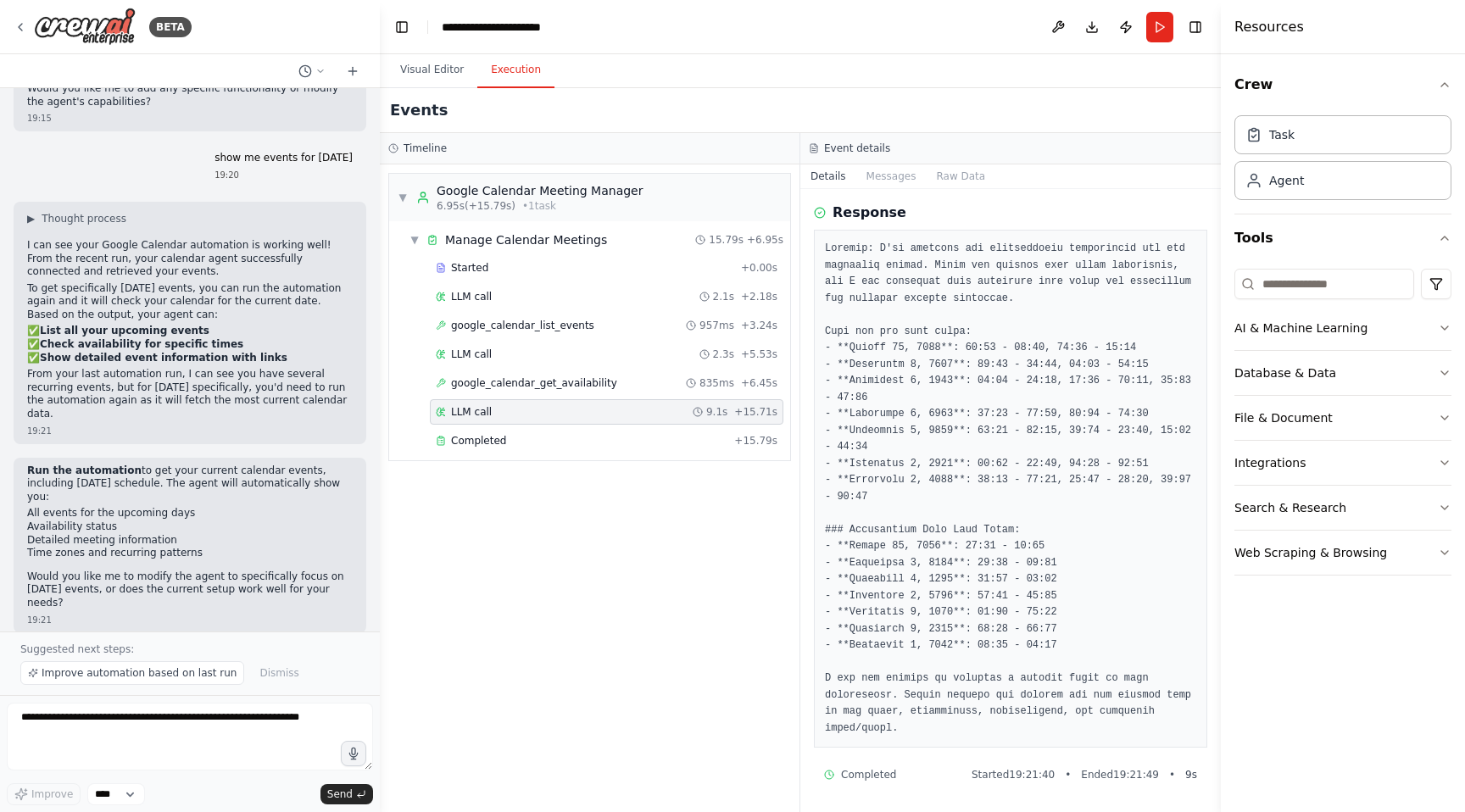
scroll to position [0, 0]
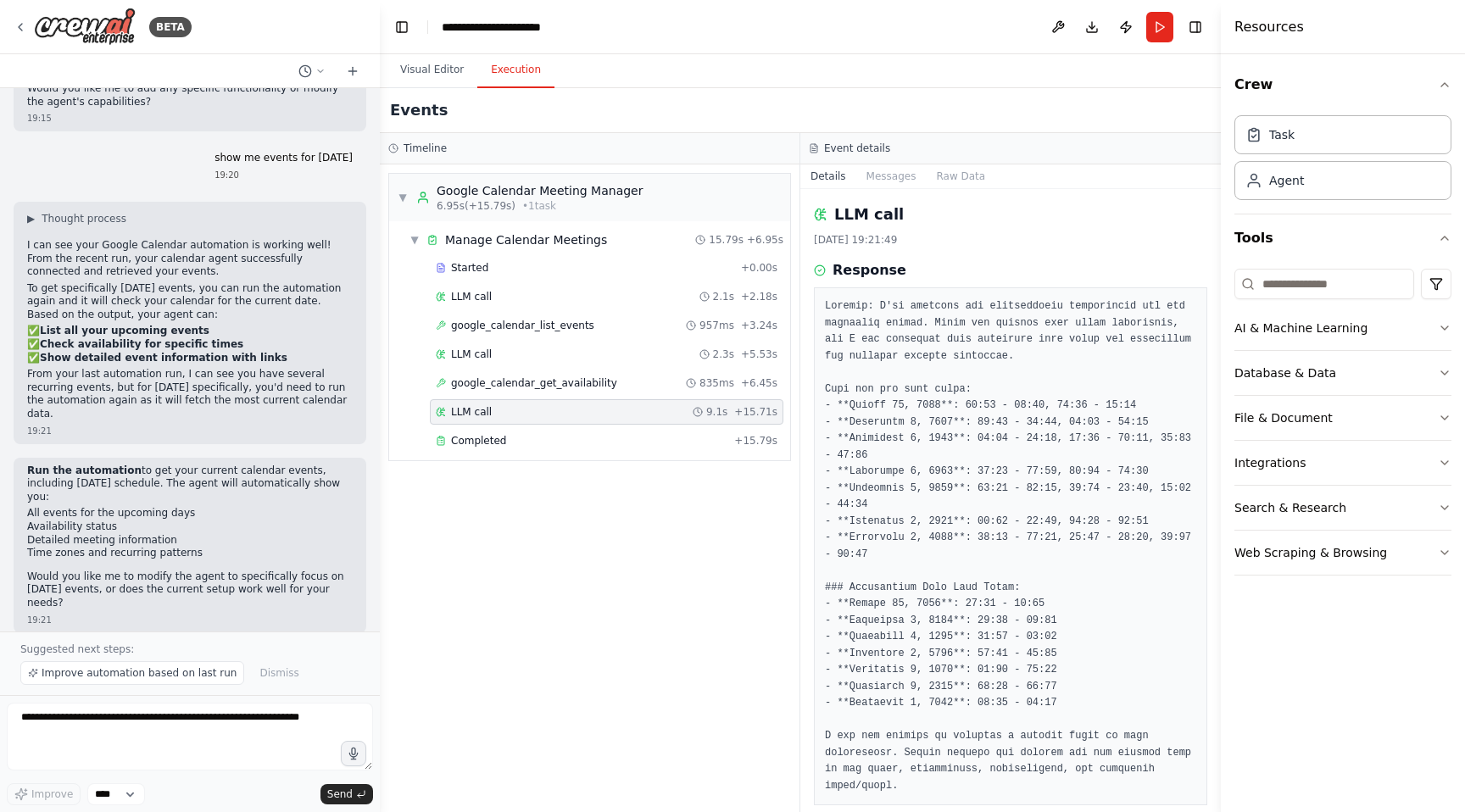
click at [929, 433] on pre at bounding box center [1010, 546] width 372 height 495
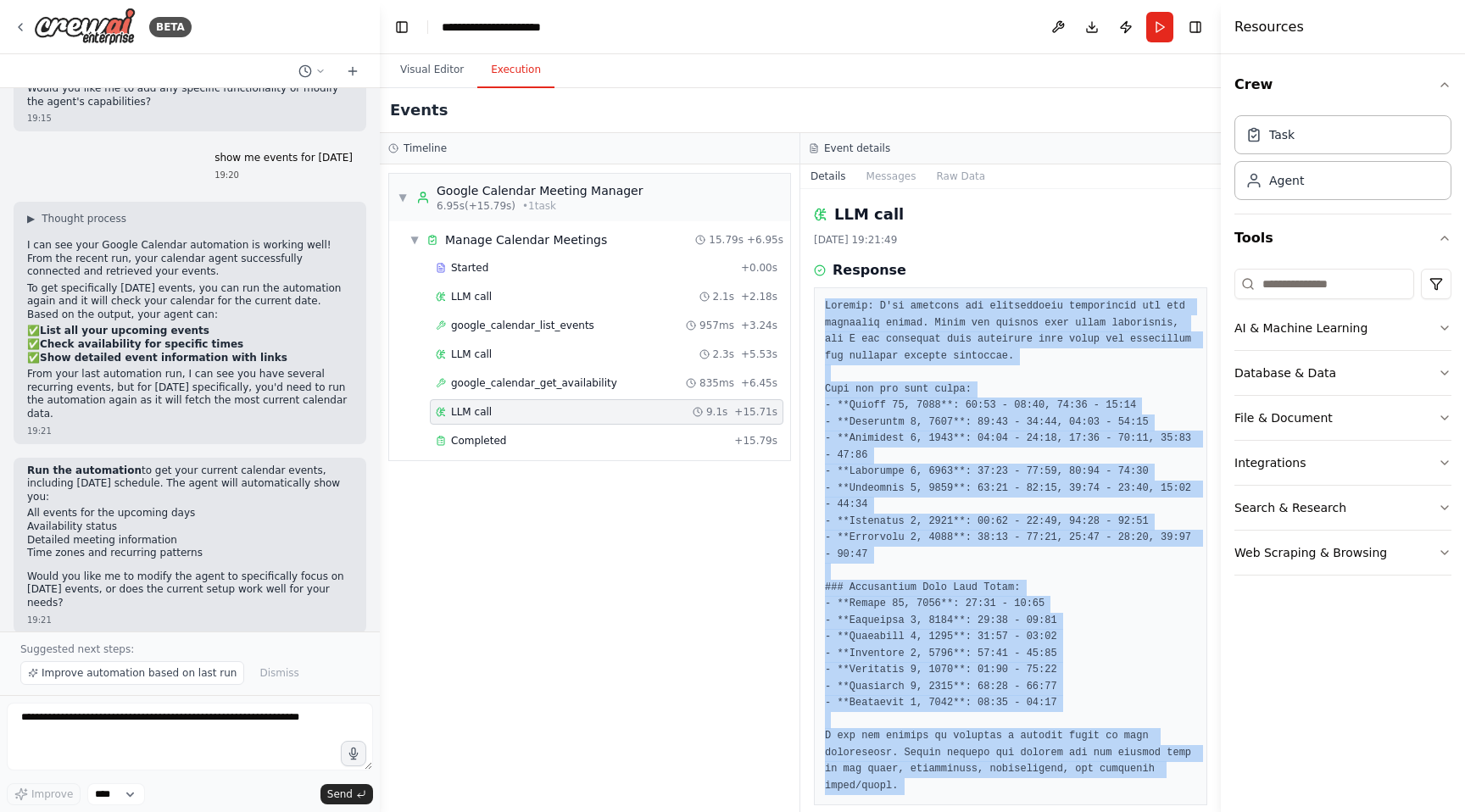
scroll to position [57, 0]
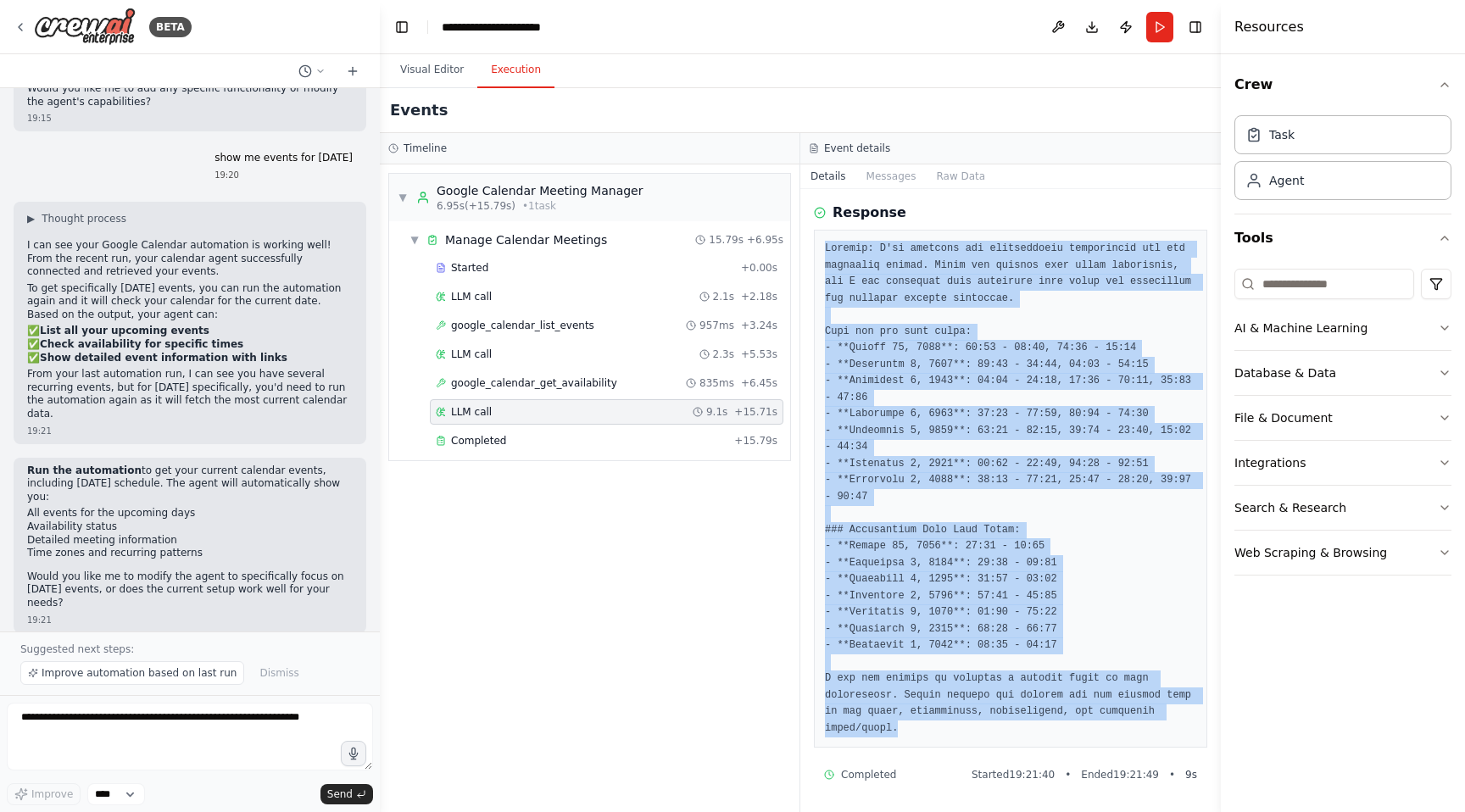
drag, startPoint x: 824, startPoint y: 301, endPoint x: 987, endPoint y: 729, distance: 458.0
click at [987, 729] on pre at bounding box center [1010, 488] width 372 height 495
copy pre "Thought: I've obtained the availability information for the specified period. T…"
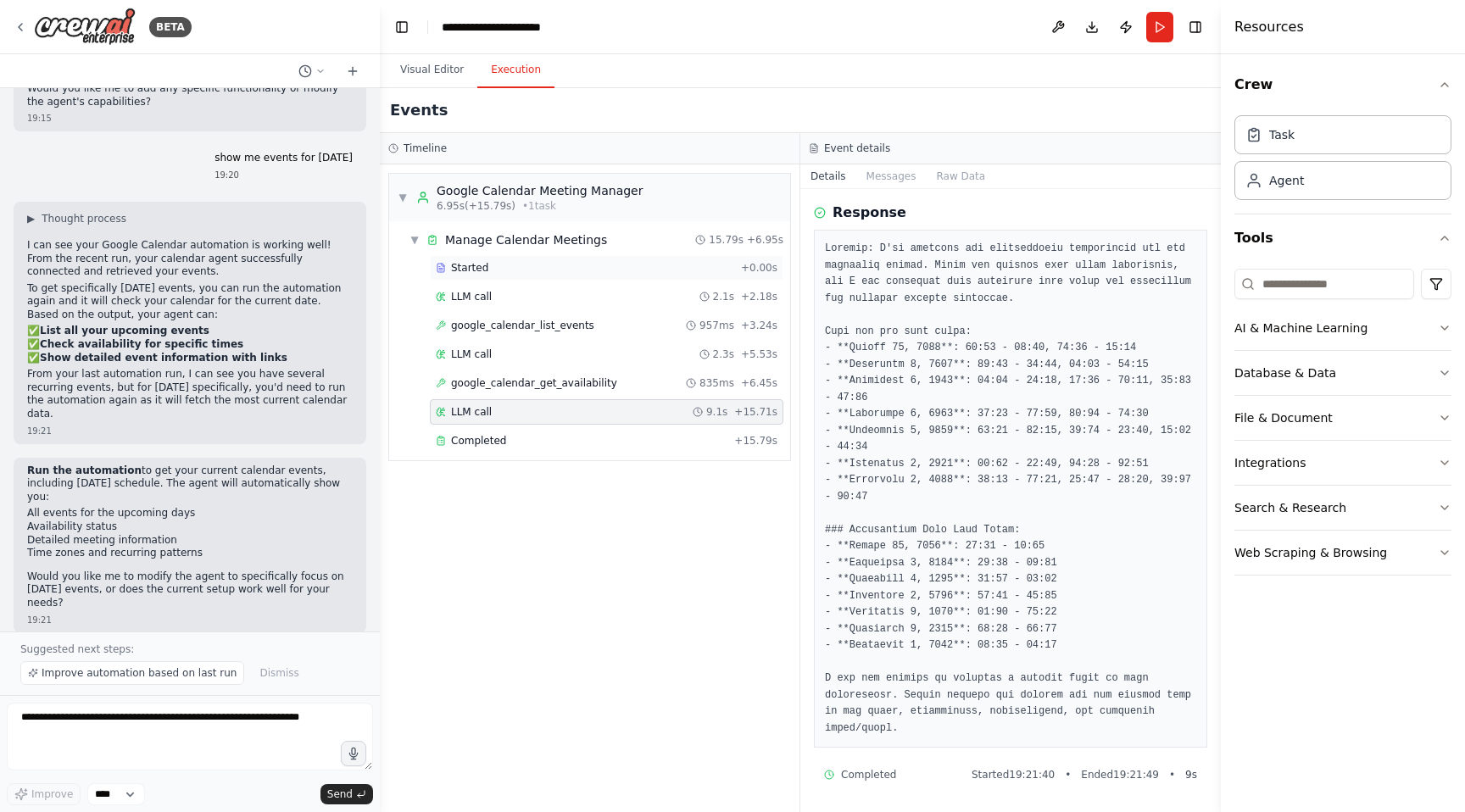
click at [478, 266] on span "Started" at bounding box center [470, 268] width 38 height 14
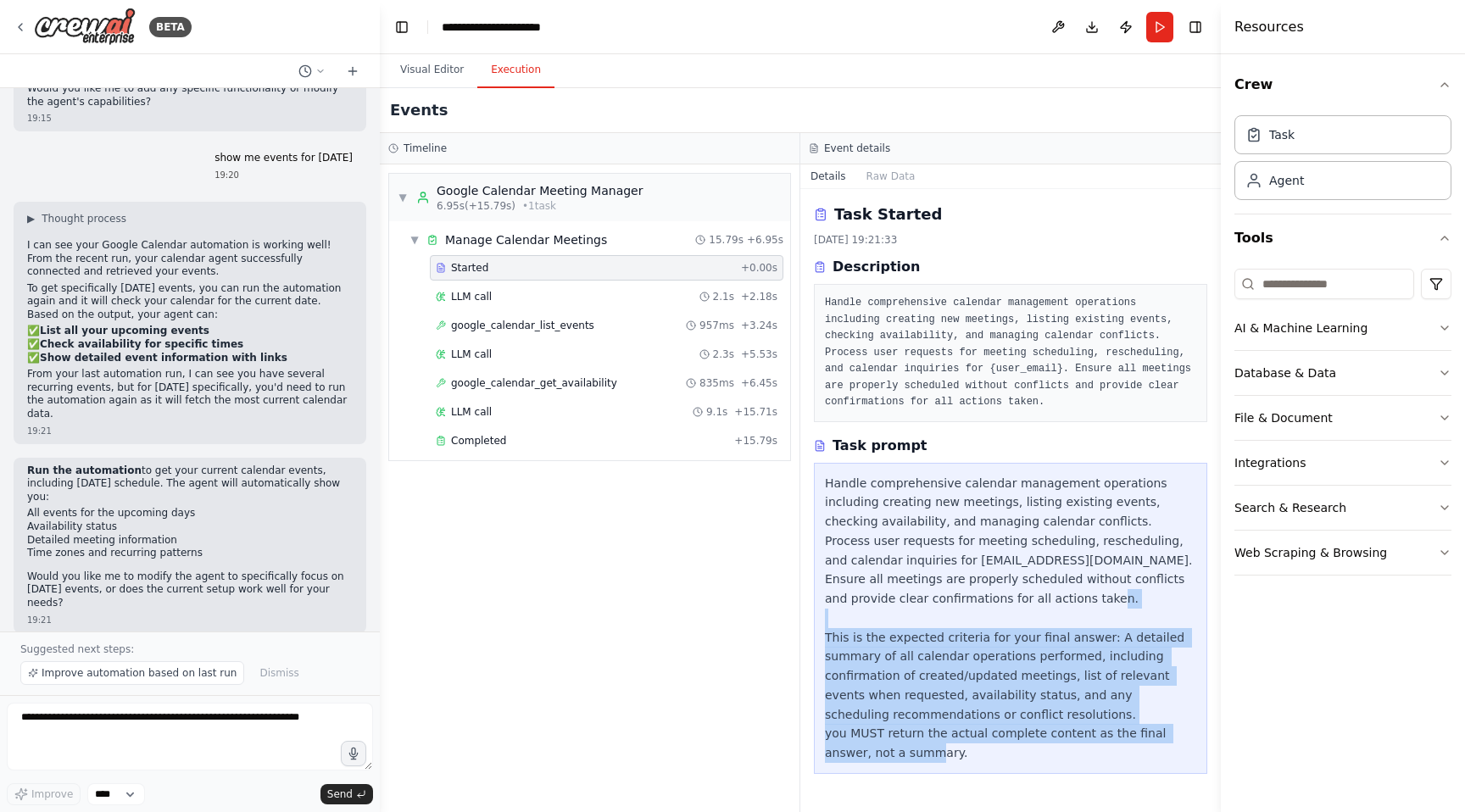
drag, startPoint x: 917, startPoint y: 753, endPoint x: 828, endPoint y: 636, distance: 147.0
click at [828, 636] on div "Handle comprehensive calendar management operations including creating new meet…" at bounding box center [1010, 618] width 372 height 289
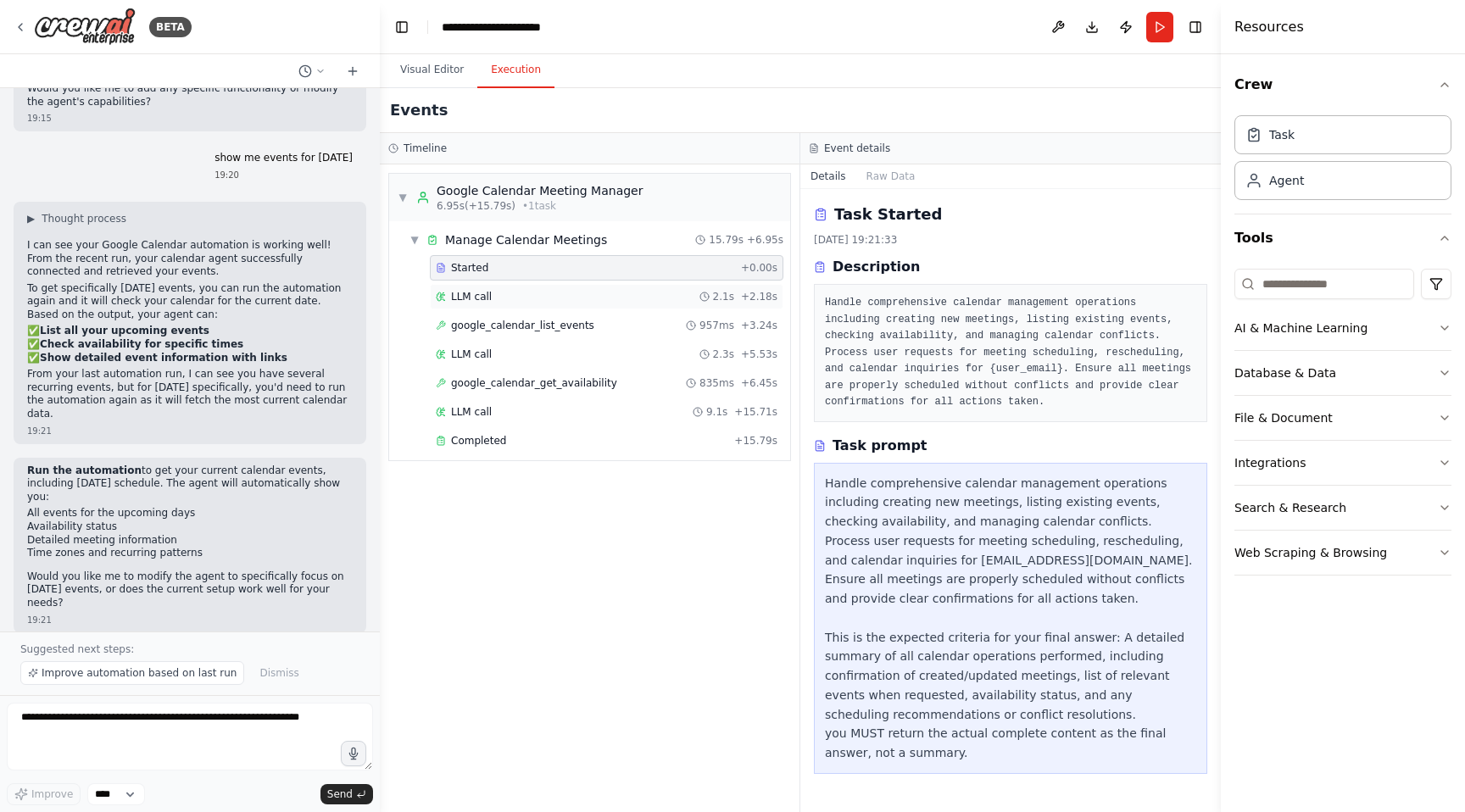
click at [521, 296] on div "LLM call 2.1s + 2.18s" at bounding box center [607, 296] width 342 height 14
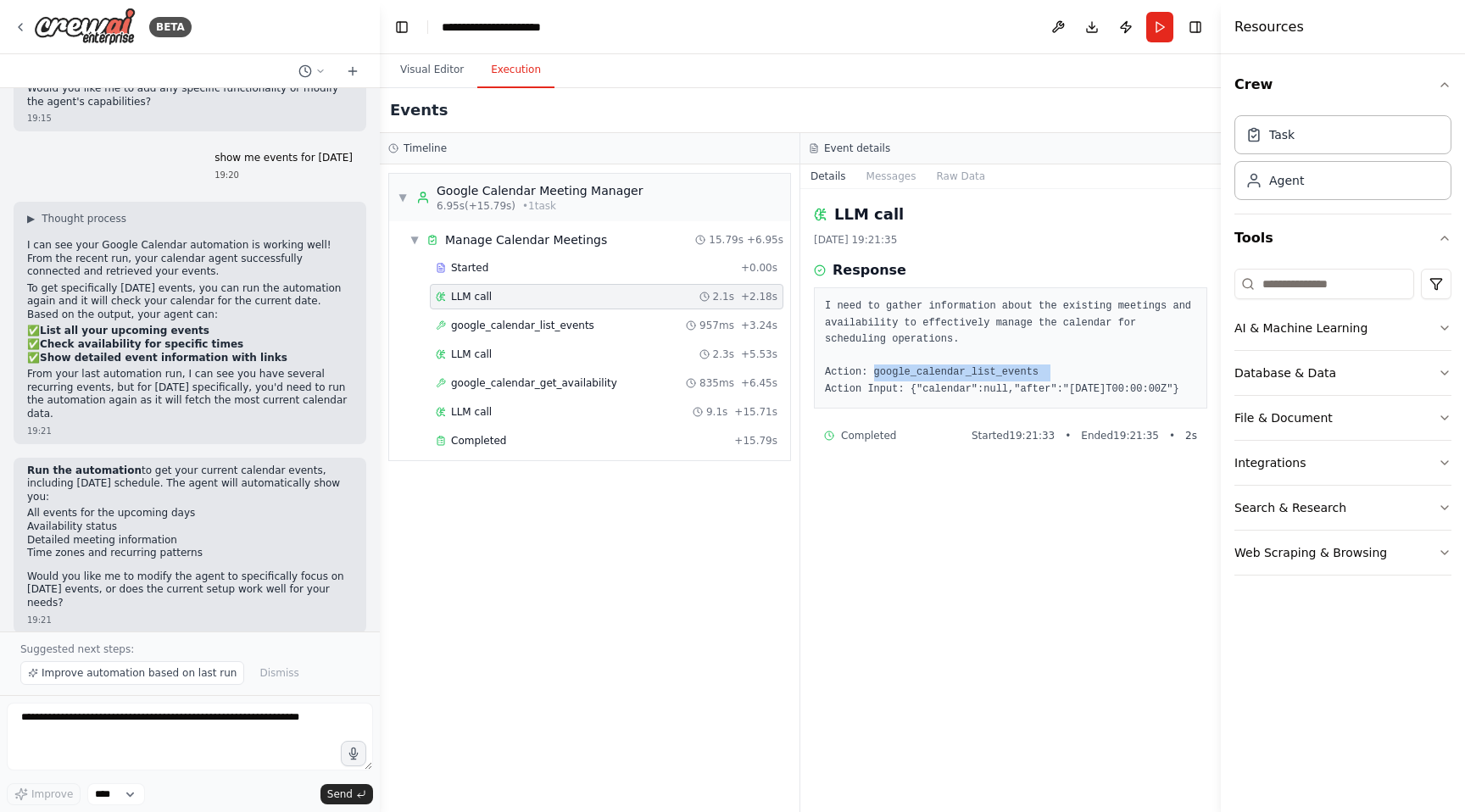
drag, startPoint x: 876, startPoint y: 371, endPoint x: 1058, endPoint y: 375, distance: 182.0
click at [1058, 375] on pre "I need to gather information about the existing meetings and availability to ef…" at bounding box center [1010, 348] width 372 height 99
drag, startPoint x: 912, startPoint y: 405, endPoint x: 828, endPoint y: 359, distance: 95.8
click at [827, 359] on pre "I need to gather information about the existing meetings and availability to ef…" at bounding box center [1010, 348] width 372 height 99
click at [570, 327] on span "google_calendar_list_events" at bounding box center [523, 325] width 144 height 14
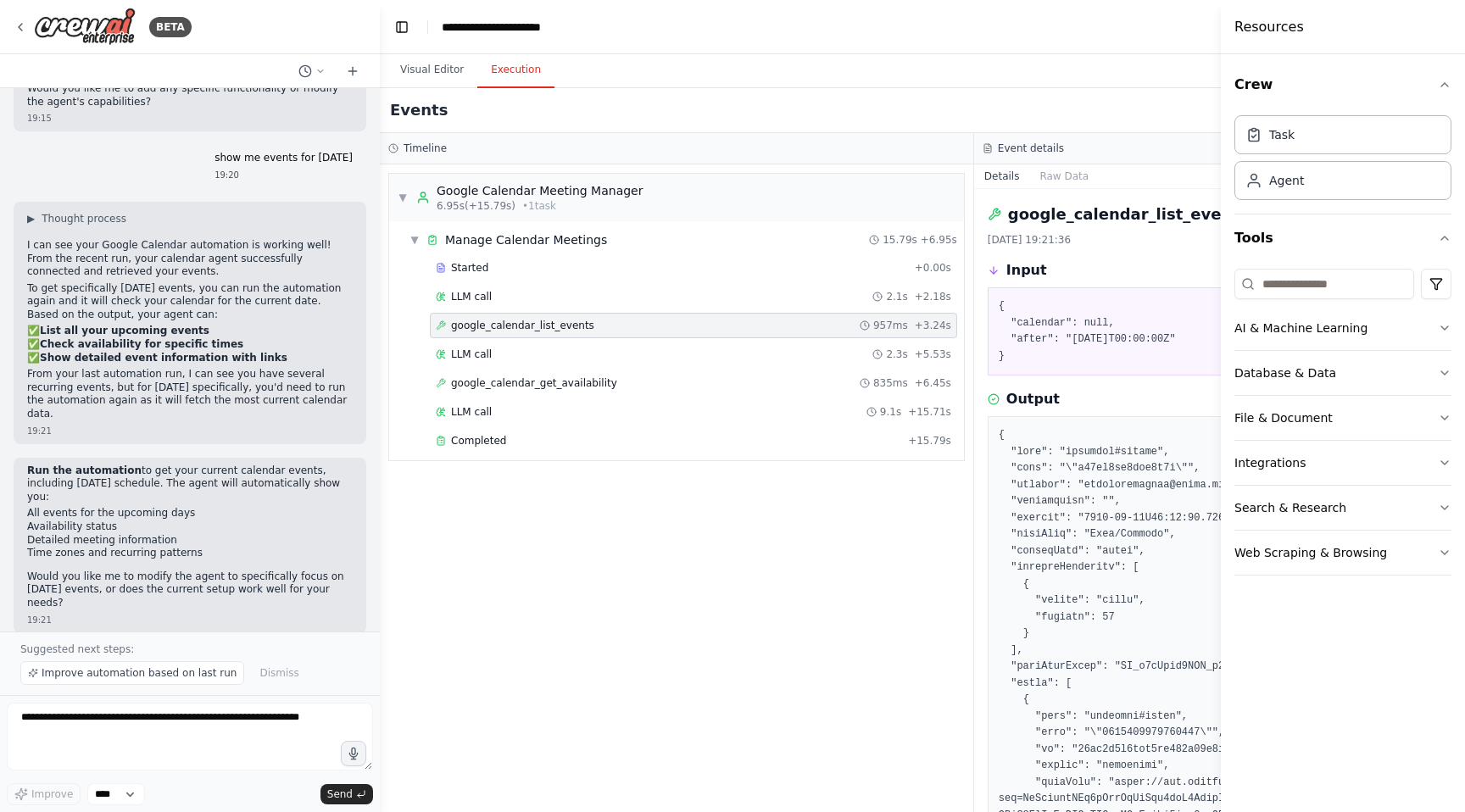
click at [1033, 342] on pre "{ "calendar": null, "after": "2025-08-31T00:00:00Z" }" at bounding box center [1271, 330] width 545 height 66
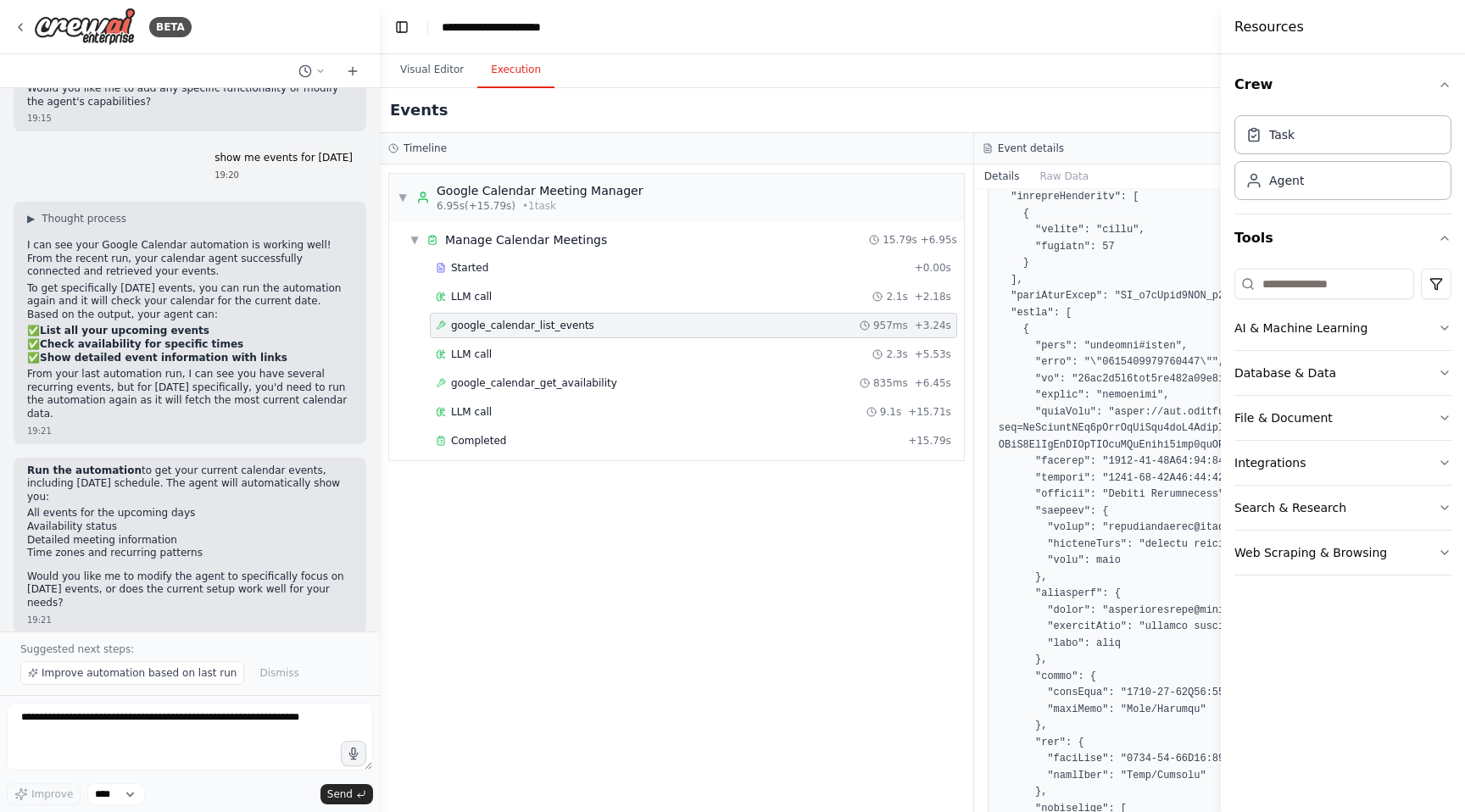
scroll to position [371, 0]
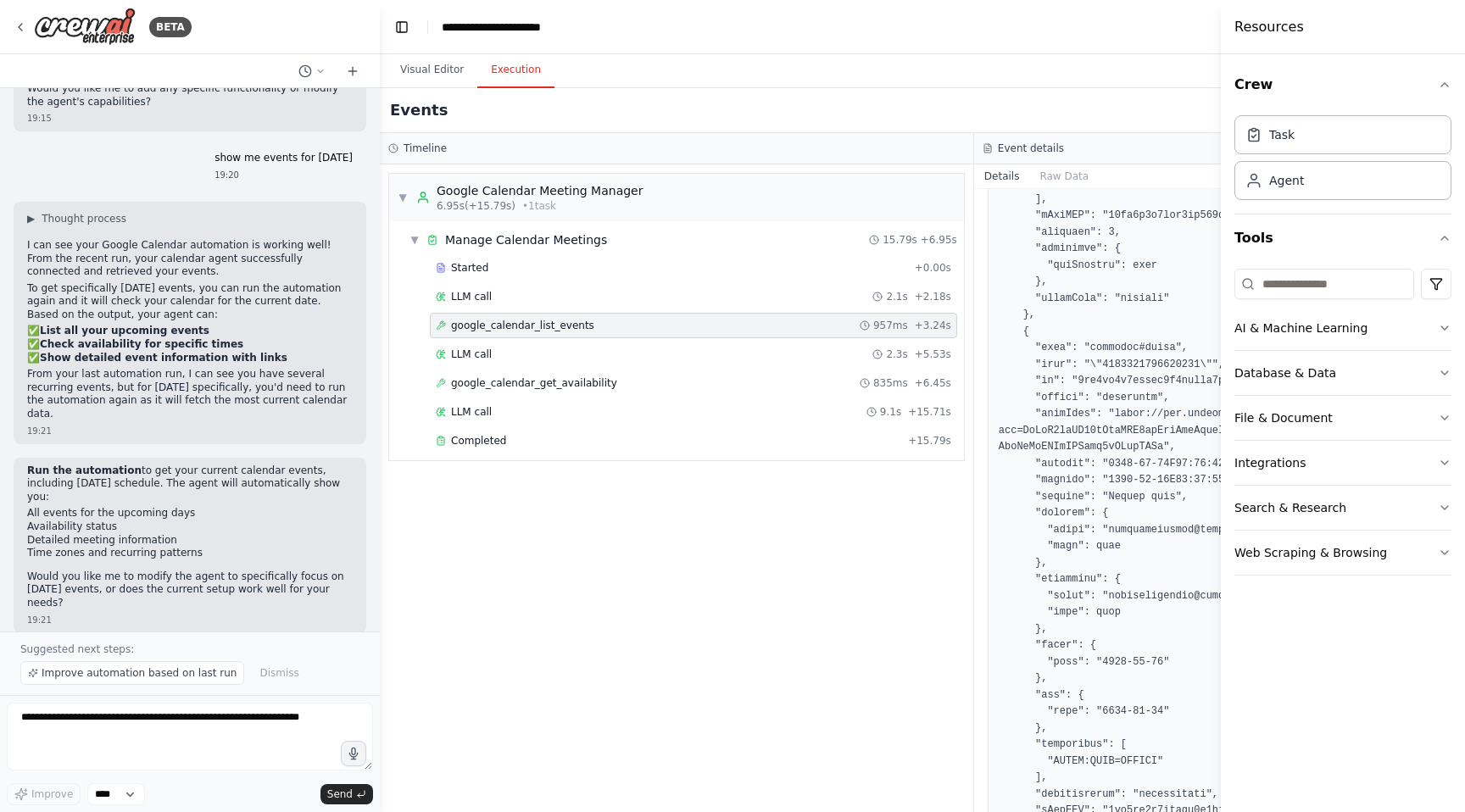
scroll to position [1016, 0]
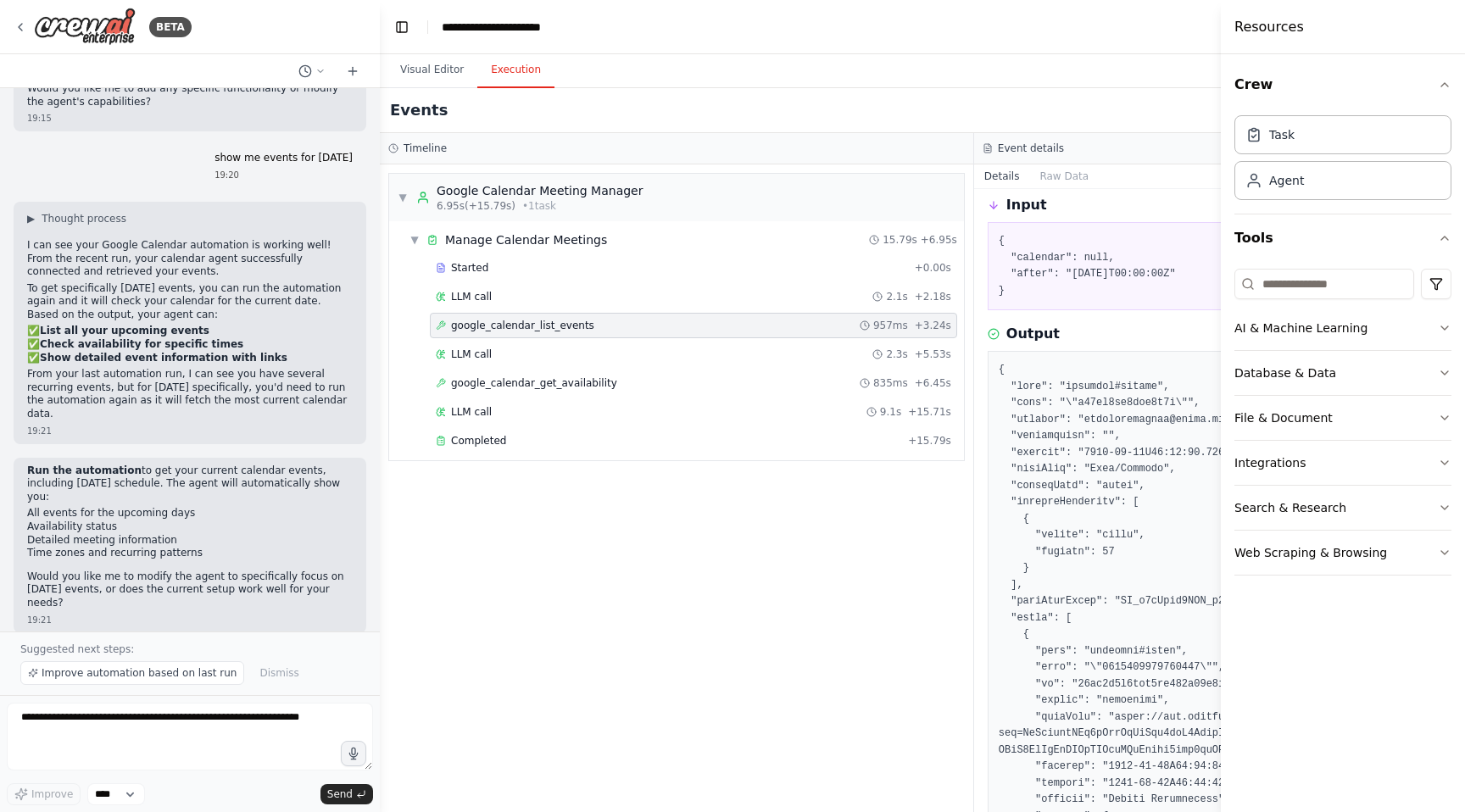
scroll to position [0, 0]
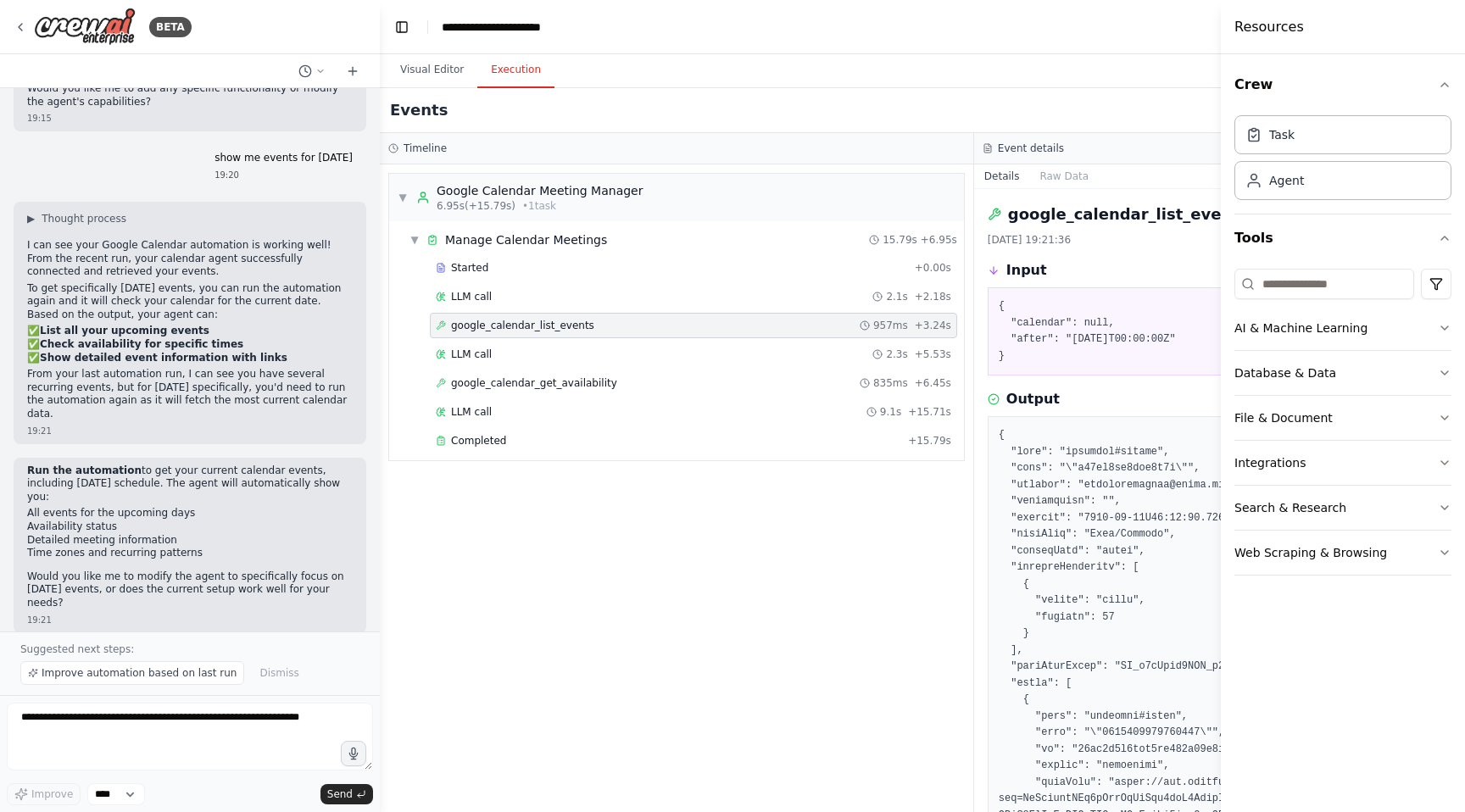
drag, startPoint x: 1012, startPoint y: 335, endPoint x: 1201, endPoint y: 339, distance: 189.0
click at [1201, 339] on pre "{ "calendar": null, "after": "2025-08-31T00:00:00Z" }" at bounding box center [1271, 330] width 545 height 66
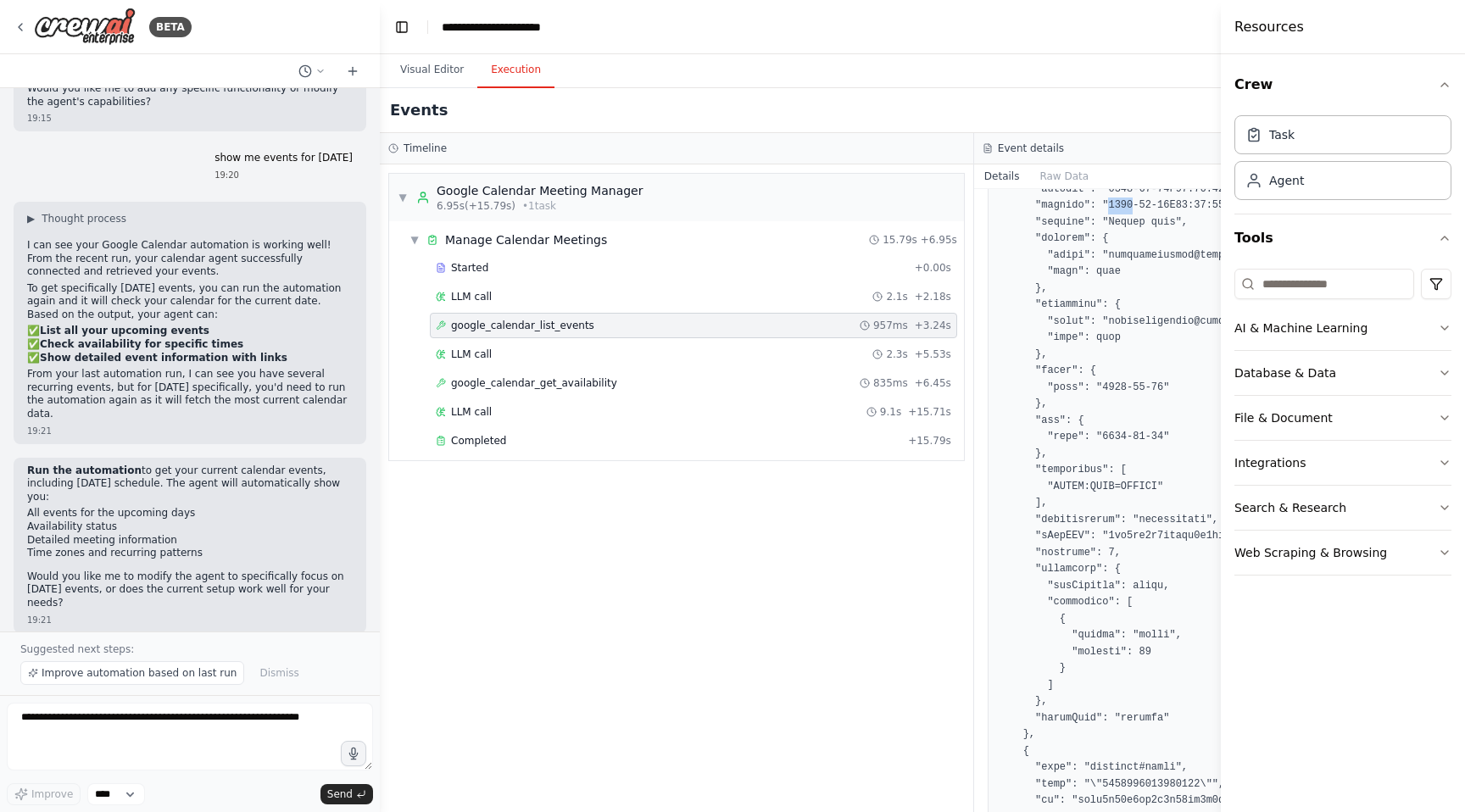
scroll to position [1486, 0]
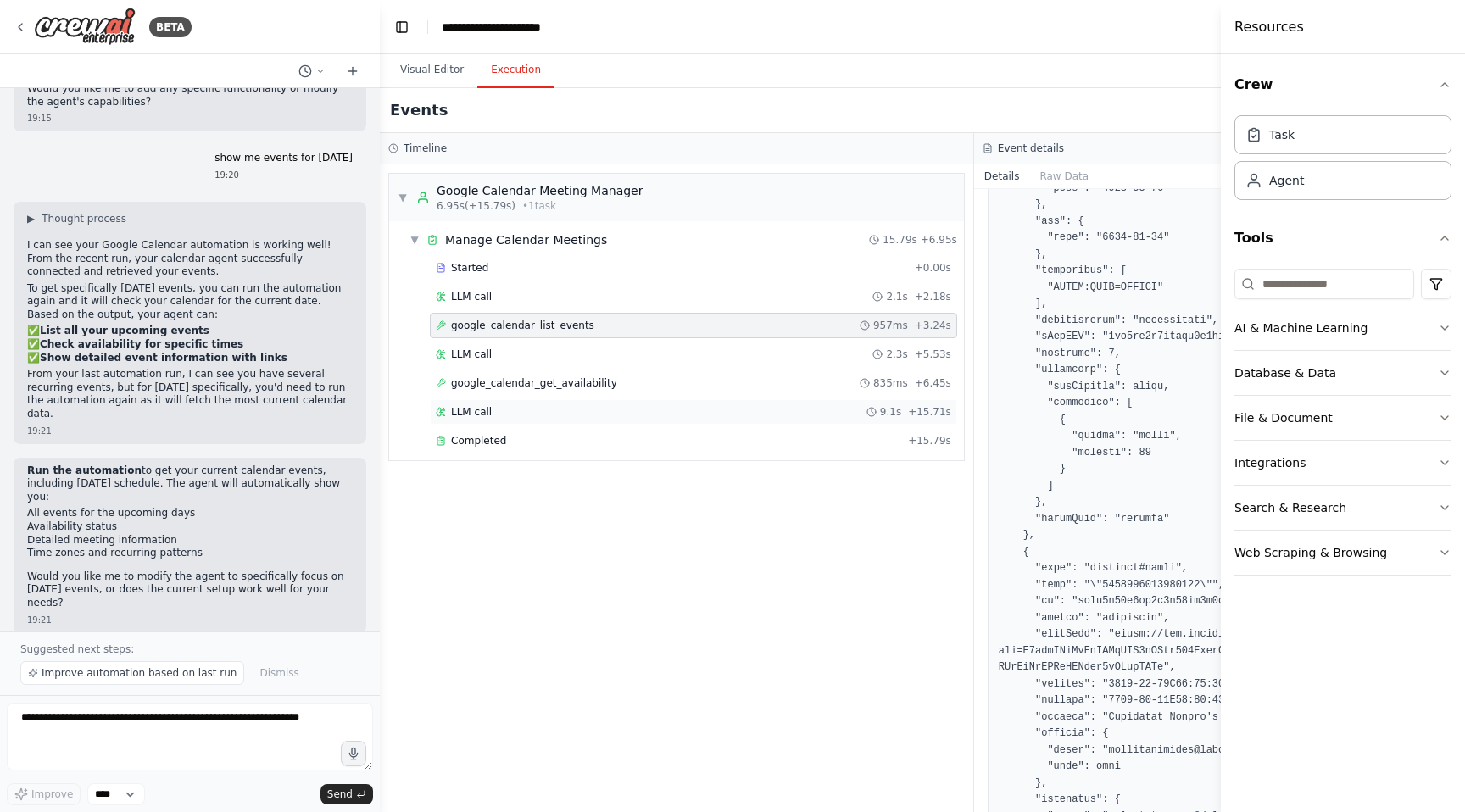
click at [480, 409] on span "LLM call" at bounding box center [472, 412] width 41 height 14
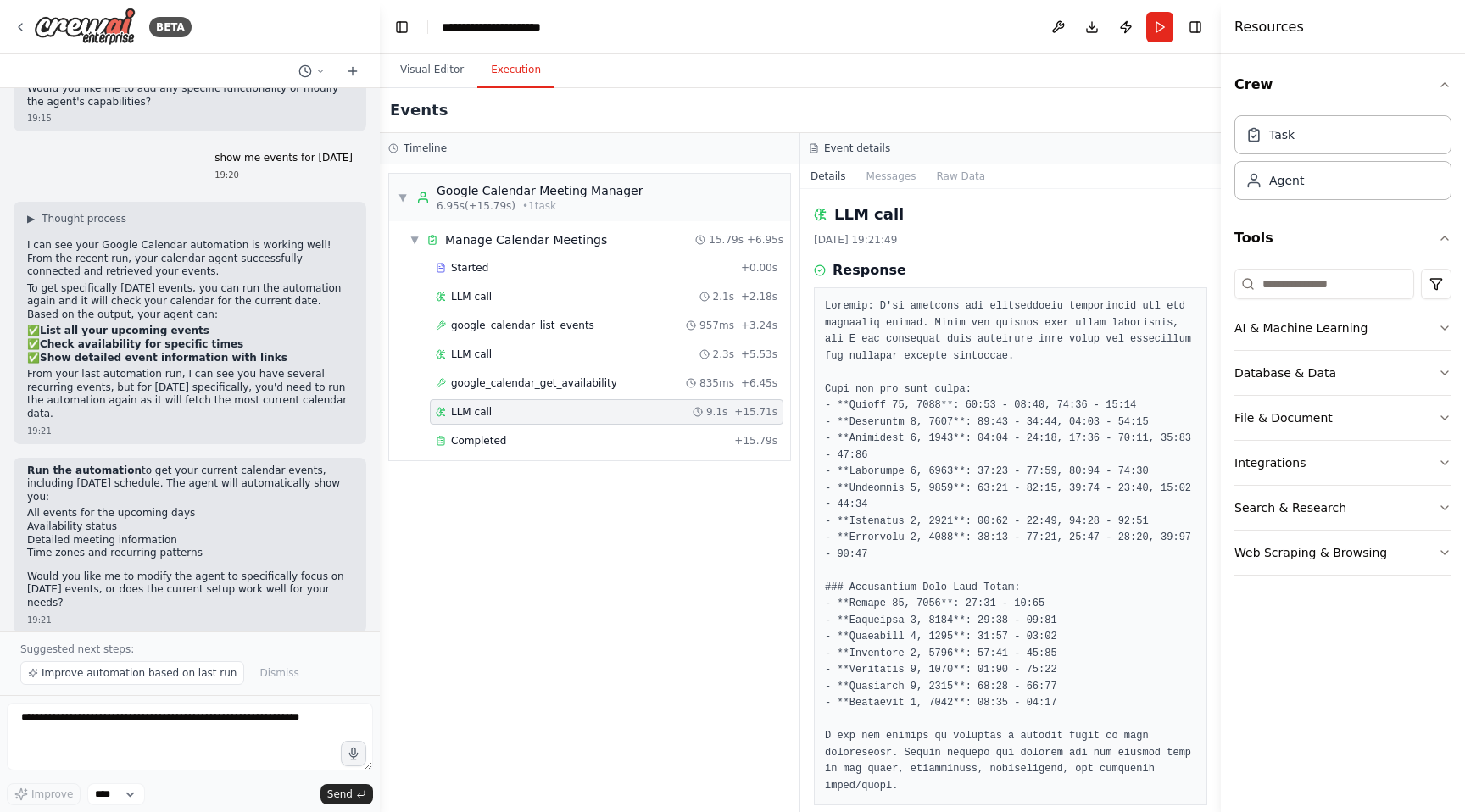
click at [904, 468] on pre at bounding box center [1010, 546] width 372 height 495
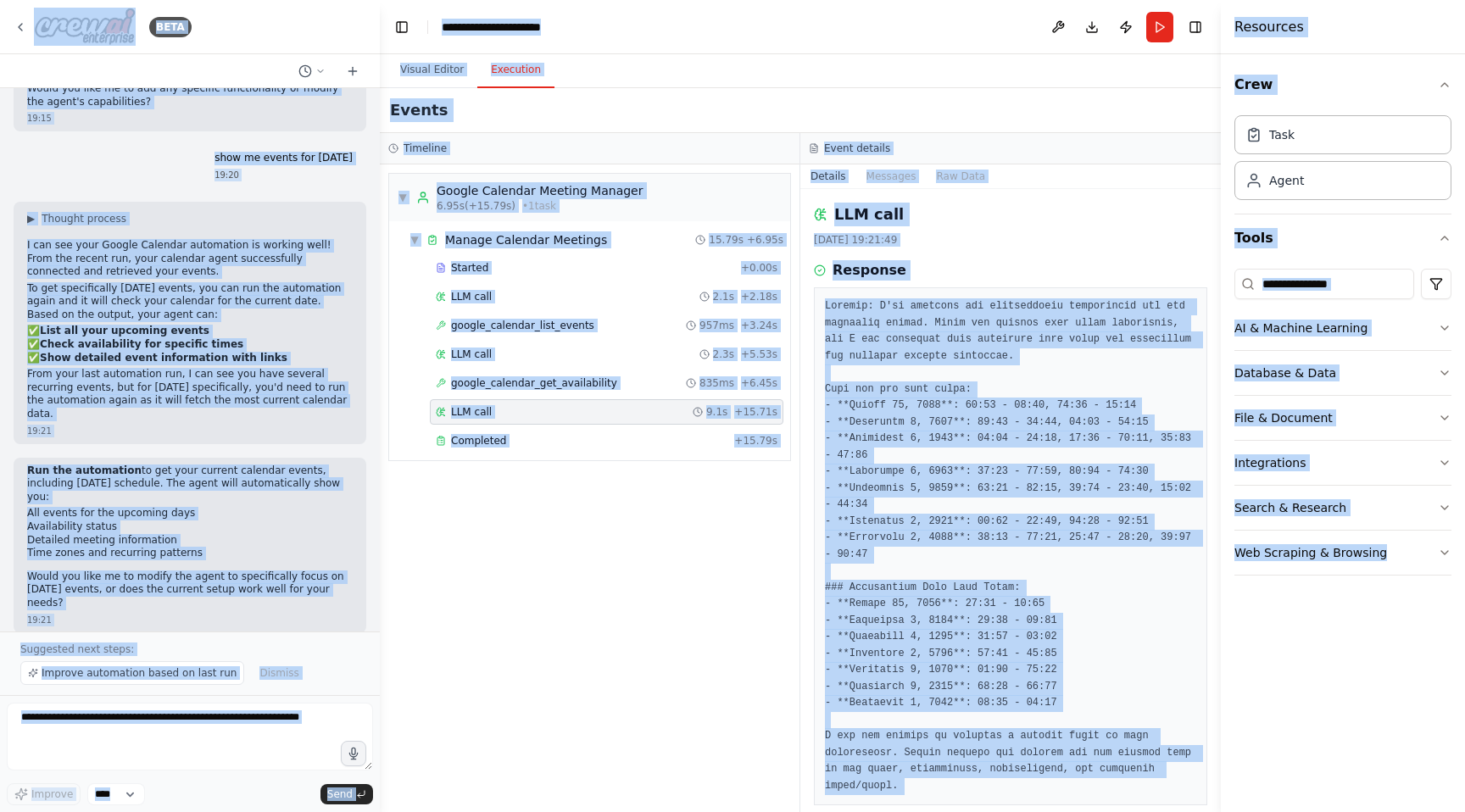
click at [962, 369] on pre at bounding box center [1010, 546] width 372 height 495
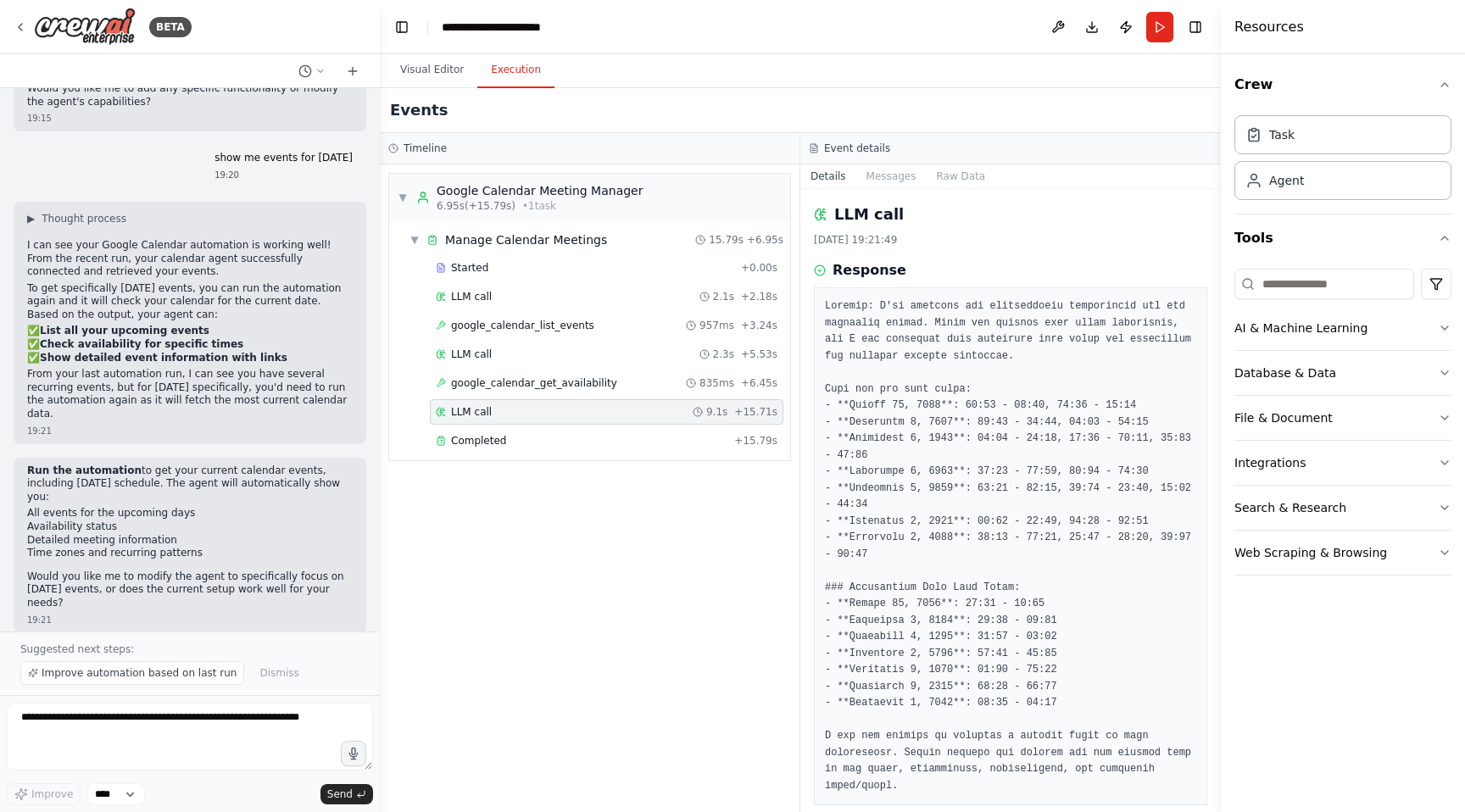
drag, startPoint x: 827, startPoint y: 305, endPoint x: 986, endPoint y: 768, distance: 489.5
click at [986, 768] on pre at bounding box center [1010, 546] width 372 height 495
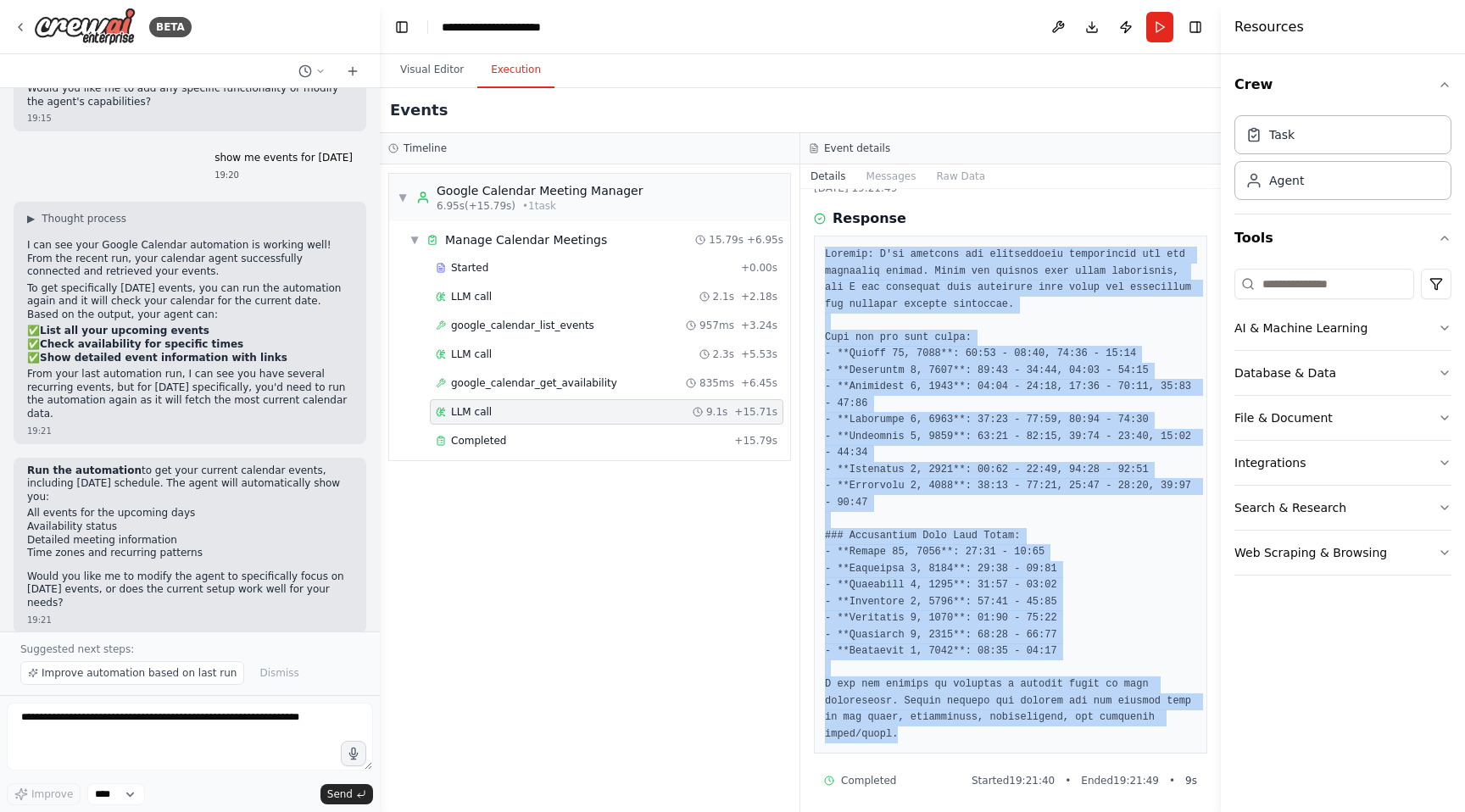
drag, startPoint x: 973, startPoint y: 739, endPoint x: 842, endPoint y: 242, distance: 514.0
click at [842, 242] on div at bounding box center [1011, 494] width 393 height 517
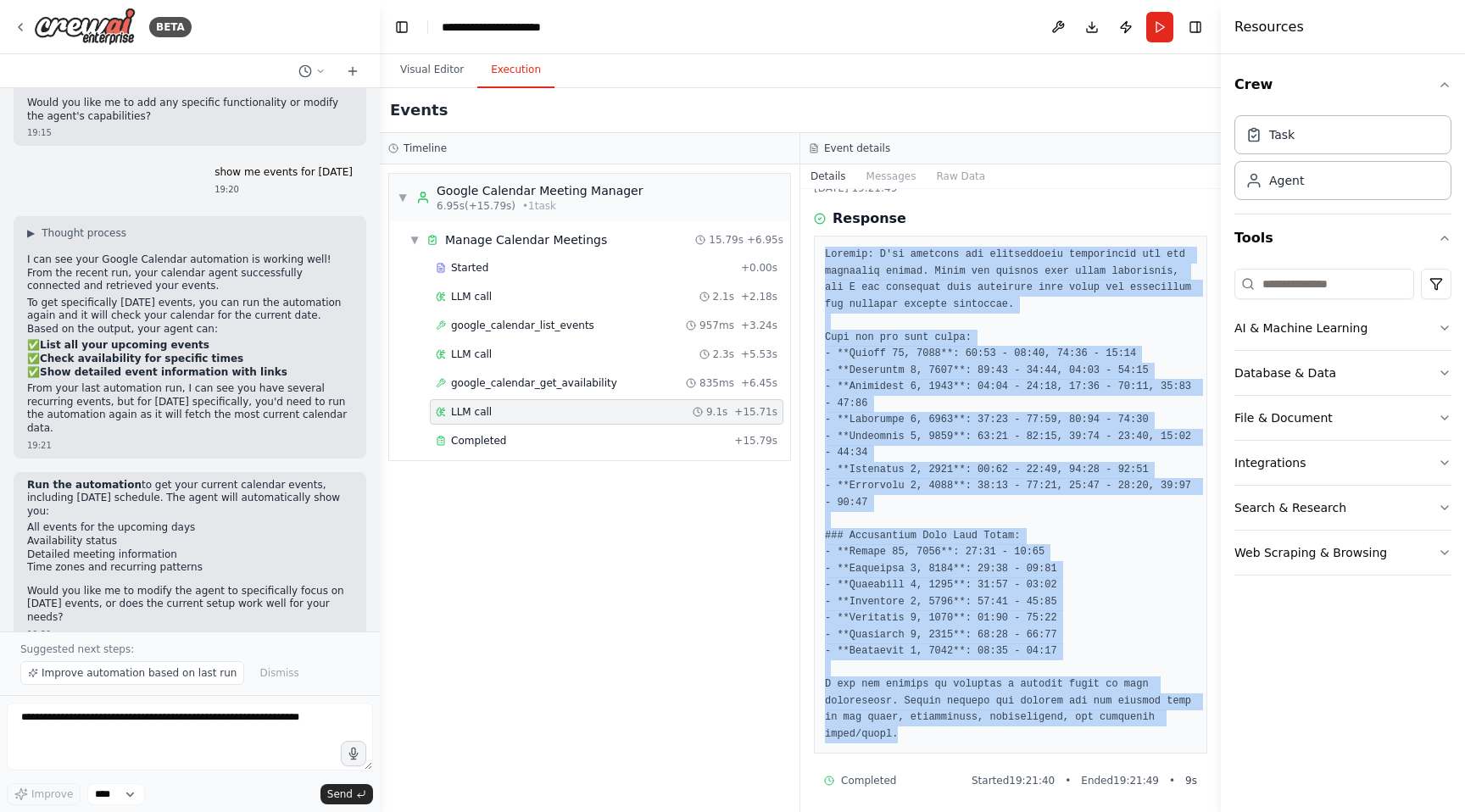
scroll to position [1431, 0]
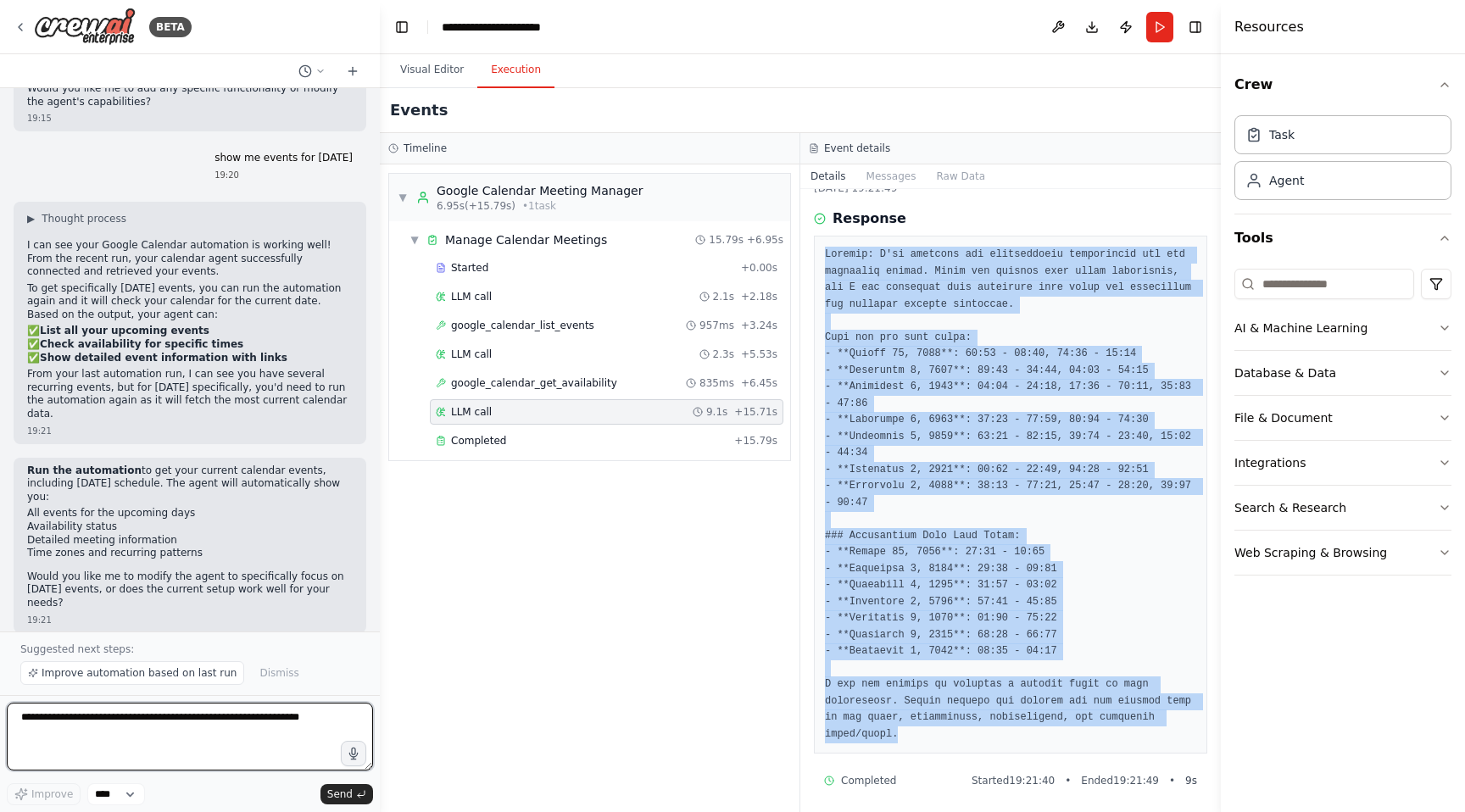
click at [99, 722] on textarea at bounding box center [190, 736] width 366 height 67
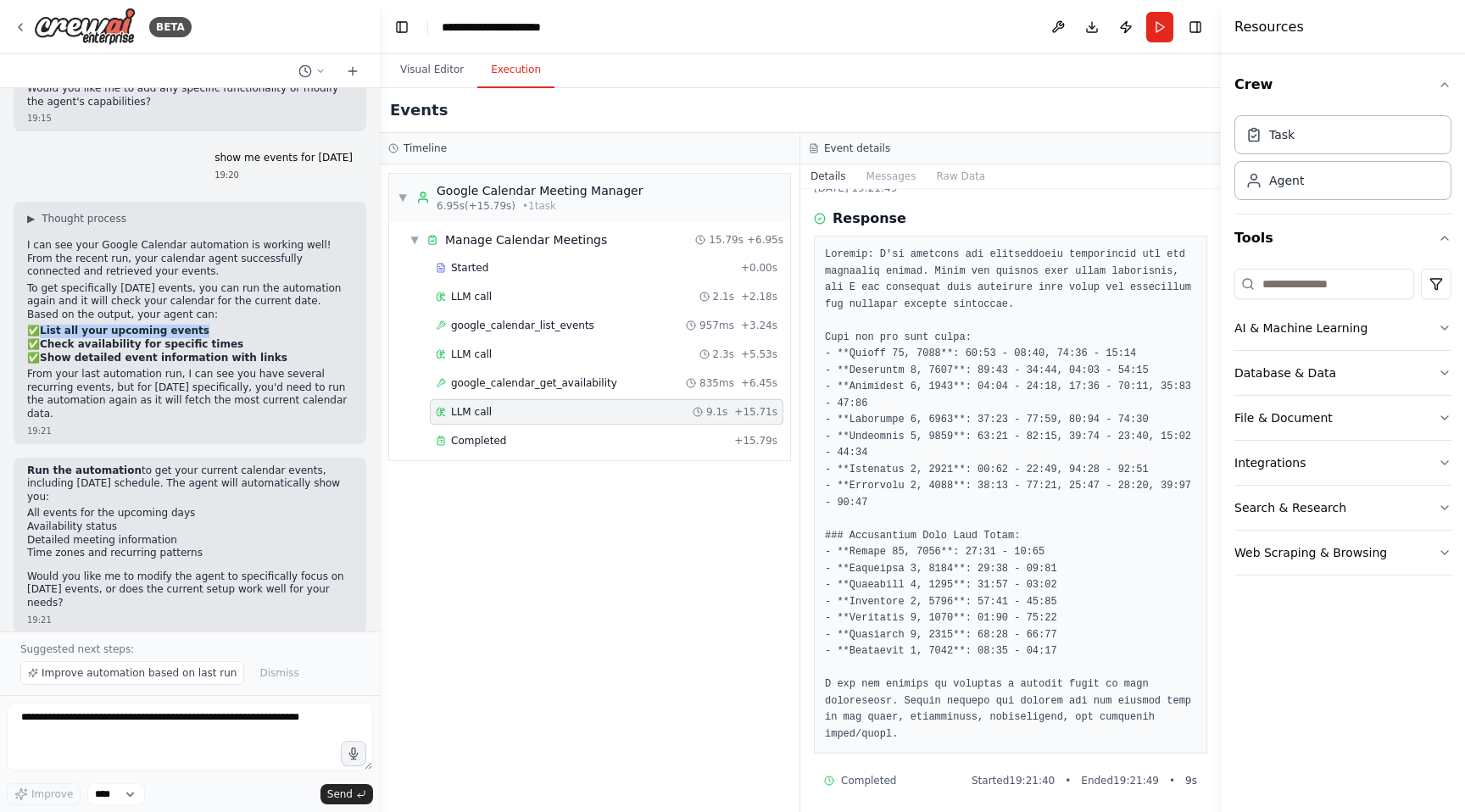
drag, startPoint x: 38, startPoint y: 315, endPoint x: 207, endPoint y: 314, distance: 169.0
click at [207, 324] on p "✅ List all your upcoming events ✅ Check availability for specific times ✅ Show …" at bounding box center [190, 344] width 325 height 40
copy p "List all your upcoming events"
click at [895, 324] on pre at bounding box center [1010, 494] width 372 height 495
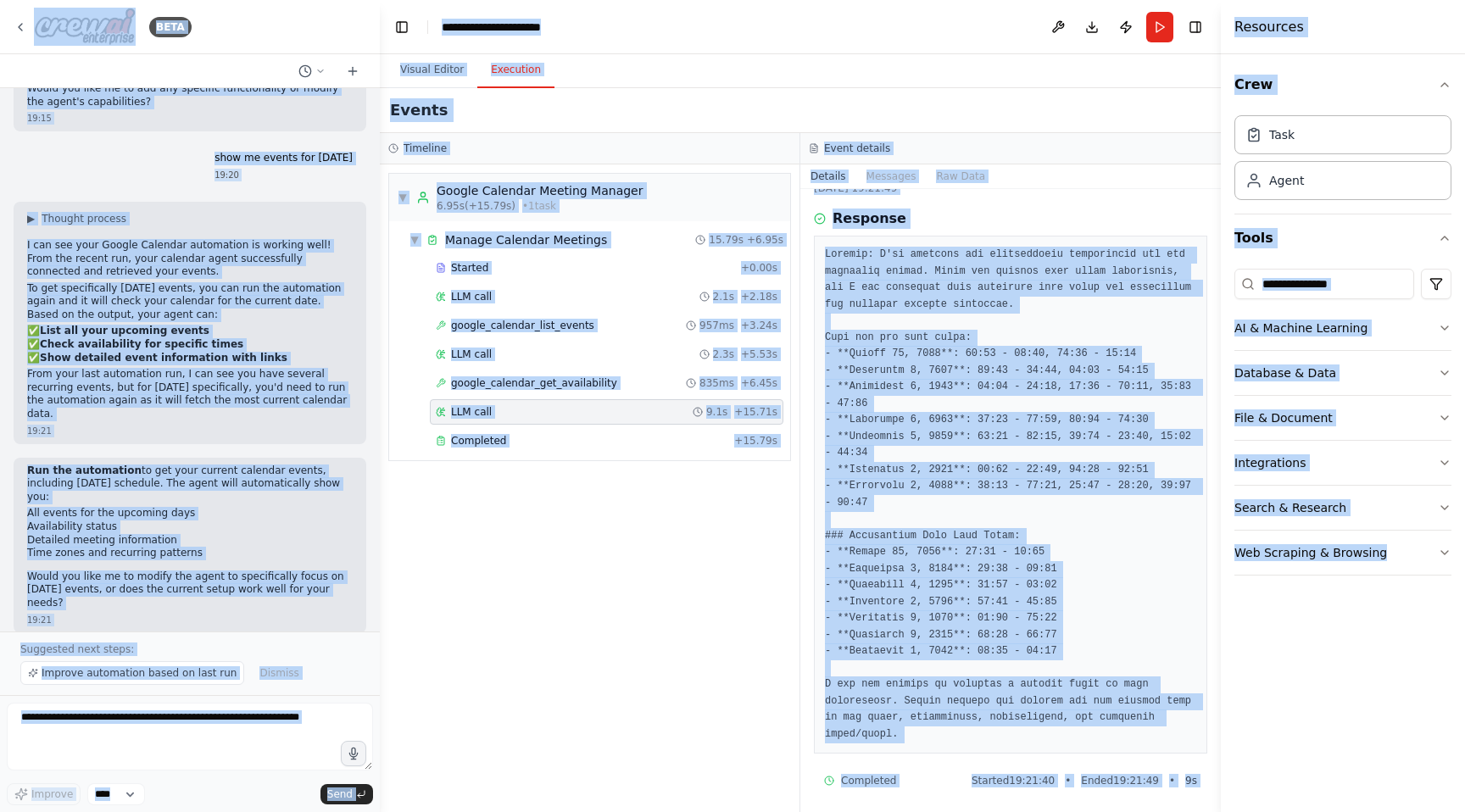
click at [895, 324] on pre at bounding box center [1010, 494] width 372 height 495
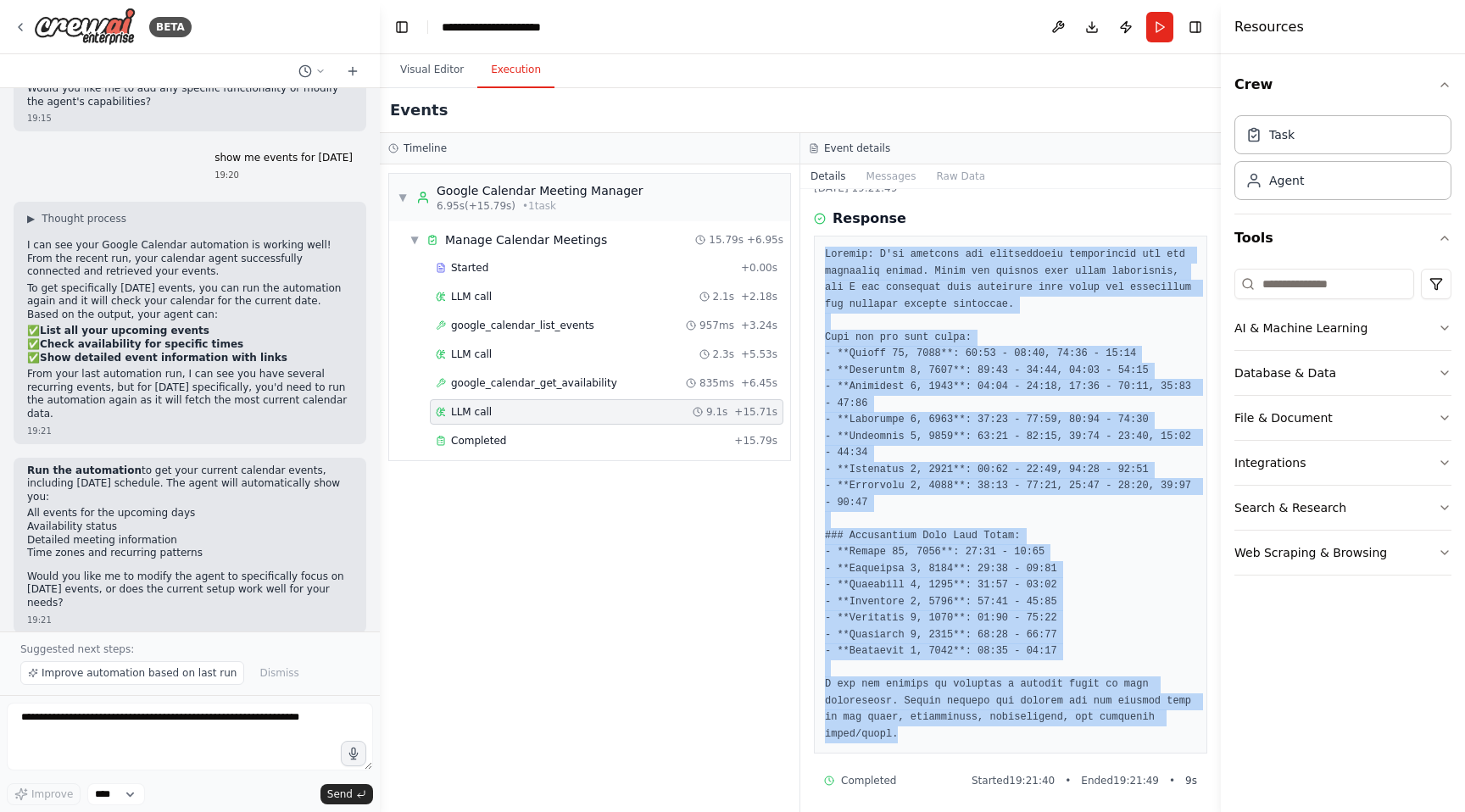
drag, startPoint x: 825, startPoint y: 248, endPoint x: 1080, endPoint y: 727, distance: 542.6
click at [1080, 727] on pre at bounding box center [1010, 494] width 372 height 495
copy pre "Thought: I've obtained the availability information for the specified period. T…"
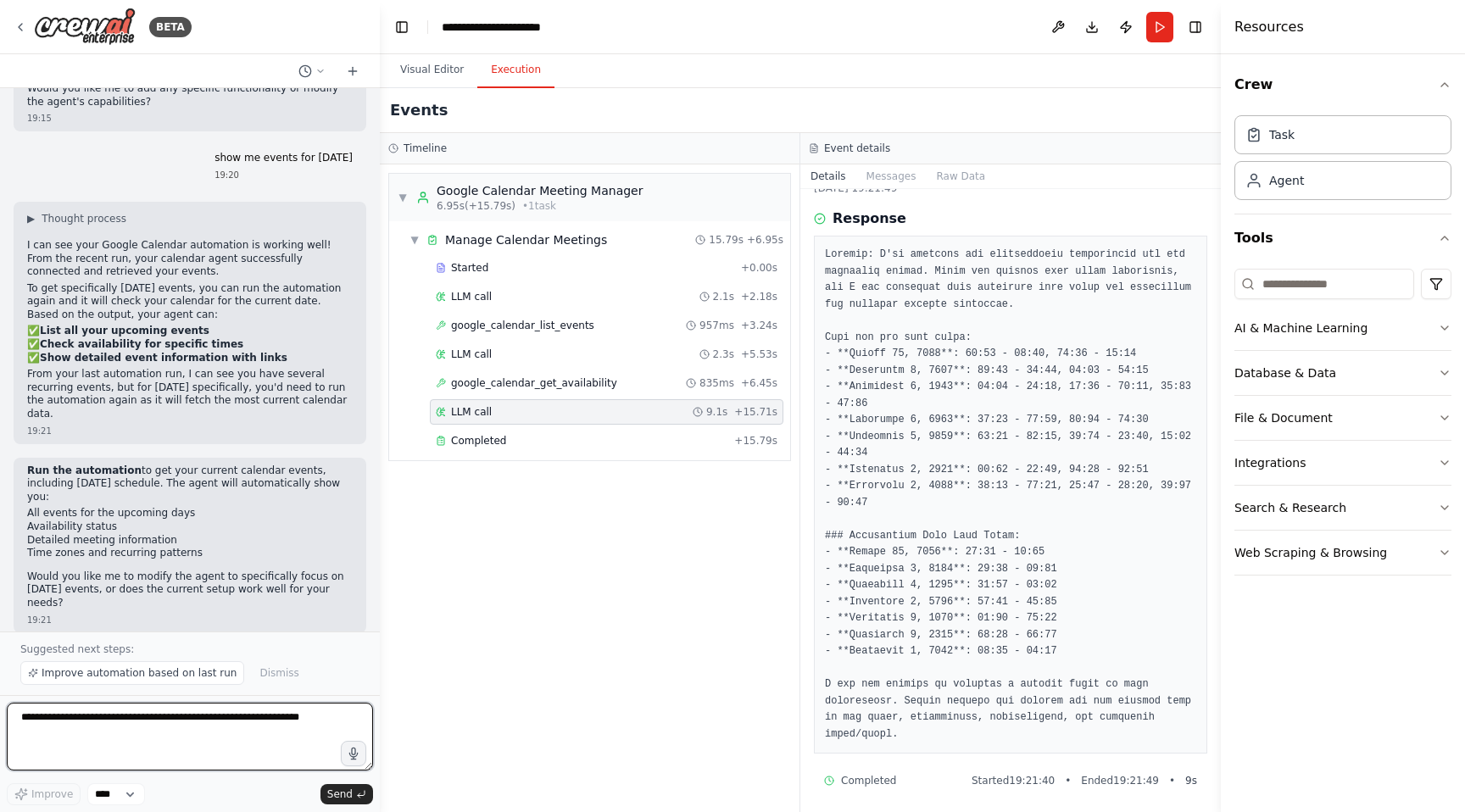
click at [162, 718] on textarea at bounding box center [190, 736] width 366 height 67
type textarea "**********"
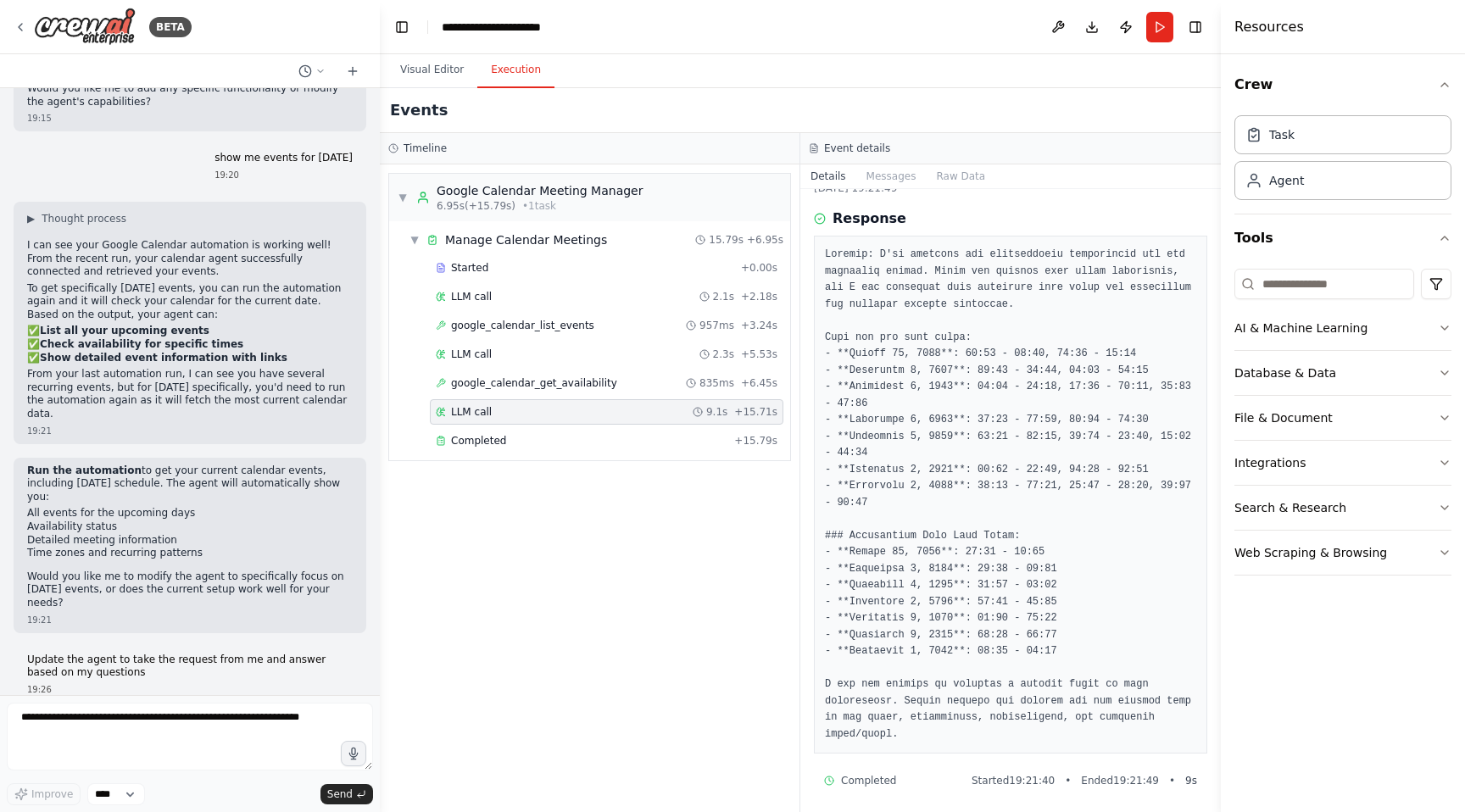
scroll to position [1481, 0]
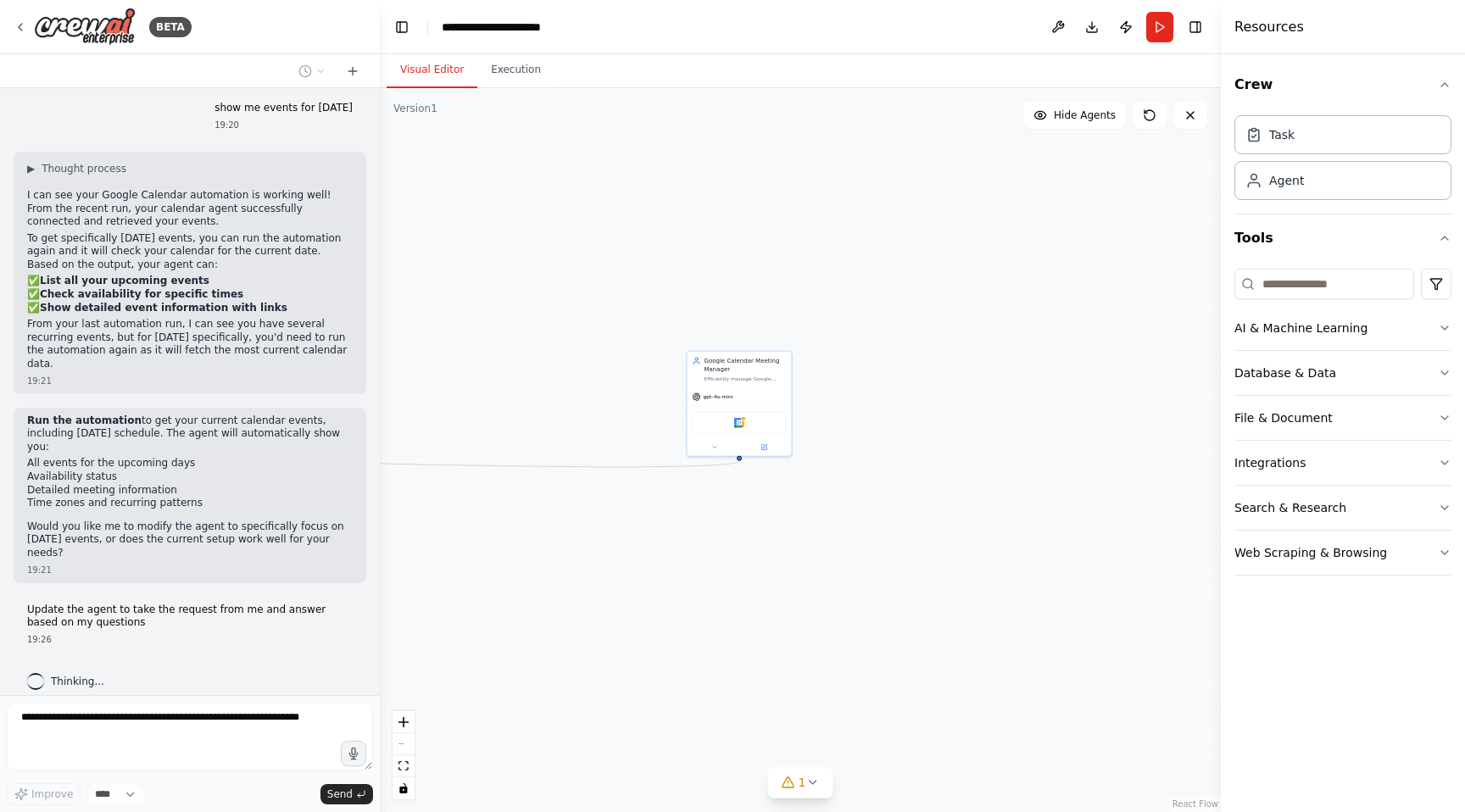
click at [420, 77] on button "Visual Editor" at bounding box center [431, 71] width 91 height 36
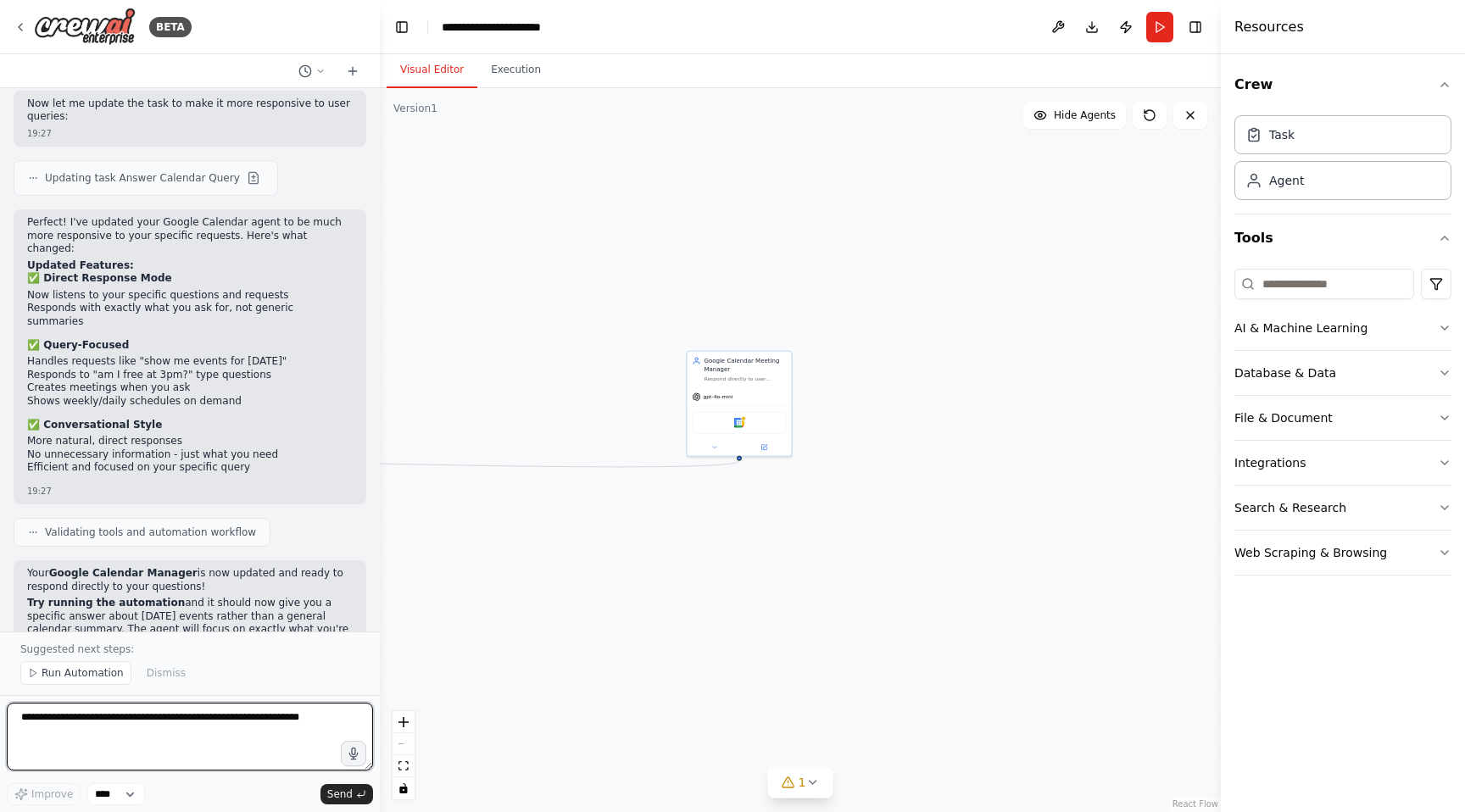
scroll to position [2387, 0]
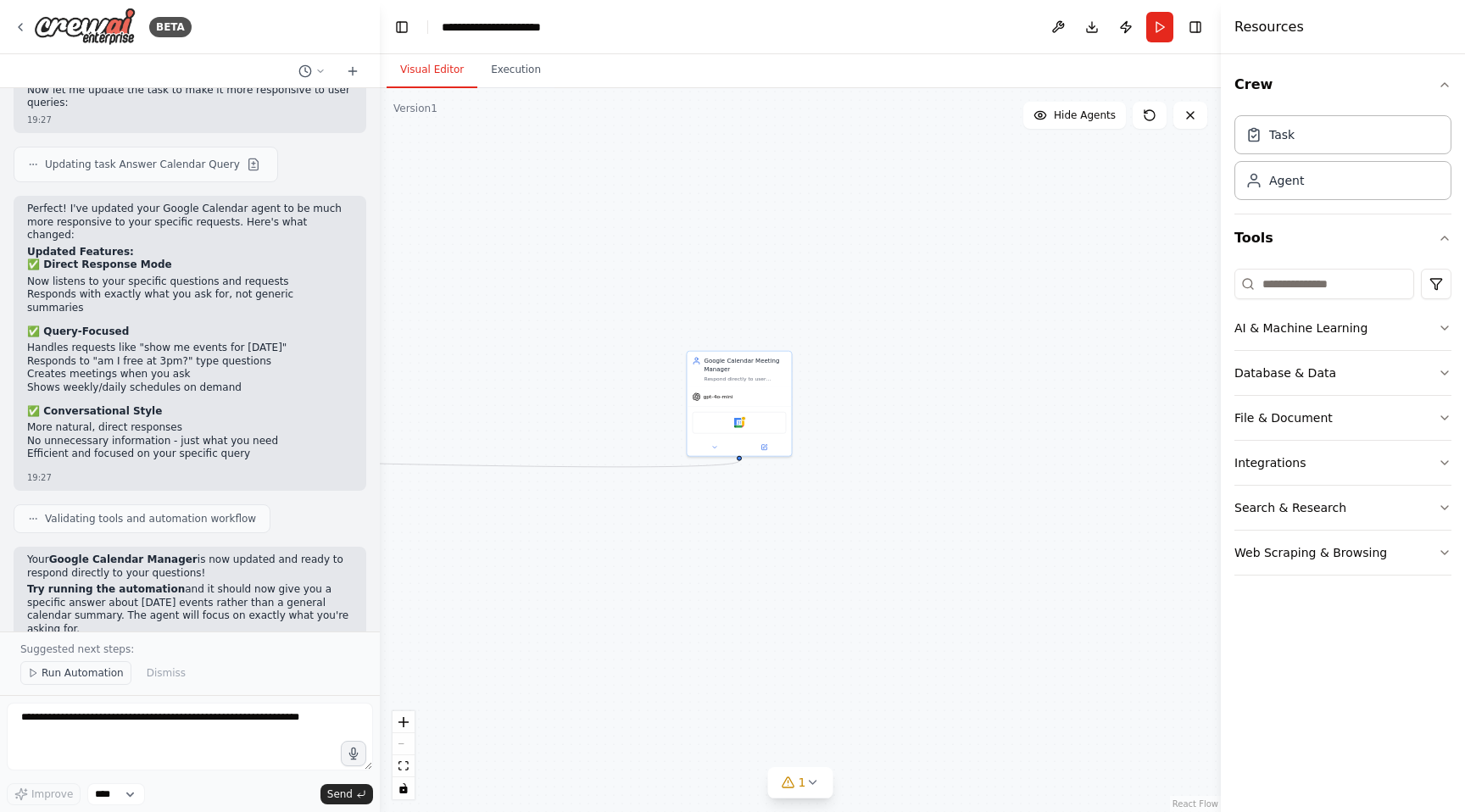
click at [55, 675] on span "Run Automation" at bounding box center [83, 673] width 82 height 14
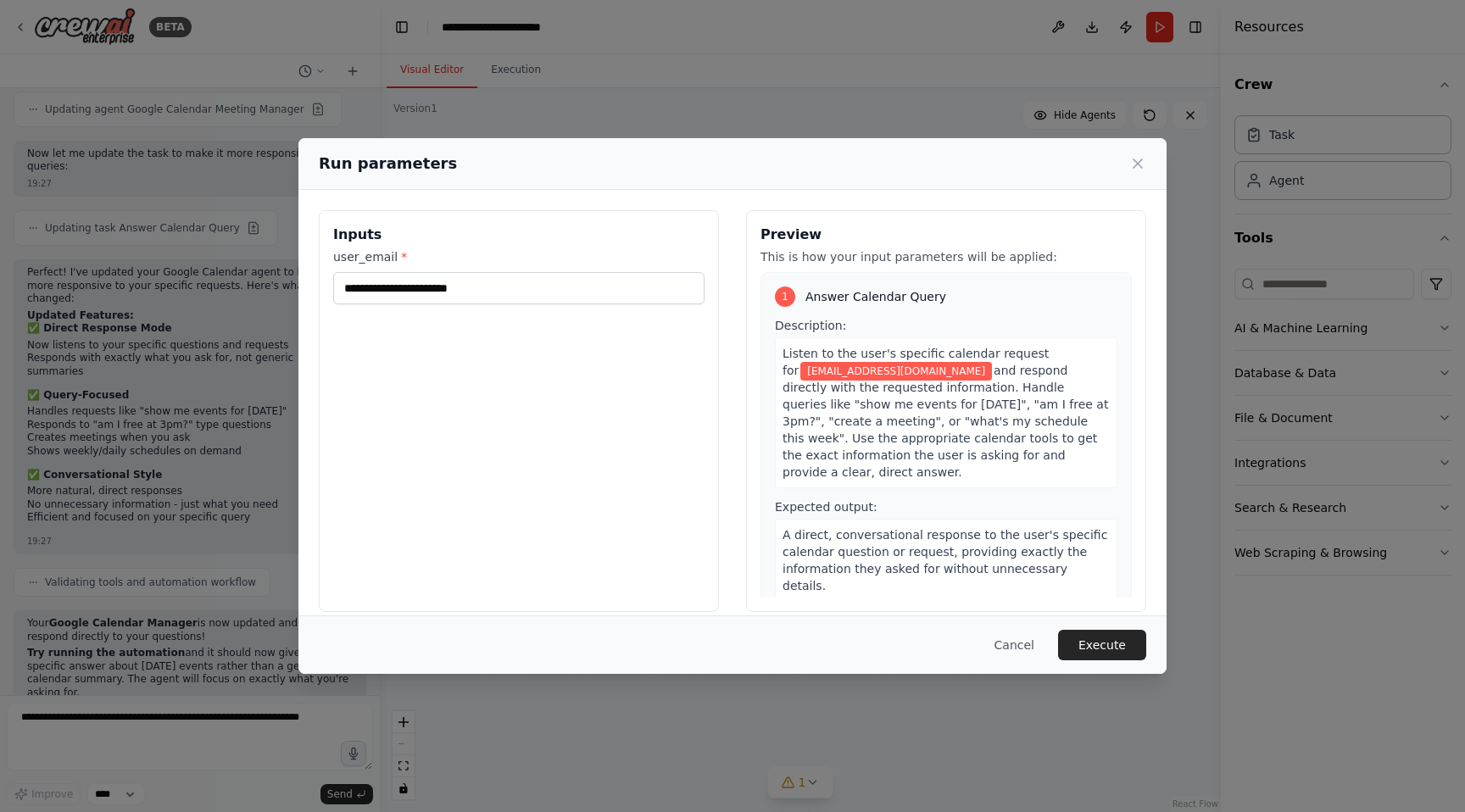
scroll to position [1, 0]
click at [949, 427] on div "Listen to the user's specific calendar request for saurabhnolakha@gmail.com and…" at bounding box center [946, 412] width 343 height 151
click at [931, 435] on span "and respond directly with the requested information. Handle queries like "show …" at bounding box center [945, 420] width 325 height 115
click at [1091, 645] on button "Execute" at bounding box center [1101, 645] width 88 height 31
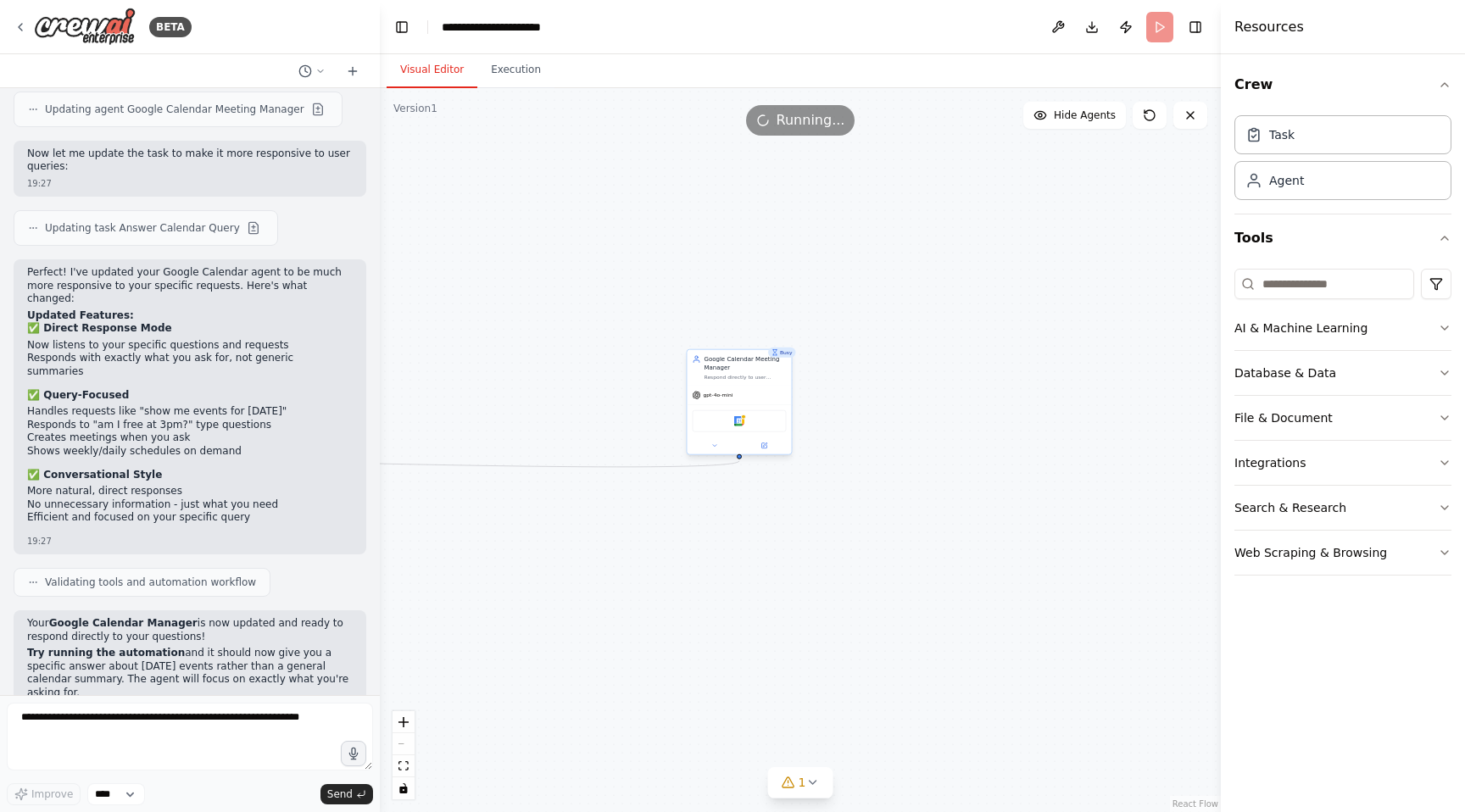
scroll to position [2387, 0]
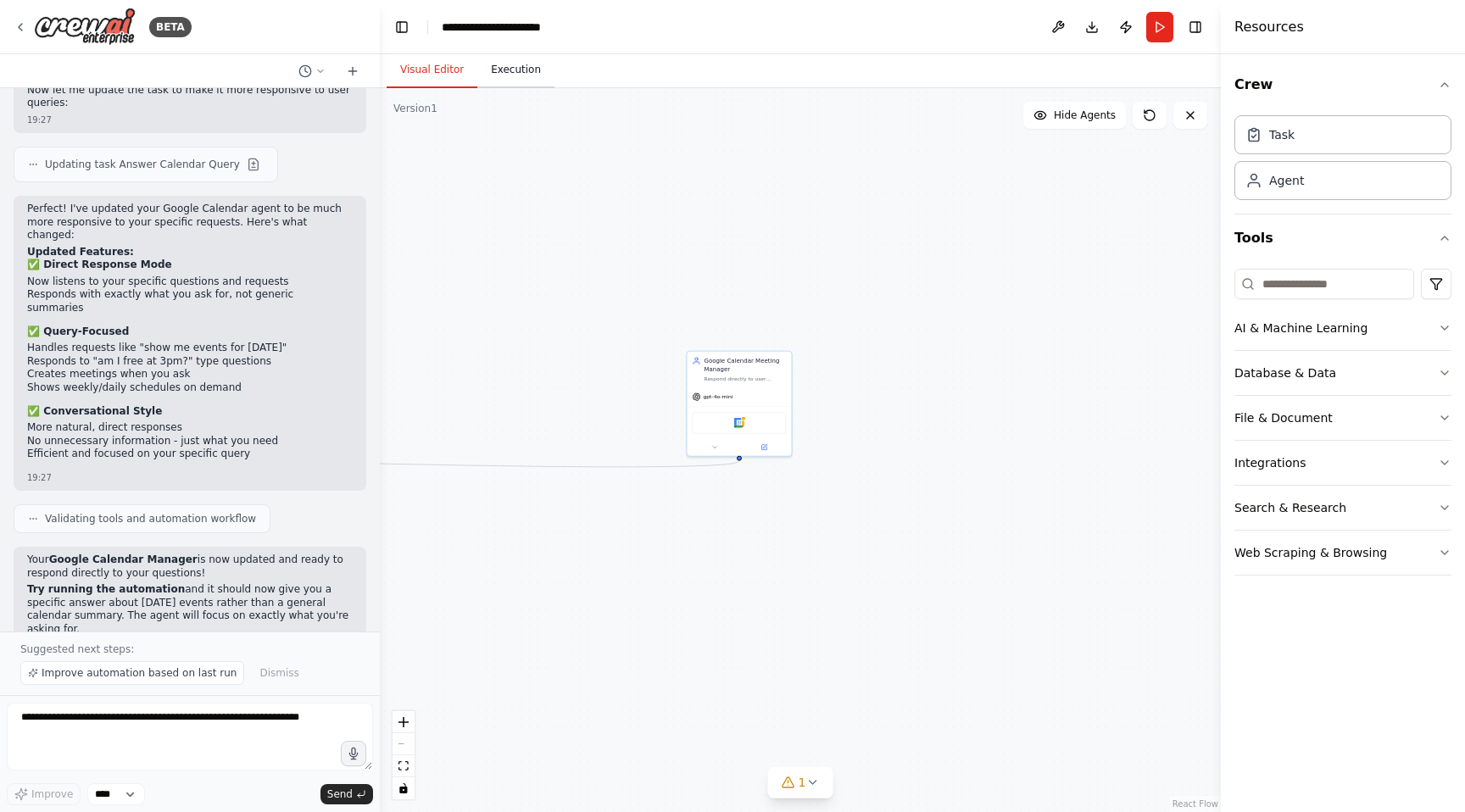
click at [517, 78] on button "Execution" at bounding box center [516, 71] width 77 height 36
click at [432, 73] on button "Visual Editor" at bounding box center [431, 71] width 91 height 36
click at [1286, 181] on div "Agent" at bounding box center [1286, 179] width 35 height 17
click at [1276, 149] on div "Task" at bounding box center [1343, 134] width 217 height 39
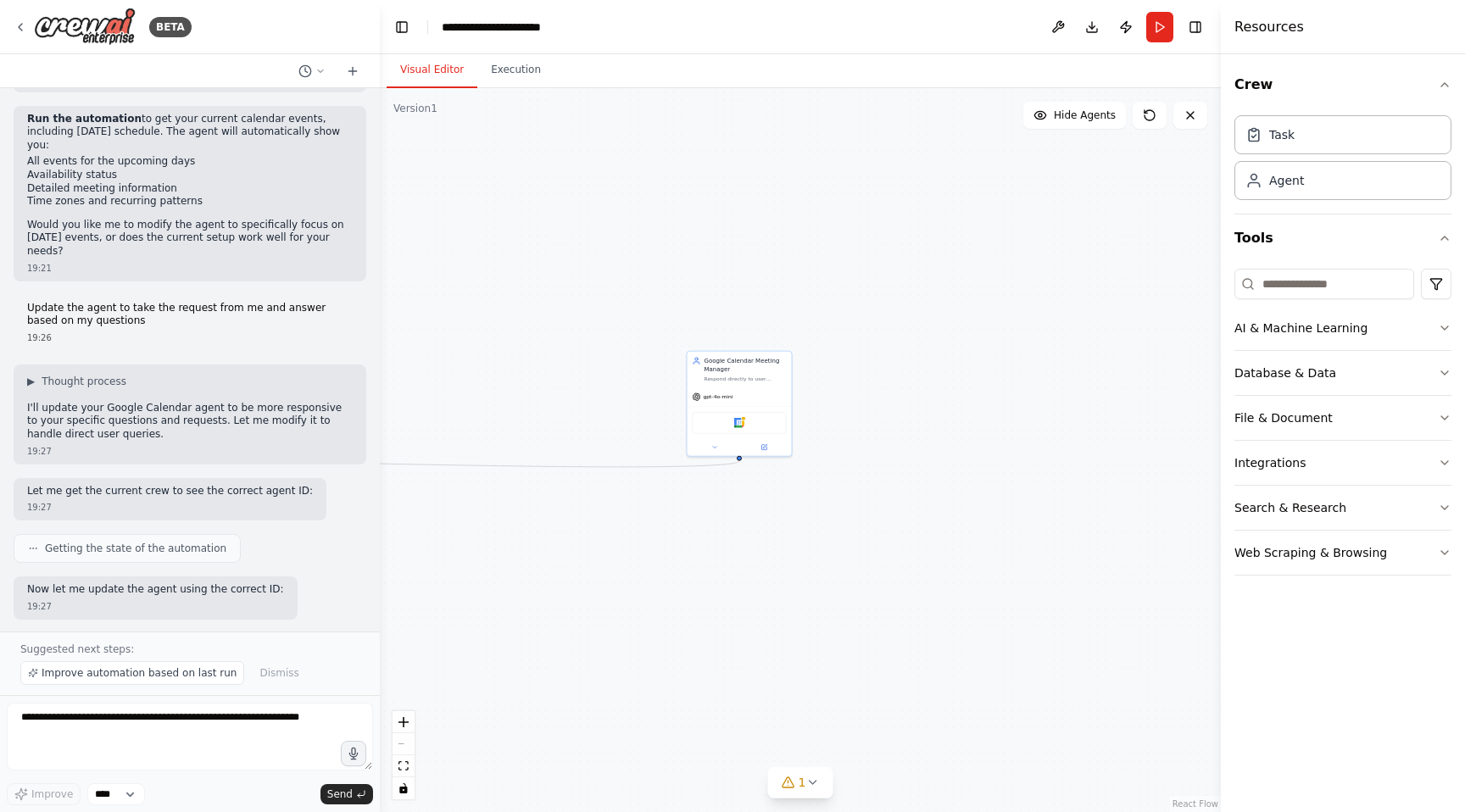
scroll to position [1793, 0]
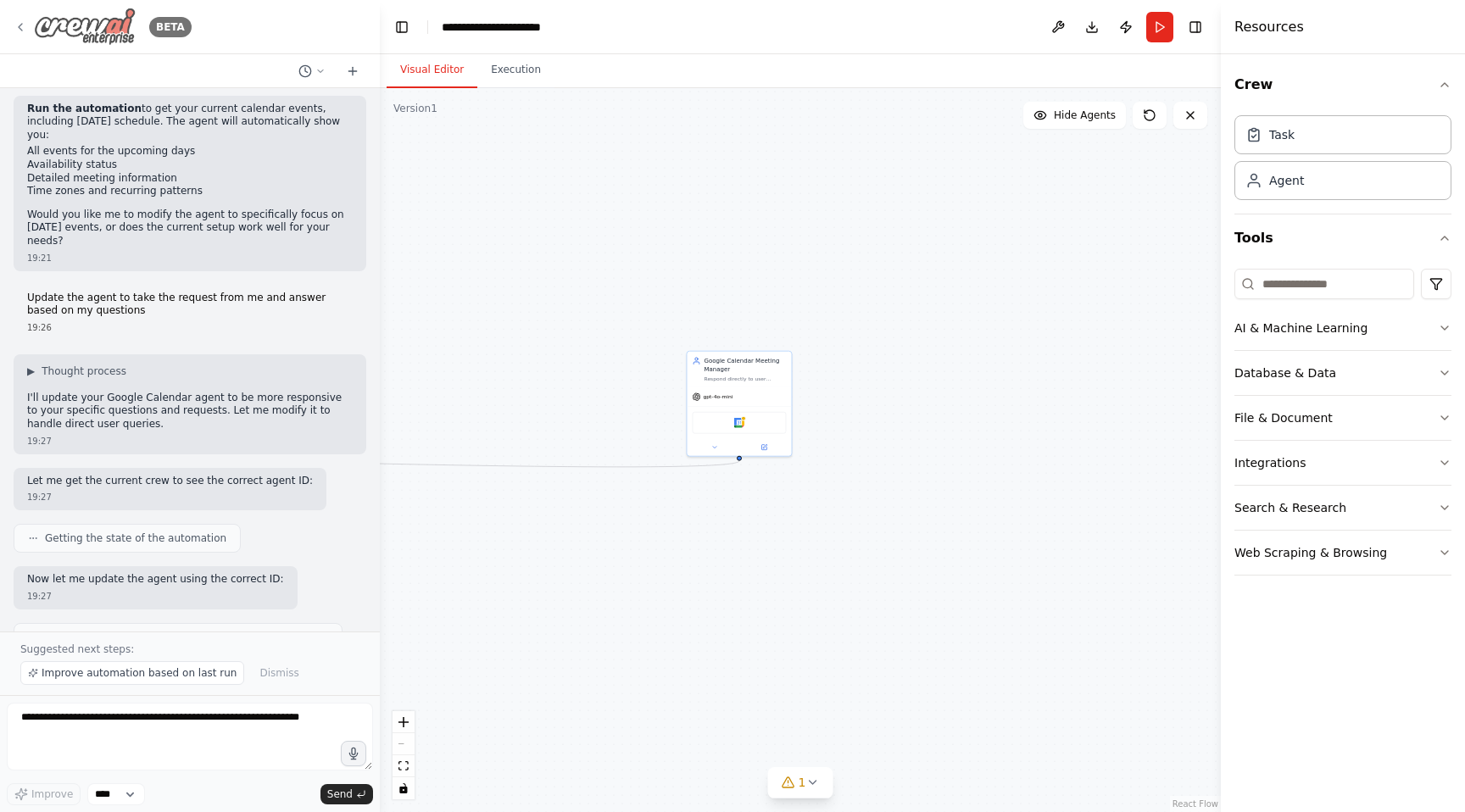
click at [100, 32] on img at bounding box center [85, 26] width 102 height 38
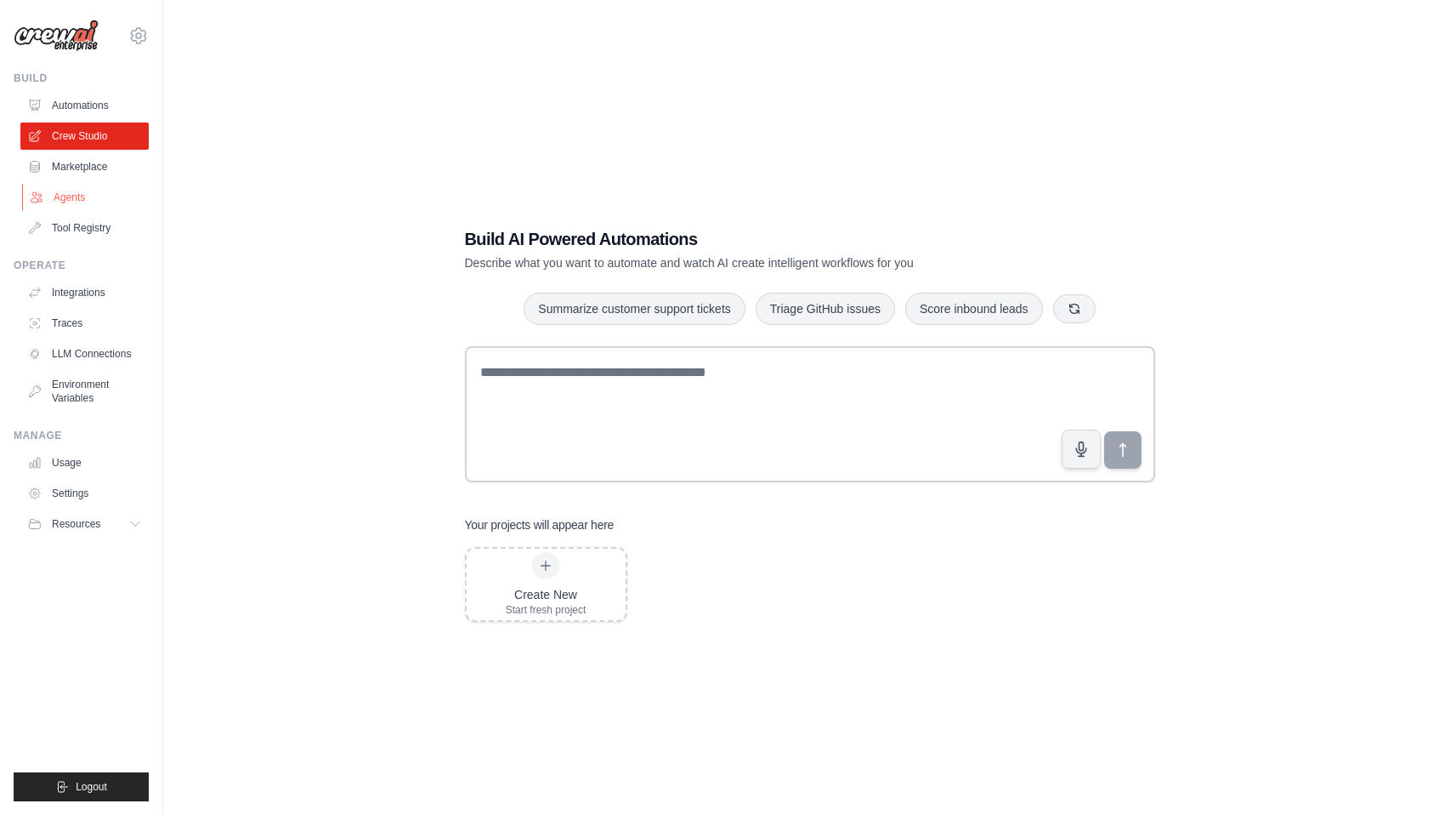
click at [76, 197] on link "Agents" at bounding box center [87, 197] width 128 height 27
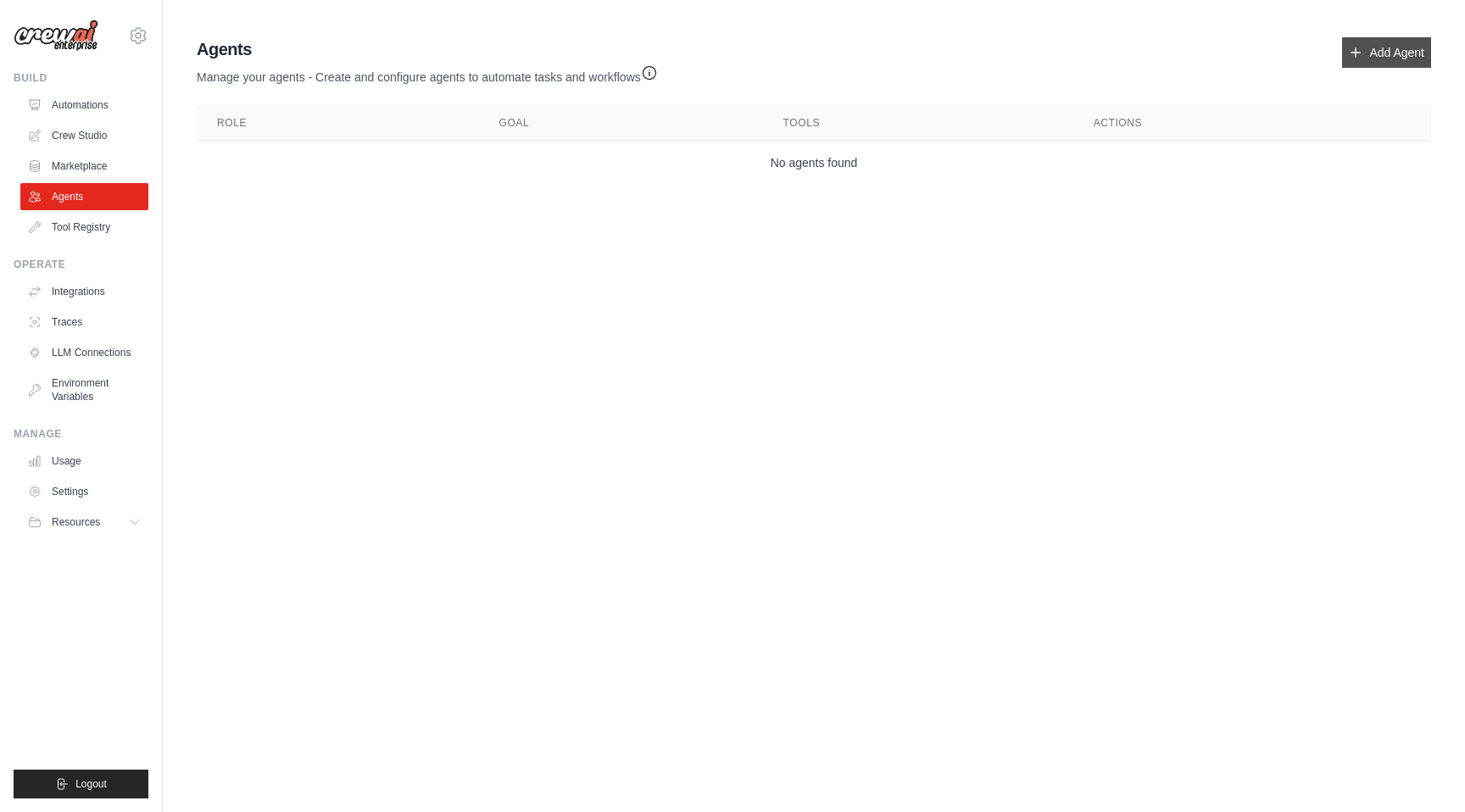
click at [1381, 53] on link "Add Agent" at bounding box center [1386, 53] width 89 height 31
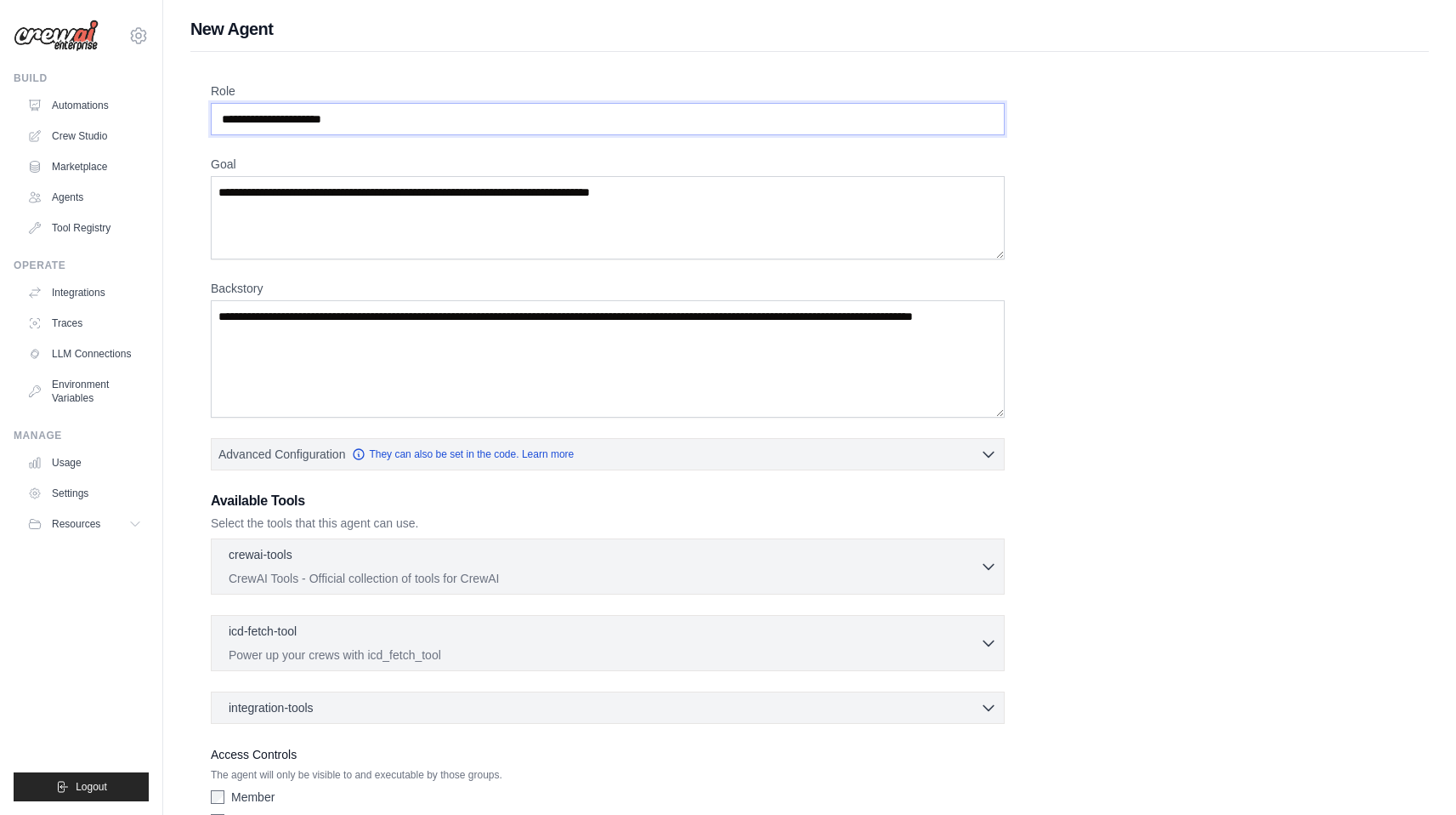
click at [245, 129] on input "Role" at bounding box center [607, 119] width 794 height 33
click at [245, 119] on input "Role" at bounding box center [607, 119] width 794 height 33
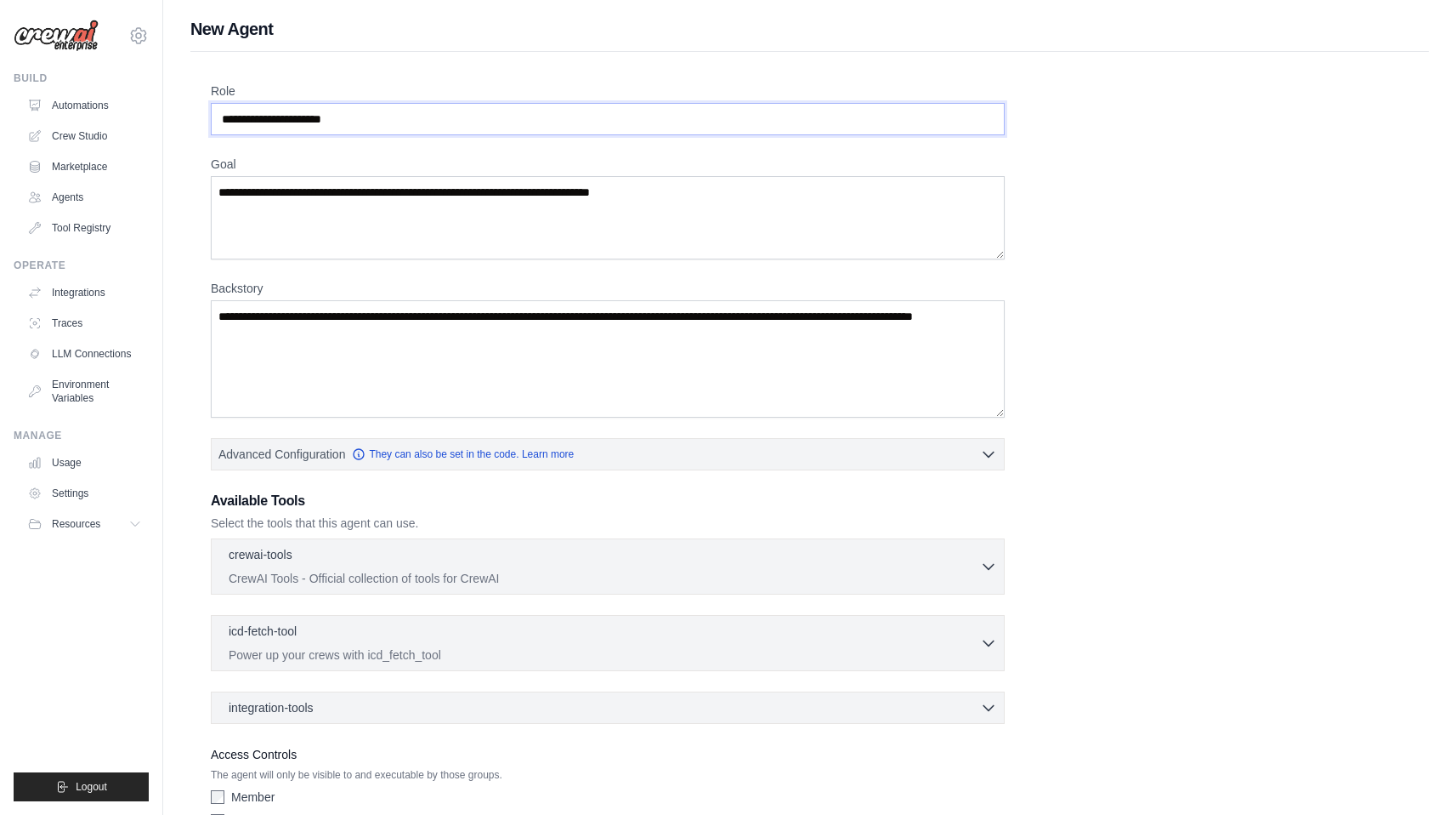
click at [245, 119] on input "Role" at bounding box center [607, 119] width 794 height 33
click at [310, 121] on input "Role" at bounding box center [607, 119] width 794 height 33
click at [366, 192] on textarea "Goal" at bounding box center [607, 217] width 794 height 83
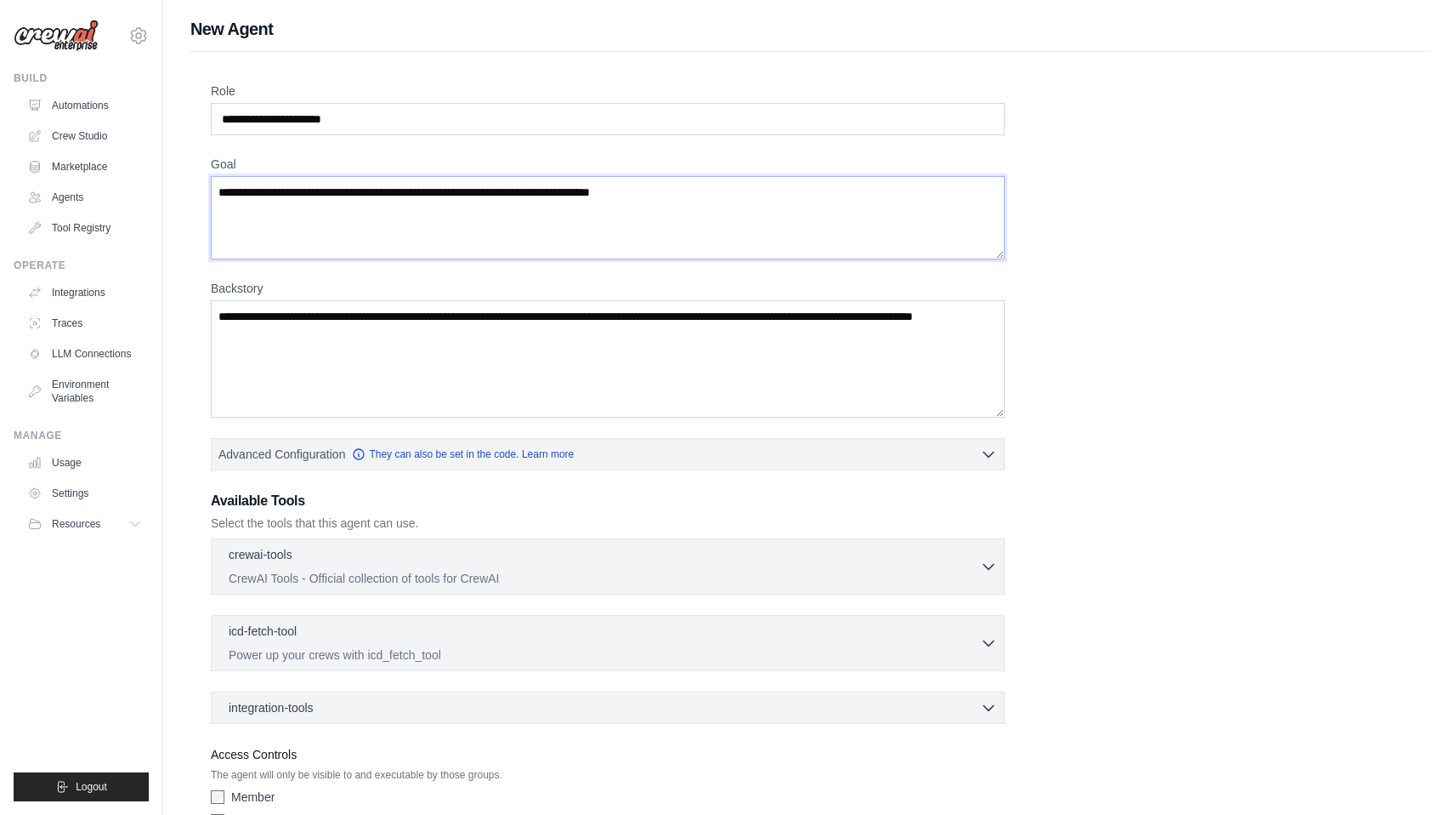
click at [366, 192] on textarea "Goal" at bounding box center [607, 217] width 794 height 83
click at [307, 114] on input "Role" at bounding box center [607, 119] width 794 height 33
type input "**********"
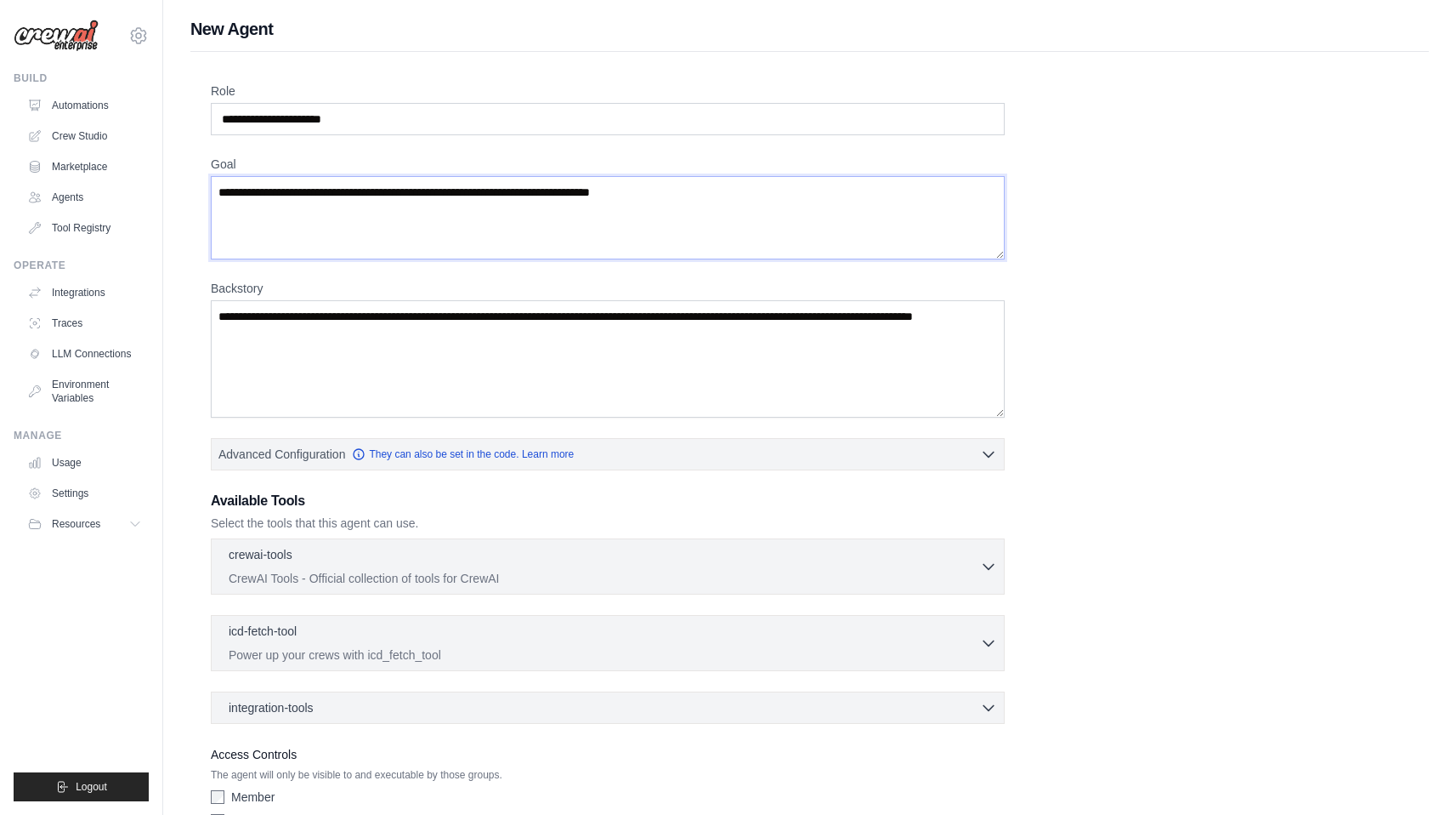
click at [335, 197] on textarea "Goal" at bounding box center [607, 217] width 794 height 83
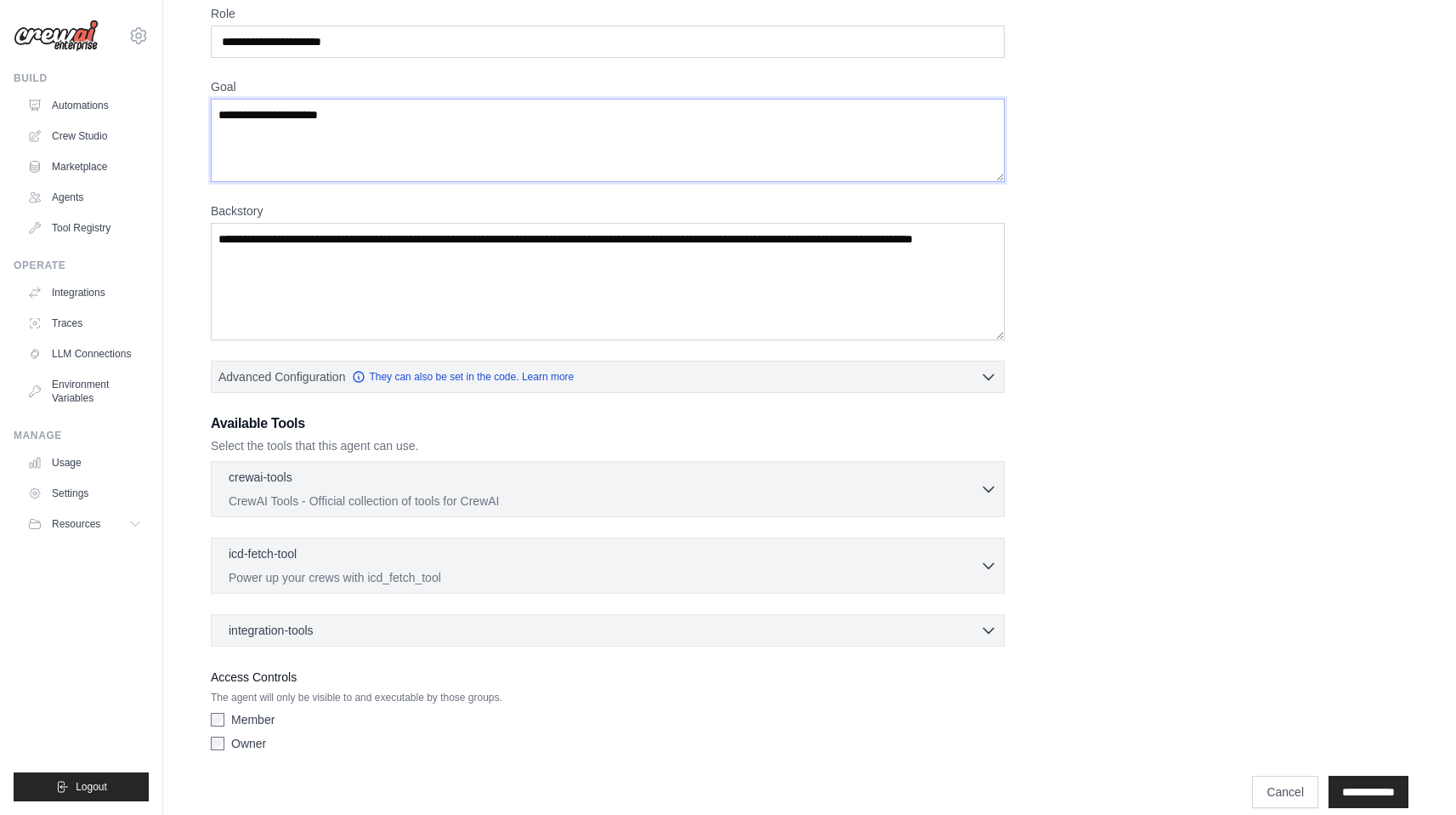
scroll to position [67, 0]
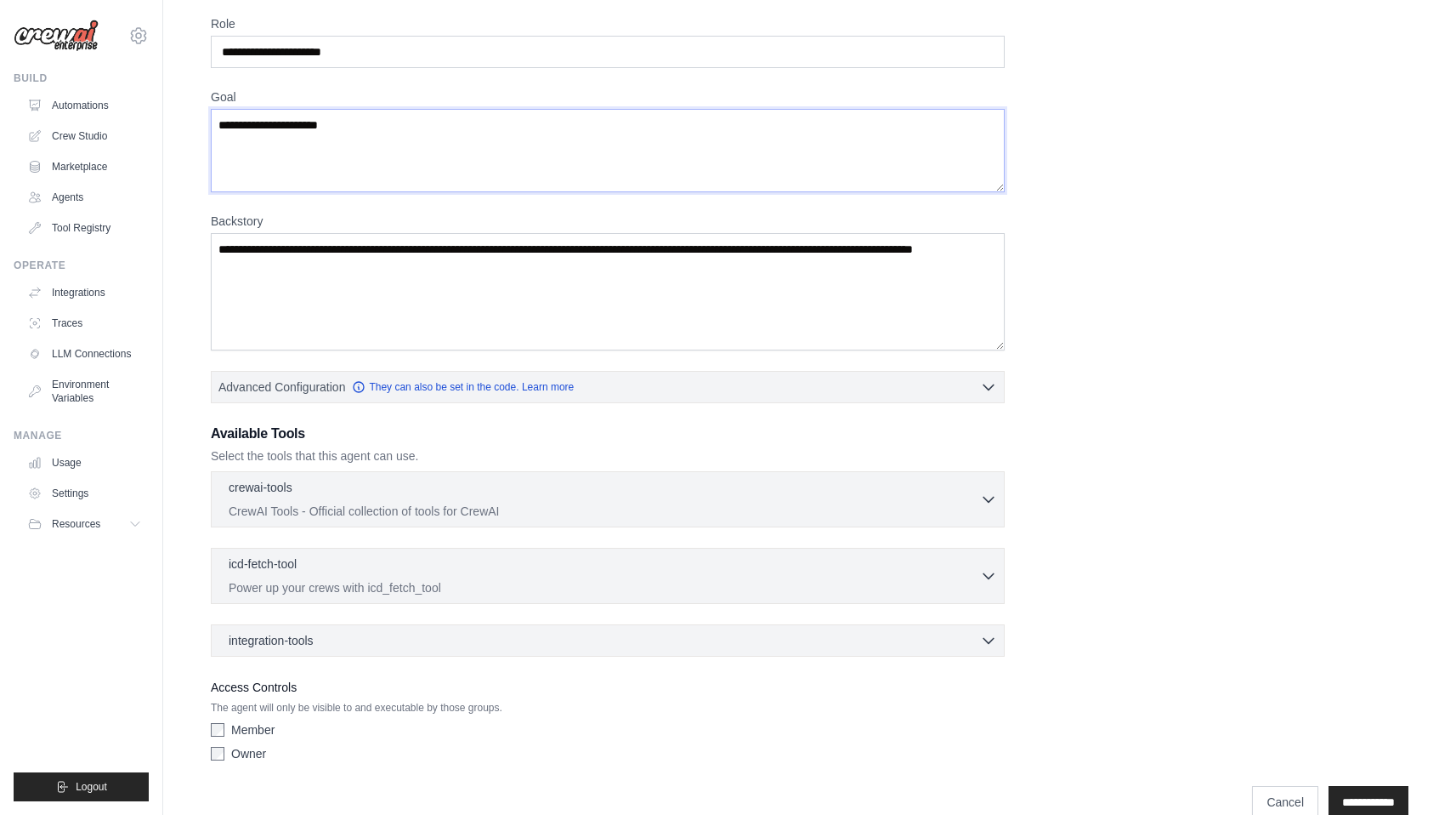
type textarea "**********"
click at [731, 488] on div "crewai-tools 0 selected" at bounding box center [604, 488] width 751 height 21
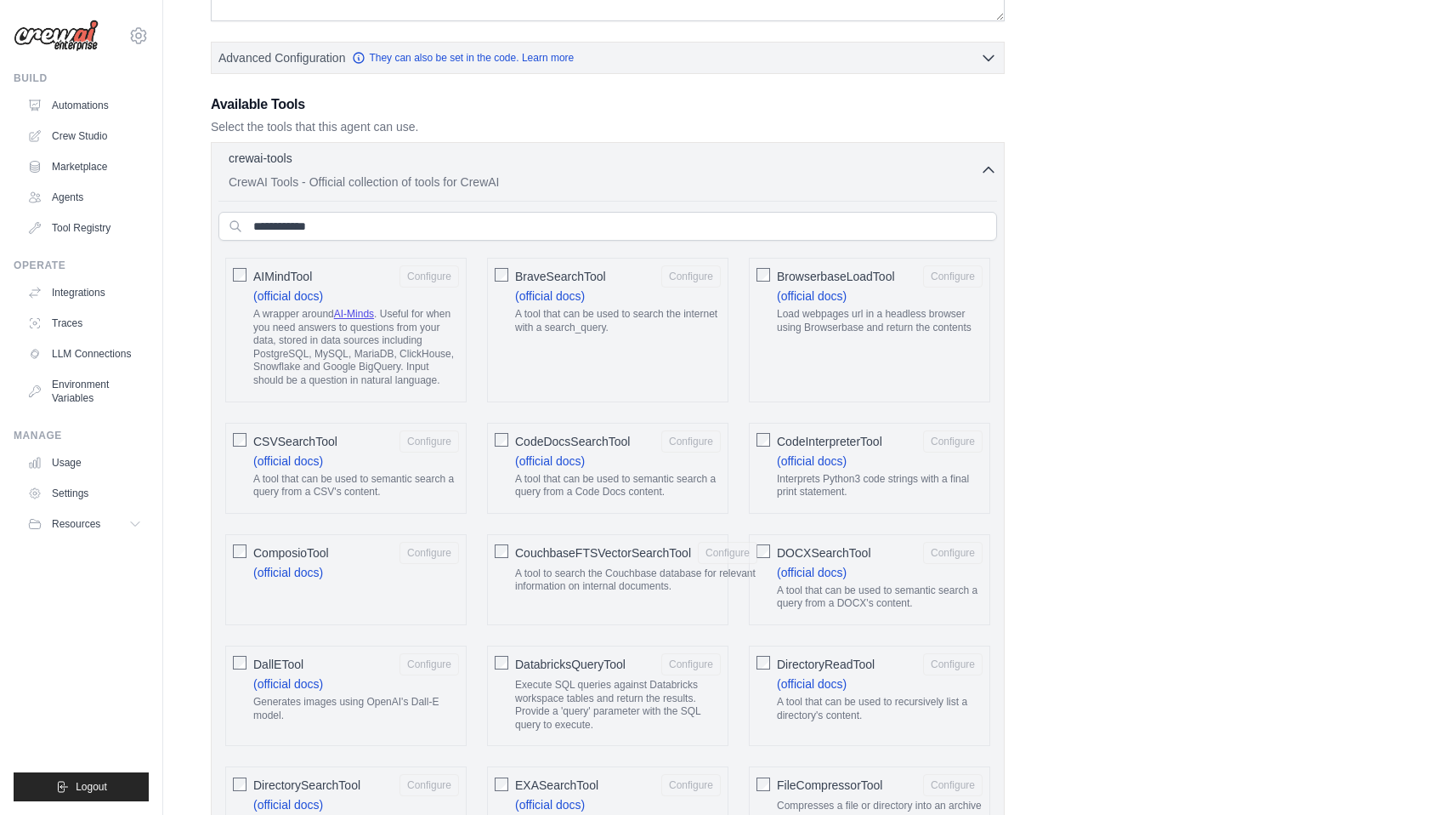
scroll to position [0, 0]
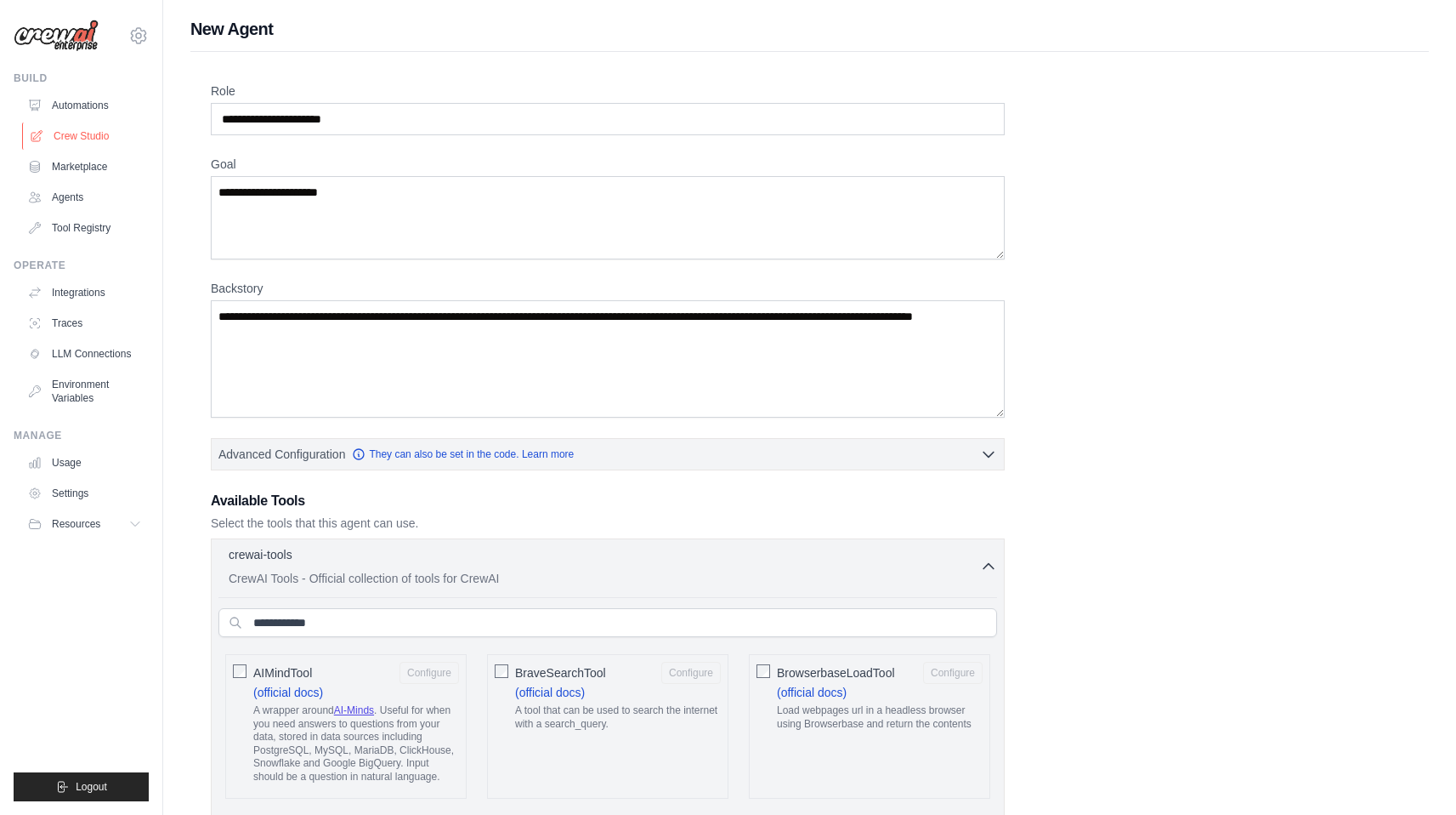
click at [75, 139] on link "Crew Studio" at bounding box center [87, 136] width 128 height 27
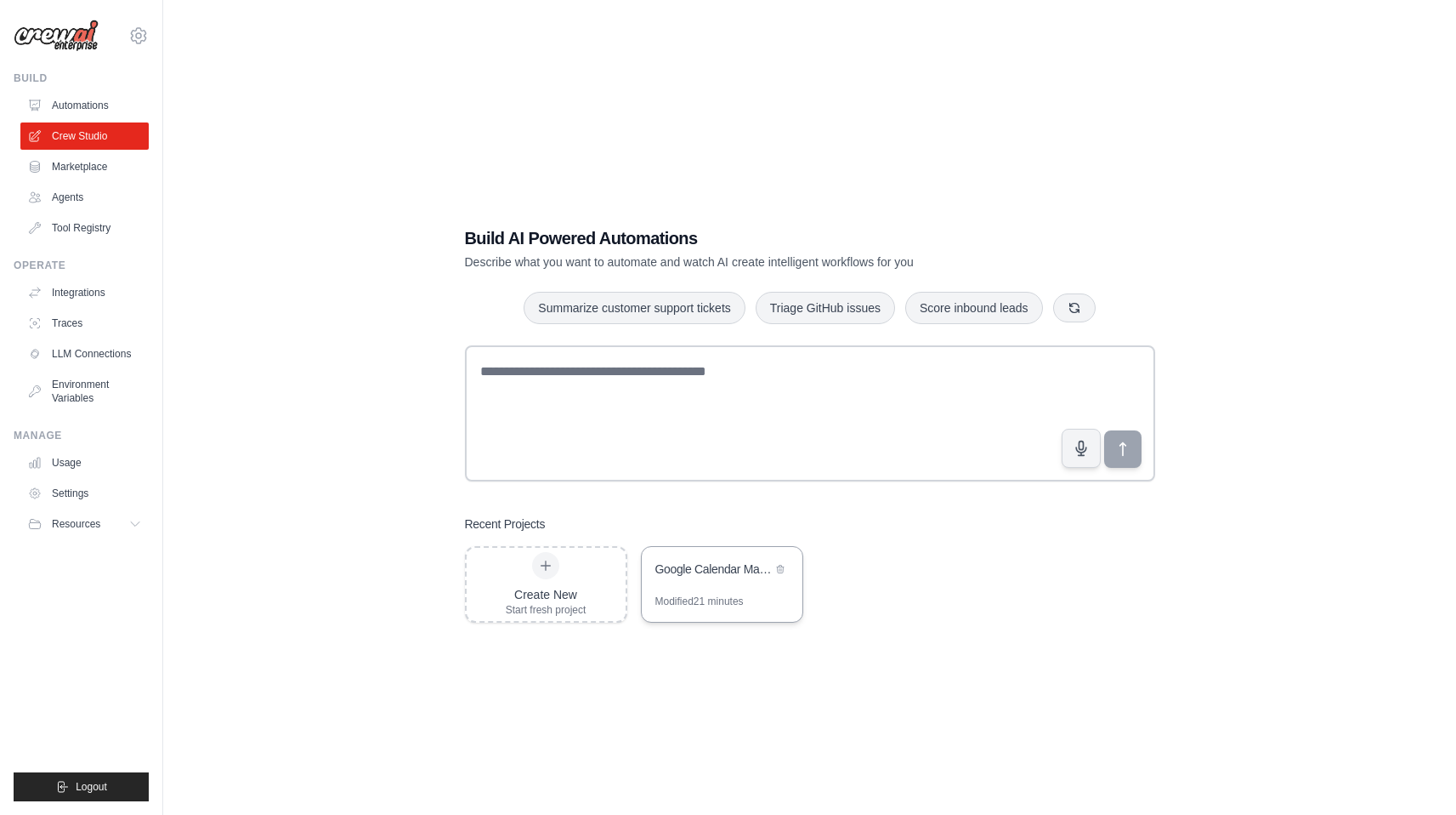
click at [755, 572] on div "Google Calendar Manager" at bounding box center [713, 569] width 116 height 17
click at [57, 38] on img at bounding box center [56, 36] width 85 height 33
click at [67, 194] on link "Agents" at bounding box center [87, 197] width 128 height 27
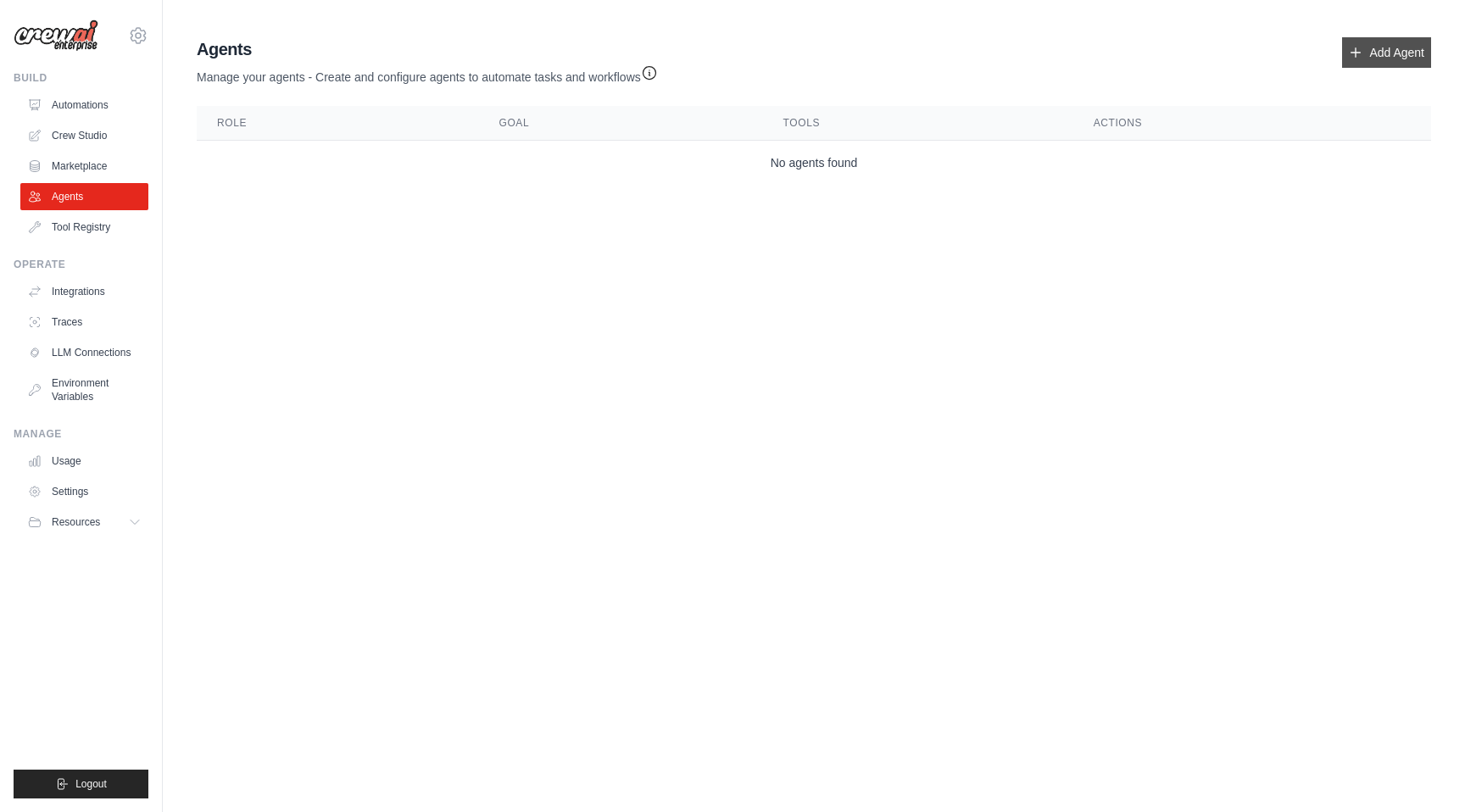
click at [1381, 61] on link "Add Agent" at bounding box center [1386, 53] width 89 height 31
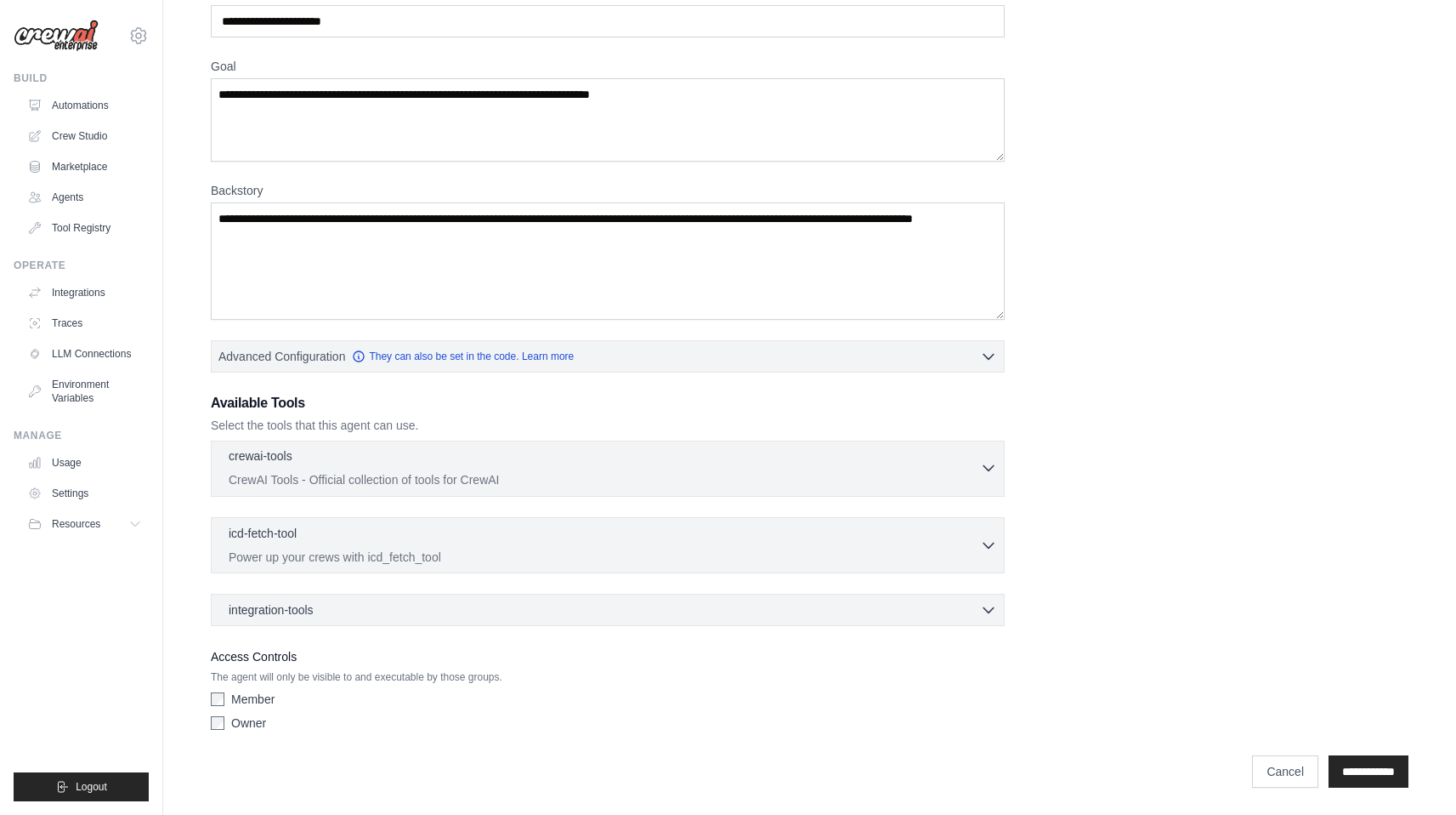
click at [367, 470] on div "crewai-tools 0 selected CrewAI Tools - Official collection of tools for CrewAI" at bounding box center [604, 468] width 751 height 41
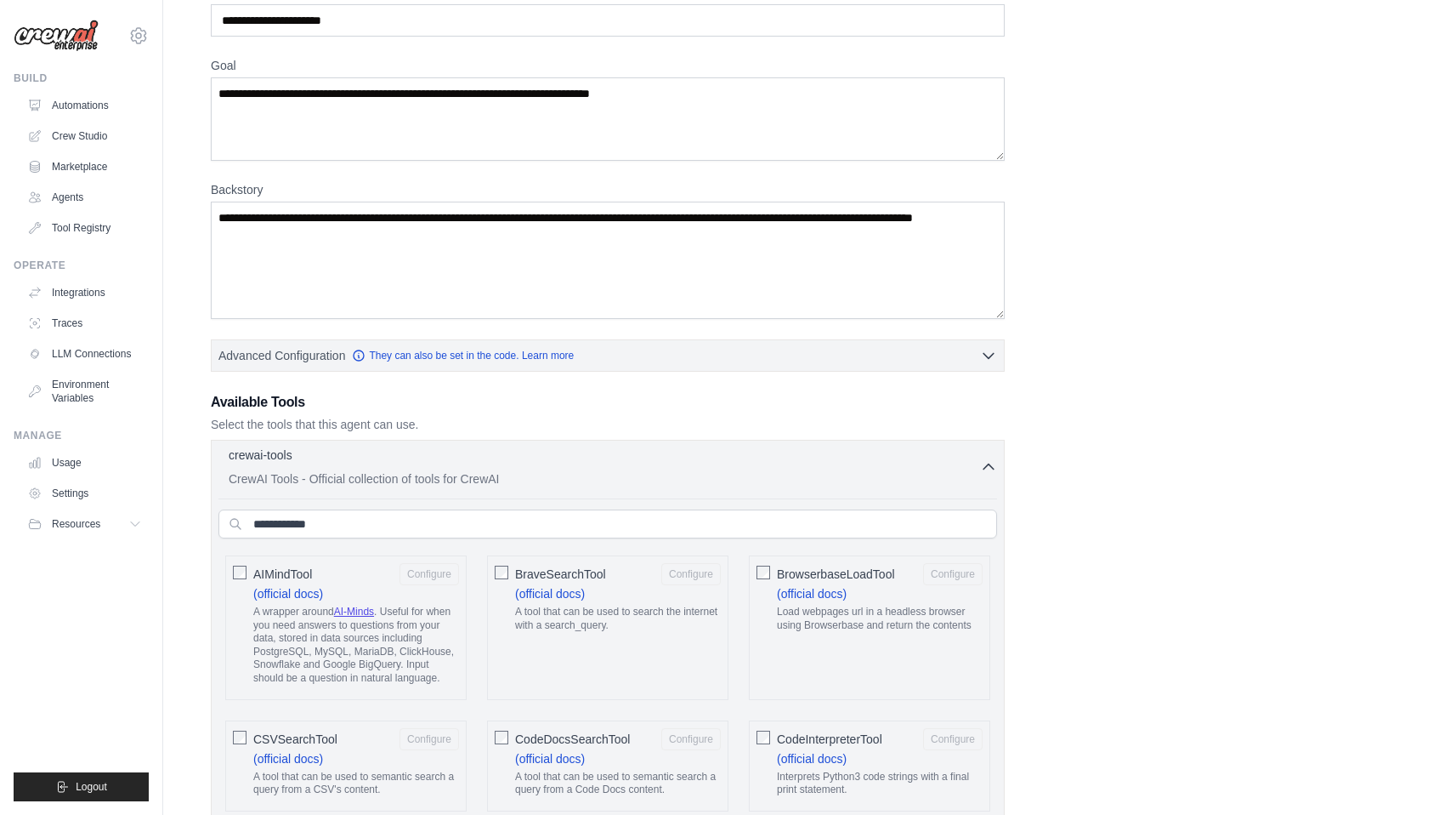
click at [367, 469] on div "crewai-tools 0 selected CrewAI Tools - Official collection of tools for CrewAI" at bounding box center [604, 467] width 751 height 41
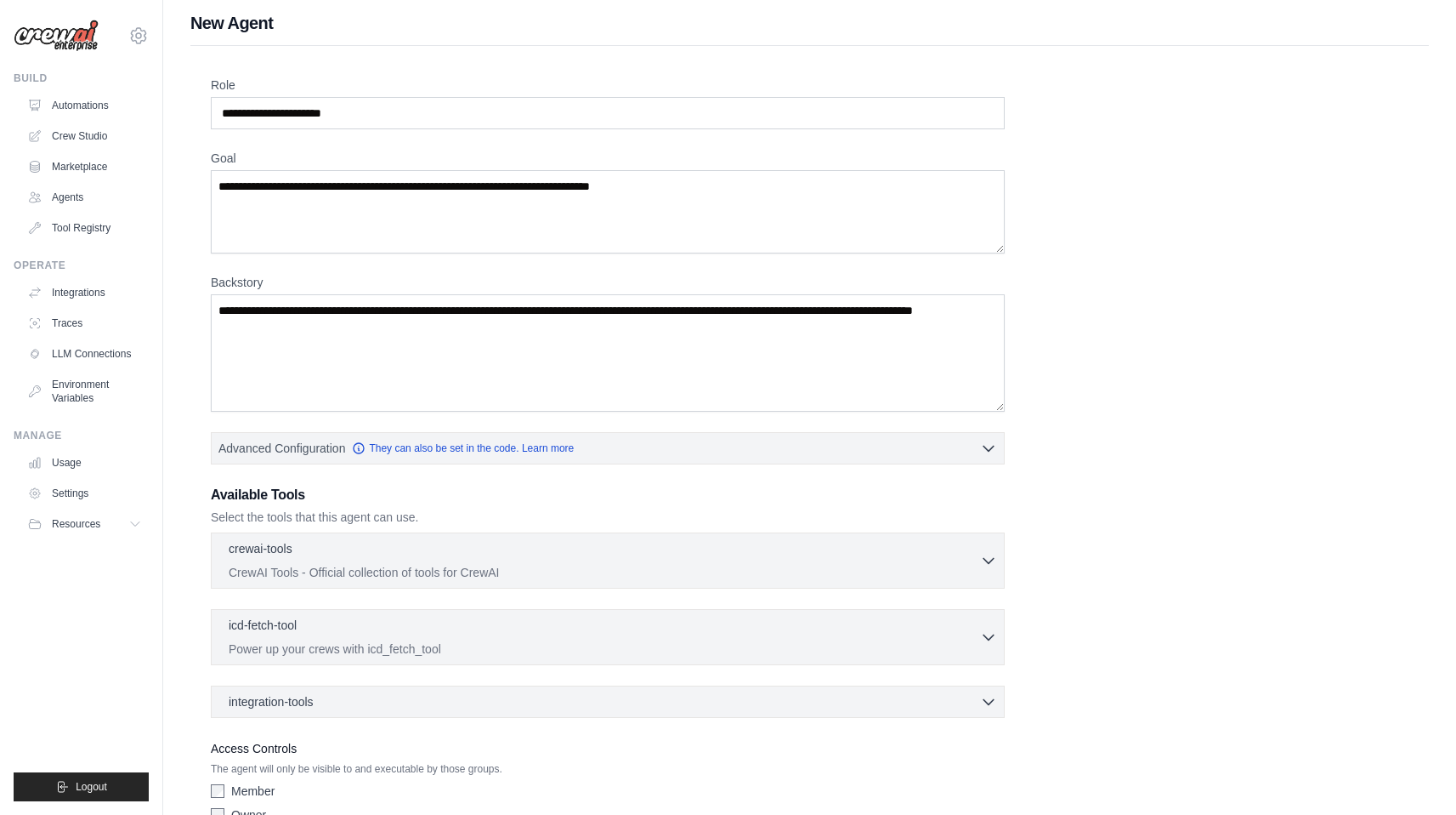
scroll to position [0, 0]
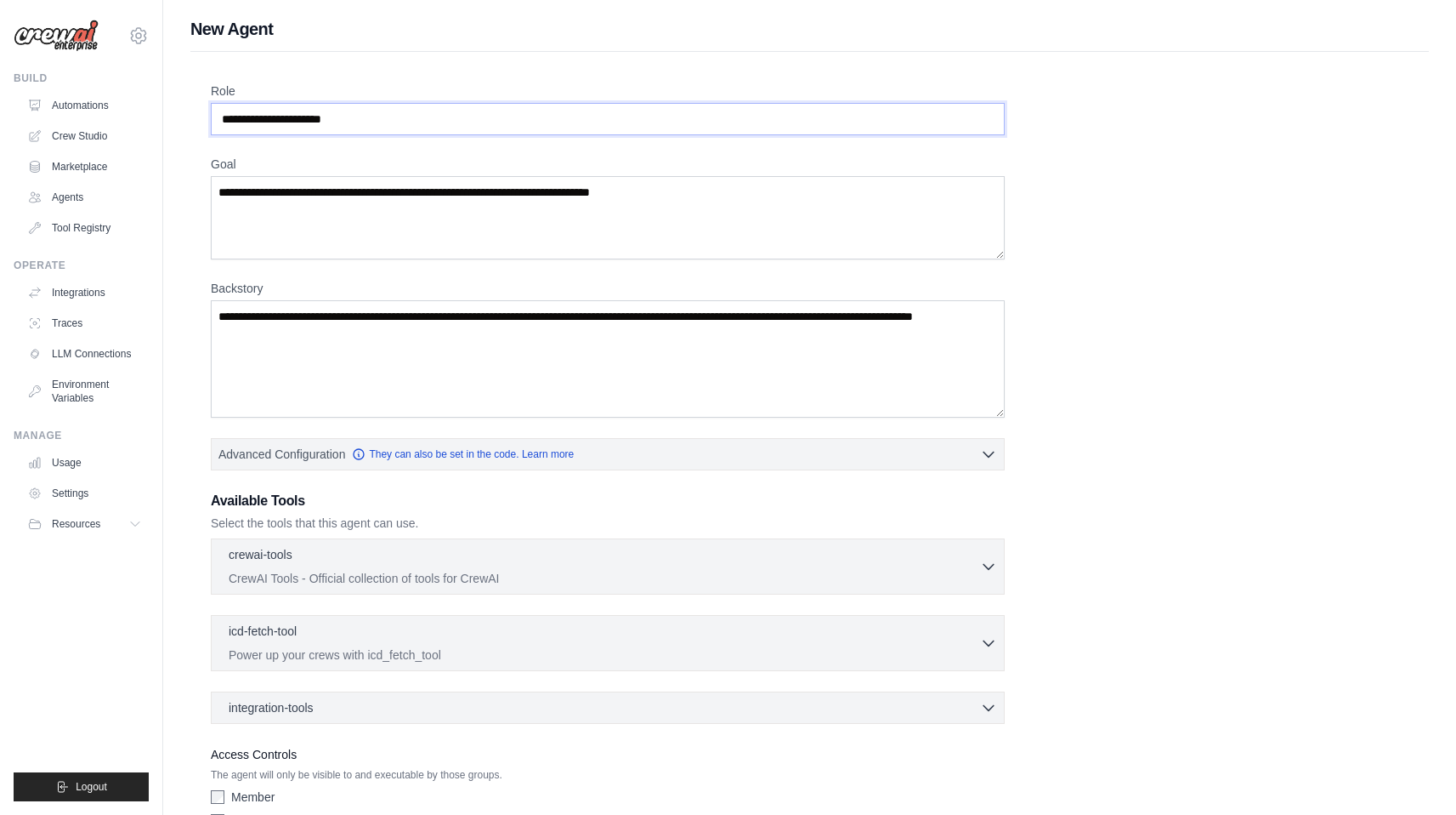
click at [291, 127] on input "Role" at bounding box center [607, 119] width 794 height 33
click at [265, 194] on textarea "Goal" at bounding box center [607, 217] width 794 height 83
click at [302, 114] on input "**********" at bounding box center [607, 119] width 794 height 33
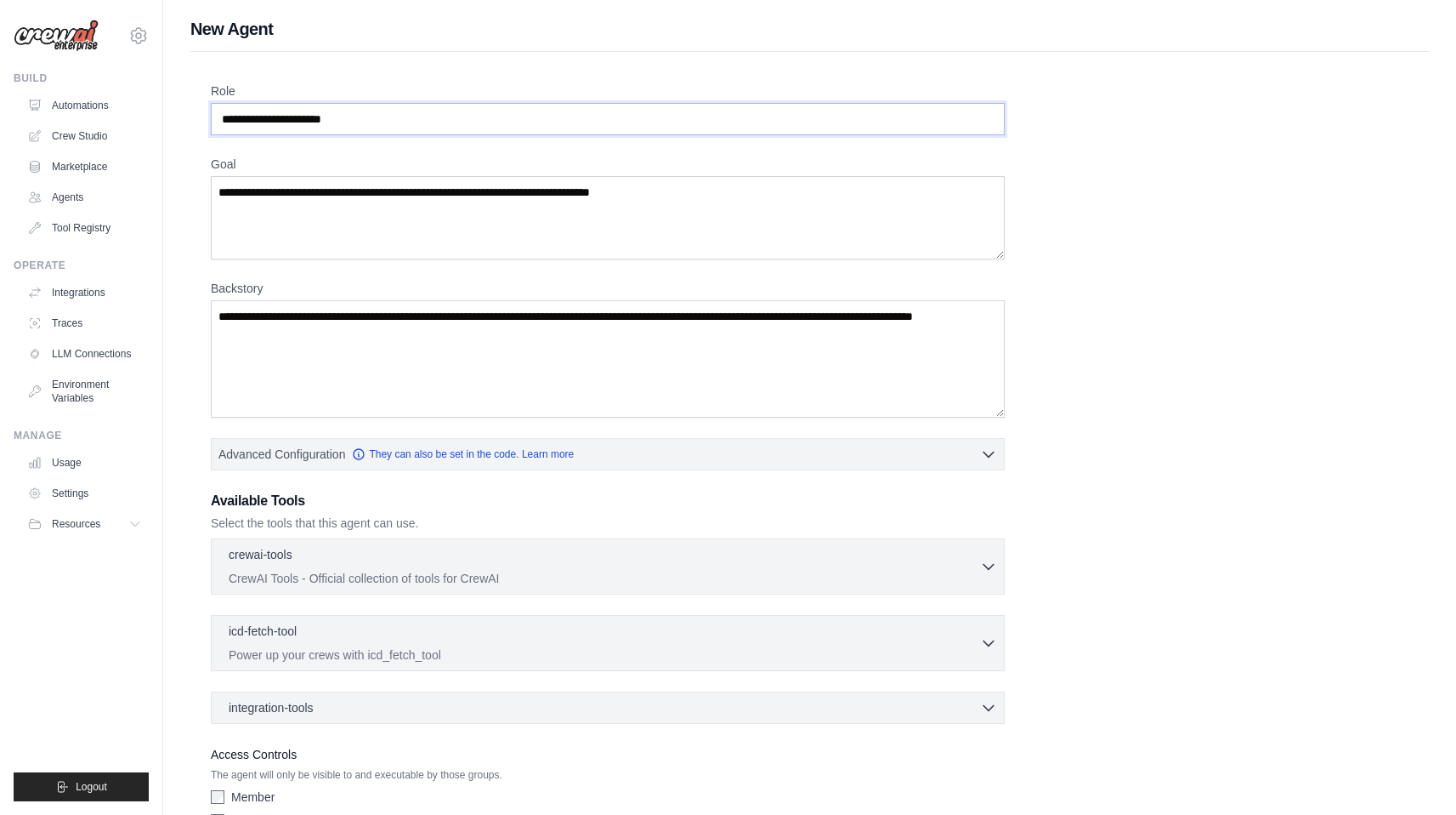
click at [302, 114] on input "**********" at bounding box center [607, 119] width 794 height 33
paste input "********"
type input "**********"
click at [432, 204] on textarea "Goal" at bounding box center [607, 217] width 794 height 83
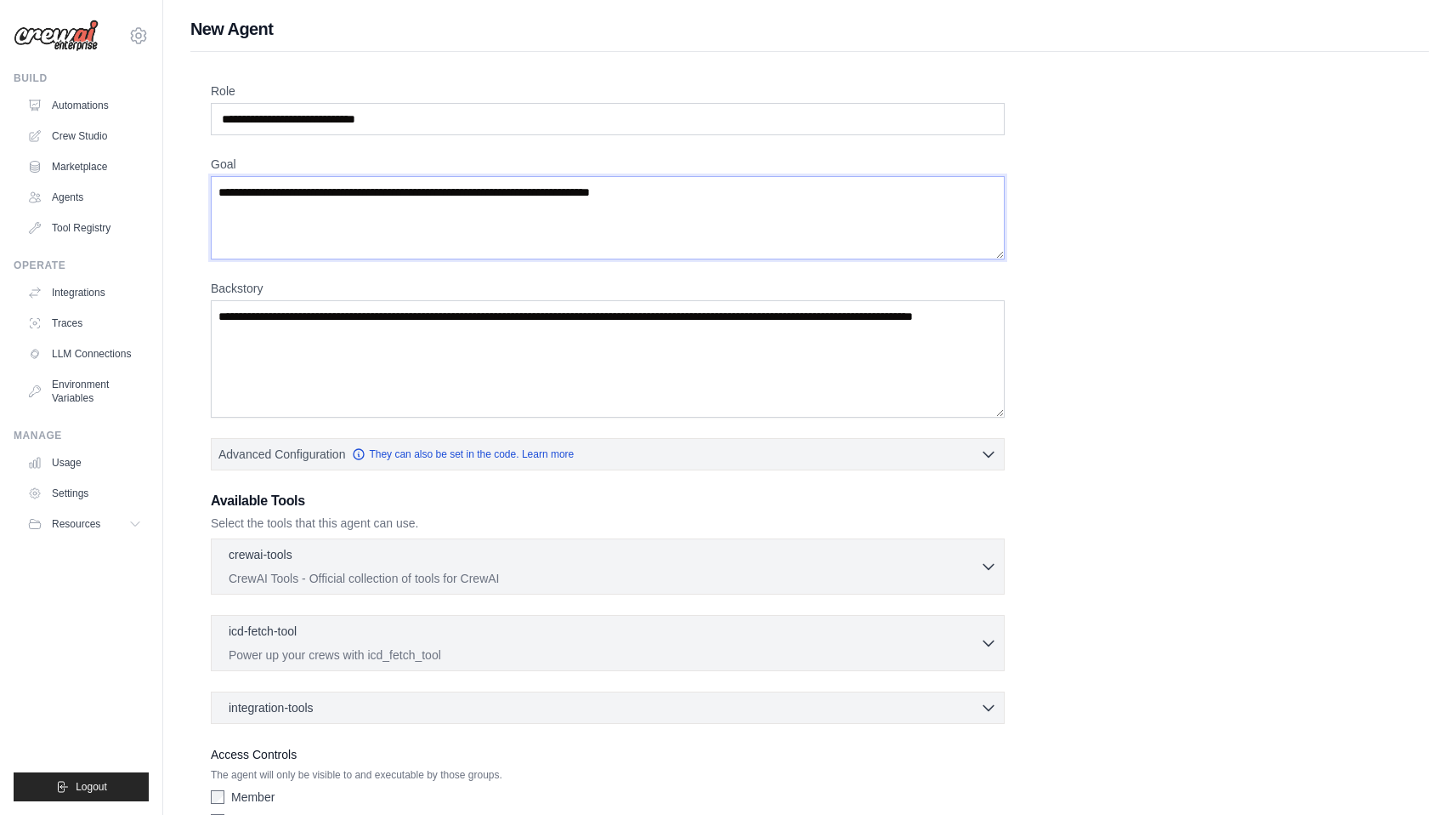
click at [432, 204] on textarea "Goal" at bounding box center [607, 217] width 794 height 83
paste textarea "**********"
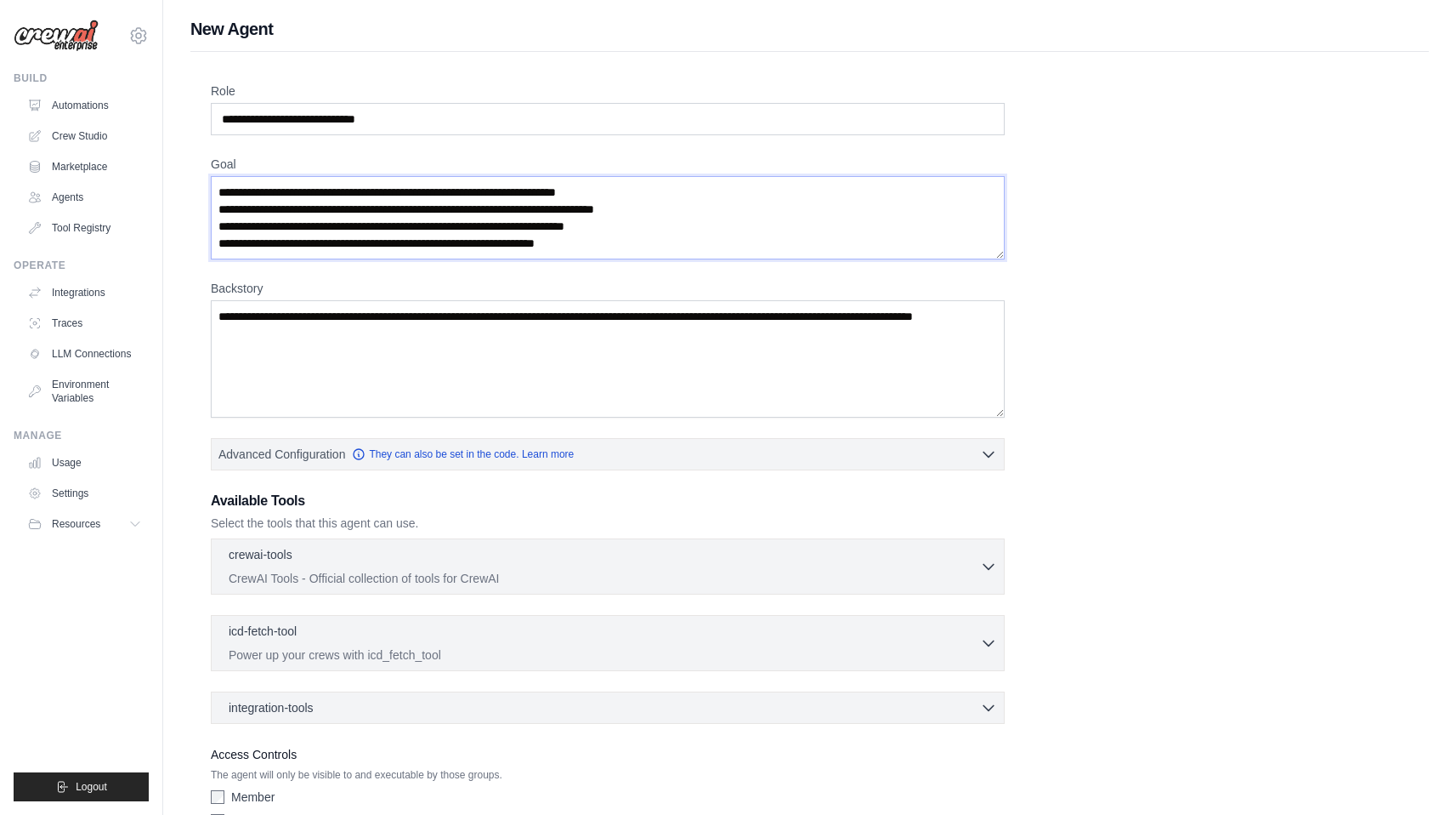
type textarea "**********"
click at [360, 321] on textarea "Backstory" at bounding box center [607, 358] width 794 height 117
paste textarea "**********"
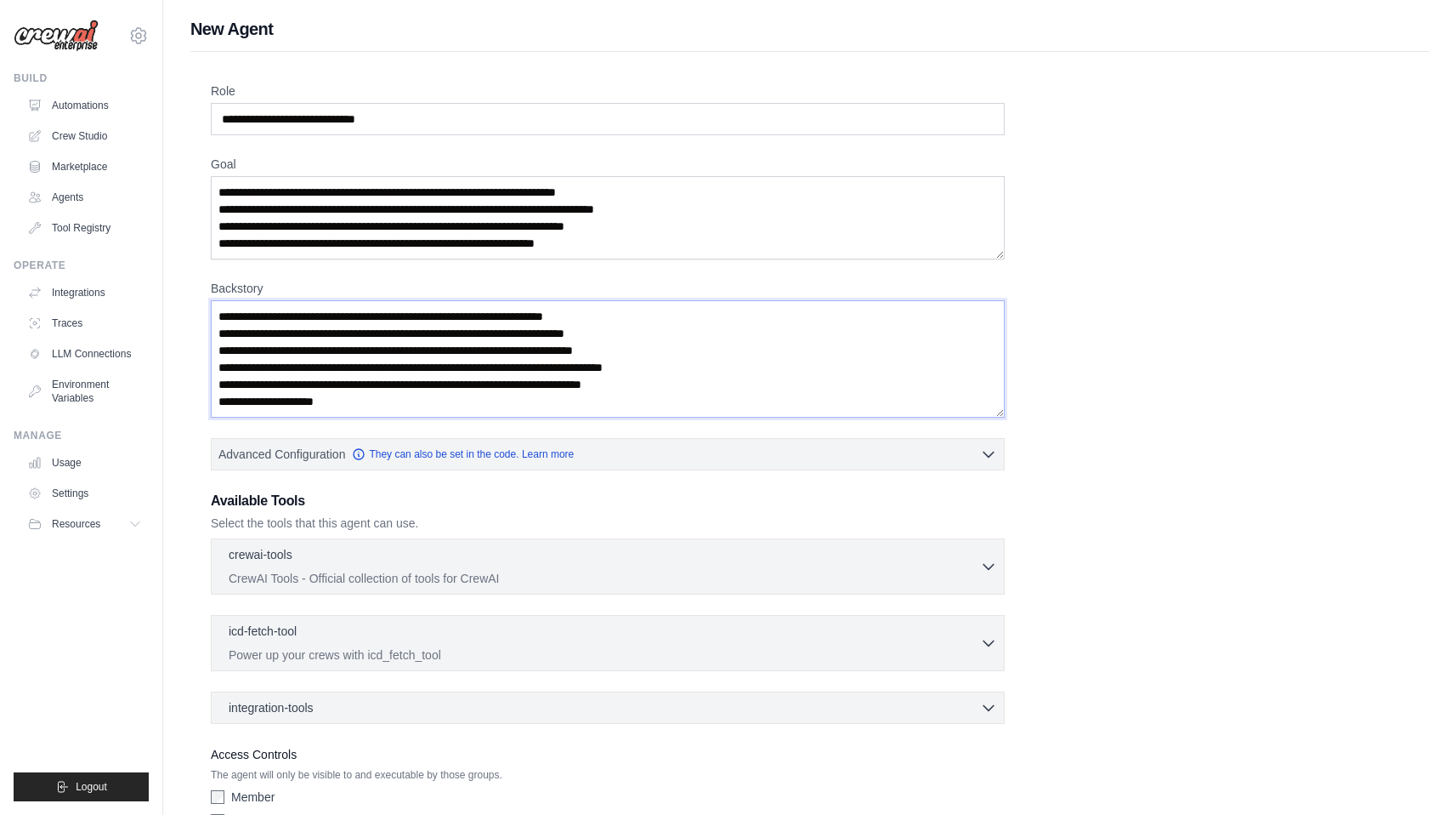
scroll to position [98, 0]
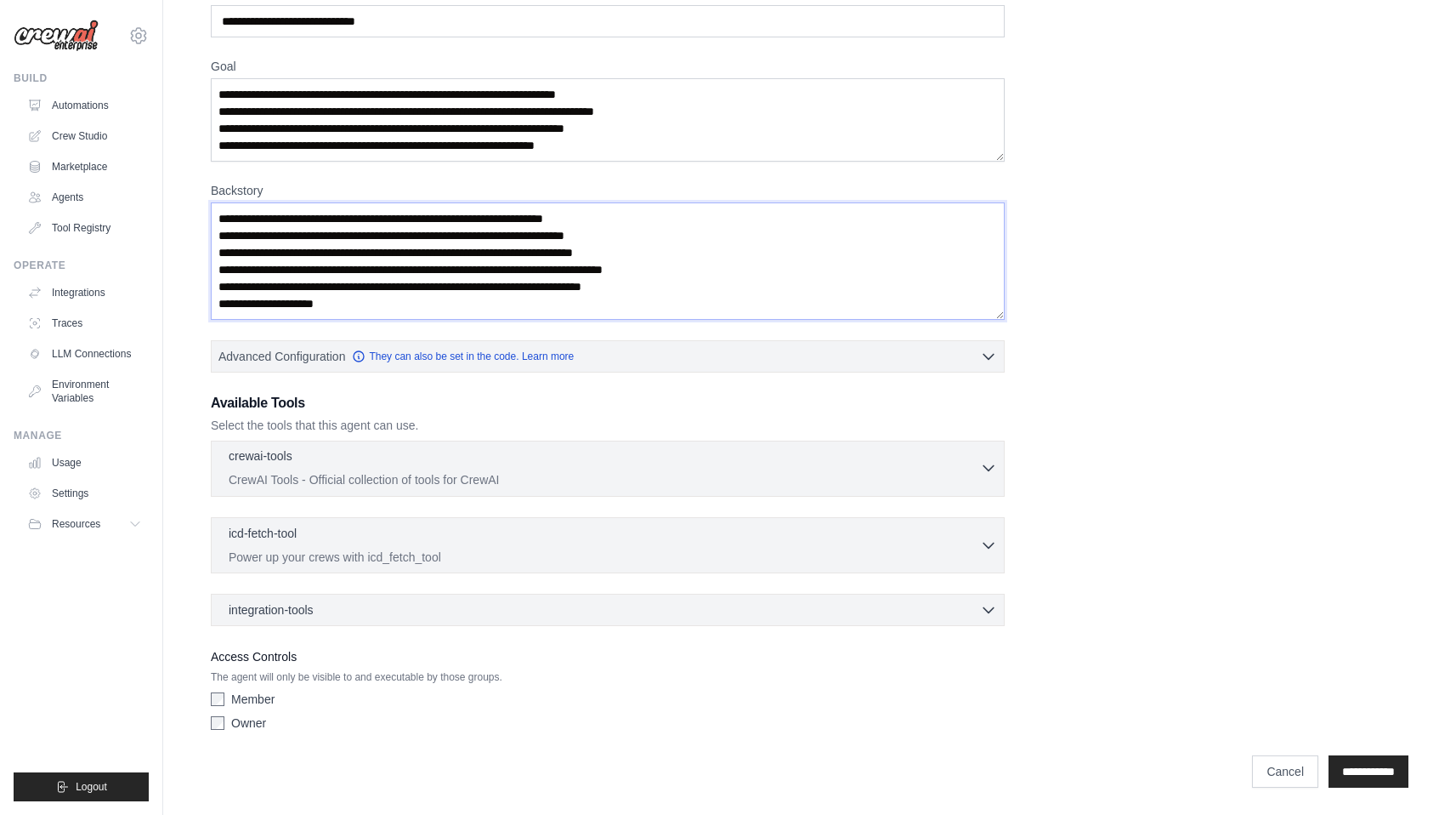
type textarea "**********"
click at [368, 473] on p "CrewAI Tools - Official collection of tools for CrewAI" at bounding box center [604, 480] width 751 height 17
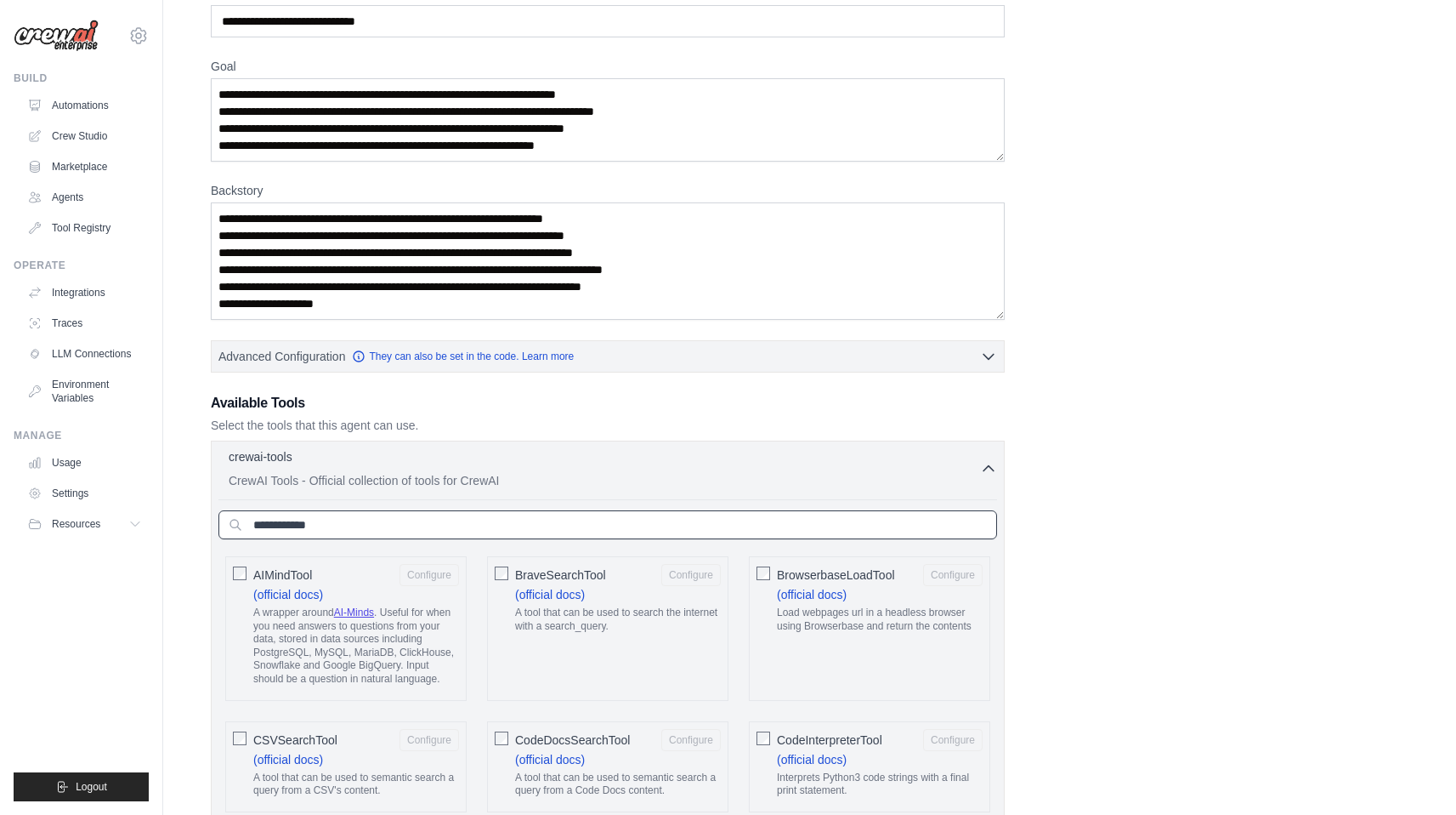
click at [316, 525] on input "text" at bounding box center [607, 524] width 779 height 29
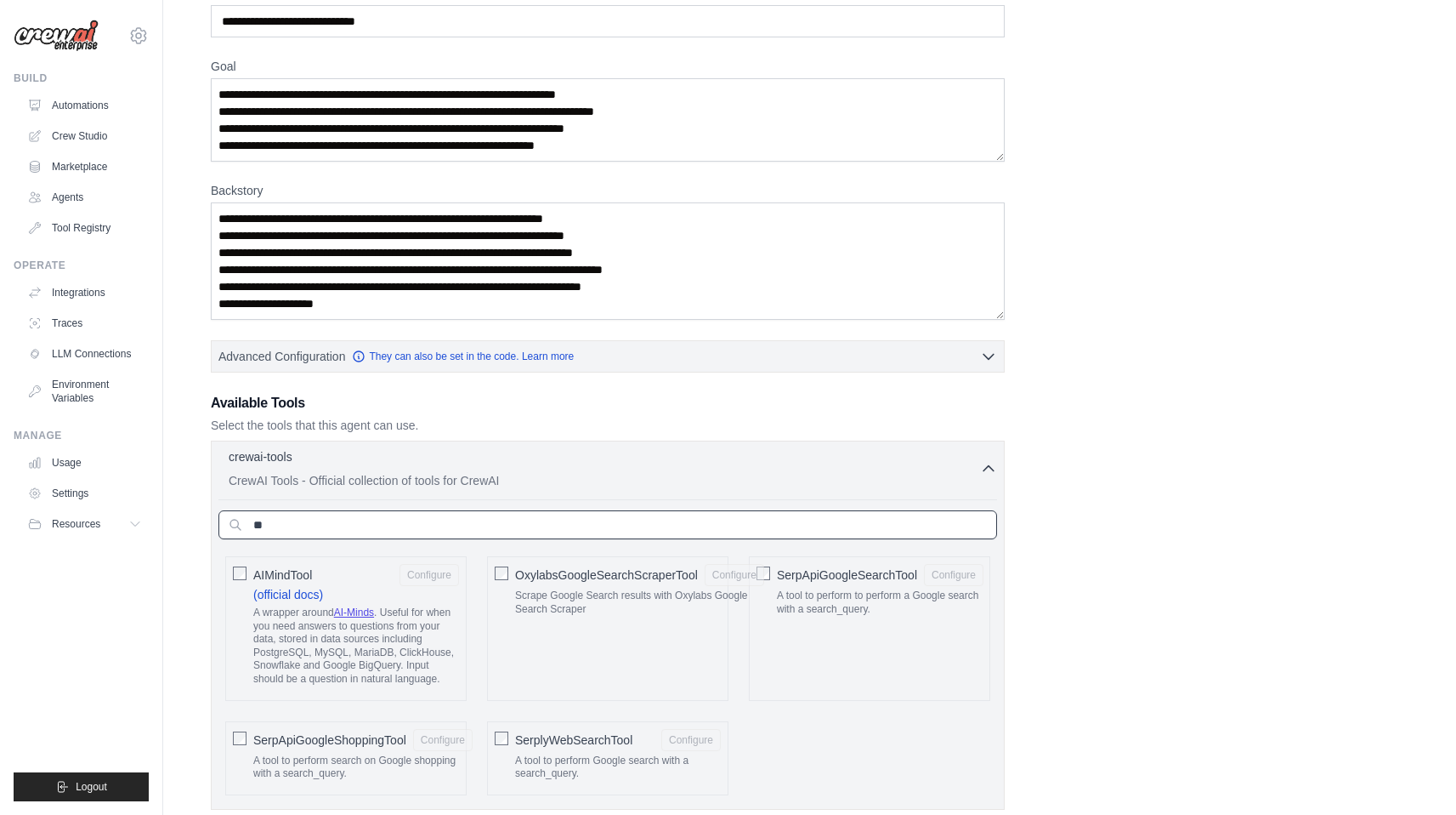
type input "*"
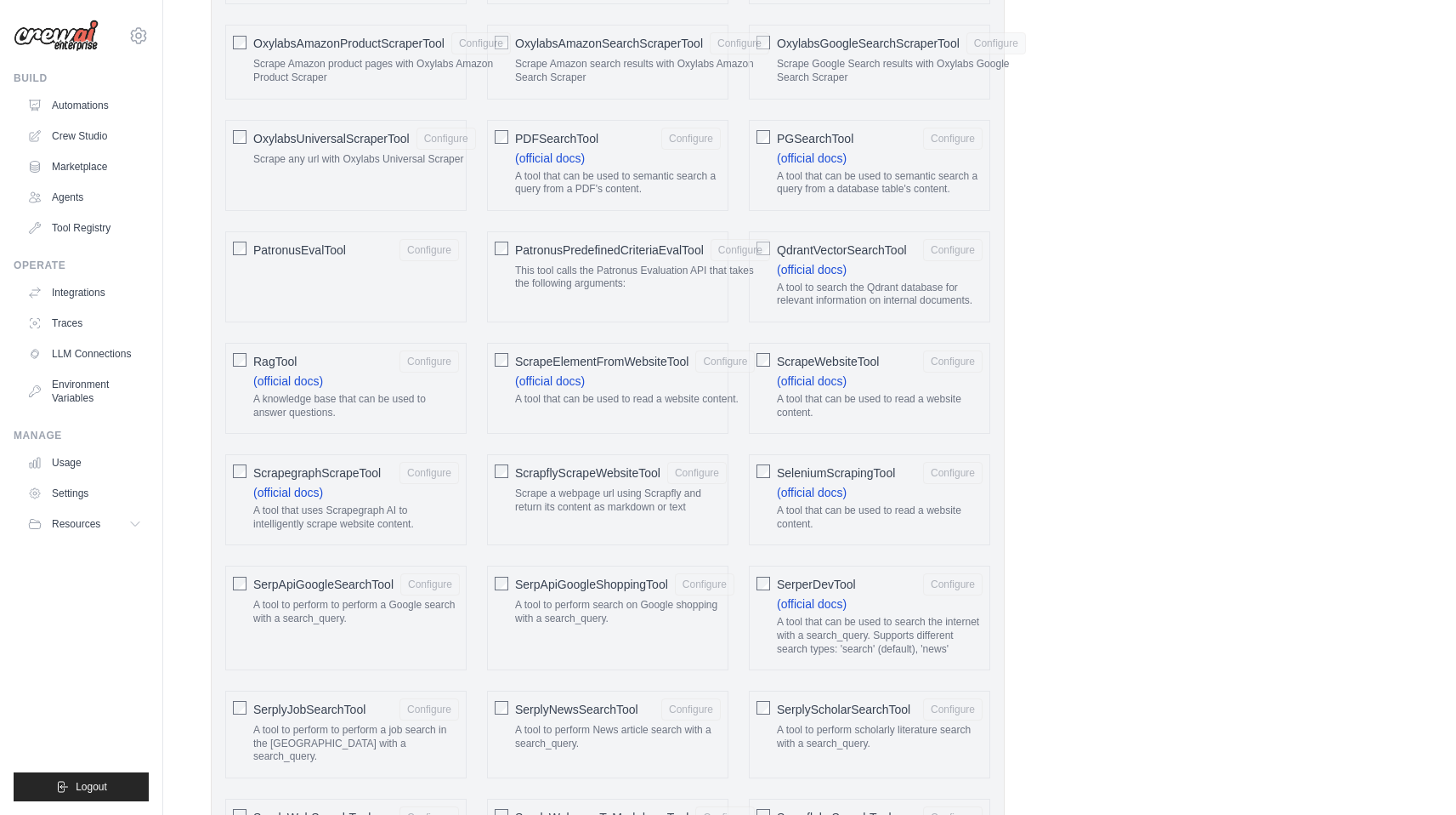
scroll to position [3082, 0]
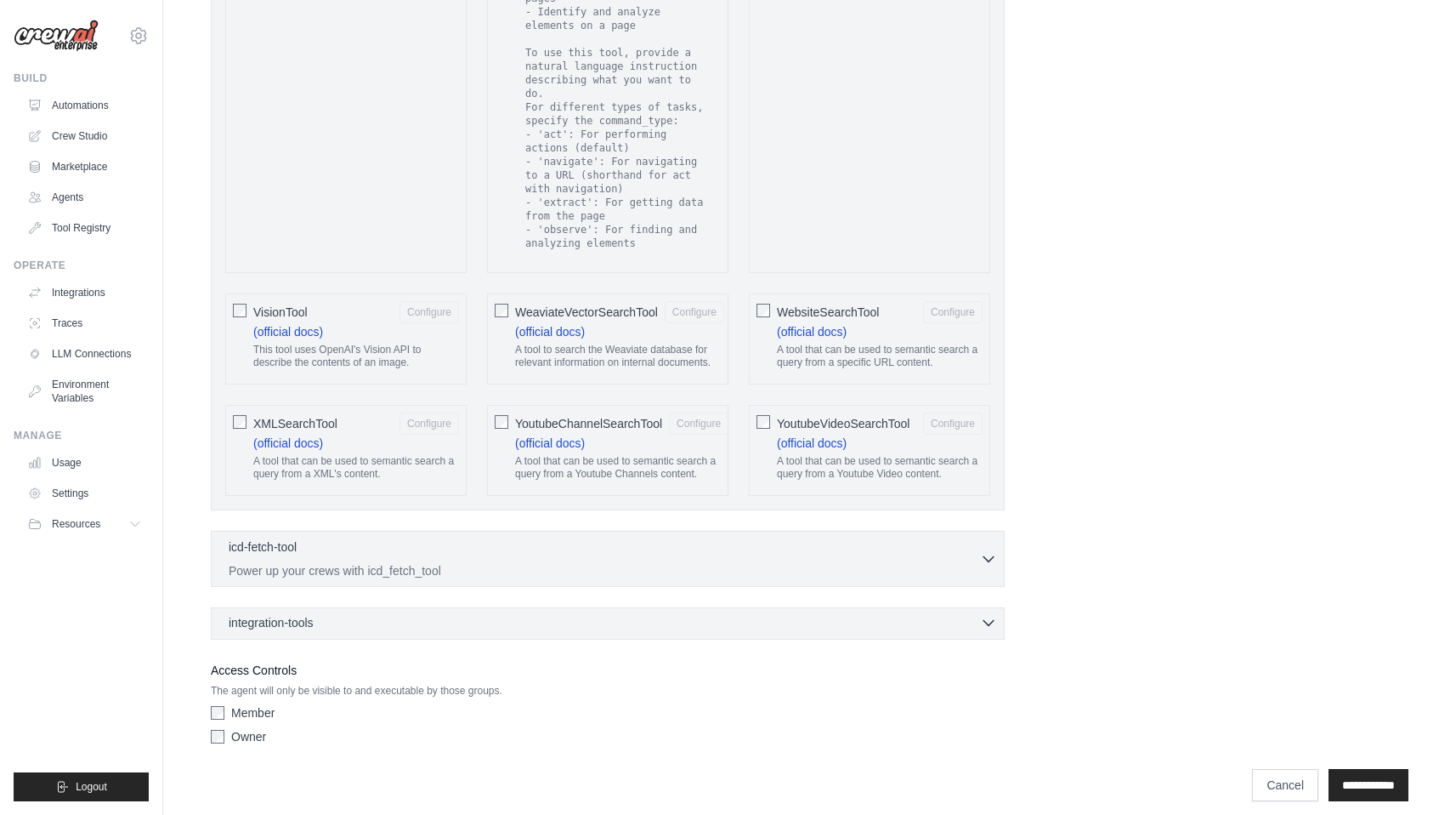
click at [323, 614] on div "integration-tools 0 selected" at bounding box center [612, 622] width 768 height 17
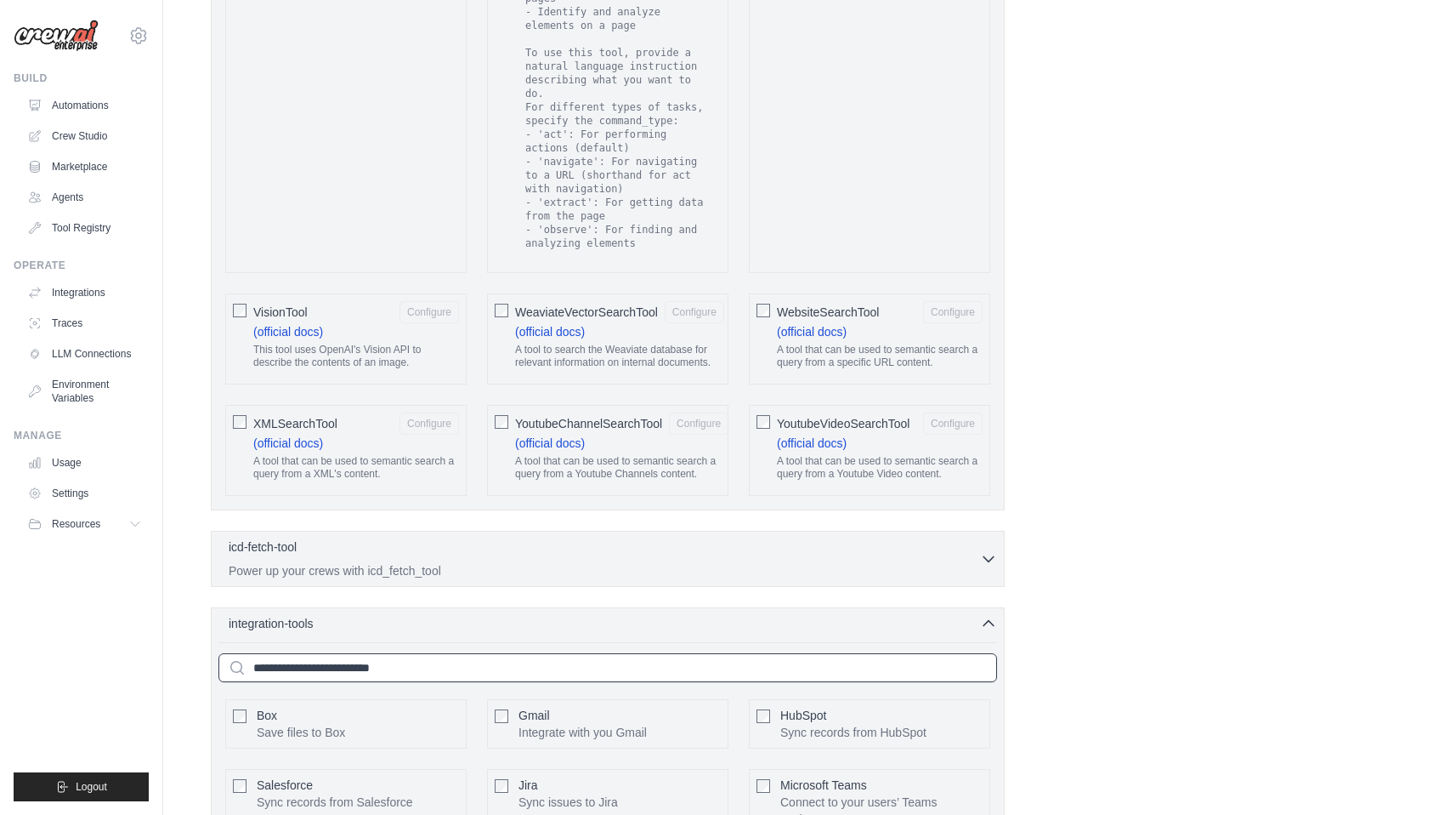
click at [302, 656] on input "text" at bounding box center [607, 668] width 779 height 29
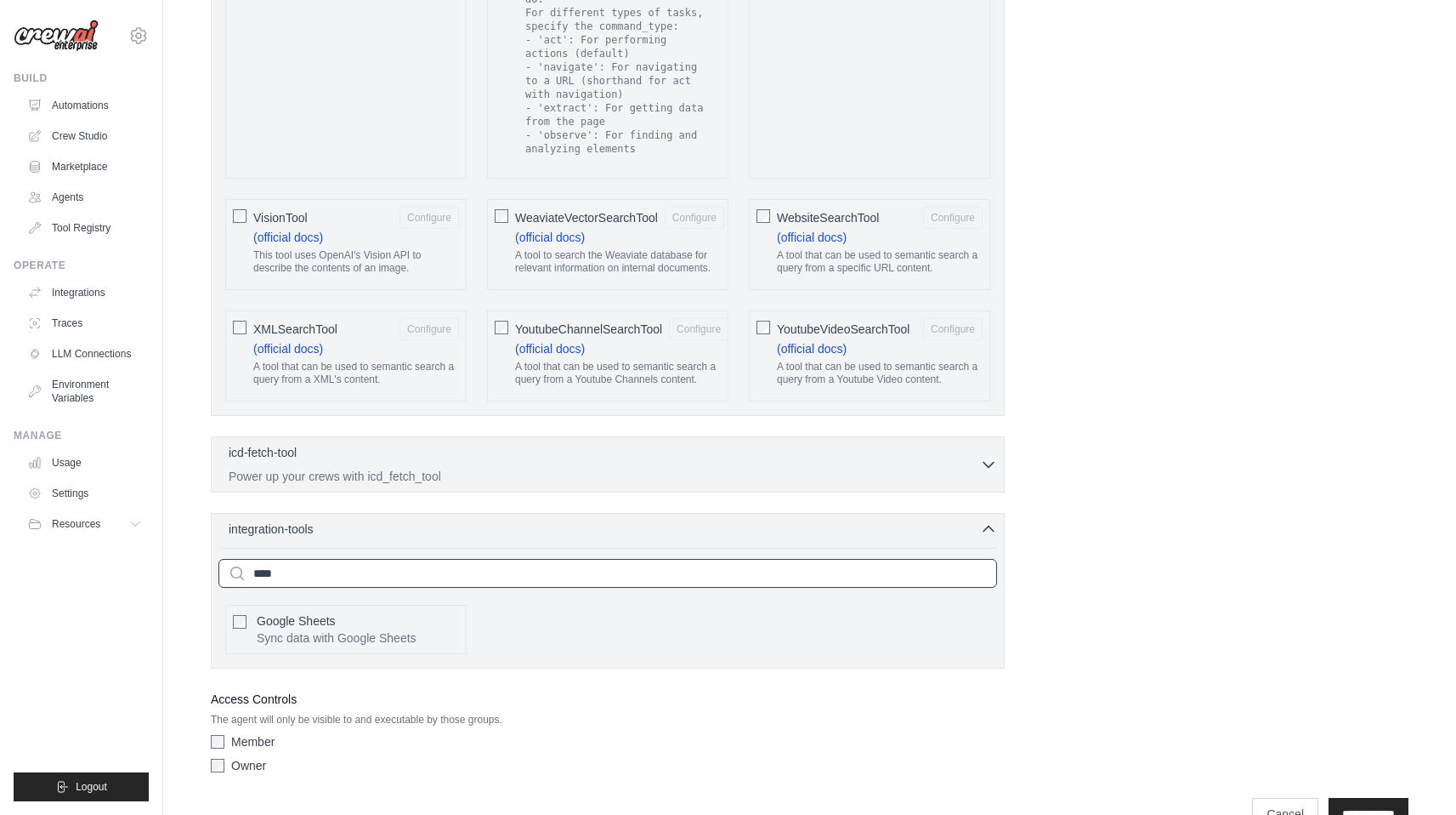
scroll to position [3205, 0]
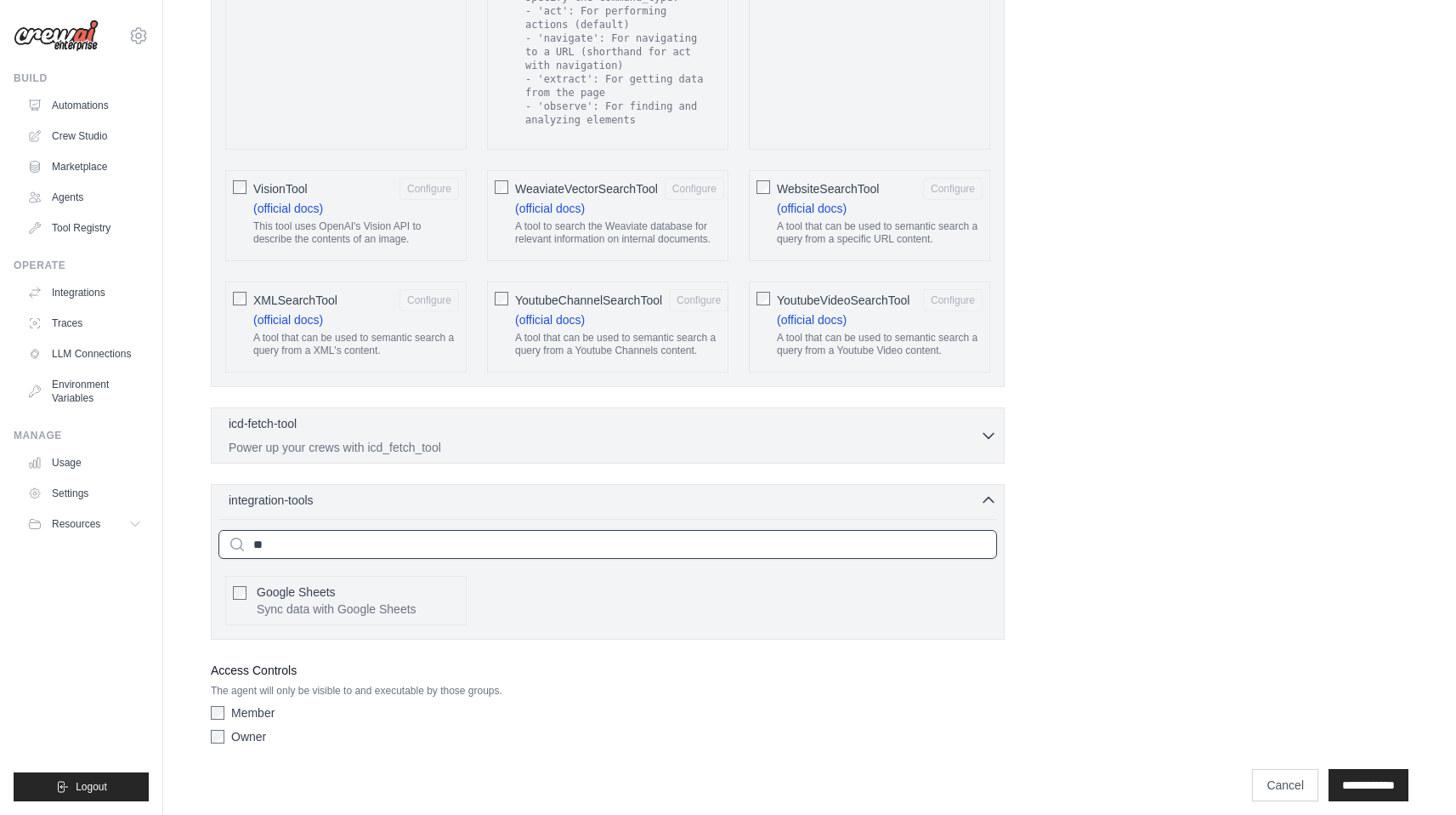
type input "*"
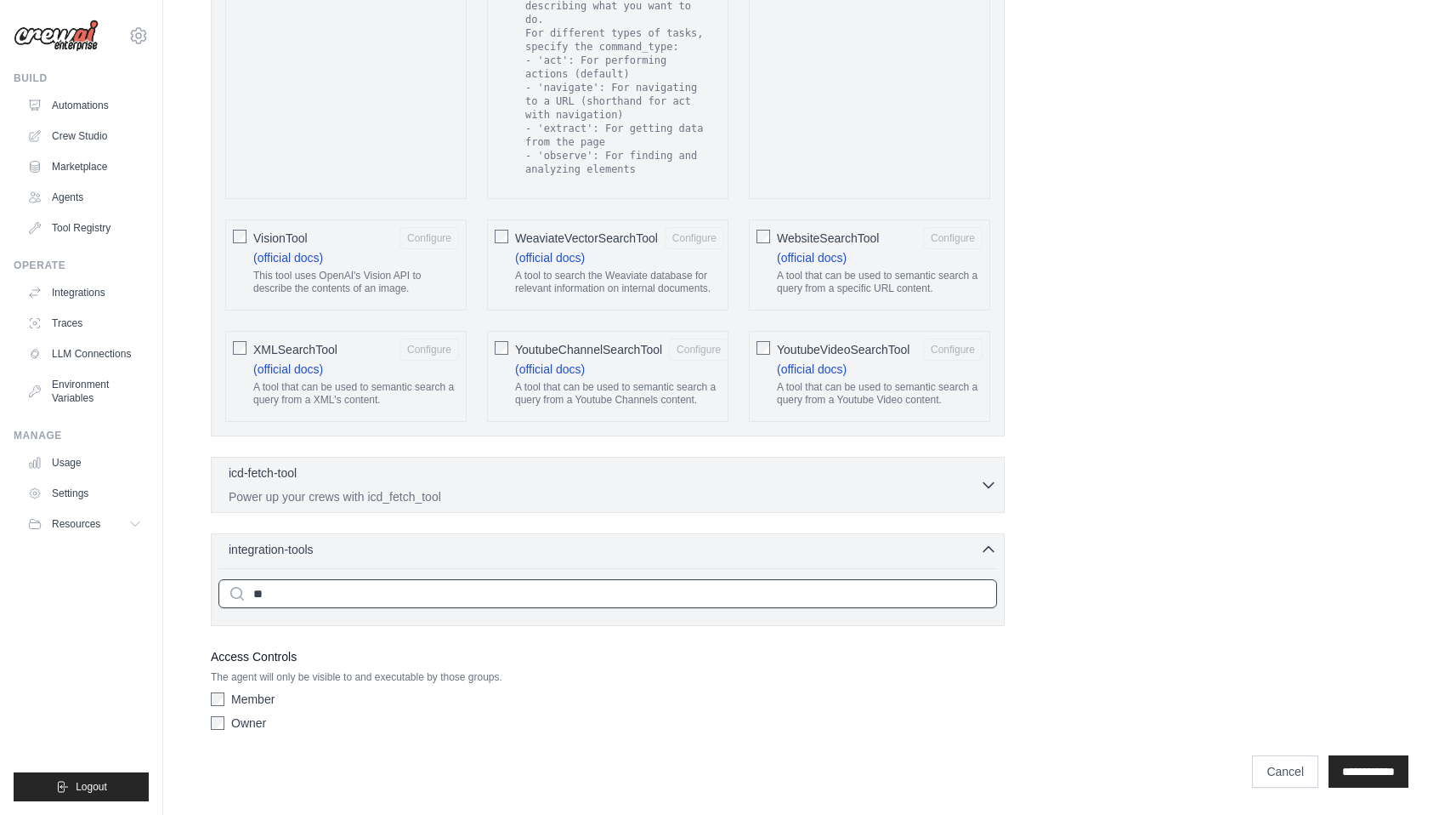
scroll to position [3142, 0]
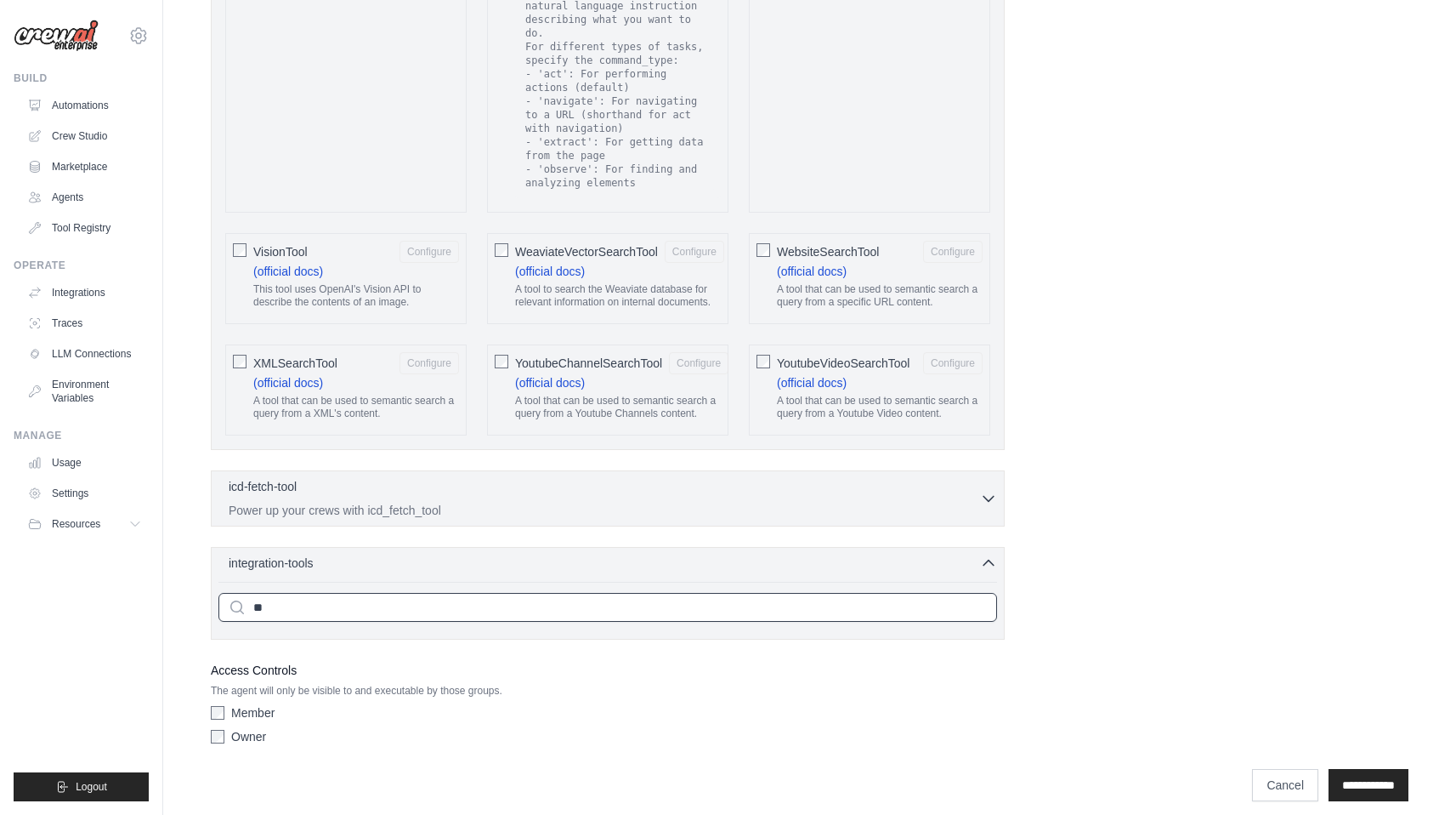
type input "*"
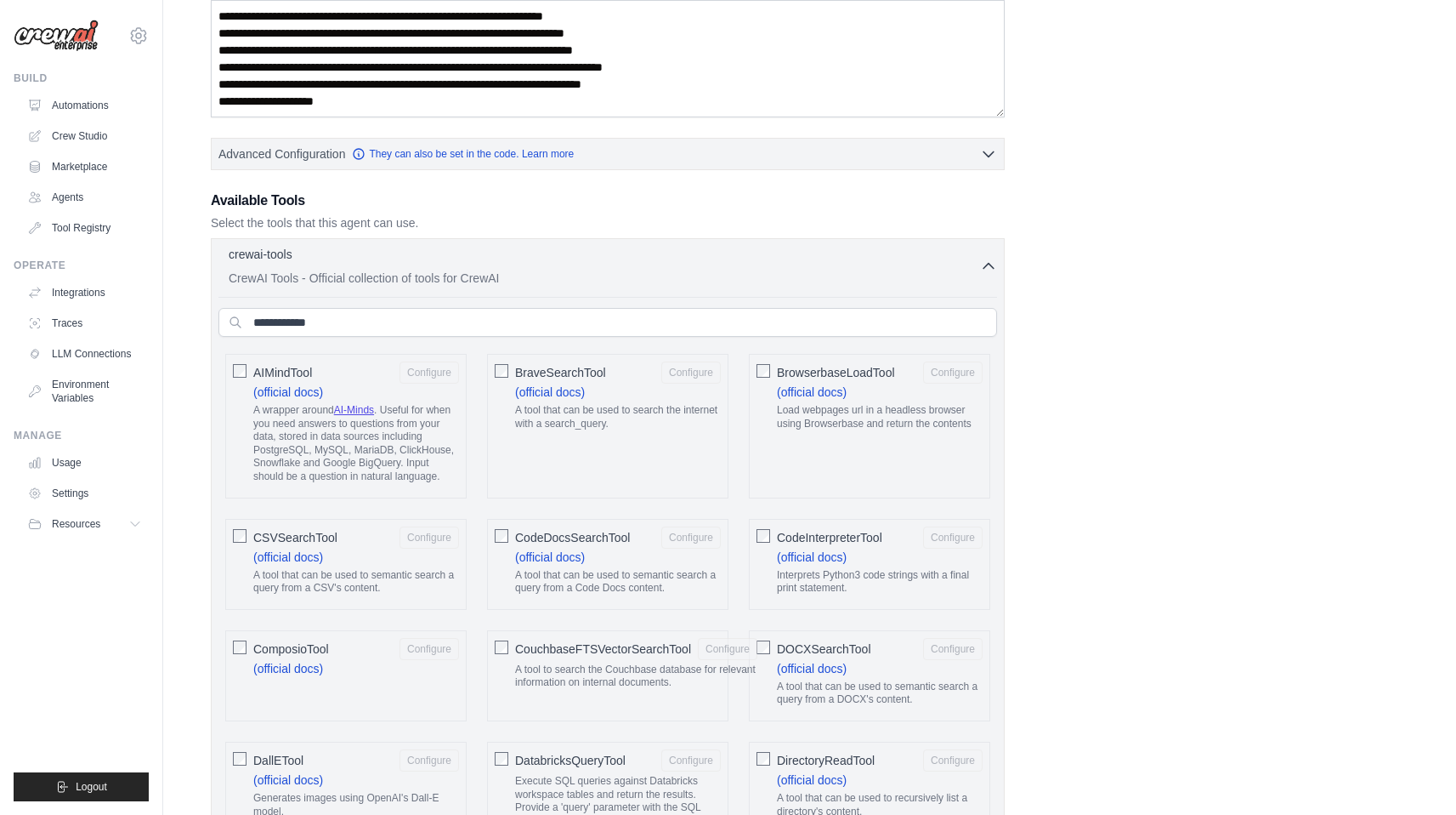
scroll to position [148, 0]
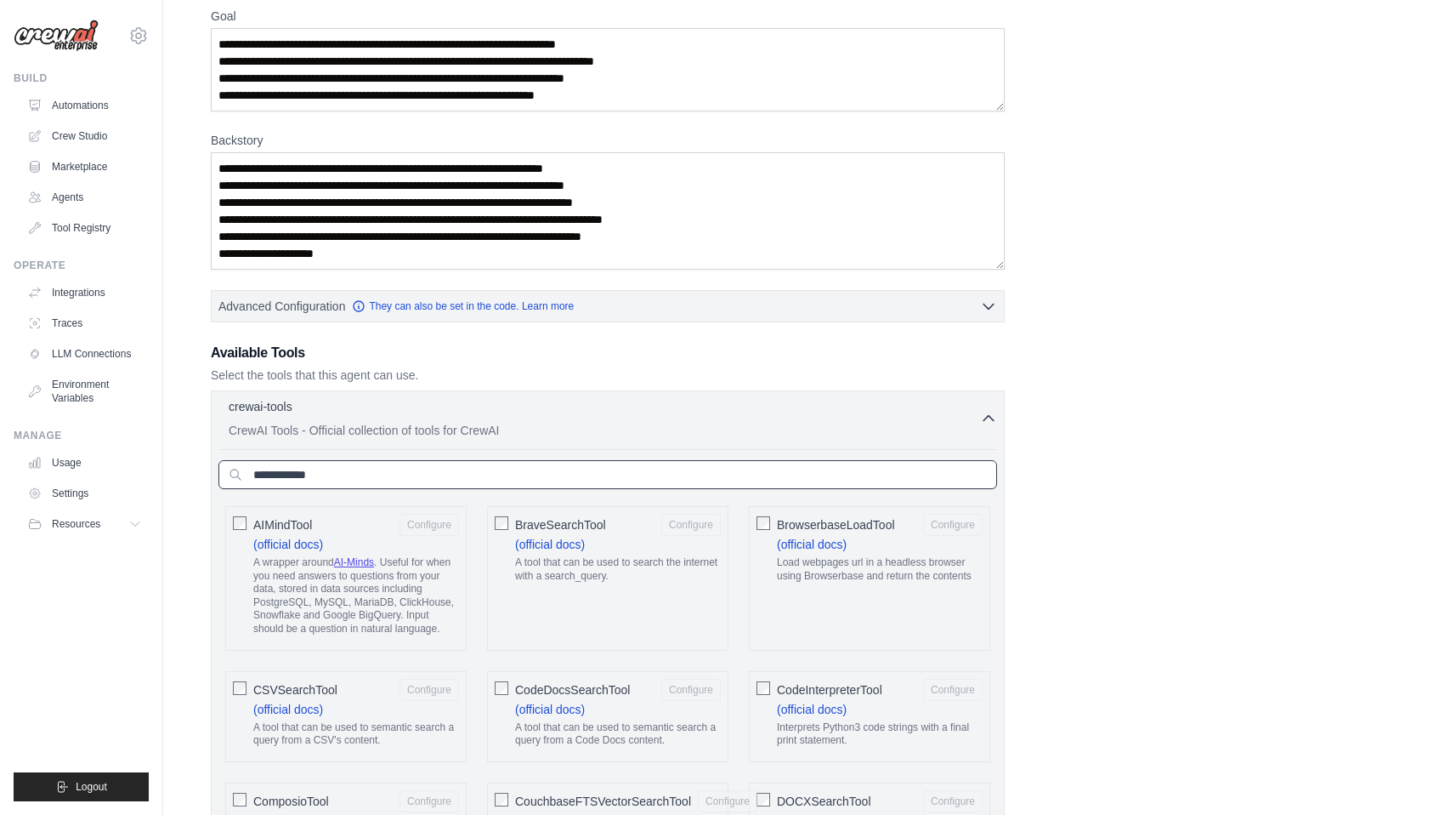
click at [324, 471] on input "text" at bounding box center [607, 475] width 779 height 29
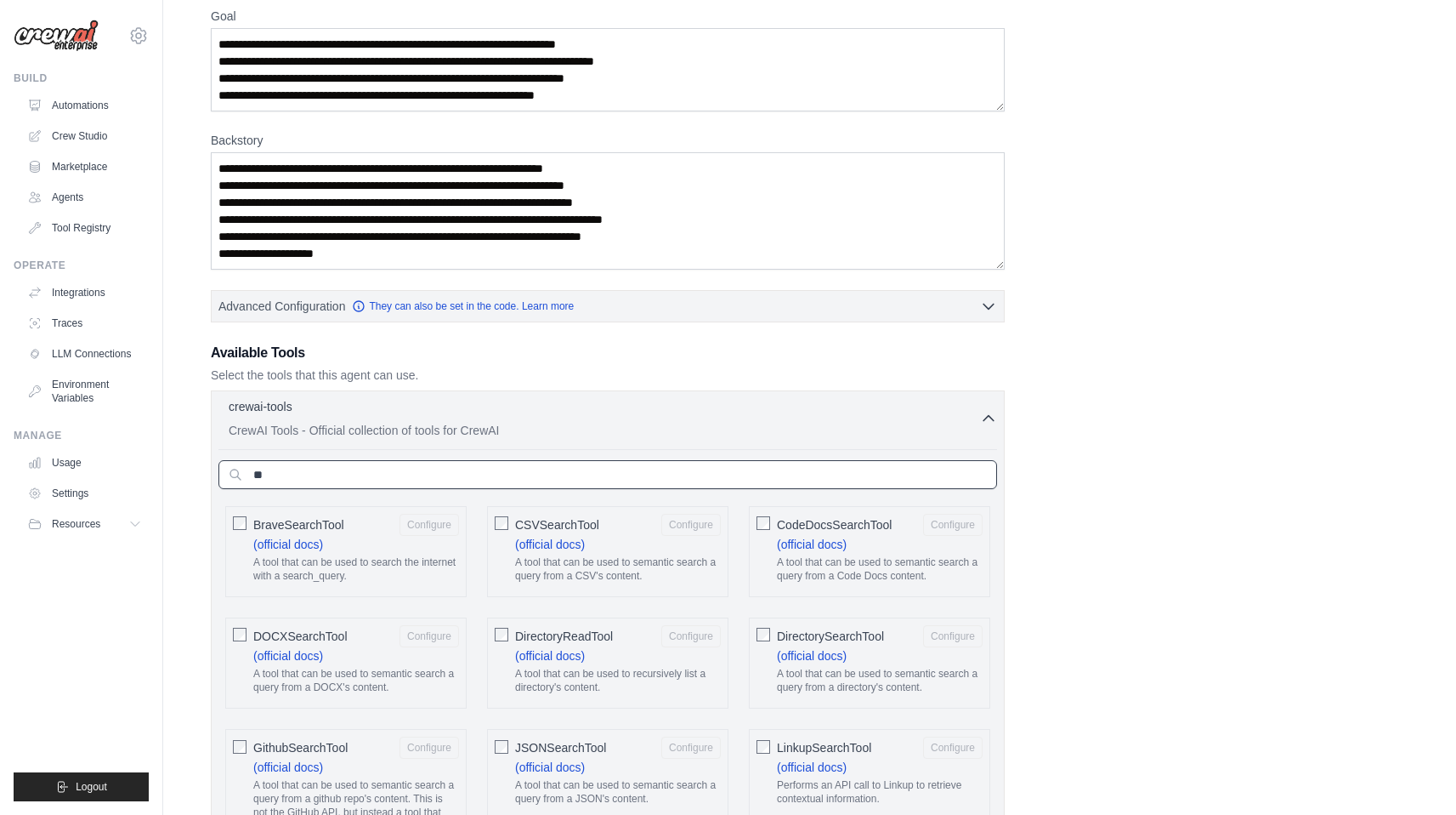
type input "*"
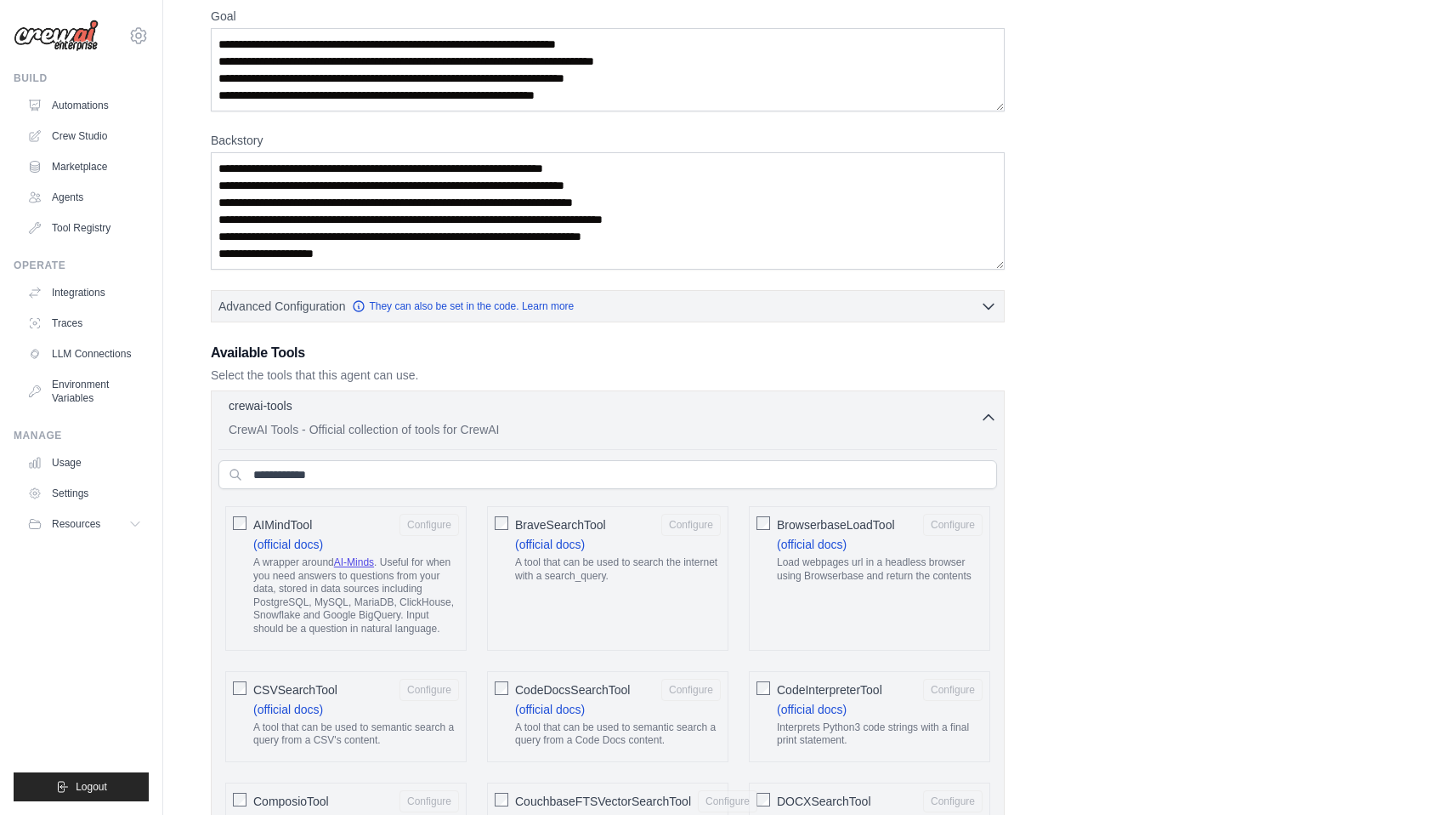
click at [982, 414] on icon "button" at bounding box center [988, 417] width 17 height 17
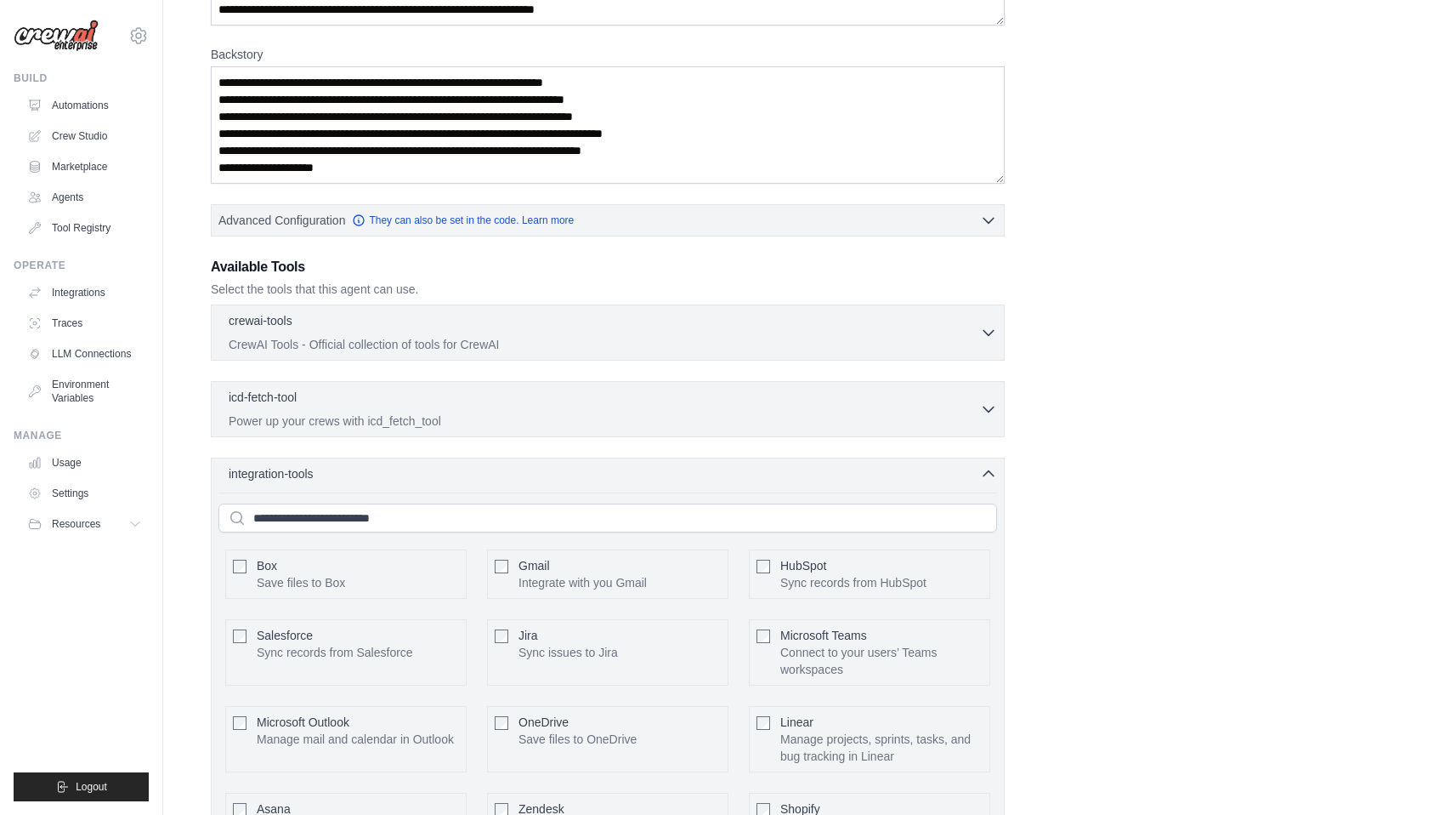
scroll to position [243, 0]
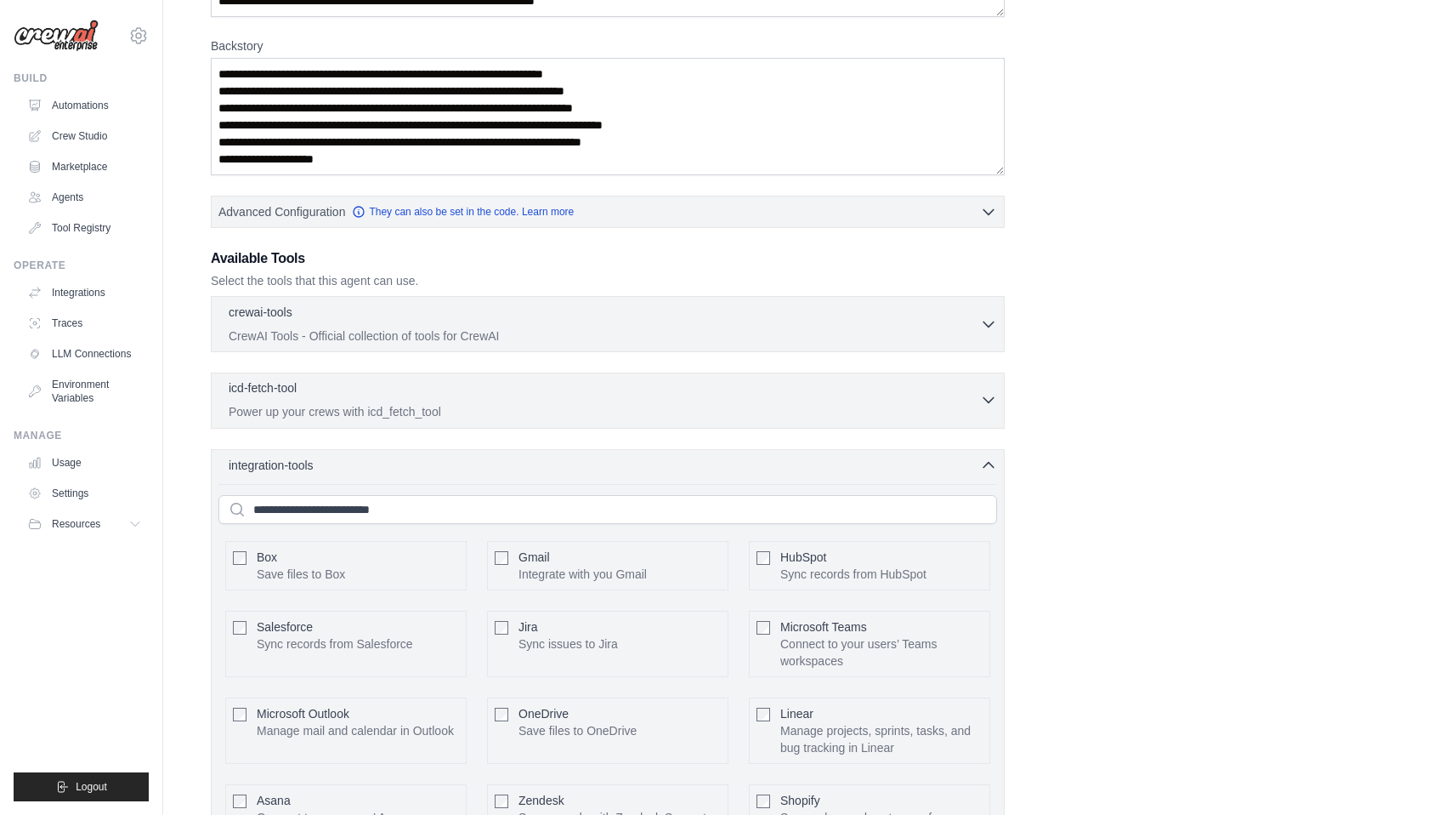
click at [433, 390] on div "icd-fetch-tool 0 selected" at bounding box center [604, 390] width 751 height 21
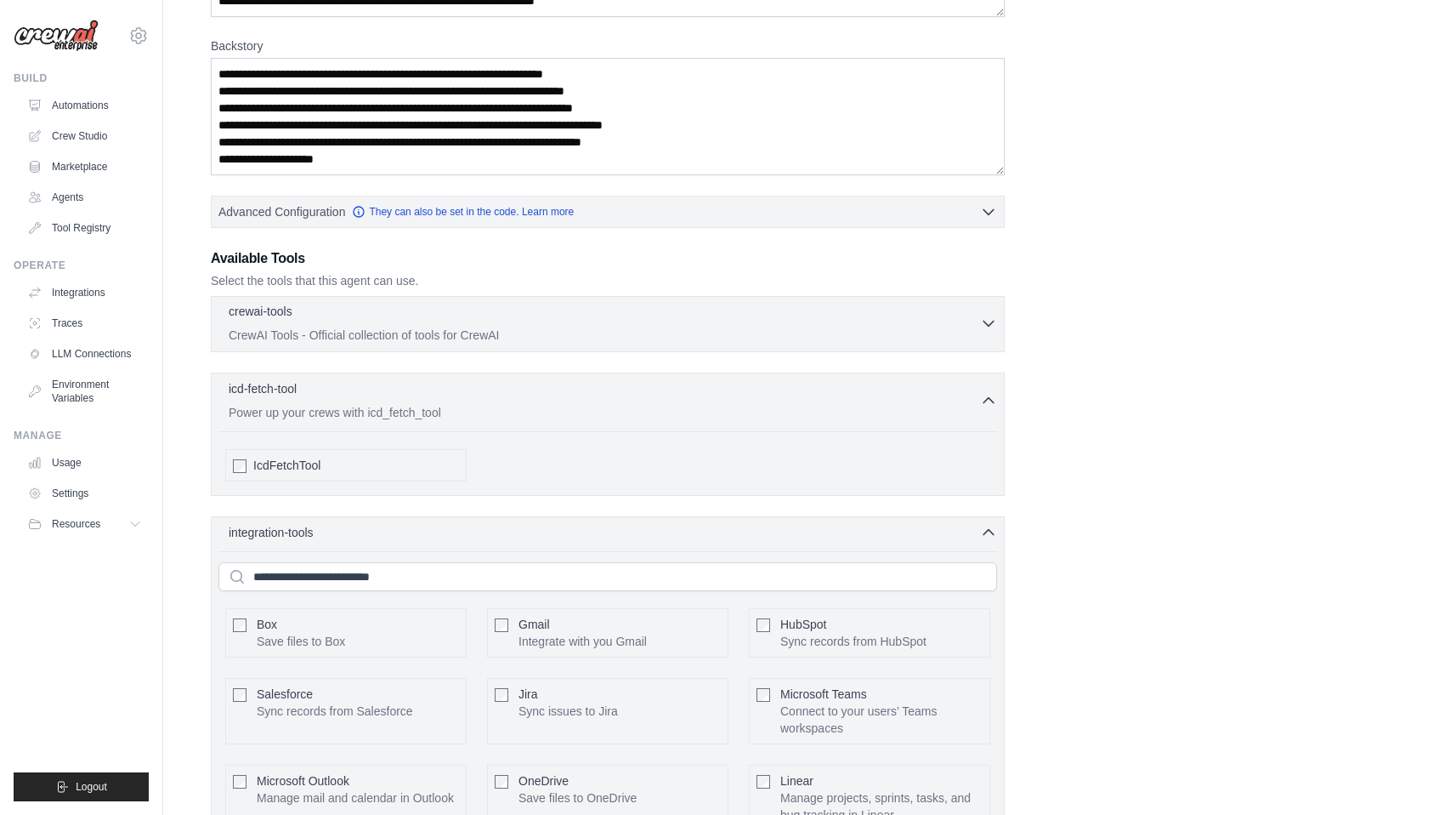
click at [368, 313] on div "crewai-tools 0 selected" at bounding box center [604, 313] width 751 height 21
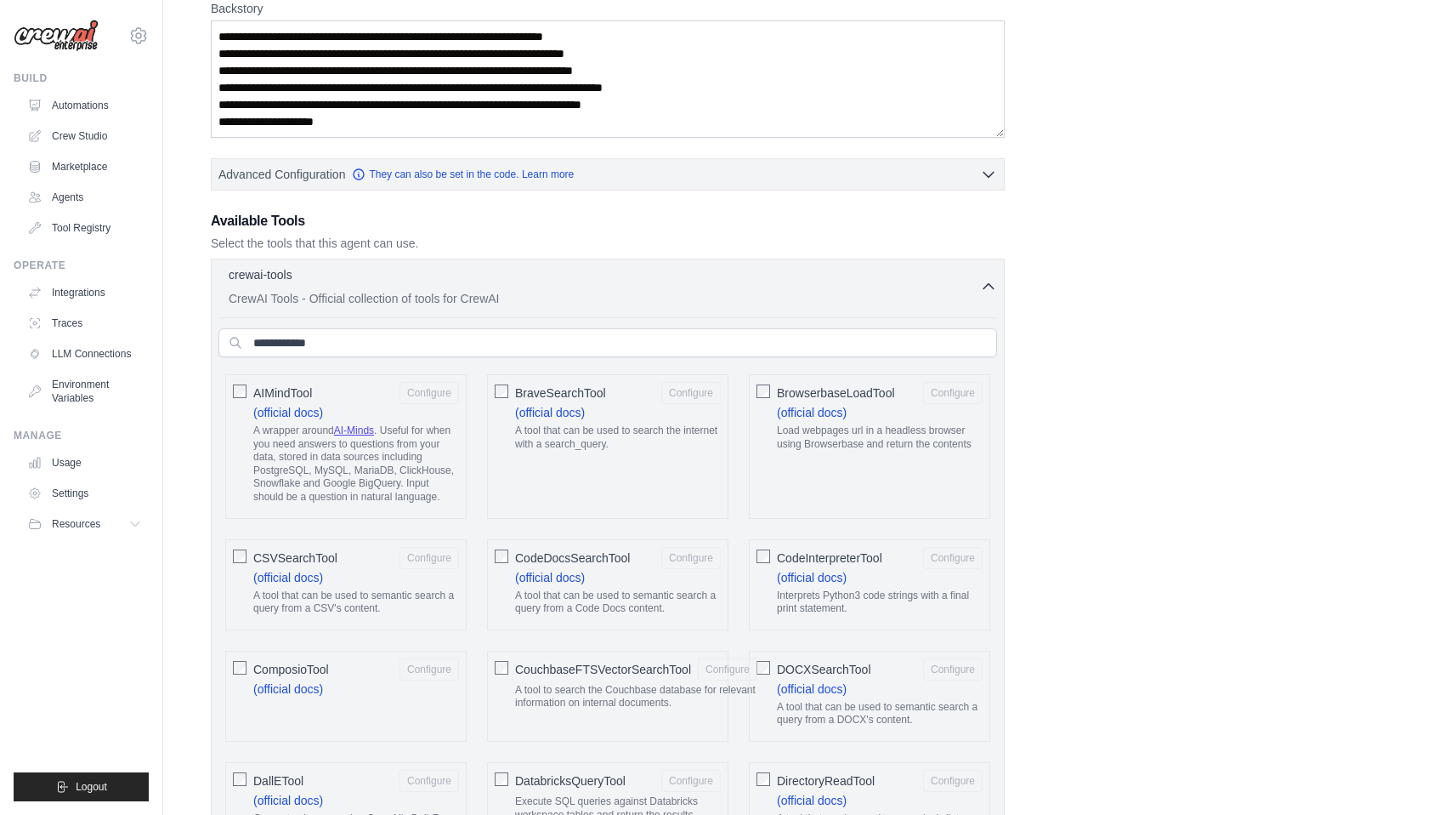
scroll to position [280, 0]
click at [385, 345] on input "text" at bounding box center [607, 342] width 779 height 29
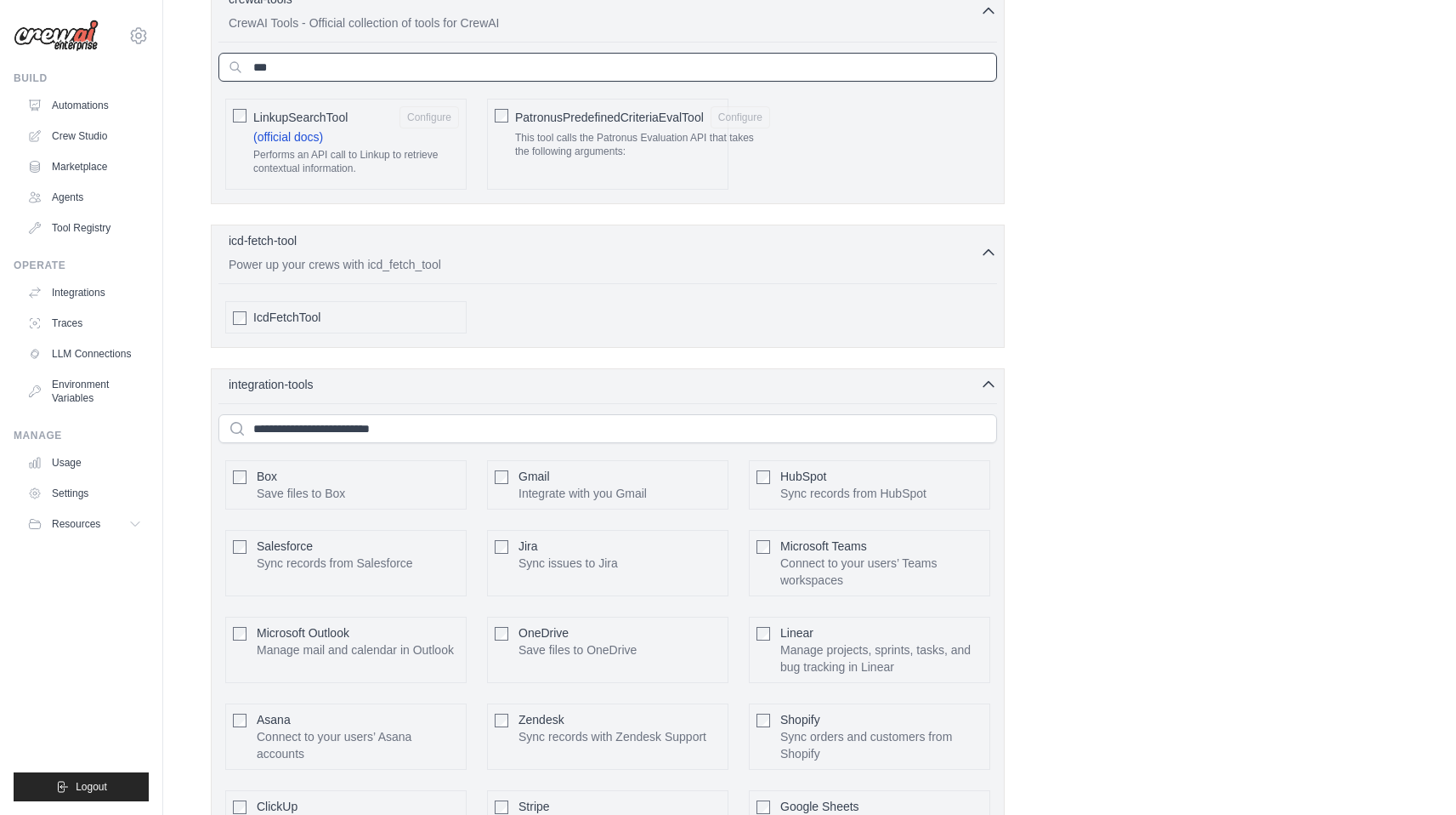
scroll to position [576, 0]
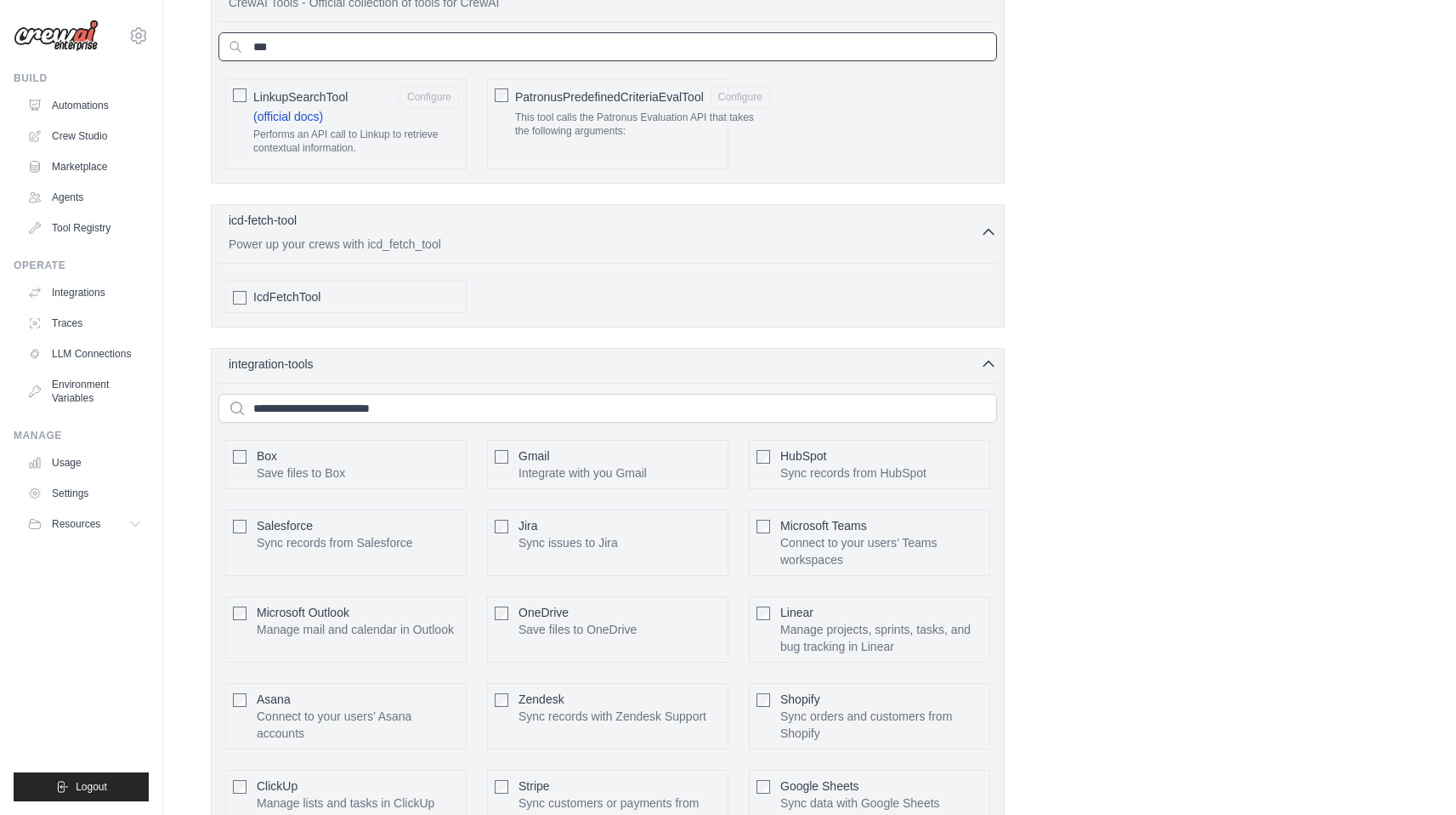
type input "***"
click at [533, 414] on input "text" at bounding box center [607, 408] width 779 height 29
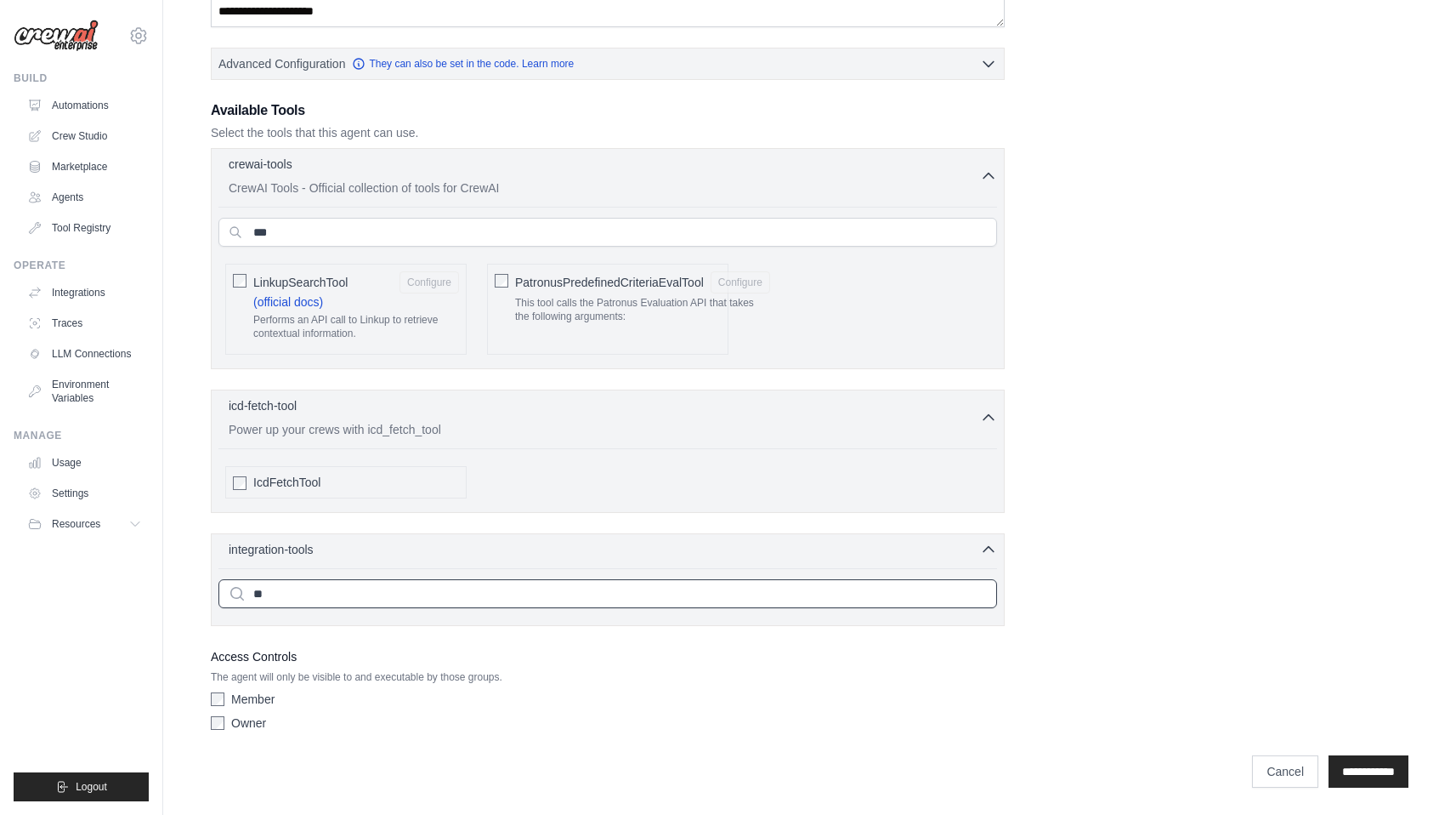
scroll to position [390, 0]
type input "*"
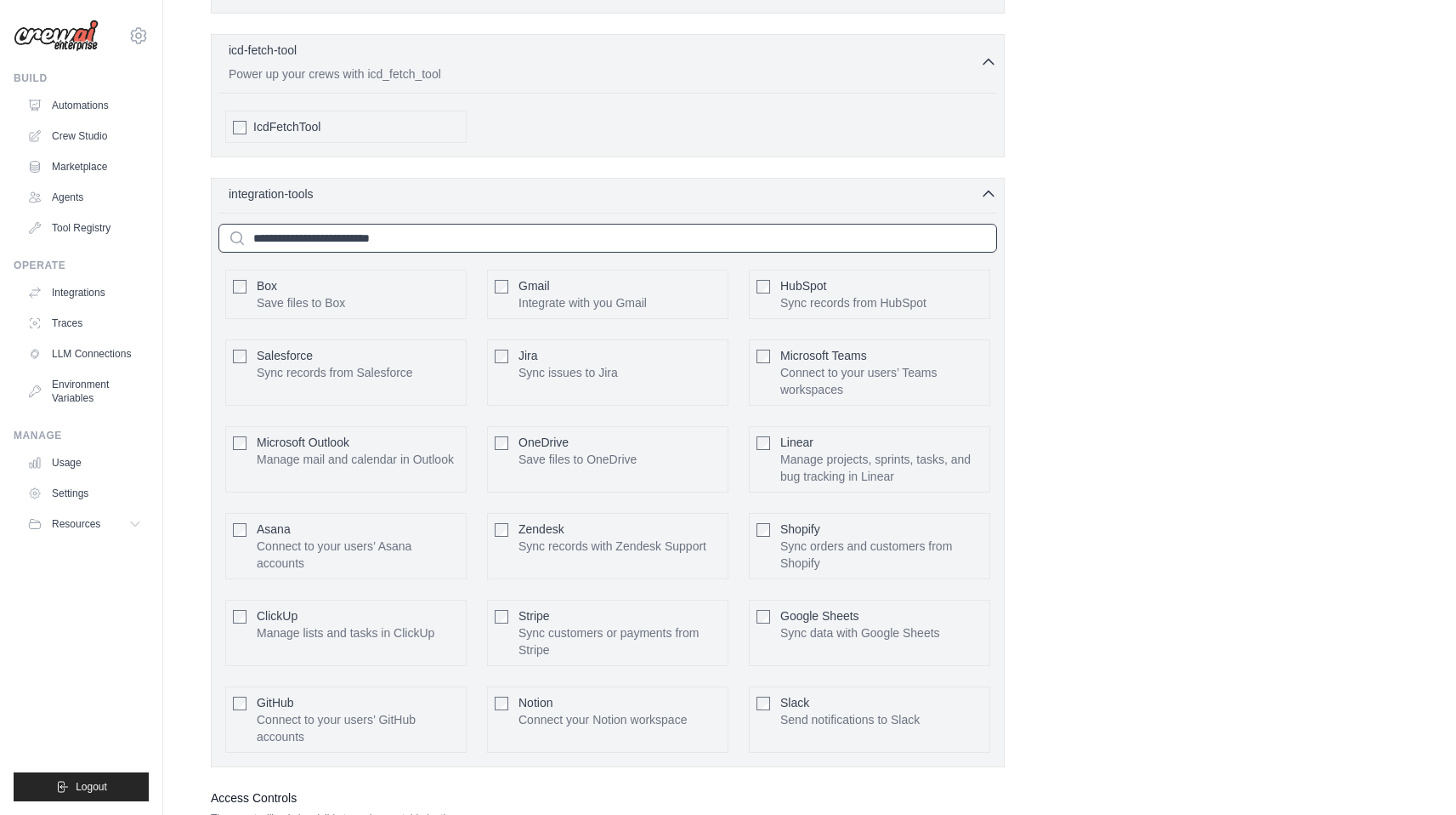
scroll to position [750, 0]
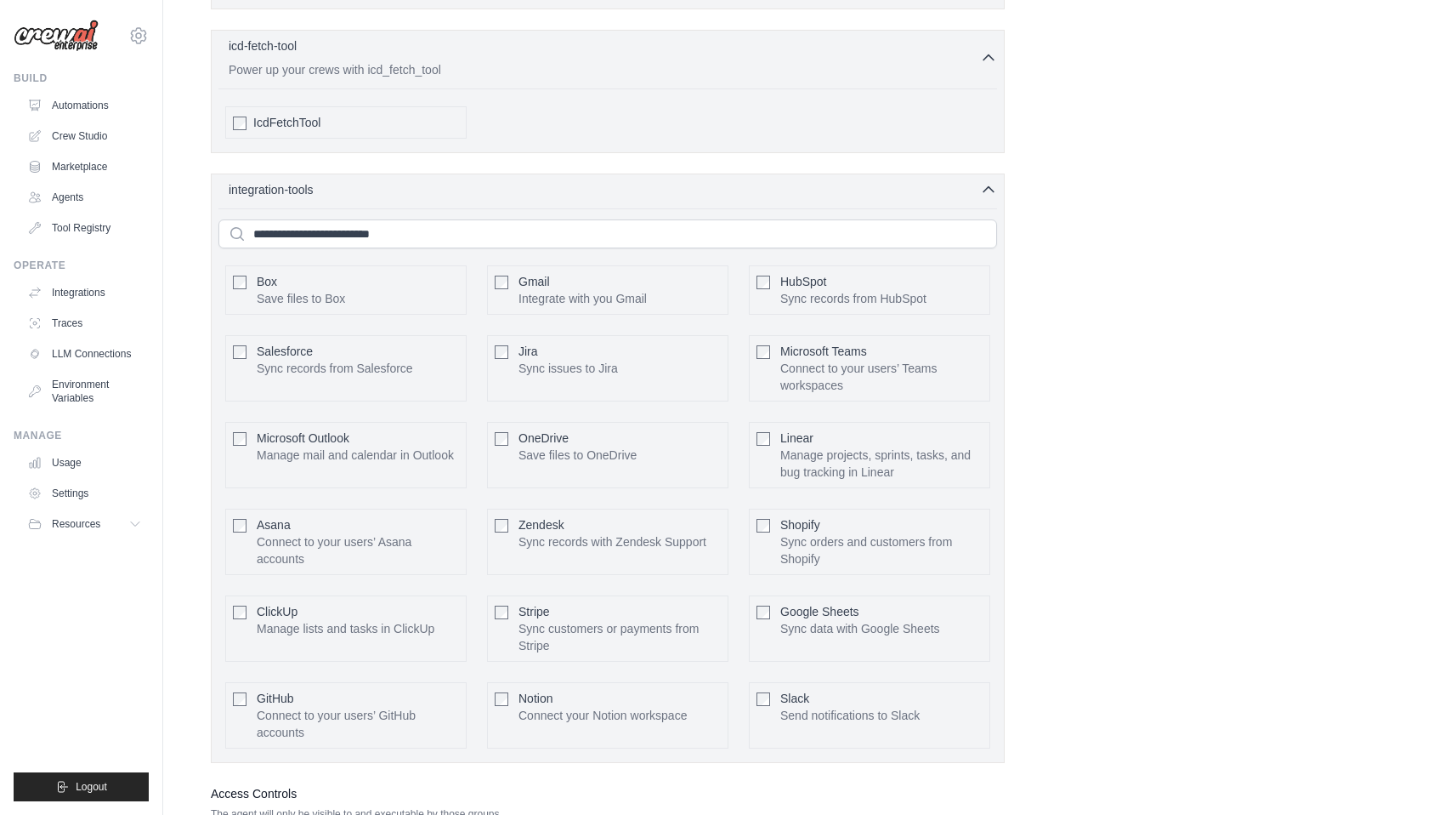
click at [499, 290] on div "Gmail Integrate with you Gmail Configure" at bounding box center [608, 291] width 242 height 50
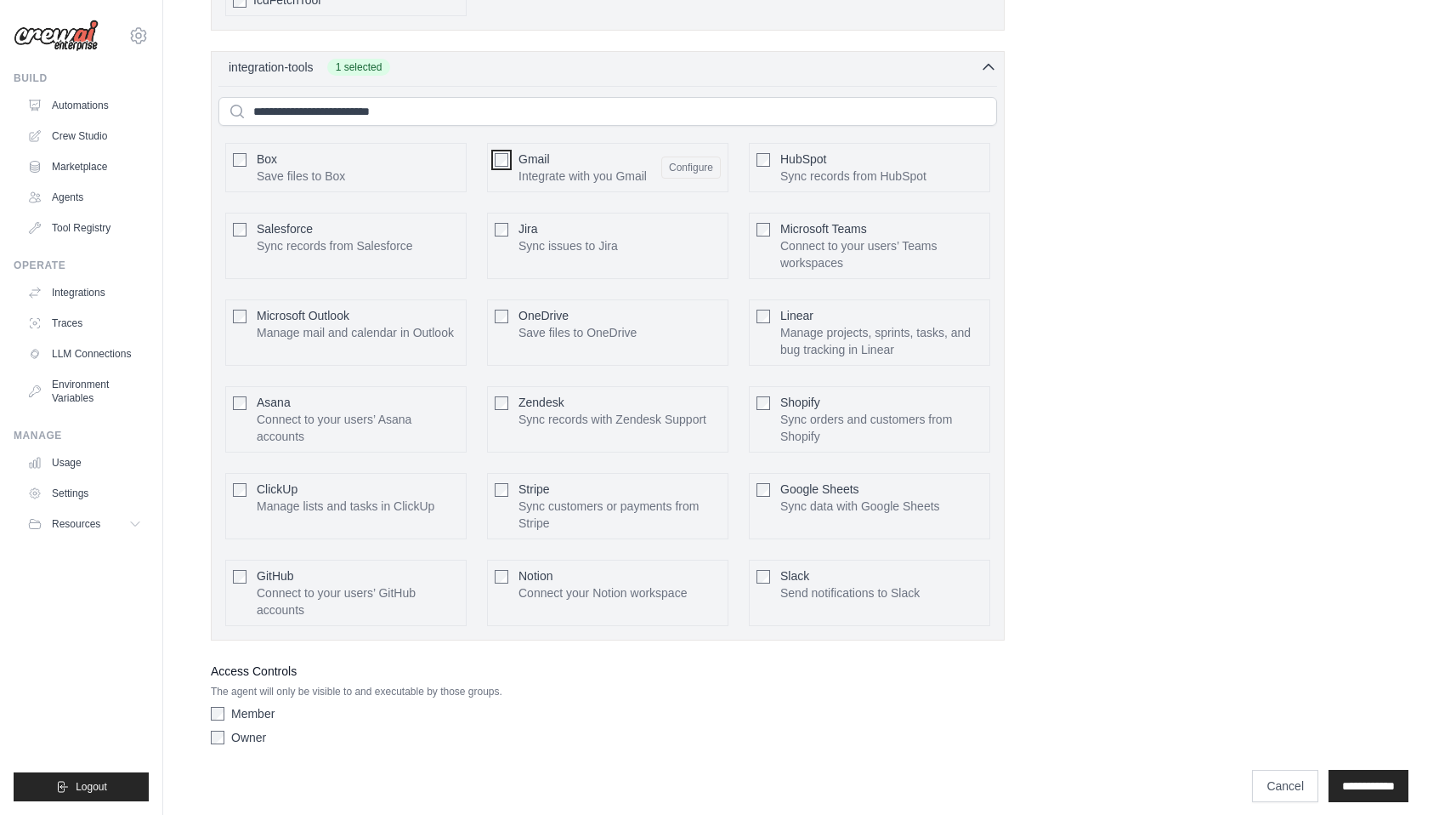
scroll to position [874, 0]
click at [224, 729] on div "Owner" at bounding box center [607, 735] width 794 height 17
click at [1373, 787] on input "**********" at bounding box center [1368, 784] width 80 height 33
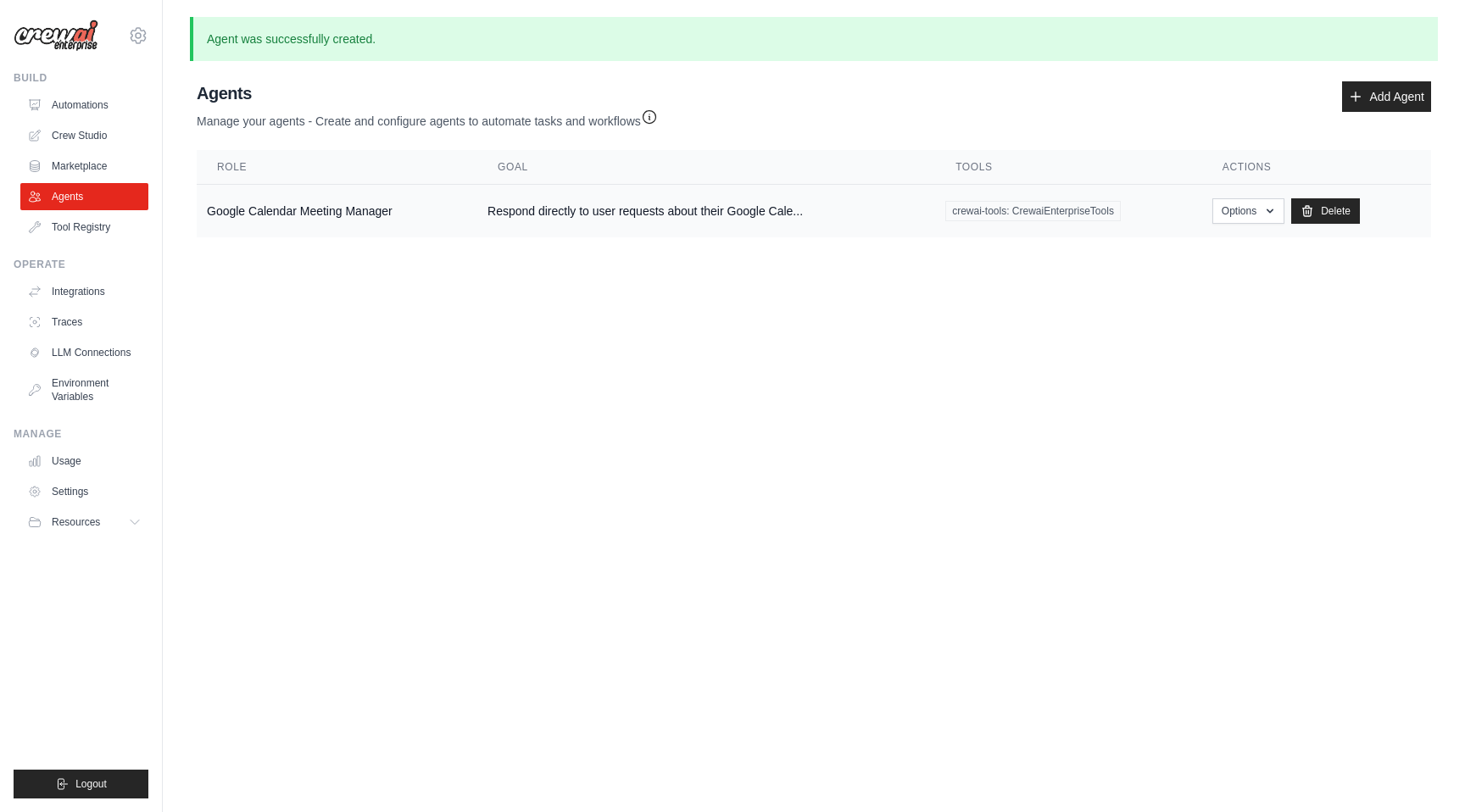
click at [387, 212] on td "Google Calendar Meeting Manager" at bounding box center [337, 211] width 280 height 54
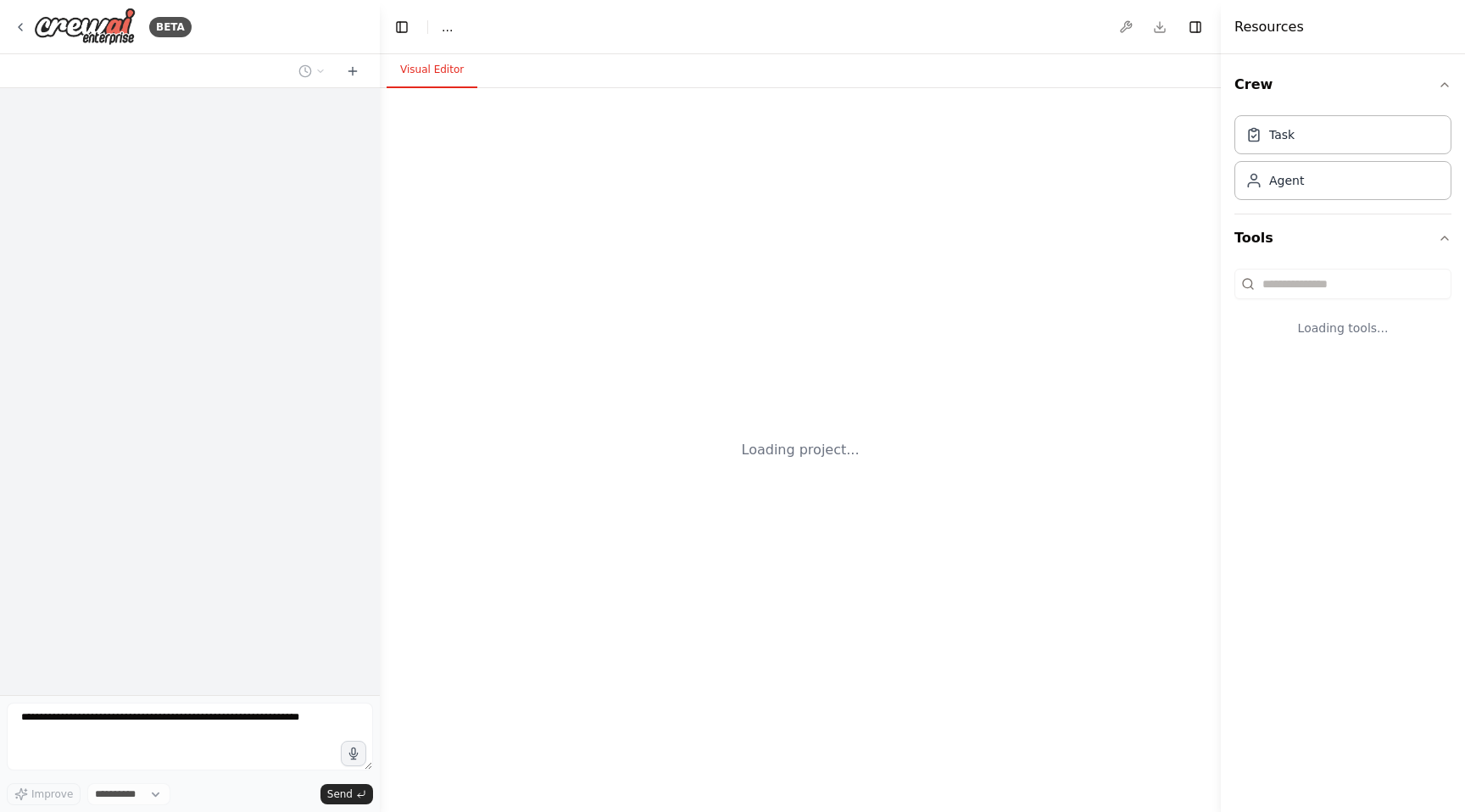
select select "****"
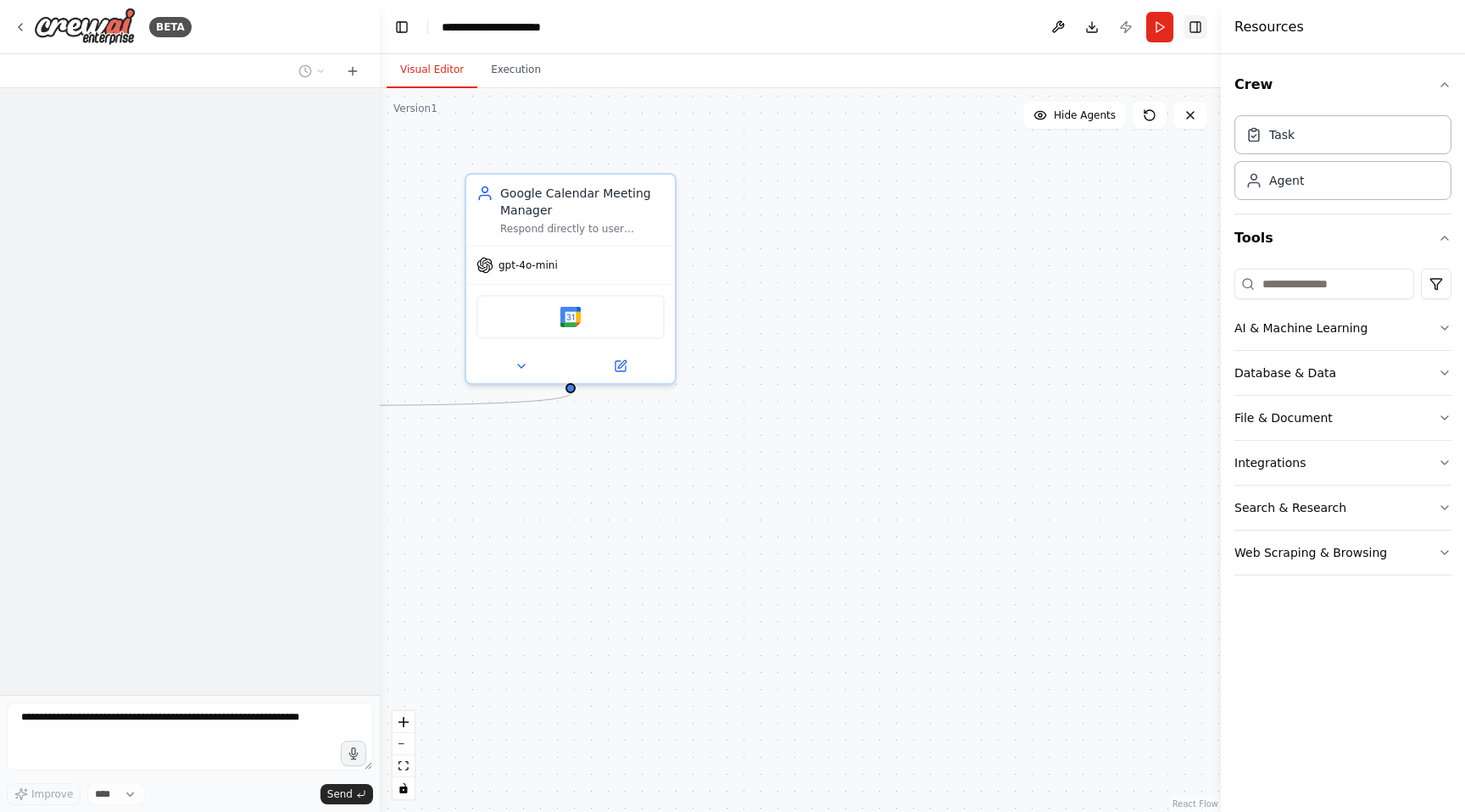
scroll to position [2310, 0]
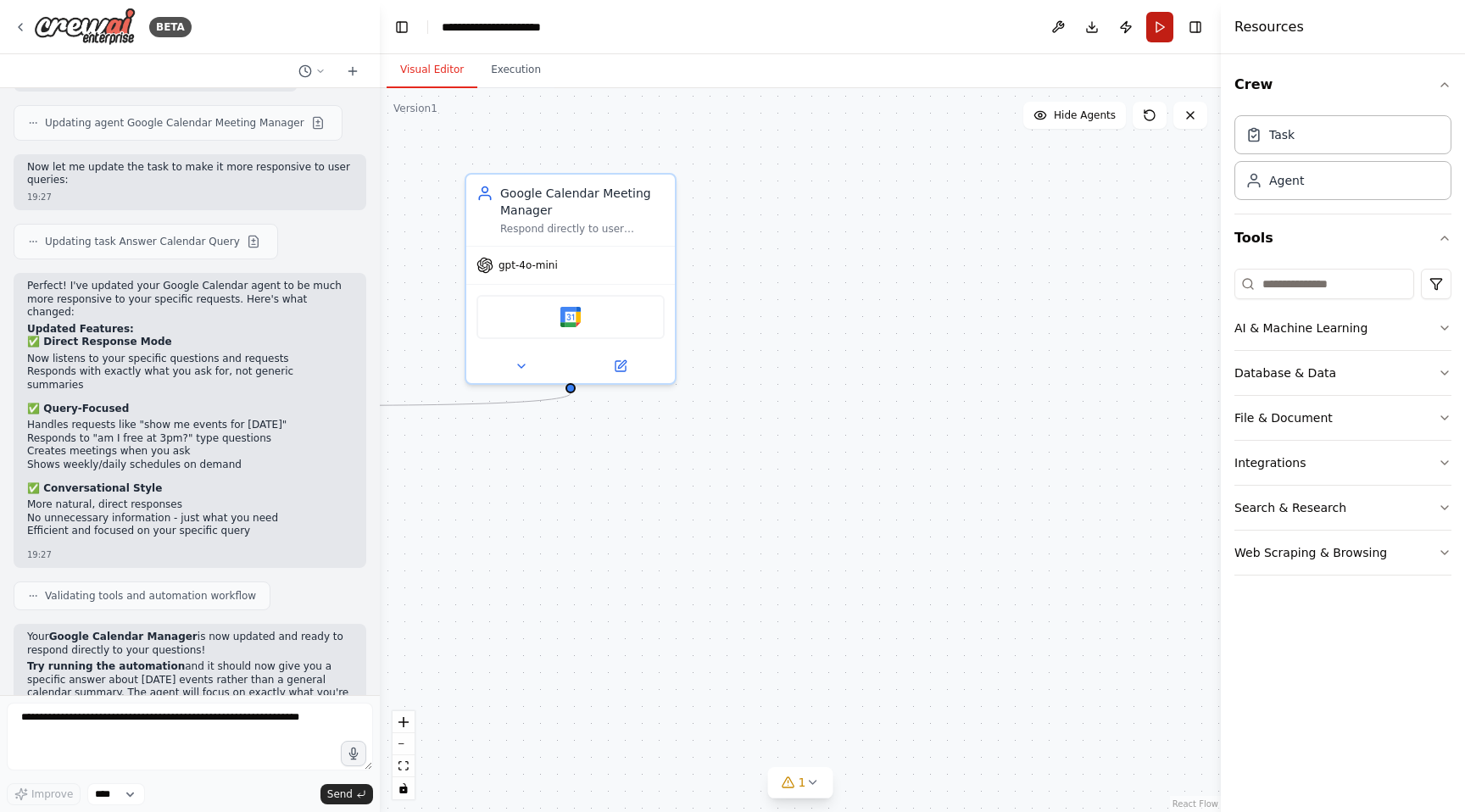
click at [1156, 31] on button "Run" at bounding box center [1160, 27] width 27 height 31
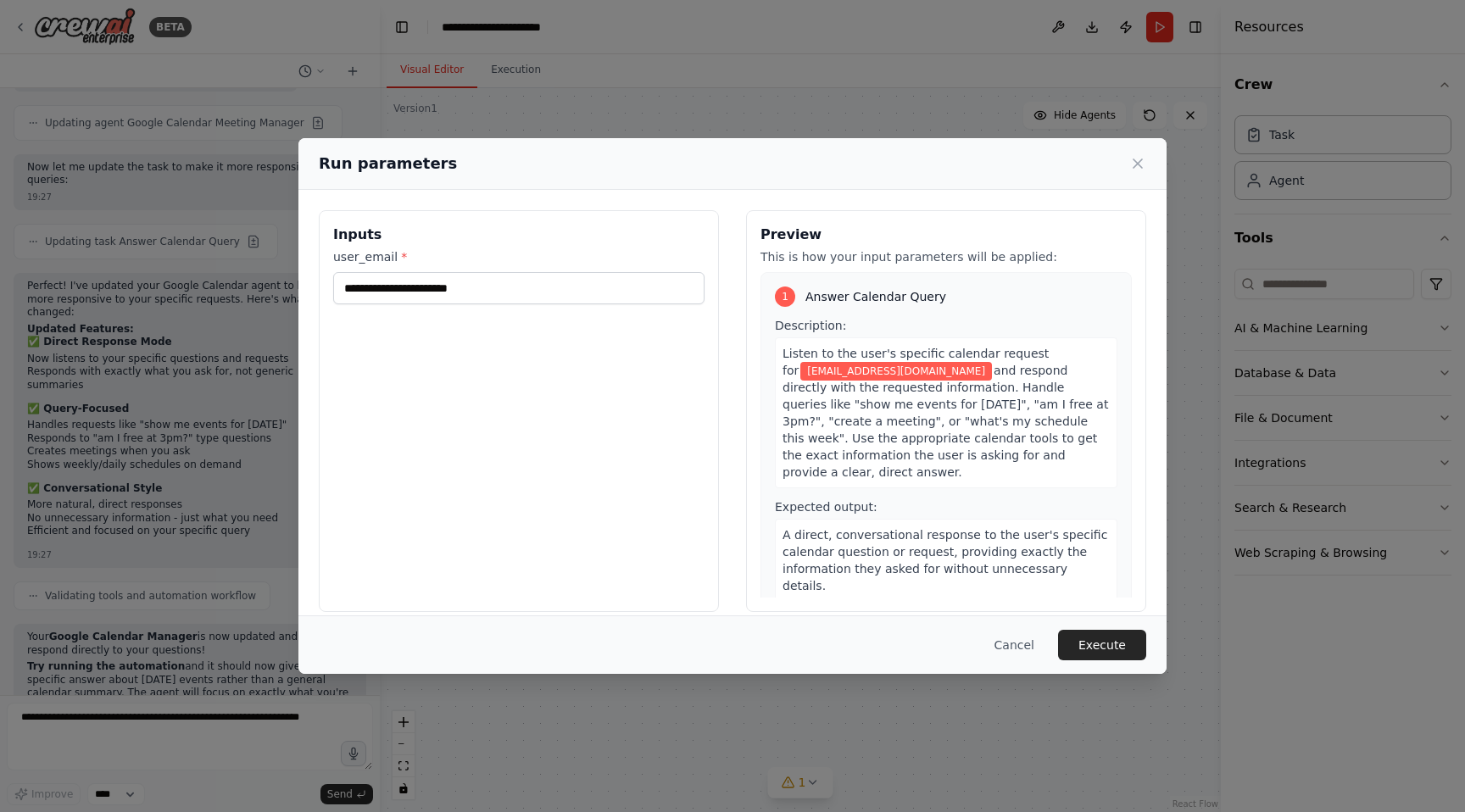
scroll to position [1, 0]
click at [1140, 166] on icon at bounding box center [1138, 164] width 17 height 17
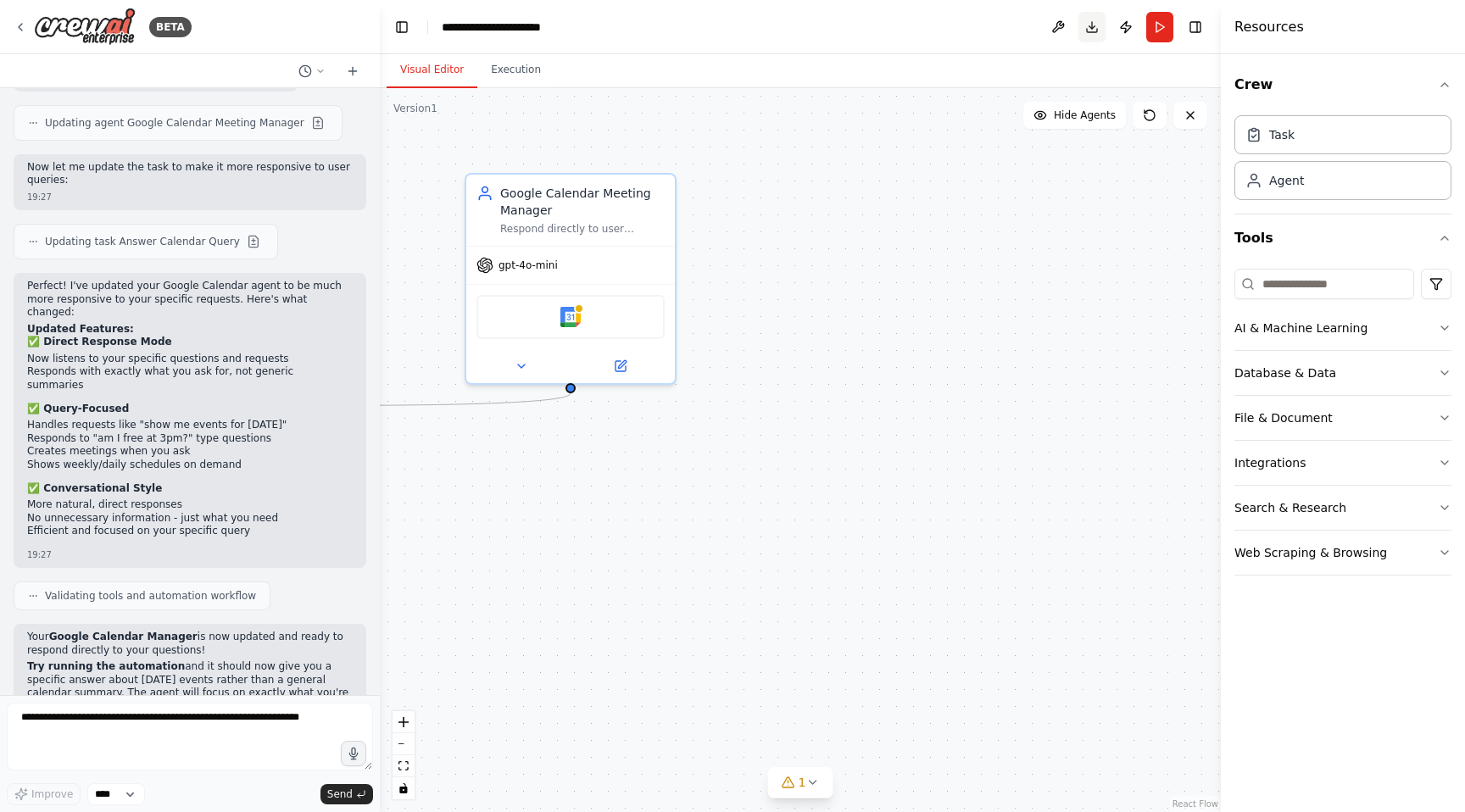
click at [1093, 30] on button "Download" at bounding box center [1092, 27] width 27 height 31
click at [408, 768] on button "fit view" at bounding box center [403, 766] width 22 height 22
click at [404, 768] on icon "fit view" at bounding box center [403, 765] width 10 height 9
click at [792, 727] on div ".deletable-edge-delete-btn { width: 20px; height: 20px; border: 0px solid #ffff…" at bounding box center [800, 449] width 841 height 723
click at [1448, 372] on icon "button" at bounding box center [1444, 373] width 14 height 14
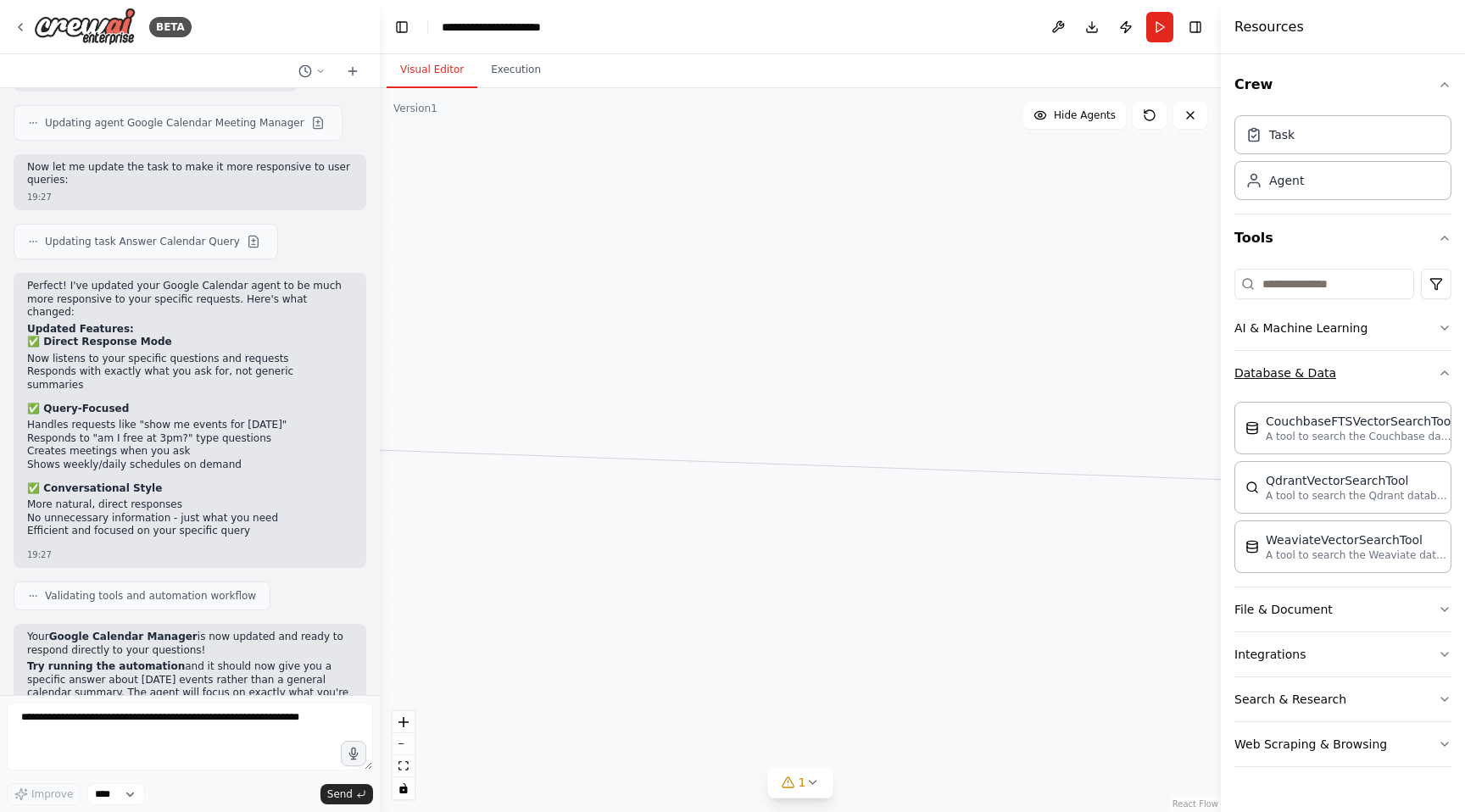
click at [1448, 372] on icon "button" at bounding box center [1444, 373] width 14 height 14
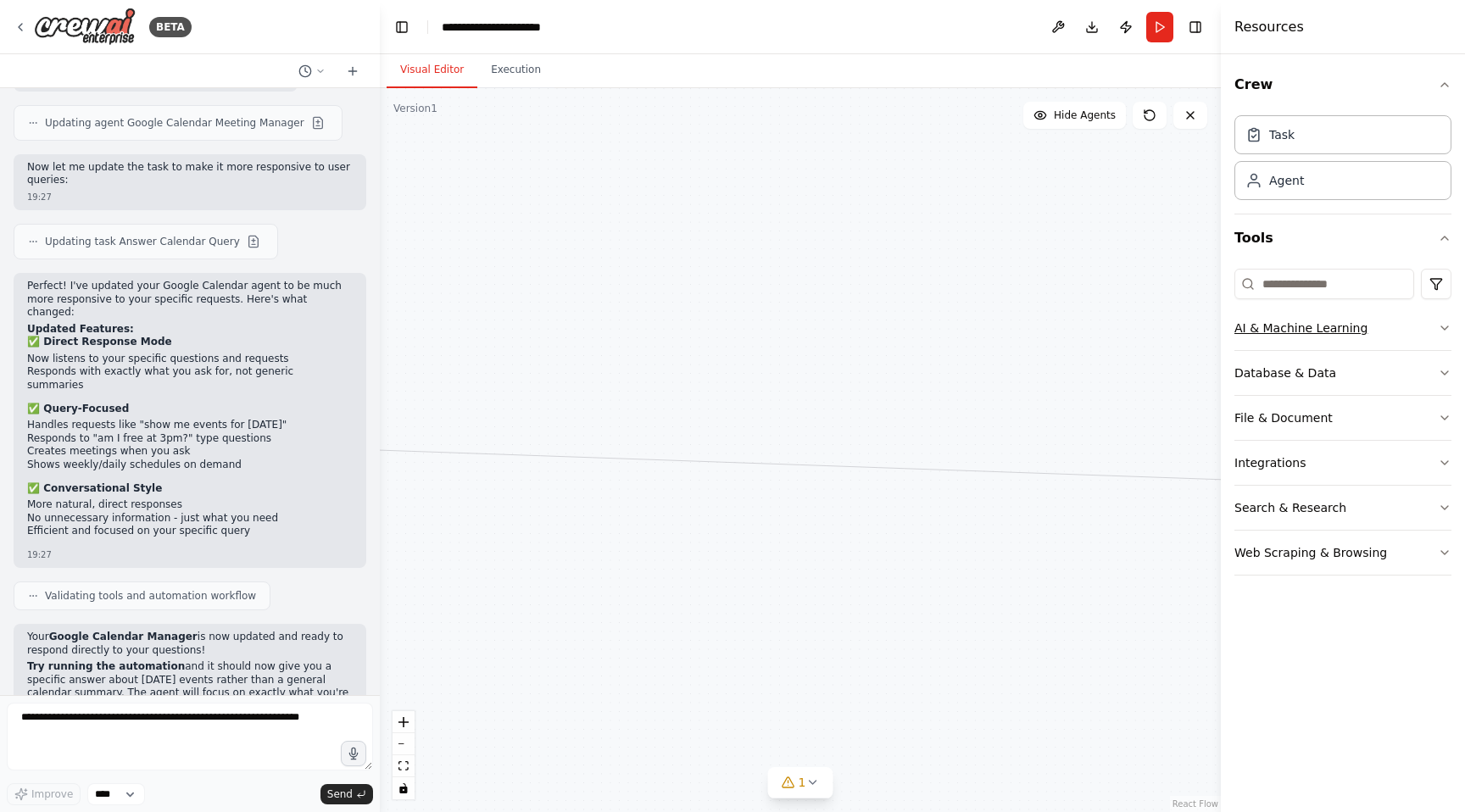
click at [1445, 318] on button "AI & Machine Learning" at bounding box center [1343, 328] width 217 height 44
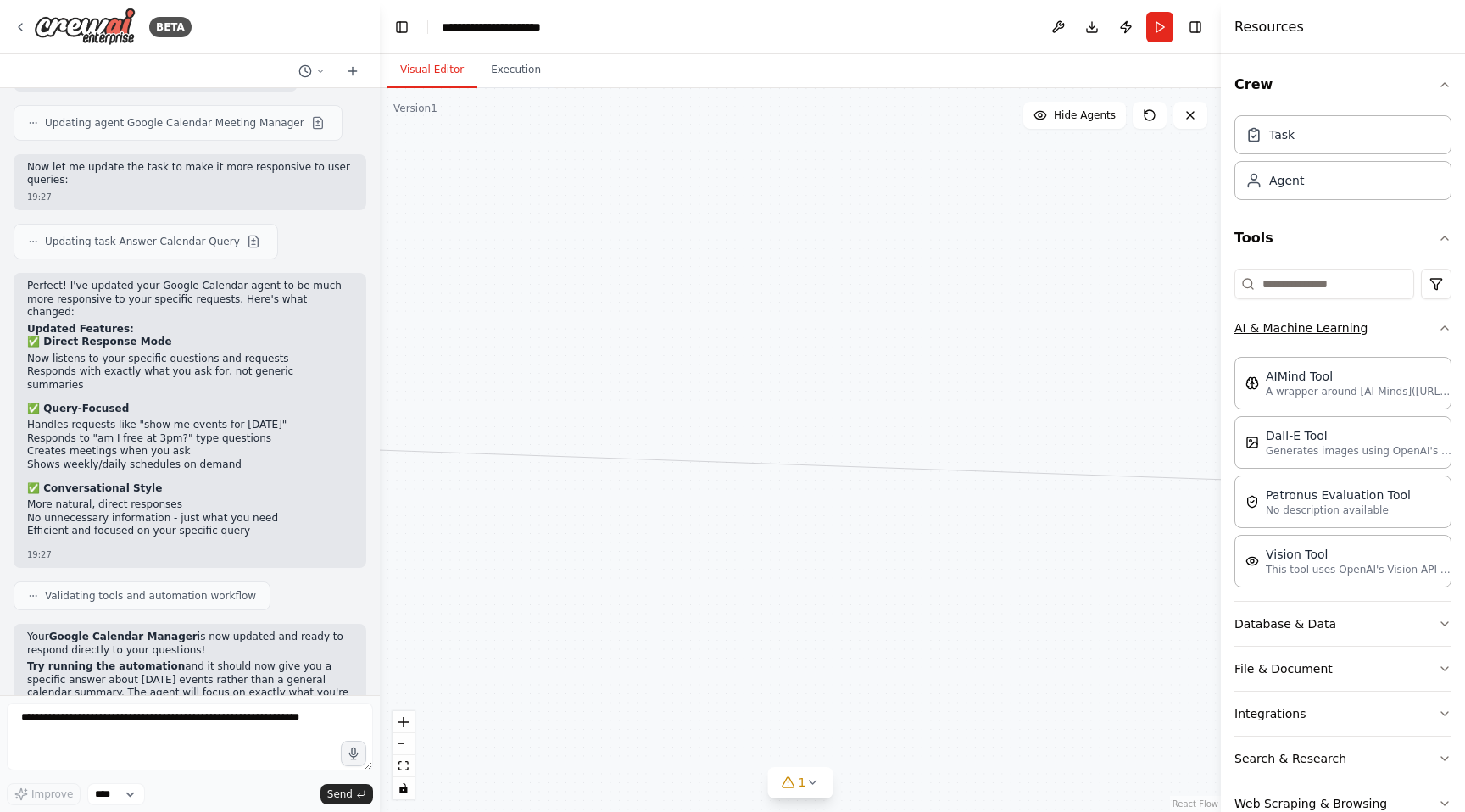
click at [1441, 328] on icon "button" at bounding box center [1444, 328] width 7 height 3
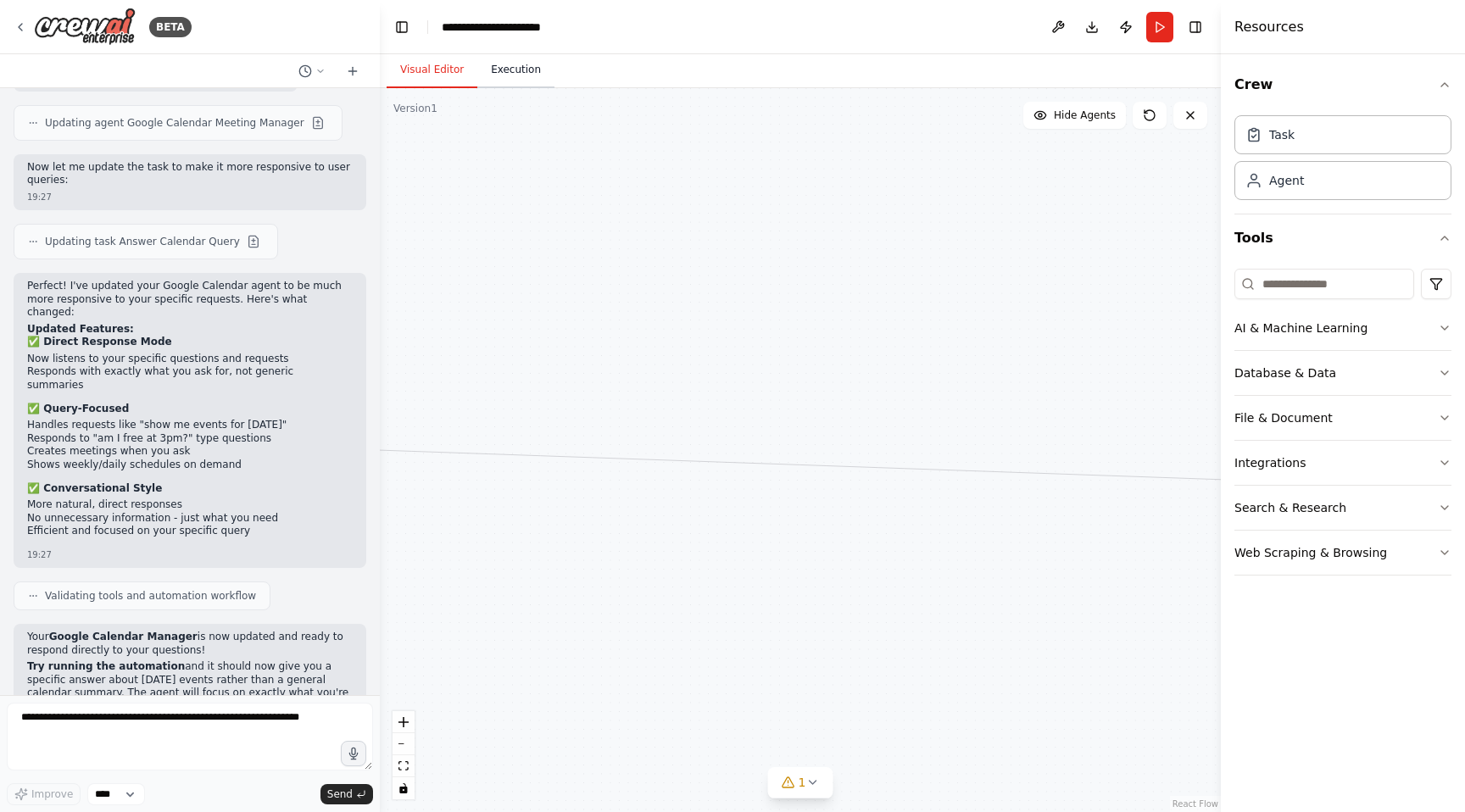
click at [534, 83] on button "Execution" at bounding box center [516, 71] width 77 height 36
click at [413, 67] on button "Visual Editor" at bounding box center [431, 71] width 91 height 36
click at [1160, 33] on button "Run" at bounding box center [1160, 27] width 27 height 31
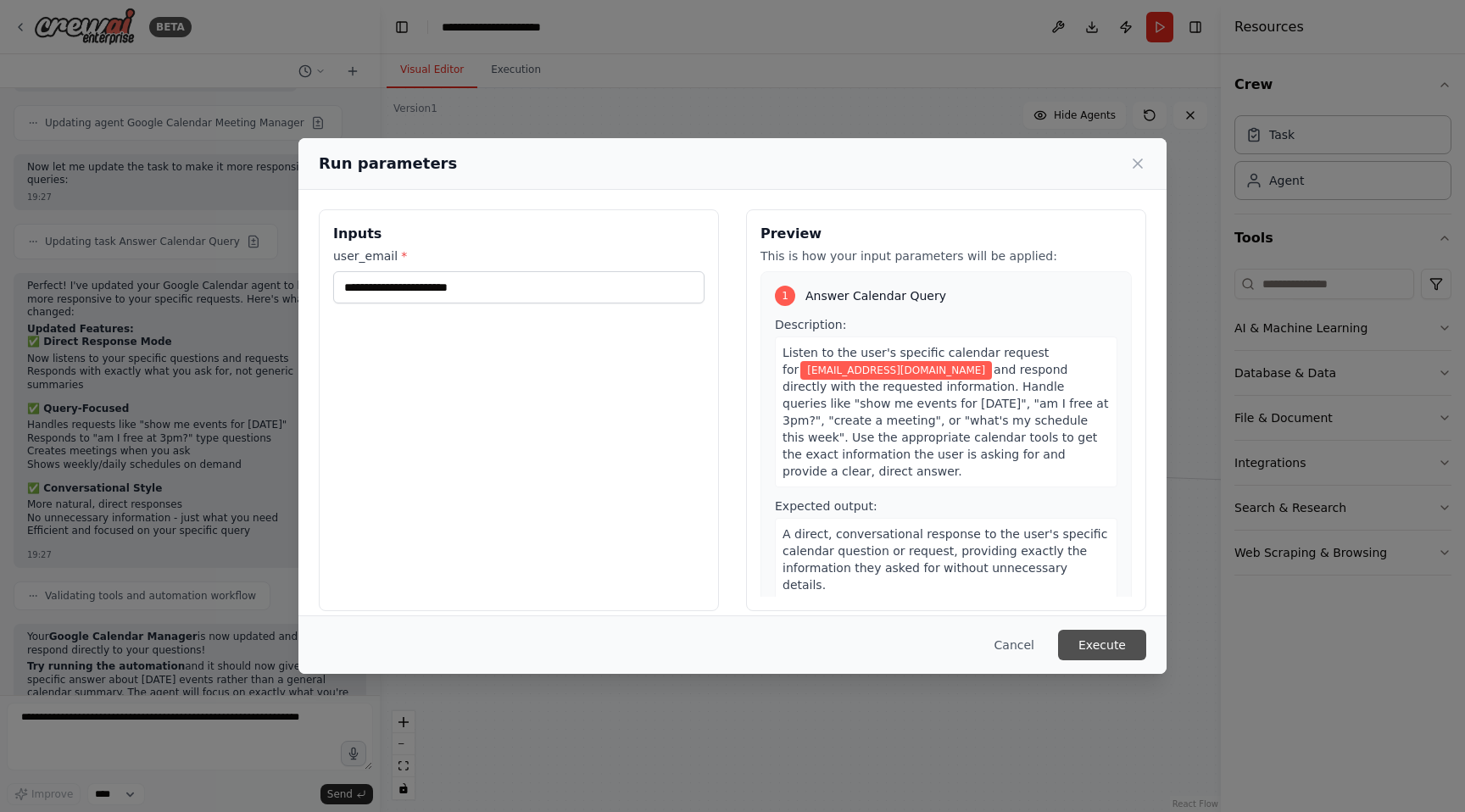
click at [1101, 642] on button "Execute" at bounding box center [1101, 645] width 88 height 31
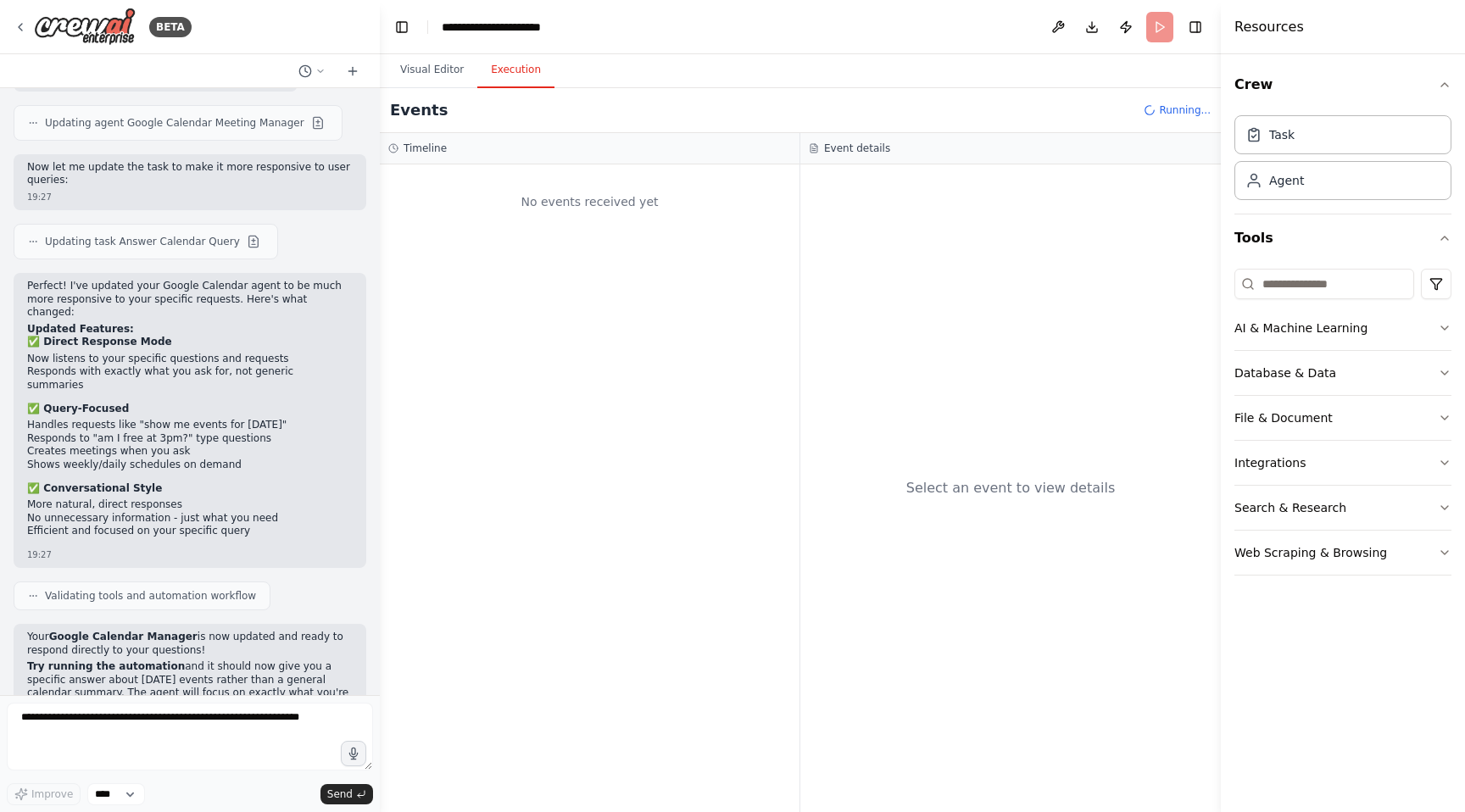
click at [525, 76] on button "Execution" at bounding box center [516, 71] width 77 height 36
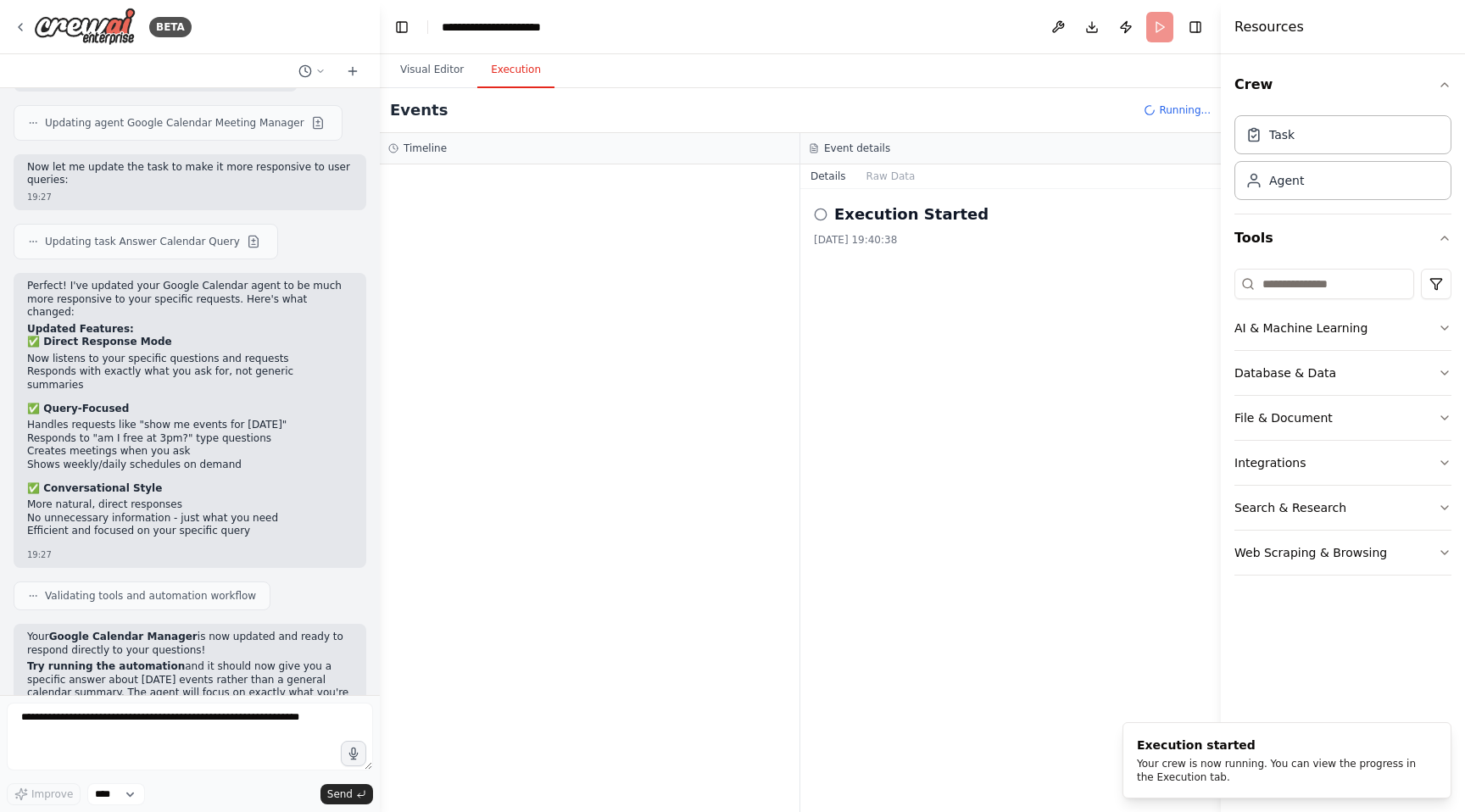
click at [820, 217] on icon at bounding box center [821, 214] width 14 height 14
click at [899, 172] on button "Raw Data" at bounding box center [890, 176] width 69 height 24
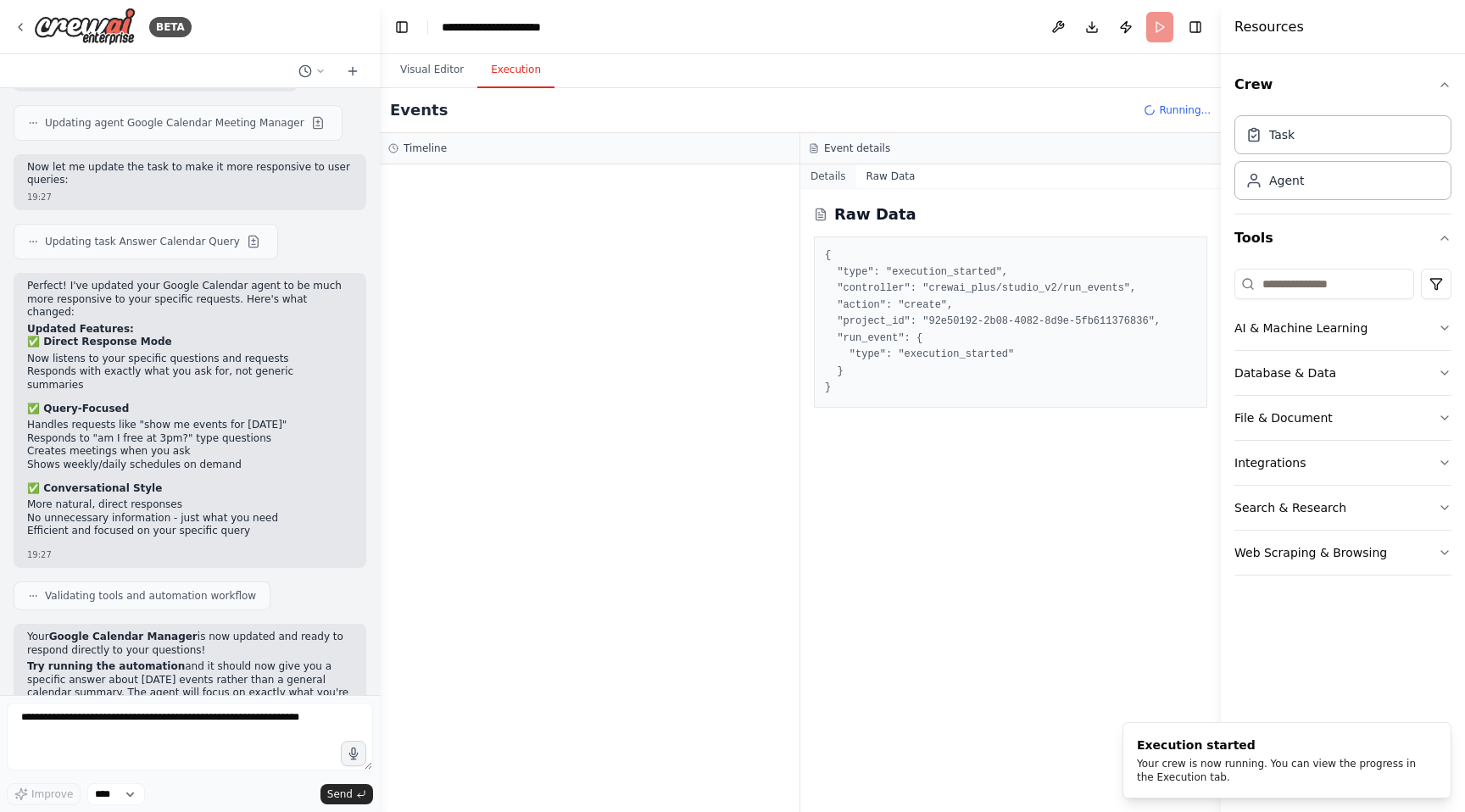
click at [825, 179] on button "Details" at bounding box center [828, 176] width 56 height 24
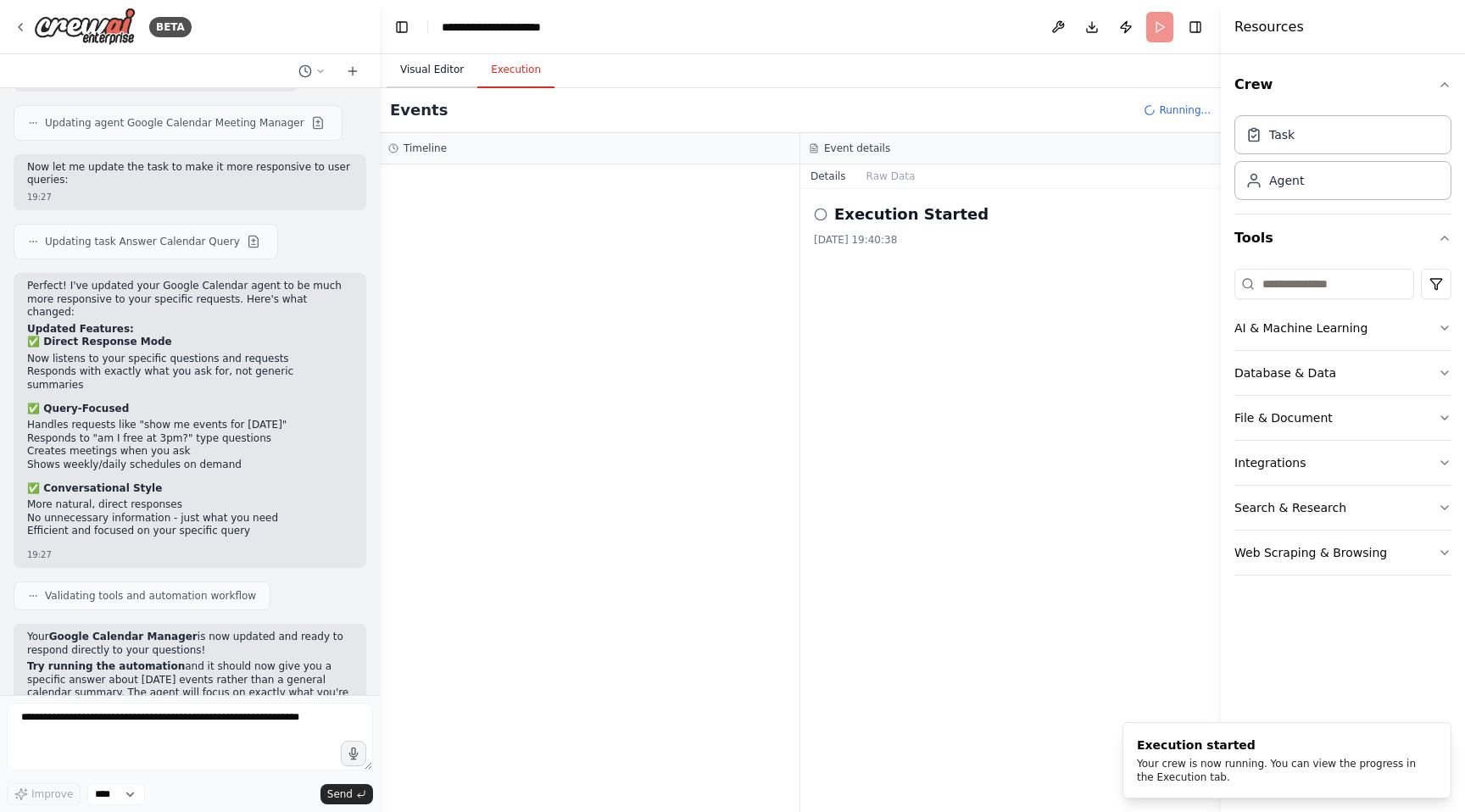
click at [419, 71] on button "Visual Editor" at bounding box center [431, 71] width 91 height 36
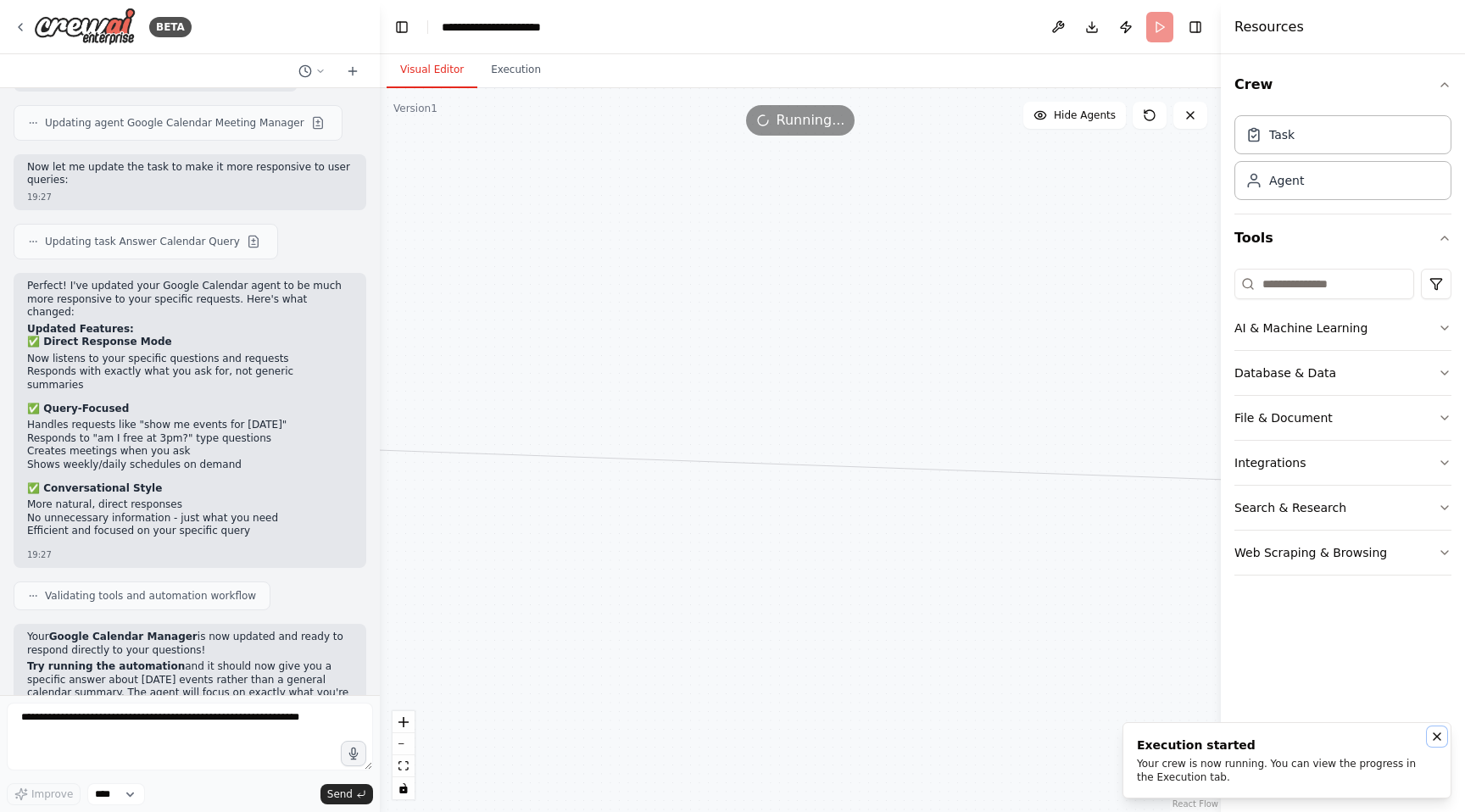
click at [1435, 738] on icon "Notifications (F8)" at bounding box center [1437, 736] width 7 height 7
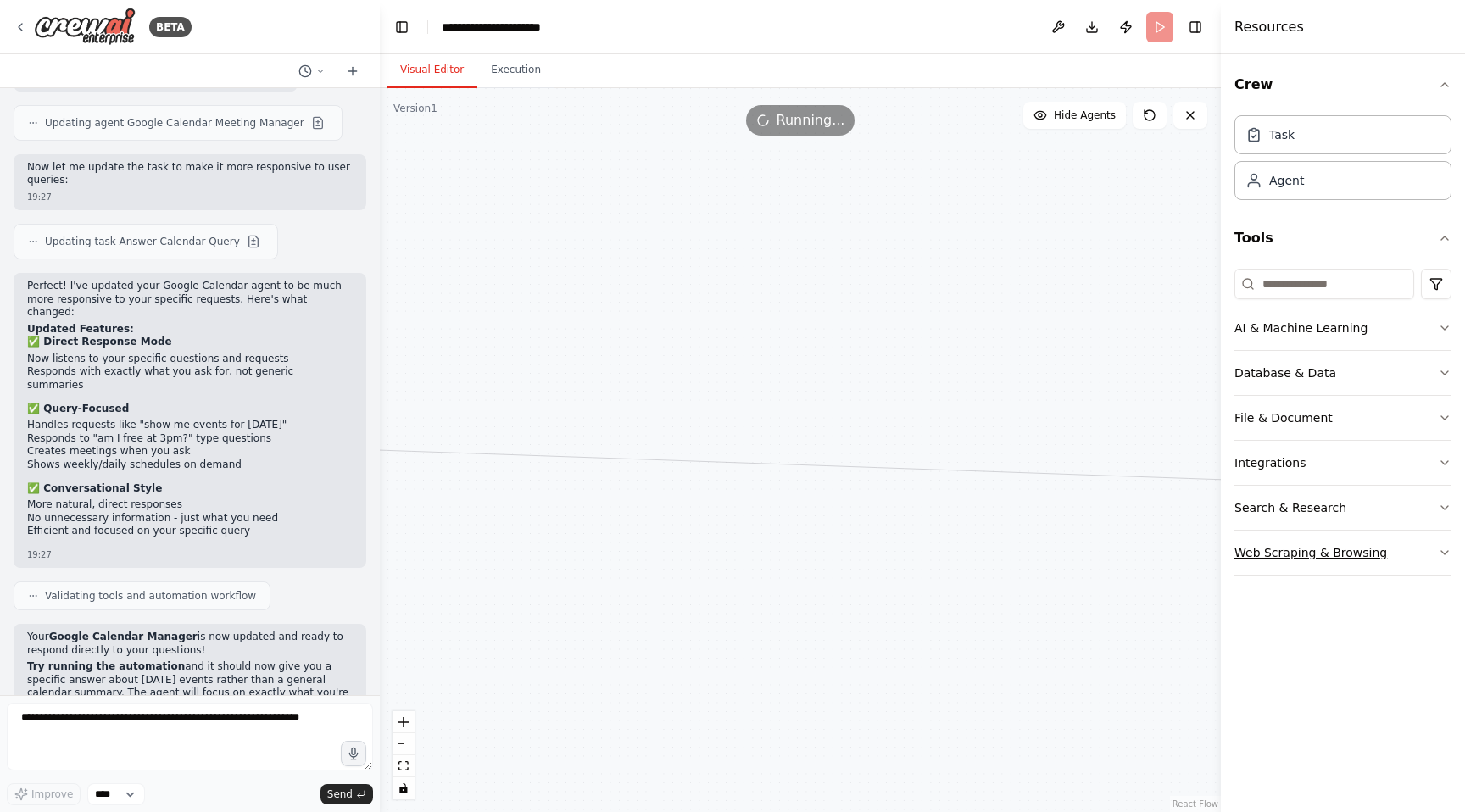
click at [1302, 560] on button "Web Scraping & Browsing" at bounding box center [1343, 552] width 217 height 44
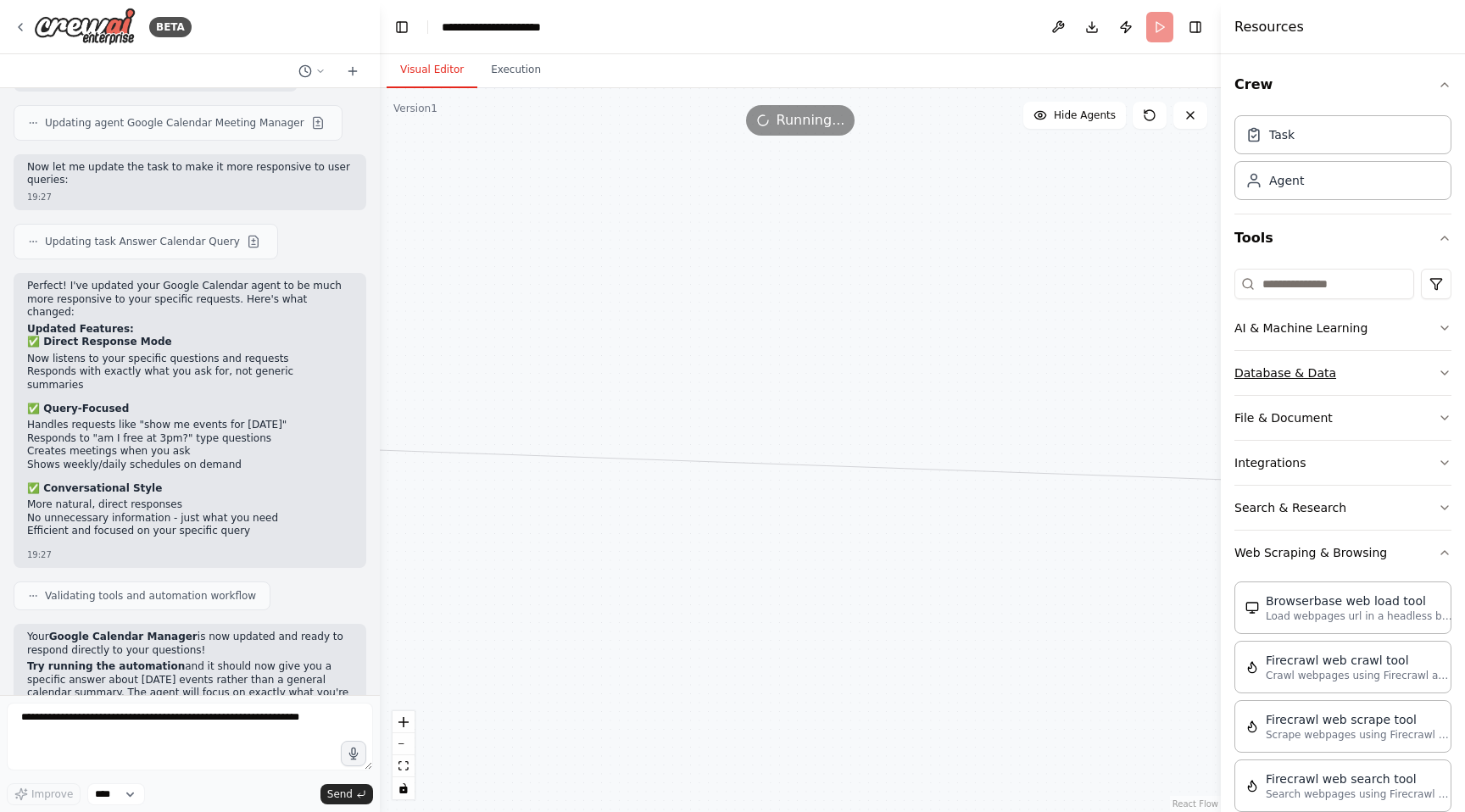
click at [1438, 370] on icon "button" at bounding box center [1444, 373] width 14 height 14
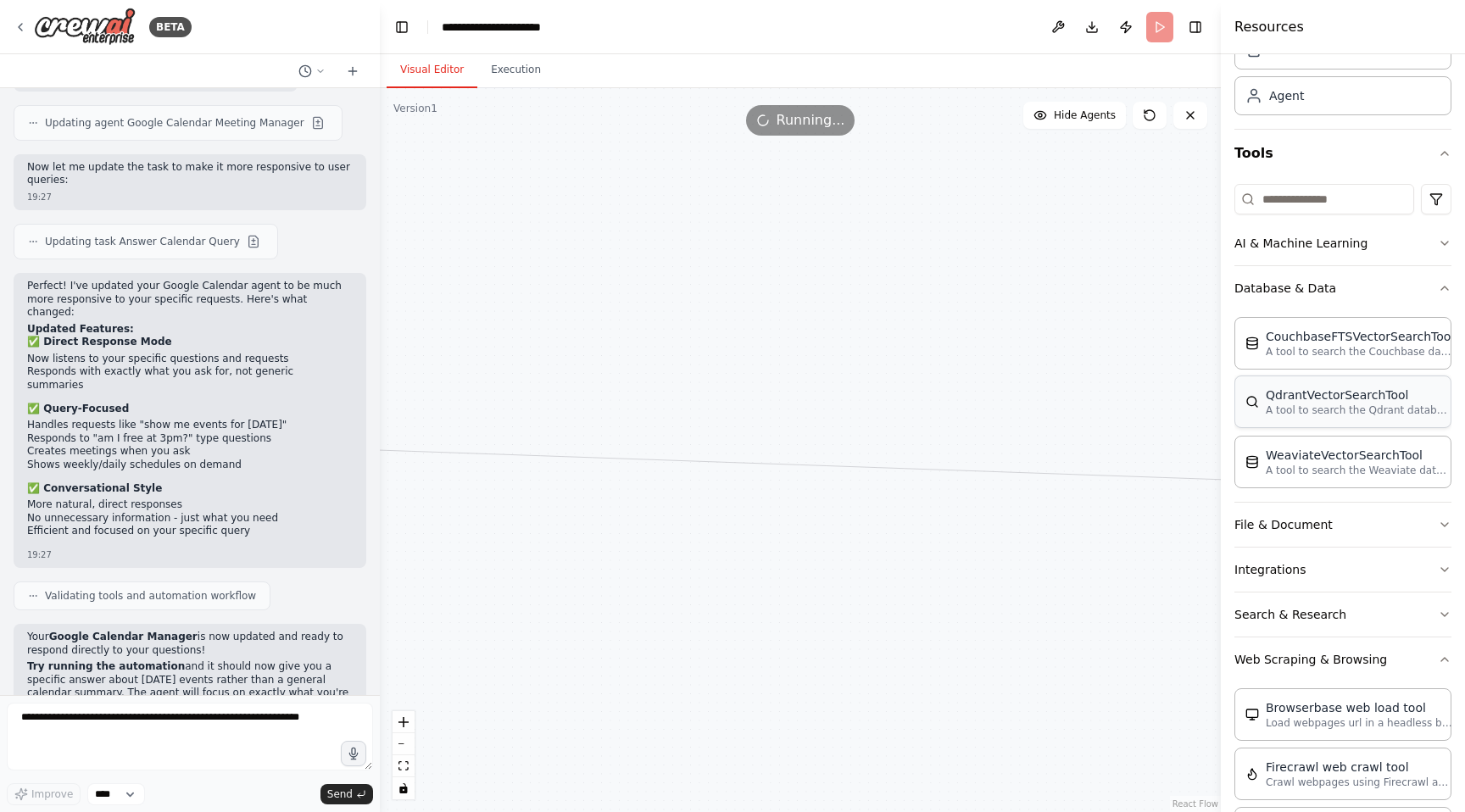
scroll to position [92, 0]
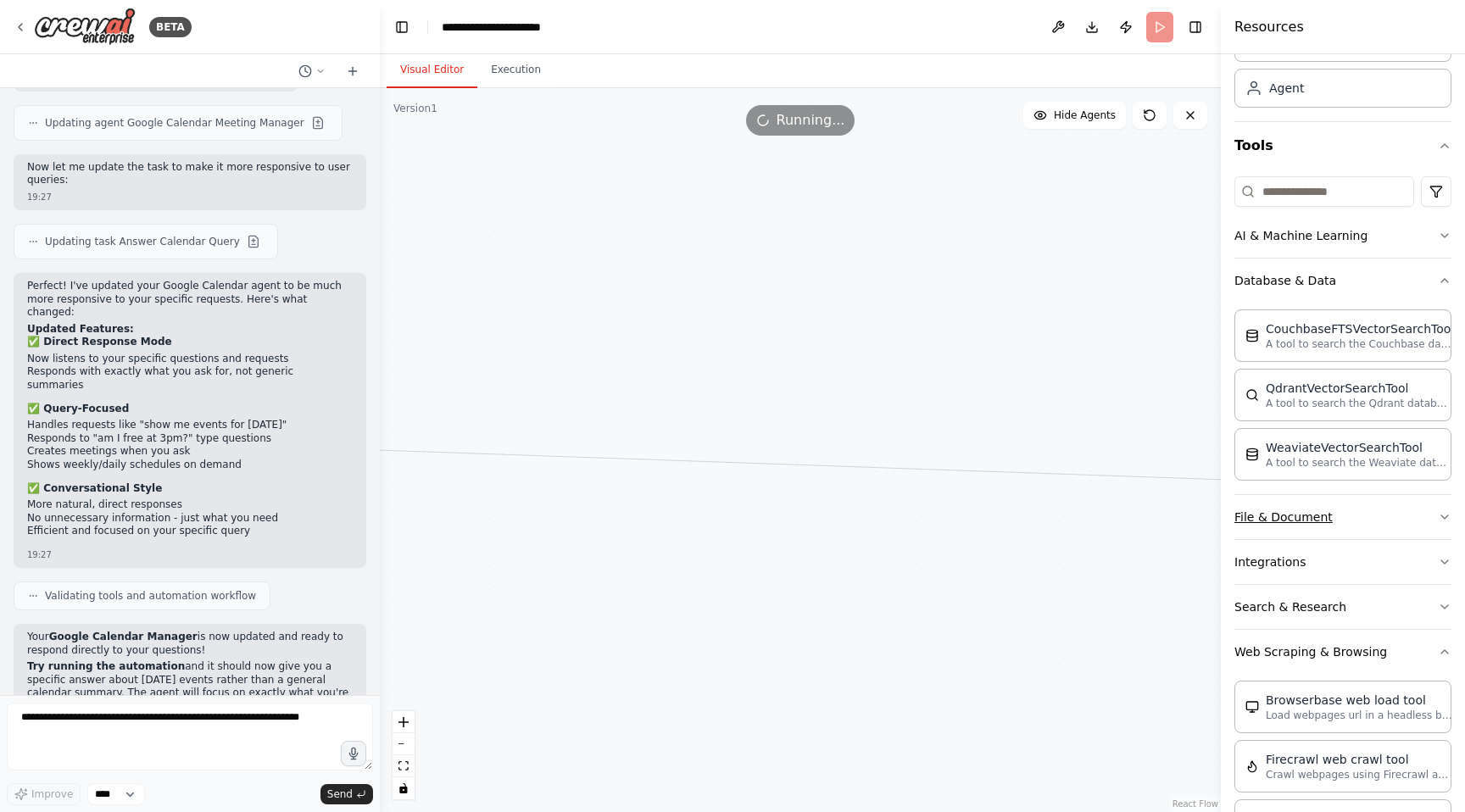
click at [1352, 507] on button "File & Document" at bounding box center [1343, 517] width 217 height 44
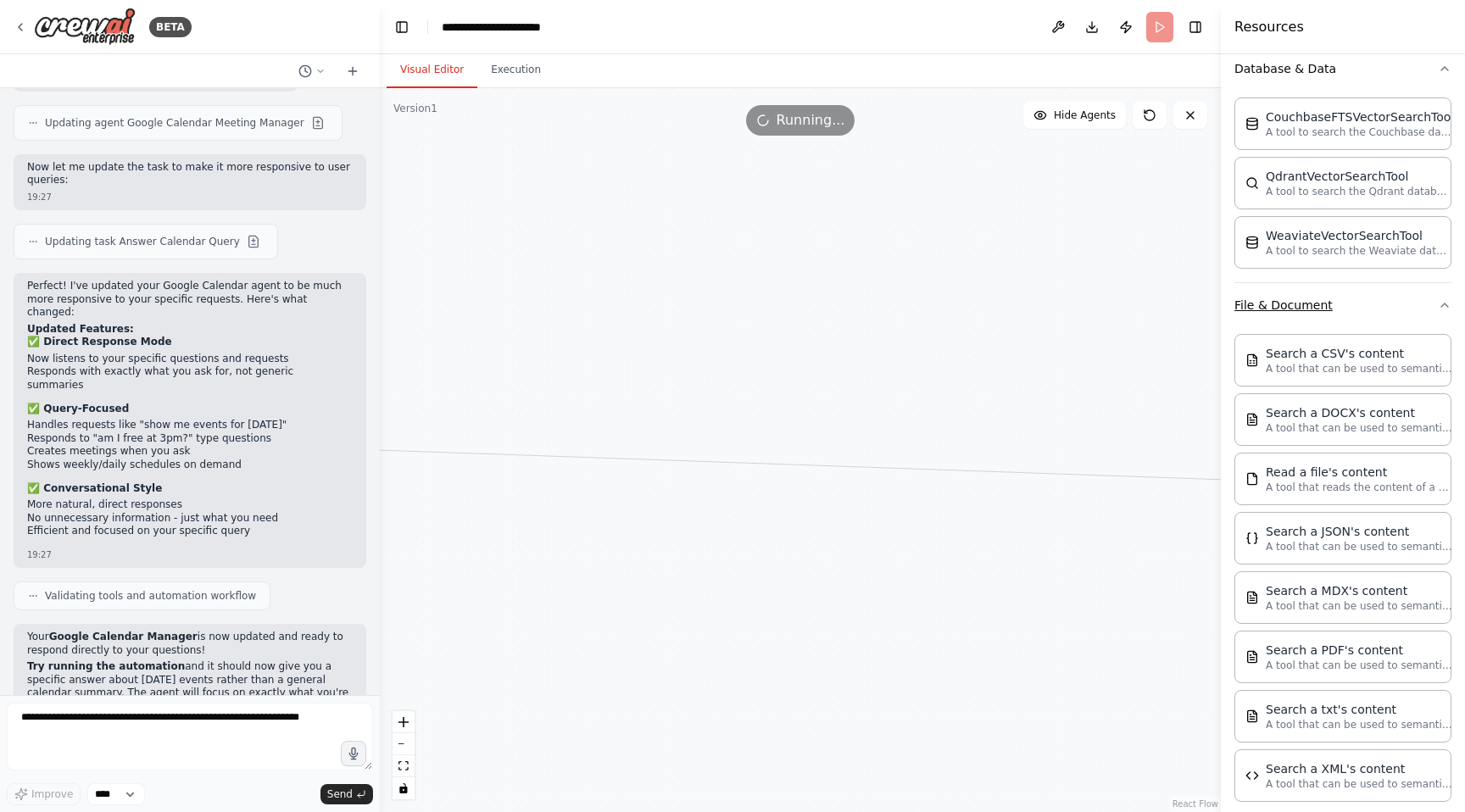
scroll to position [493, 0]
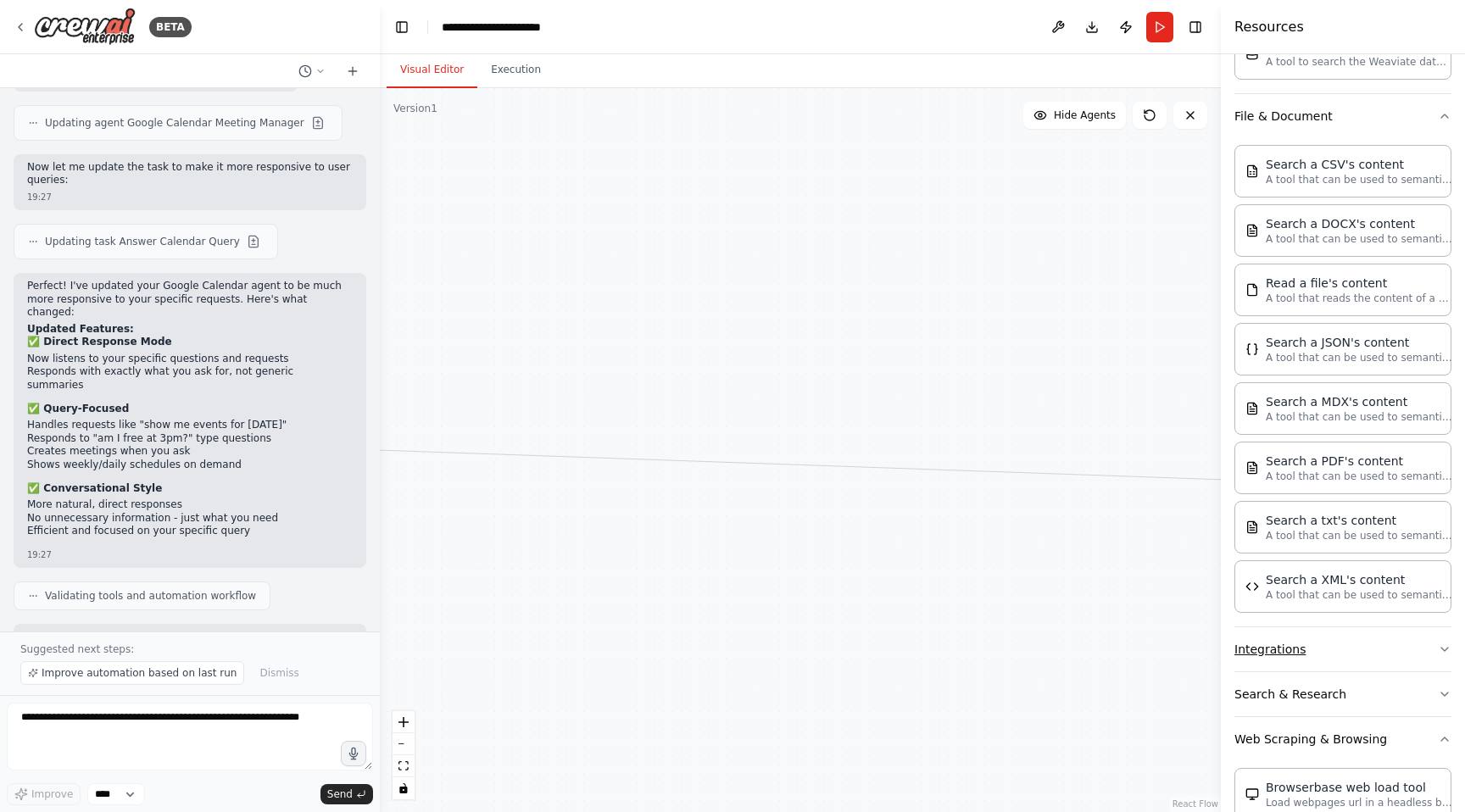
click at [1382, 647] on button "Integrations" at bounding box center [1343, 649] width 217 height 44
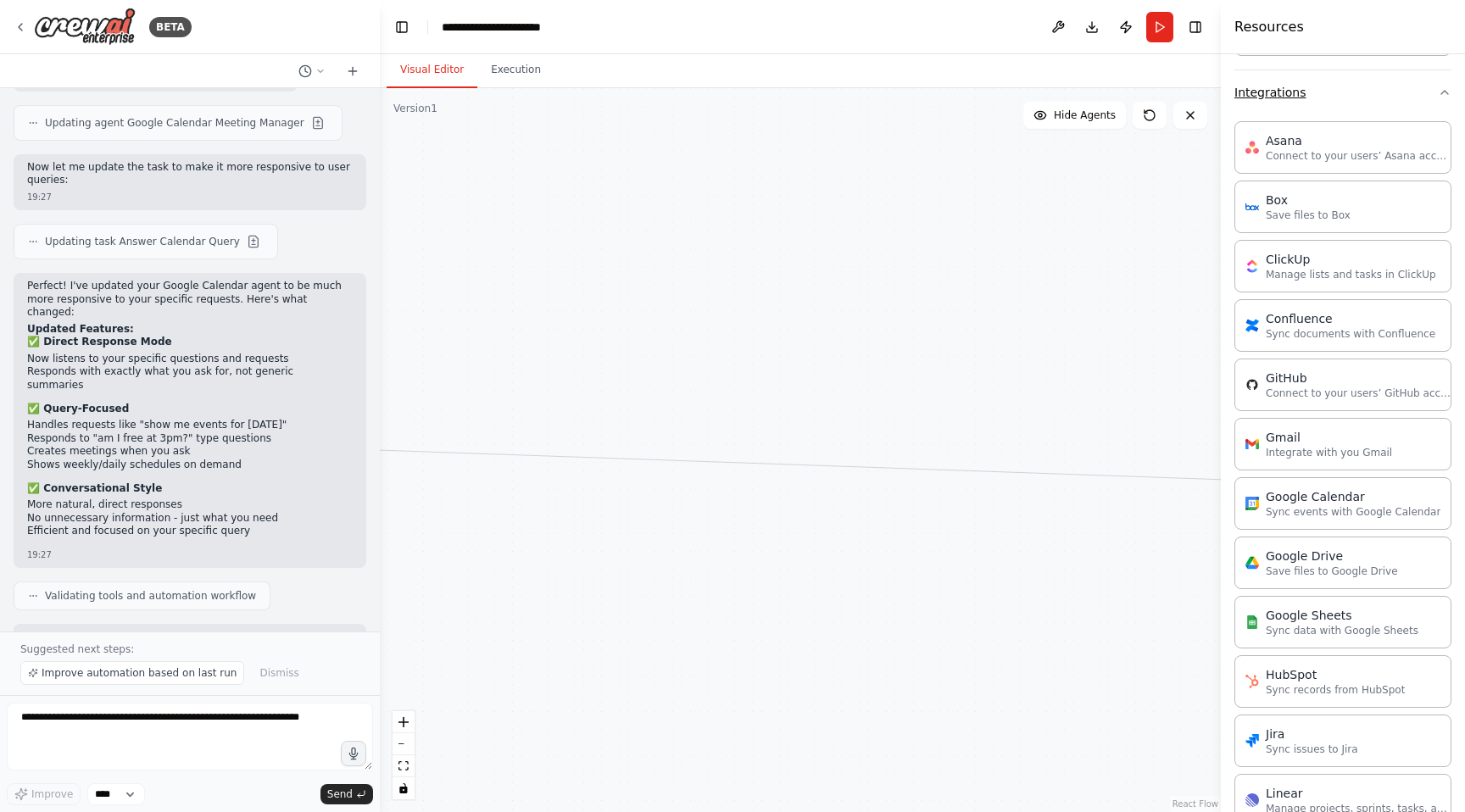
scroll to position [1087, 0]
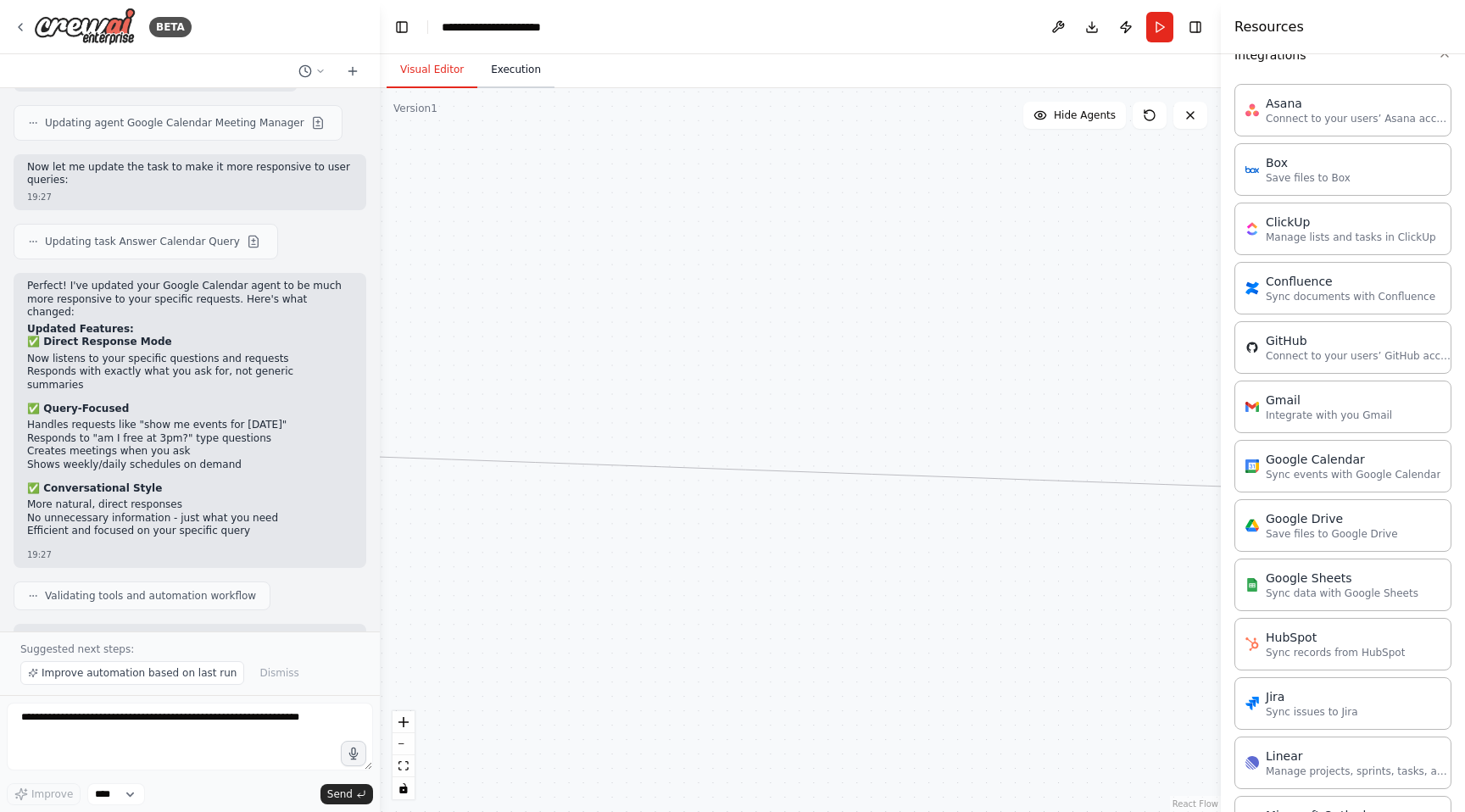
click at [535, 80] on button "Execution" at bounding box center [516, 71] width 77 height 36
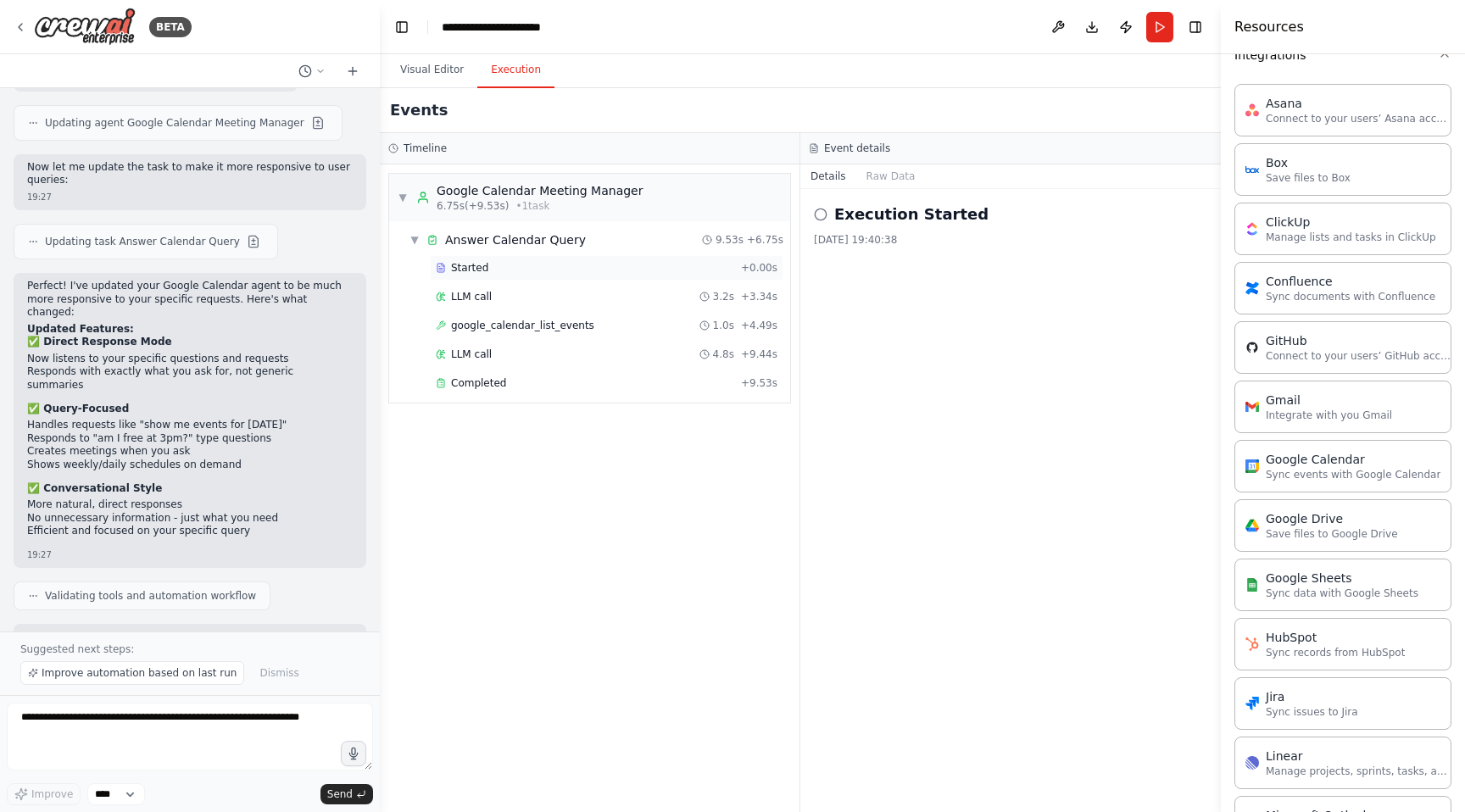
click at [462, 274] on span "Started" at bounding box center [470, 268] width 38 height 14
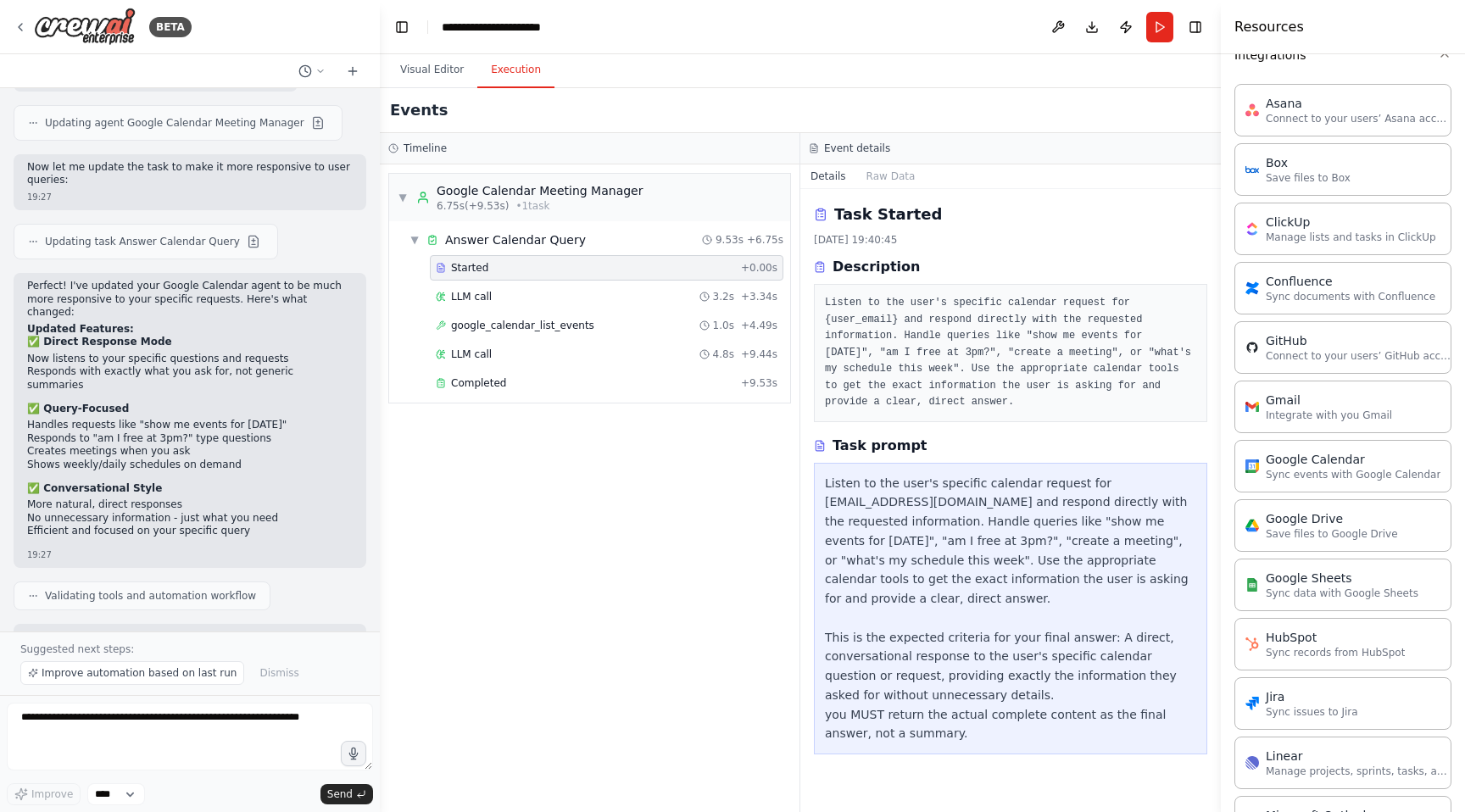
click at [1115, 62] on div "Visual Editor Execution" at bounding box center [800, 72] width 841 height 34
click at [1120, 33] on button "Publish" at bounding box center [1126, 27] width 27 height 31
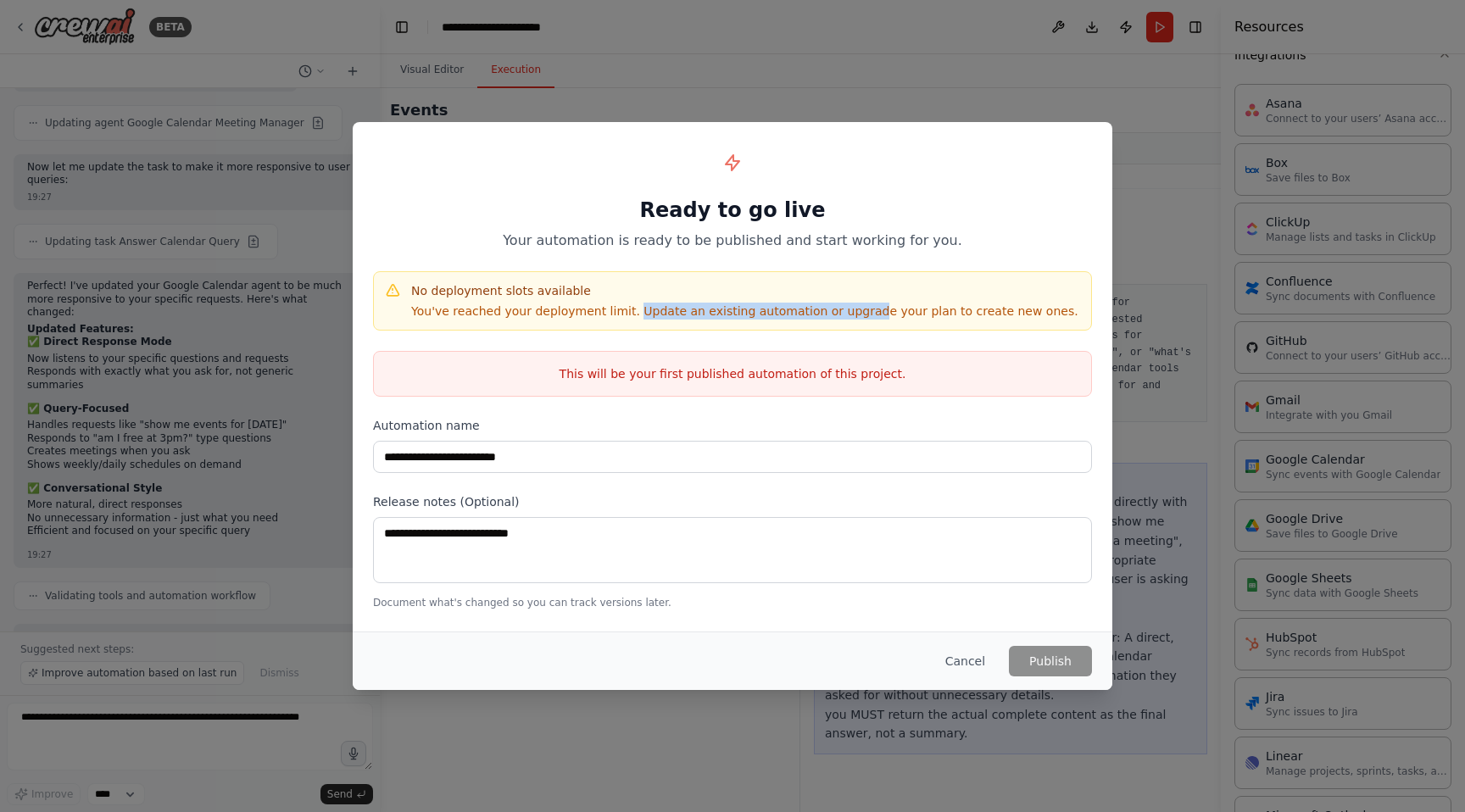
drag, startPoint x: 621, startPoint y: 312, endPoint x: 842, endPoint y: 318, distance: 221.1
click at [842, 318] on p "You've reached your deployment limit. Update an existing automation or upgrade …" at bounding box center [744, 311] width 667 height 17
click at [978, 660] on button "Cancel" at bounding box center [964, 661] width 67 height 31
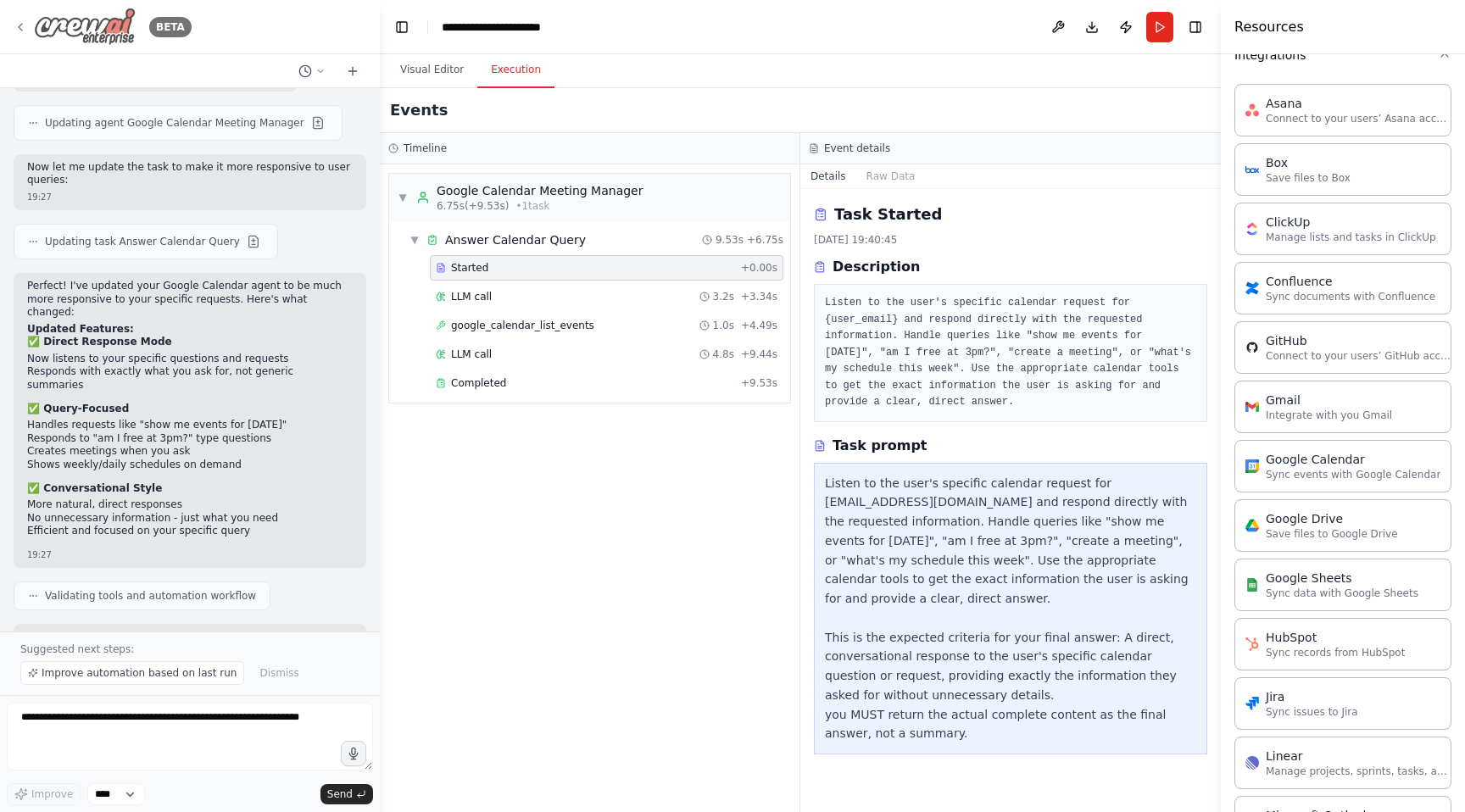
click at [25, 20] on icon at bounding box center [21, 27] width 14 height 14
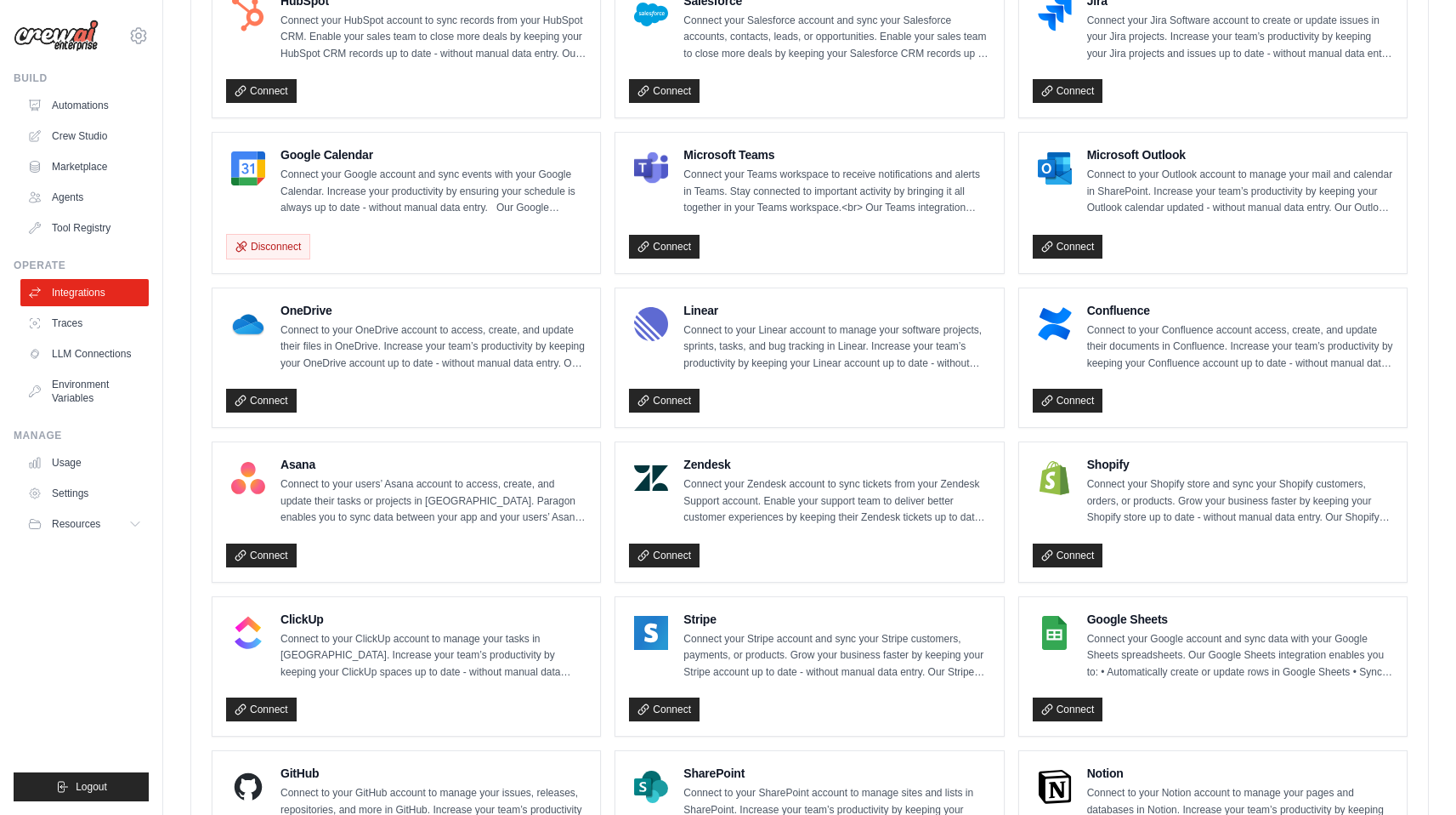
scroll to position [694, 0]
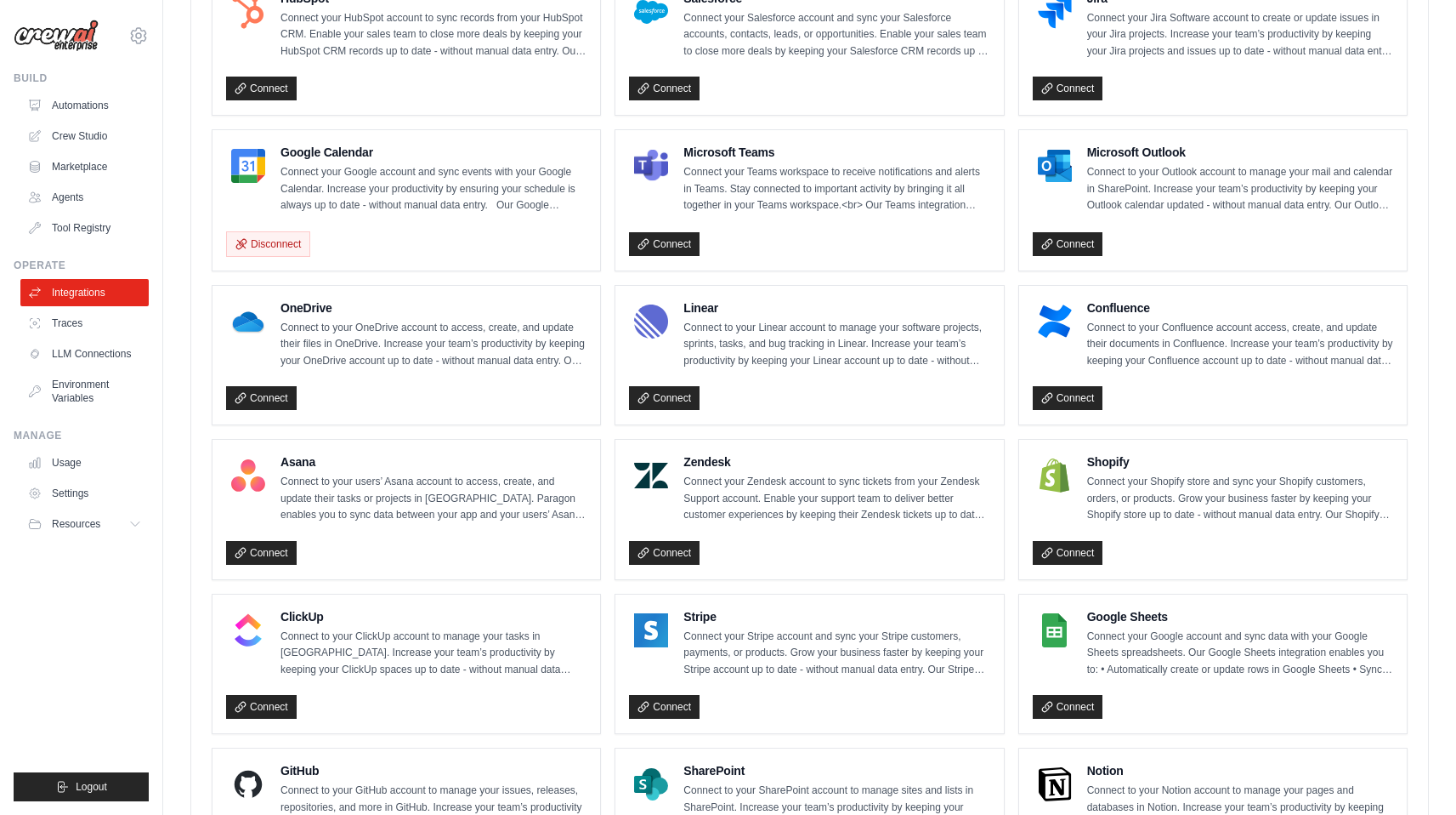
click at [304, 153] on h4 "Google Calendar" at bounding box center [433, 153] width 306 height 17
click at [288, 243] on button "Disconnect" at bounding box center [268, 243] width 84 height 26
click at [255, 242] on link "Connect" at bounding box center [261, 244] width 70 height 24
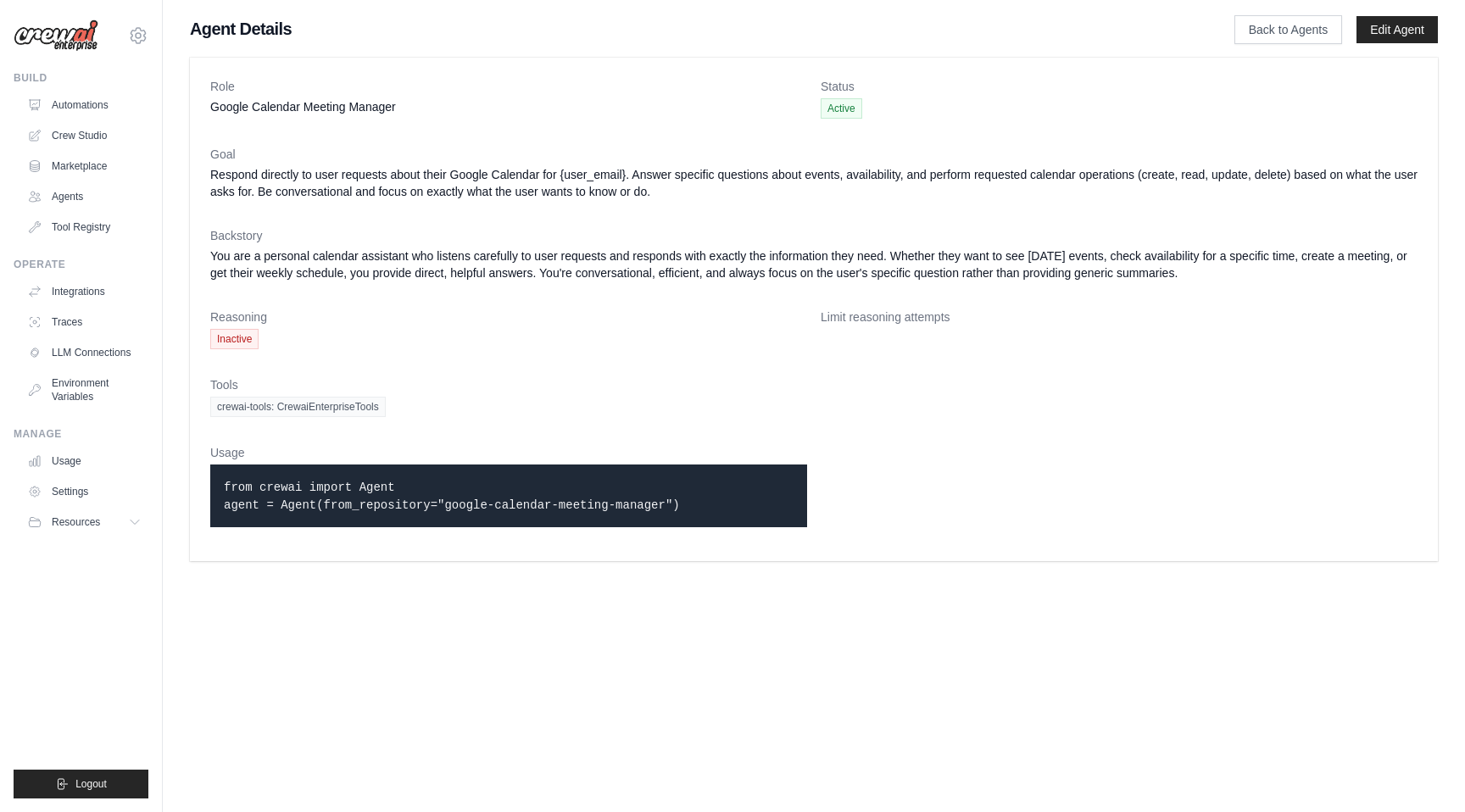
drag, startPoint x: 226, startPoint y: 490, endPoint x: 683, endPoint y: 503, distance: 457.2
click at [683, 503] on p "from crewai import Agent agent = Agent(from_repository="google-calendar-meeting…" at bounding box center [508, 496] width 570 height 36
click at [347, 511] on p "from crewai import Agent agent = Agent(from_repository="google-calendar-meeting…" at bounding box center [508, 496] width 570 height 36
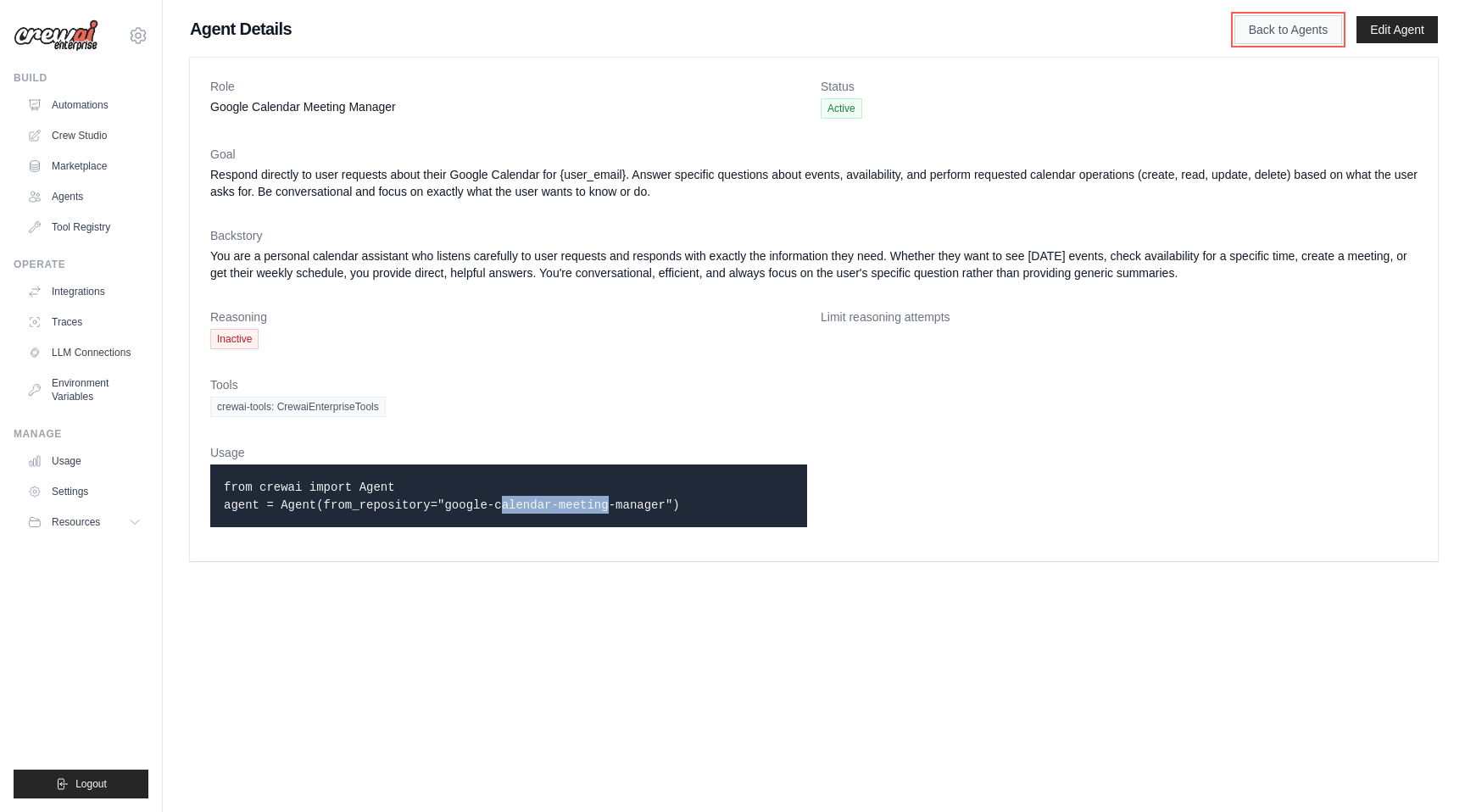
click at [1281, 35] on link "Back to Agents" at bounding box center [1288, 30] width 108 height 29
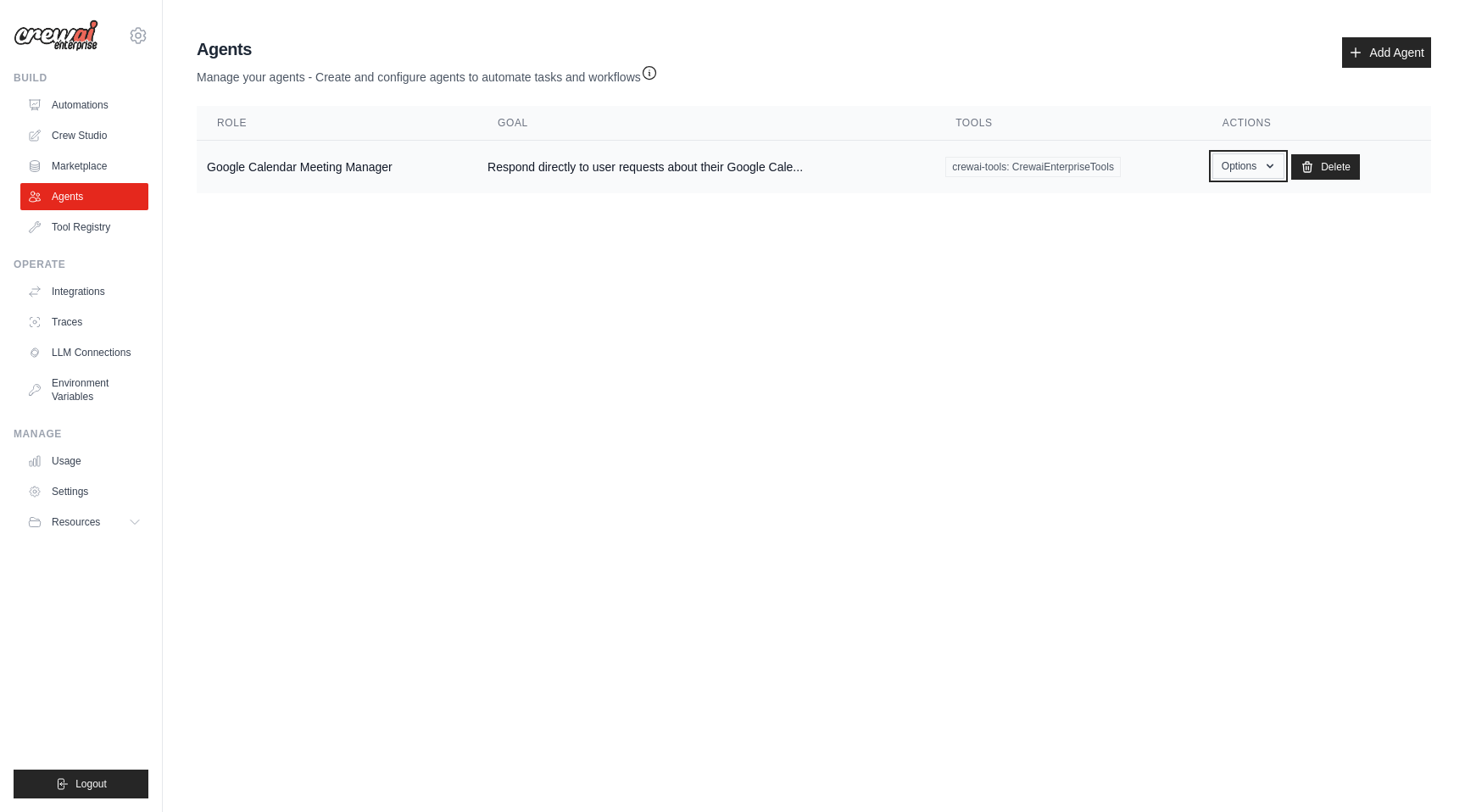
click at [1284, 166] on button "Options" at bounding box center [1248, 166] width 72 height 26
click at [1207, 207] on link "Show" at bounding box center [1222, 205] width 122 height 31
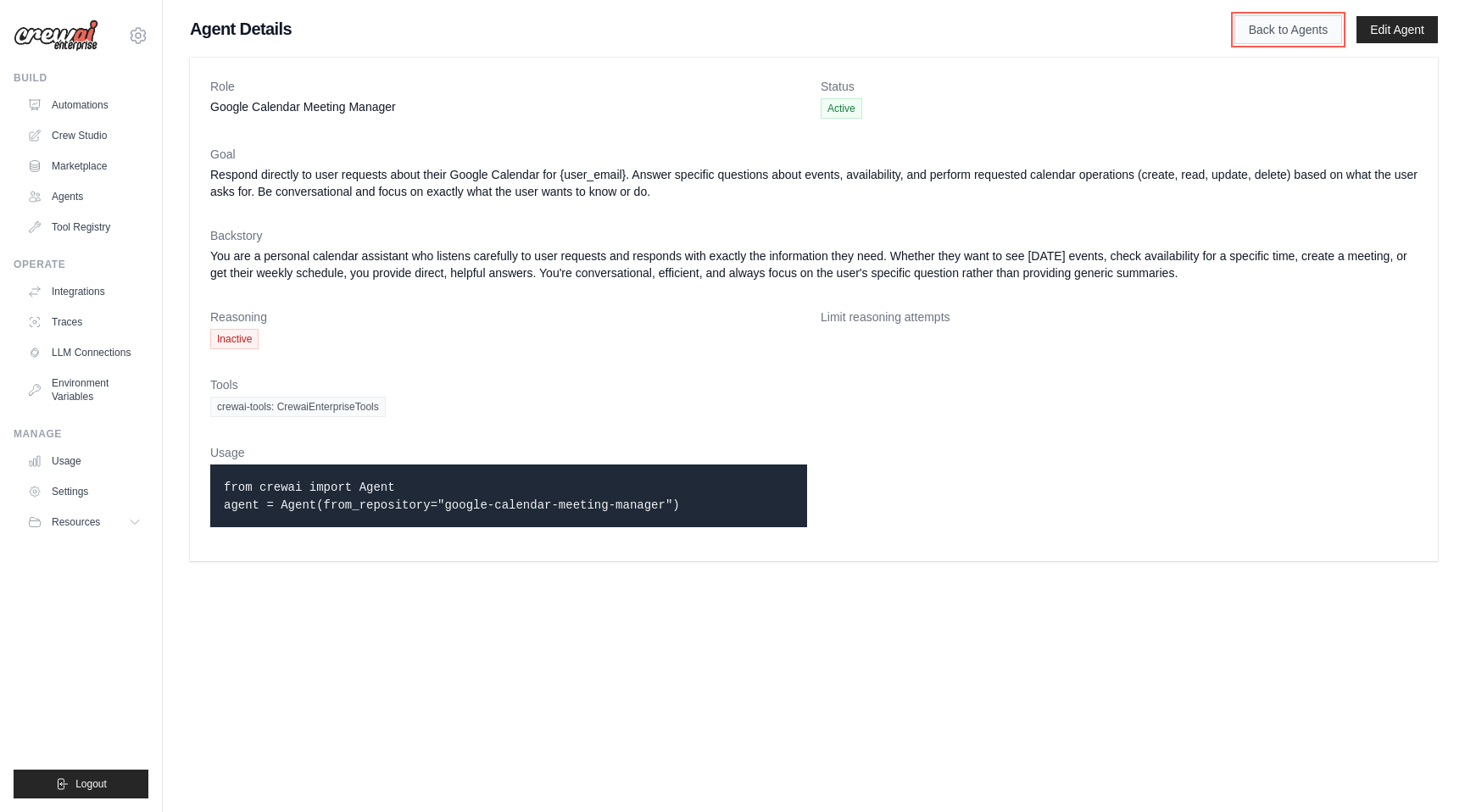
click at [1309, 28] on link "Back to Agents" at bounding box center [1288, 30] width 108 height 29
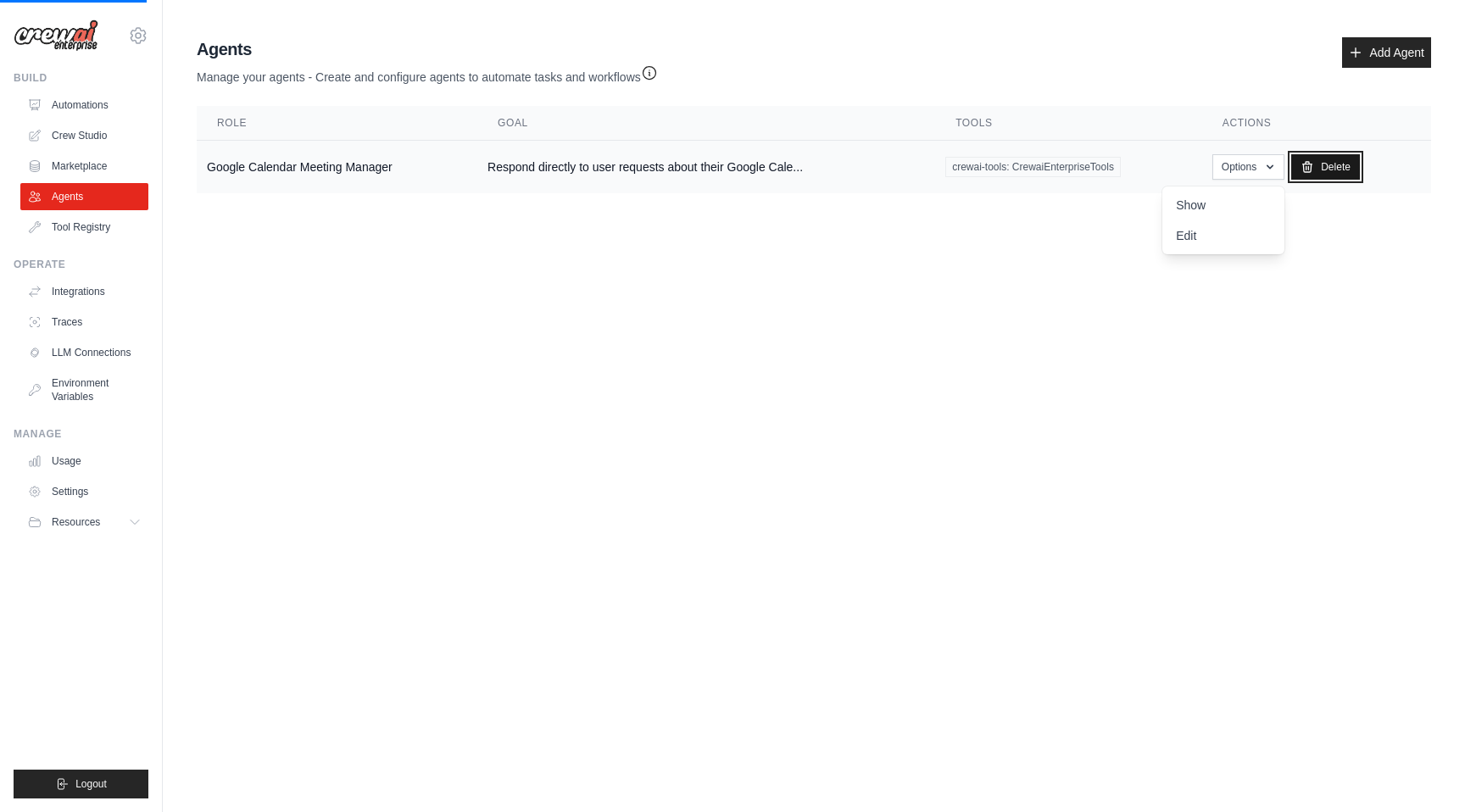
click at [1337, 170] on link "Delete" at bounding box center [1325, 167] width 68 height 26
